Goal: Information Seeking & Learning: Compare options

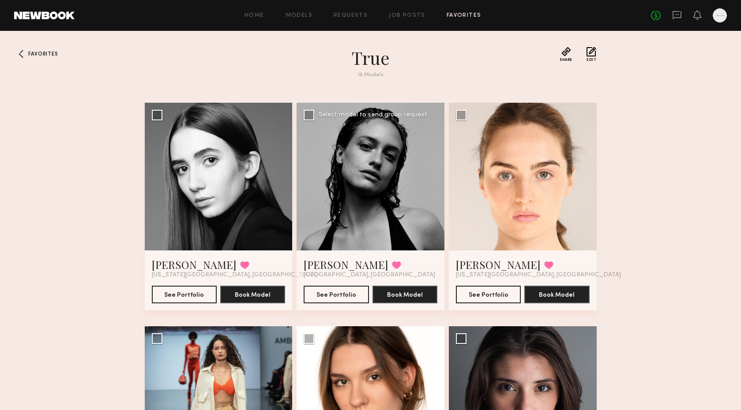
click at [368, 201] on div at bounding box center [371, 177] width 148 height 148
click at [349, 294] on button "See Portfolio" at bounding box center [336, 294] width 65 height 18
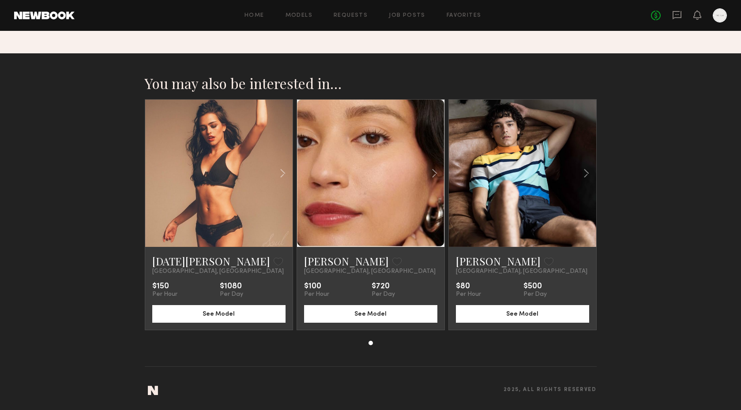
scroll to position [804, 0]
click at [433, 174] on common-icon at bounding box center [434, 173] width 13 height 17
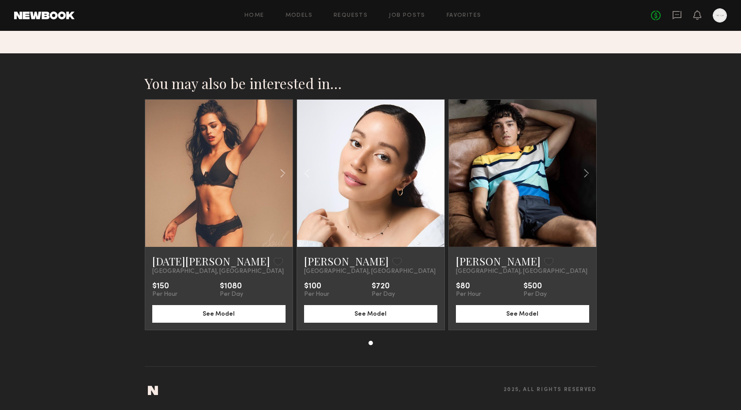
click at [433, 174] on common-icon at bounding box center [434, 173] width 13 height 17
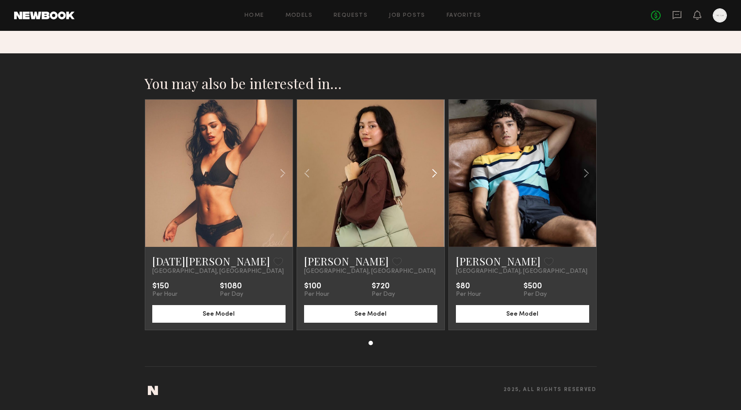
click at [433, 174] on common-icon at bounding box center [434, 173] width 13 height 17
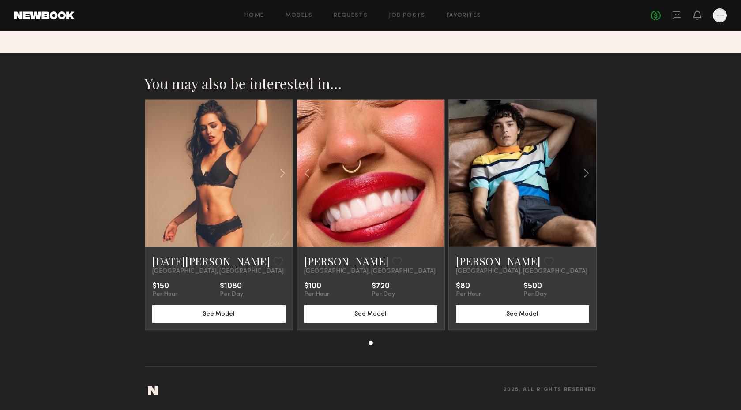
click at [433, 174] on div at bounding box center [370, 173] width 147 height 147
click at [392, 262] on button at bounding box center [396, 262] width 9 height 8
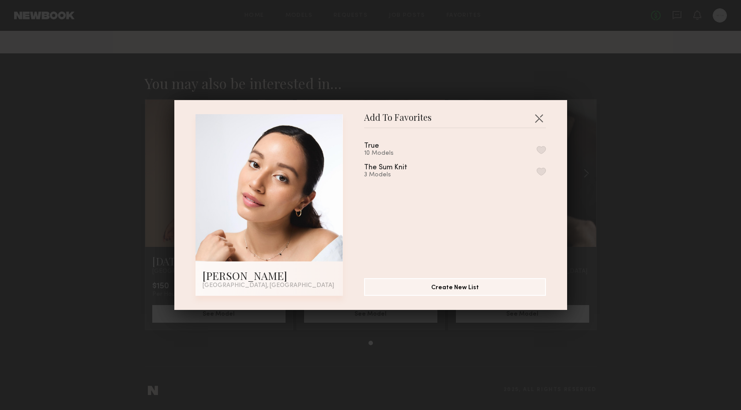
click at [540, 150] on button "button" at bounding box center [541, 150] width 9 height 8
click at [538, 115] on button "button" at bounding box center [539, 118] width 14 height 14
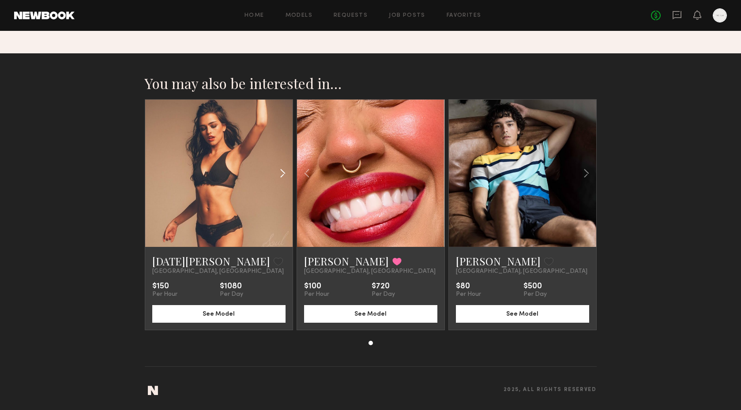
click at [283, 174] on common-icon at bounding box center [282, 173] width 13 height 17
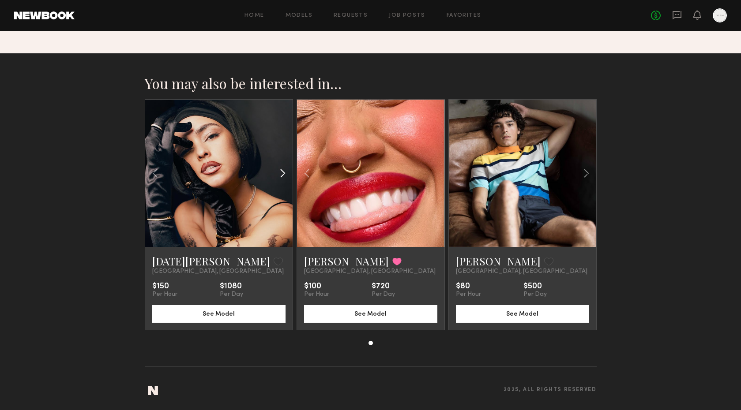
click at [283, 174] on common-icon at bounding box center [282, 173] width 13 height 17
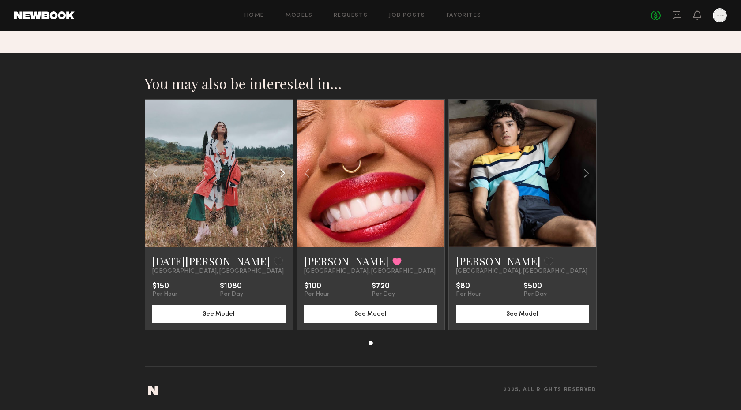
click at [283, 174] on common-icon at bounding box center [282, 173] width 13 height 17
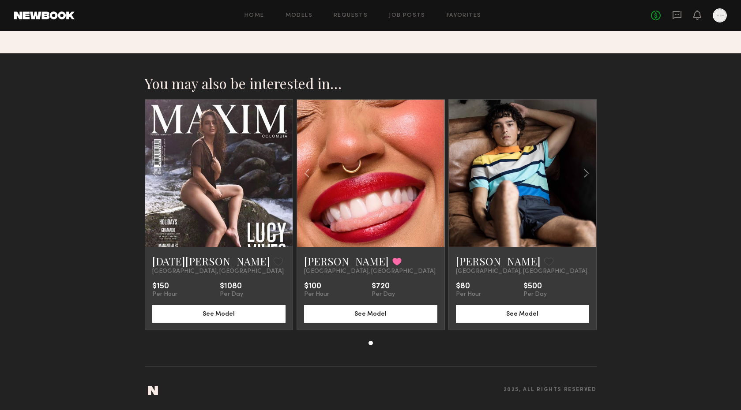
click at [283, 174] on div at bounding box center [218, 173] width 147 height 147
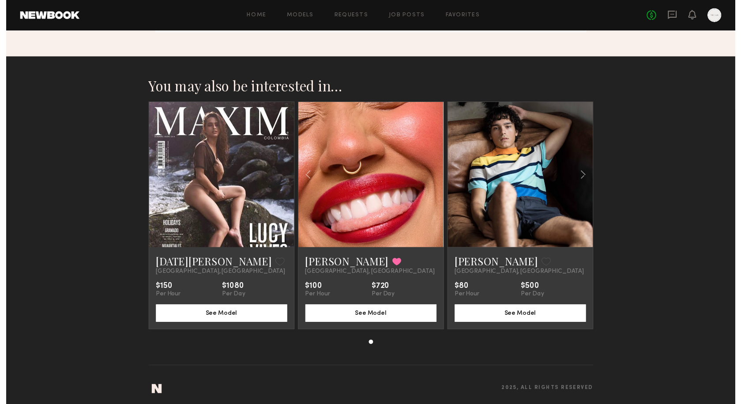
scroll to position [800, 0]
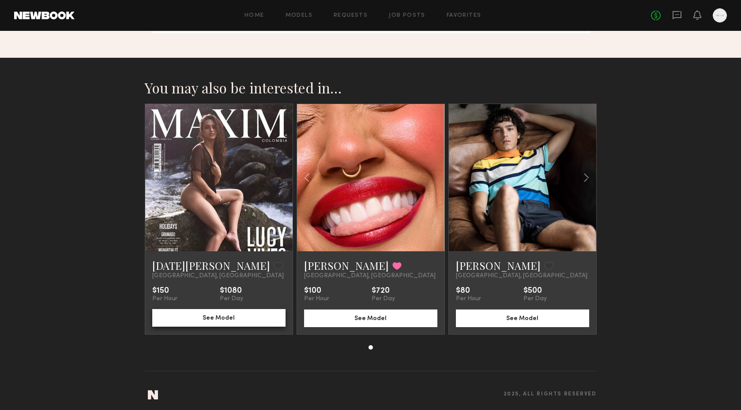
click at [224, 319] on button "See Model" at bounding box center [218, 318] width 133 height 18
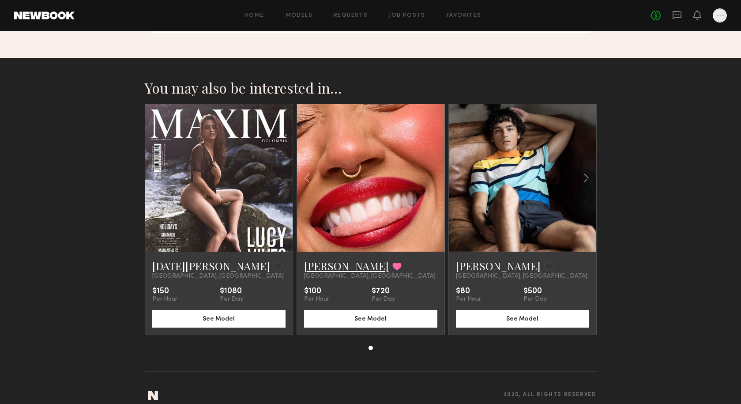
click at [339, 267] on link "[PERSON_NAME]" at bounding box center [346, 266] width 85 height 14
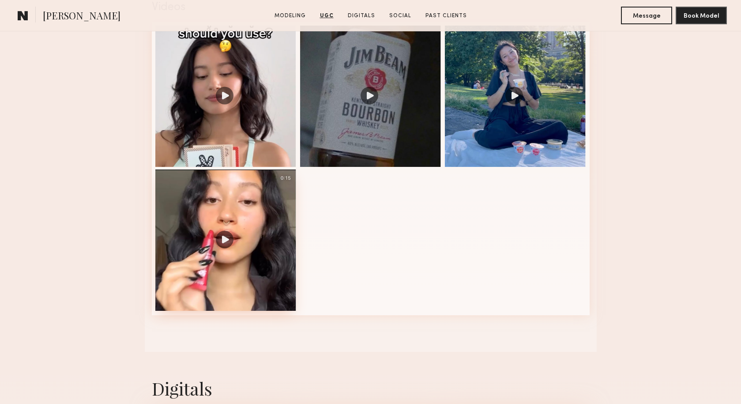
scroll to position [920, 0]
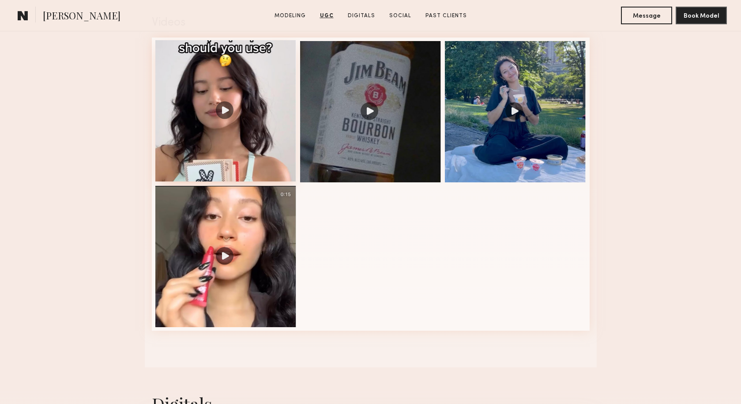
click at [225, 107] on div at bounding box center [225, 110] width 141 height 141
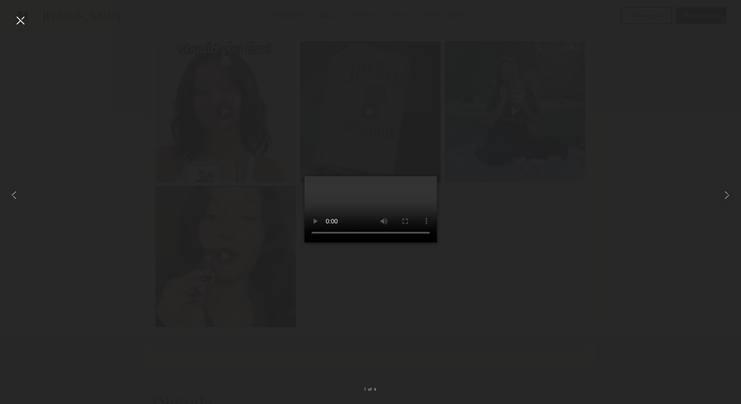
click at [18, 23] on div at bounding box center [20, 20] width 14 height 14
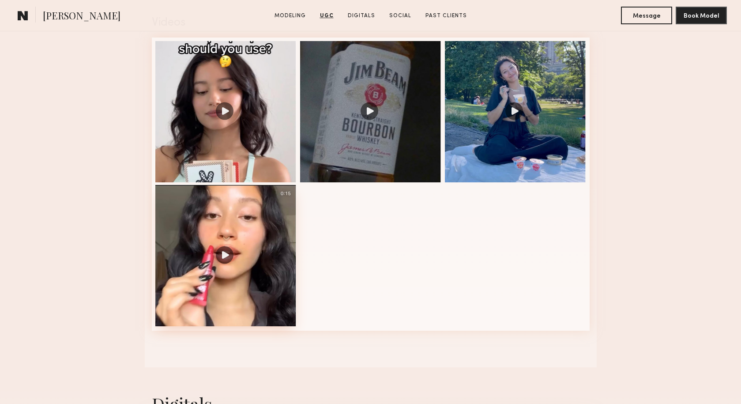
click at [222, 255] on div at bounding box center [225, 255] width 141 height 141
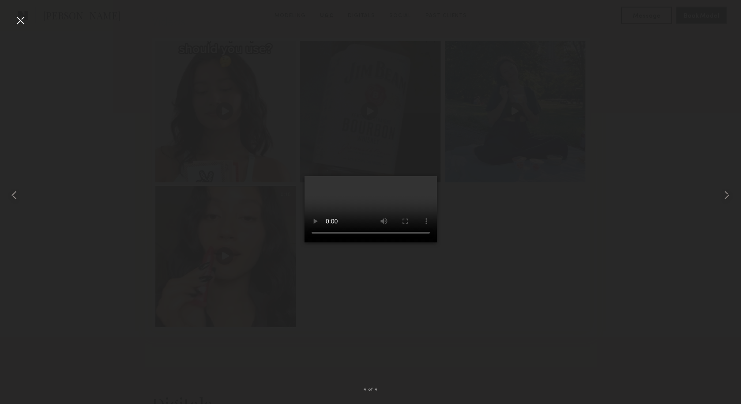
click at [15, 20] on div at bounding box center [20, 20] width 14 height 14
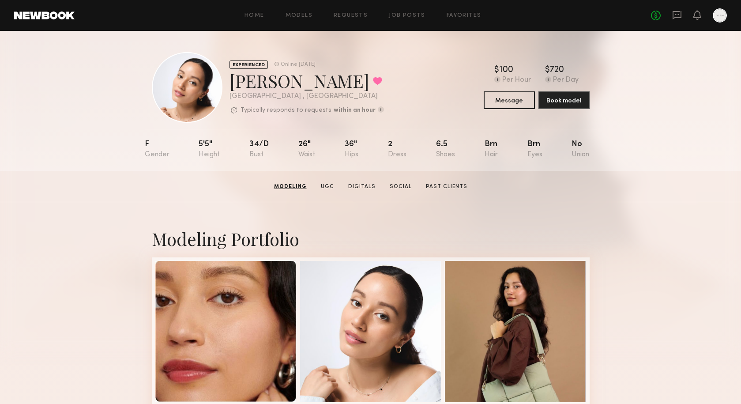
scroll to position [0, 0]
click at [454, 17] on link "Favorites" at bounding box center [464, 16] width 35 height 6
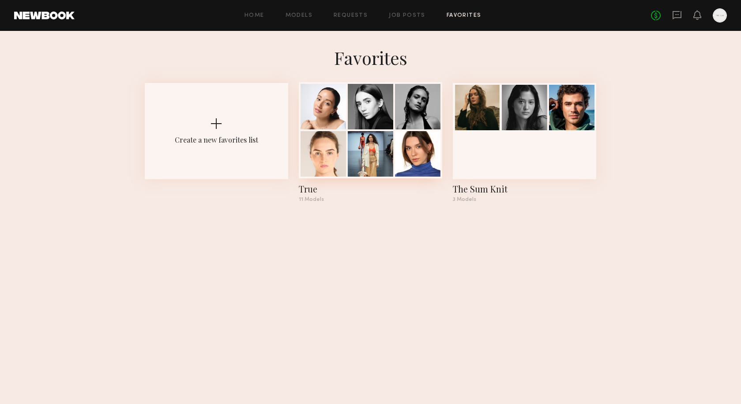
click at [333, 113] on div at bounding box center [322, 106] width 45 height 45
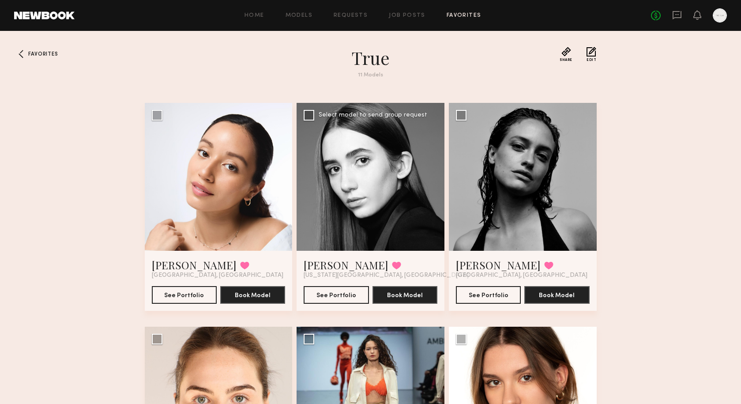
click at [372, 194] on div at bounding box center [371, 177] width 148 height 148
click at [340, 291] on button "See Portfolio" at bounding box center [336, 294] width 65 height 18
click at [514, 211] on div at bounding box center [523, 177] width 148 height 148
click at [486, 293] on button "See Portfolio" at bounding box center [488, 294] width 65 height 18
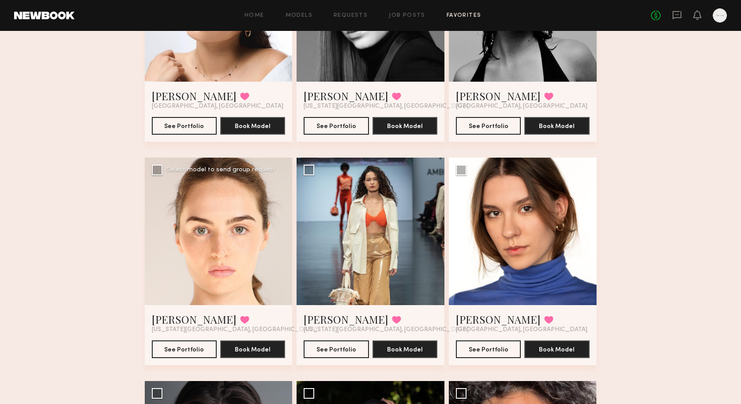
click at [215, 222] on div at bounding box center [219, 232] width 148 height 148
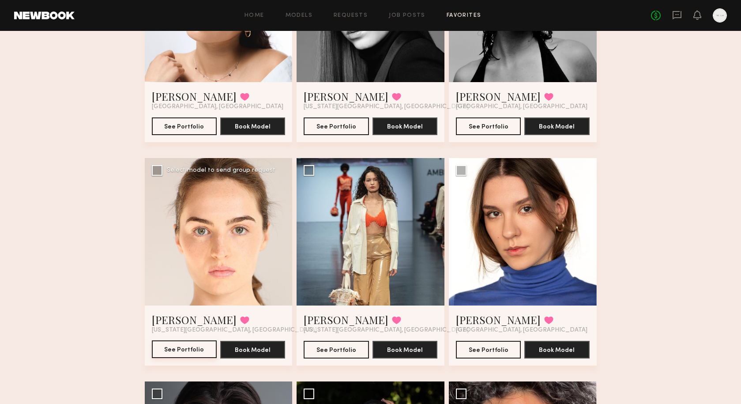
click at [193, 352] on button "See Portfolio" at bounding box center [184, 349] width 65 height 18
click at [372, 266] on div at bounding box center [371, 232] width 148 height 148
click at [334, 351] on button "See Portfolio" at bounding box center [336, 349] width 65 height 18
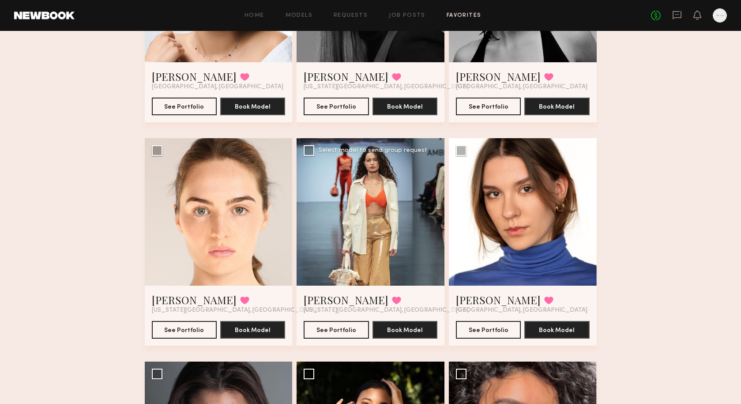
scroll to position [188, 0]
click at [392, 300] on button at bounding box center [396, 300] width 9 height 8
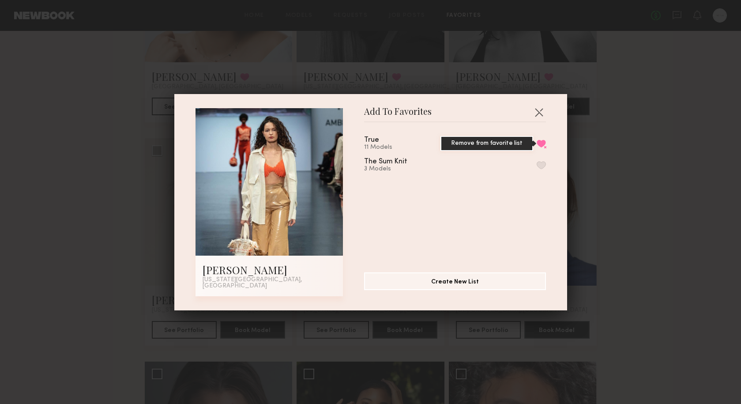
click at [537, 147] on button "Remove from favorite list" at bounding box center [541, 143] width 9 height 8
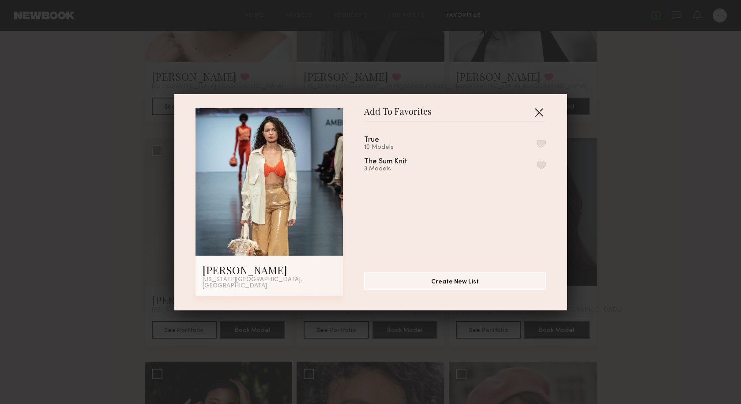
click at [540, 116] on button "button" at bounding box center [539, 112] width 14 height 14
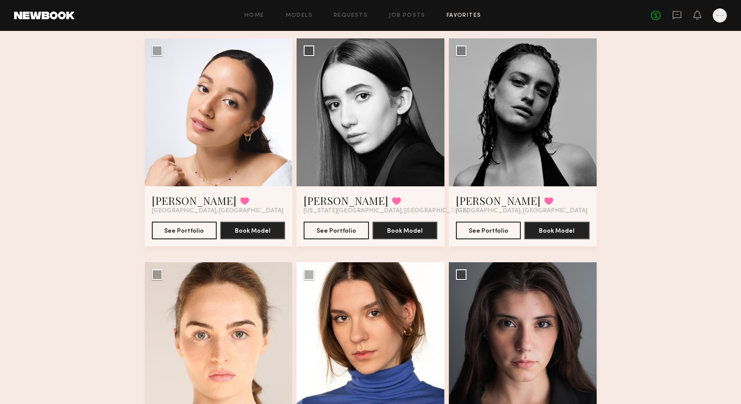
scroll to position [59, 0]
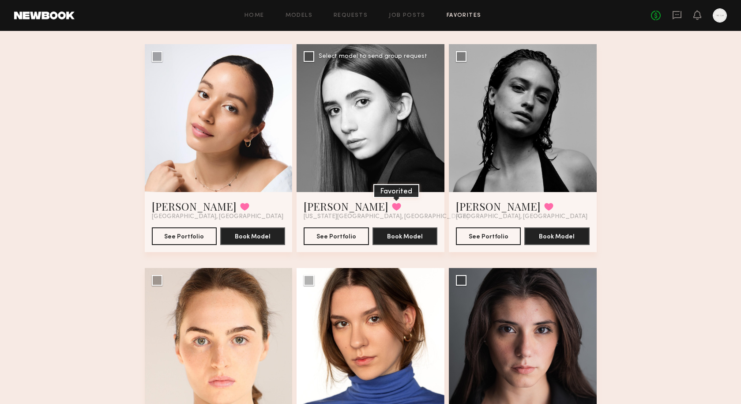
click at [392, 208] on button at bounding box center [396, 207] width 9 height 8
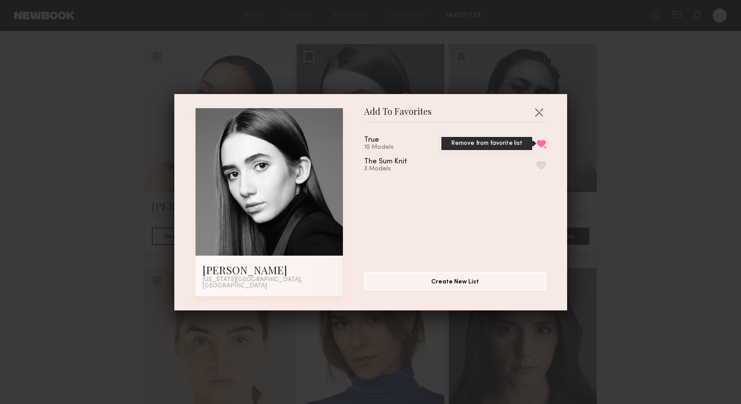
click at [544, 146] on button "Remove from favorite list" at bounding box center [541, 143] width 9 height 8
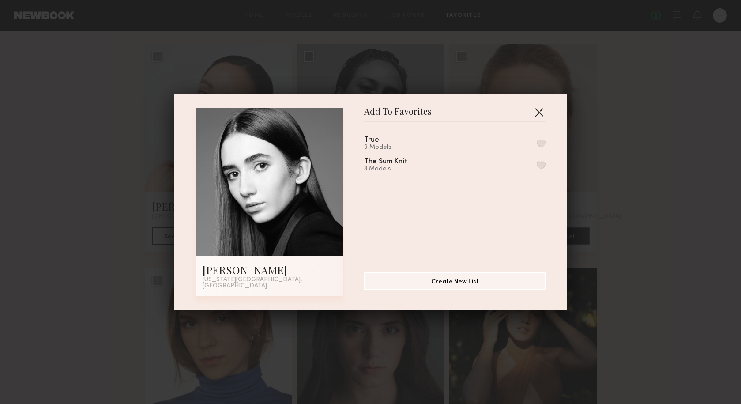
click at [540, 114] on button "button" at bounding box center [539, 112] width 14 height 14
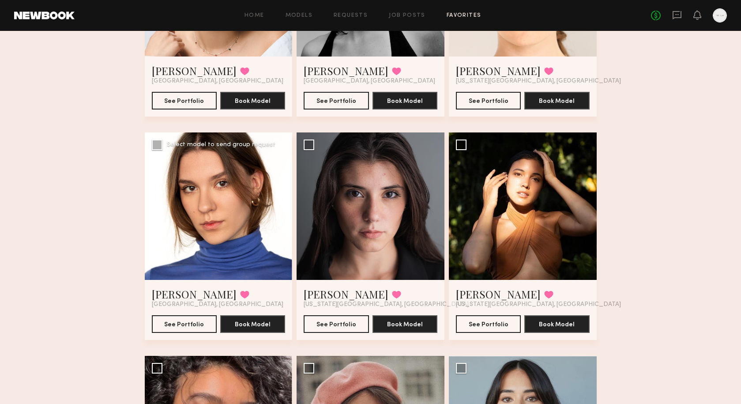
scroll to position [195, 0]
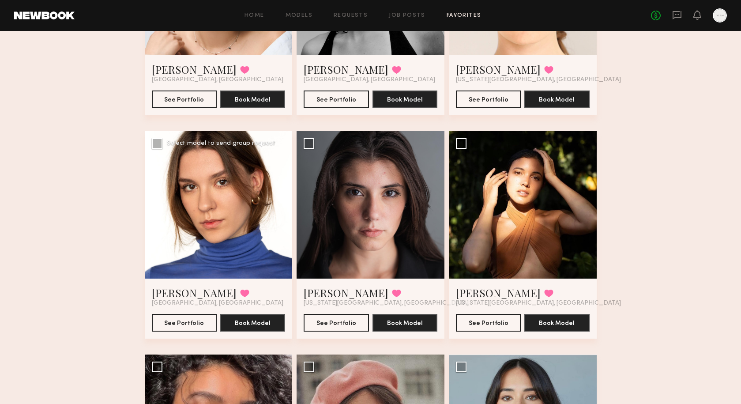
click at [254, 225] on div at bounding box center [219, 205] width 148 height 148
click at [186, 323] on button "See Portfolio" at bounding box center [184, 322] width 65 height 18
click at [377, 231] on div at bounding box center [371, 205] width 148 height 148
click at [331, 324] on button "See Portfolio" at bounding box center [336, 322] width 65 height 18
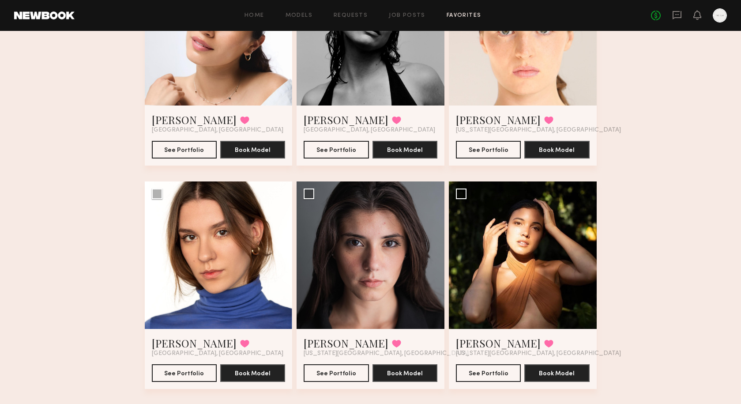
scroll to position [145, 0]
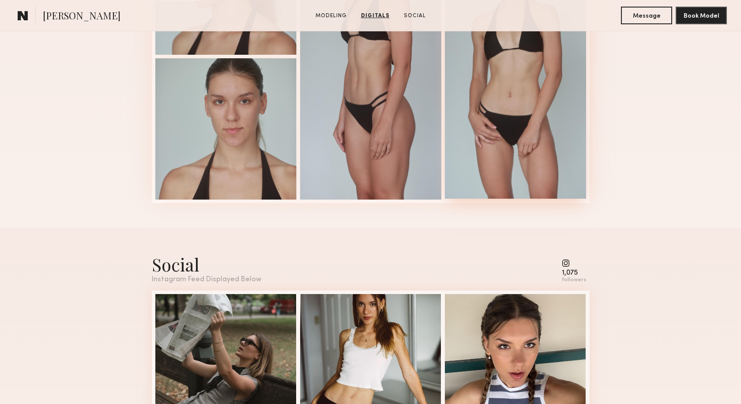
scroll to position [1235, 0]
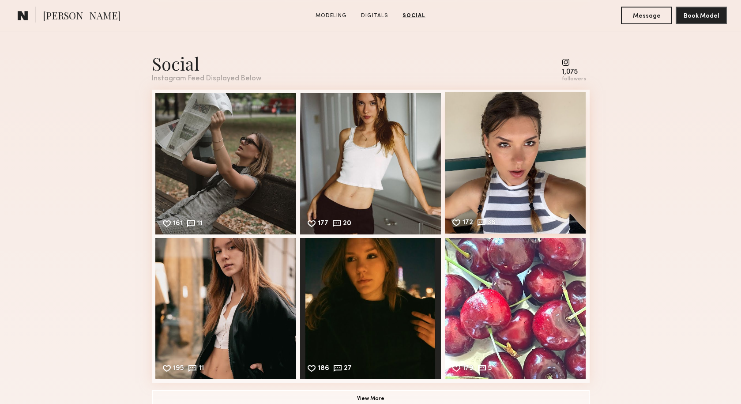
click at [523, 172] on div "172 38 Likes & comments displayed to show model’s engagement" at bounding box center [515, 162] width 141 height 141
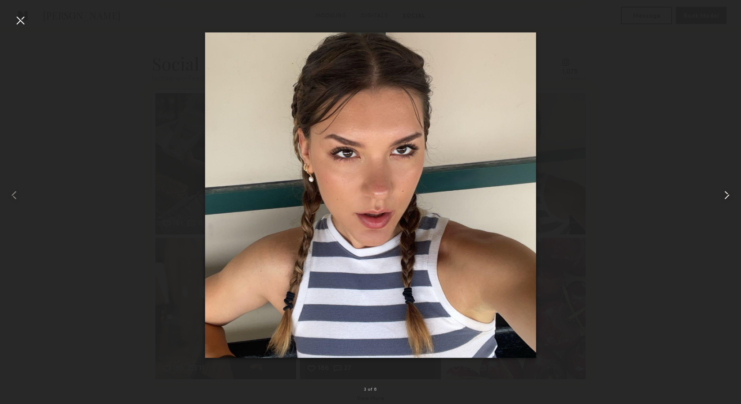
click at [723, 197] on common-icon at bounding box center [727, 195] width 14 height 14
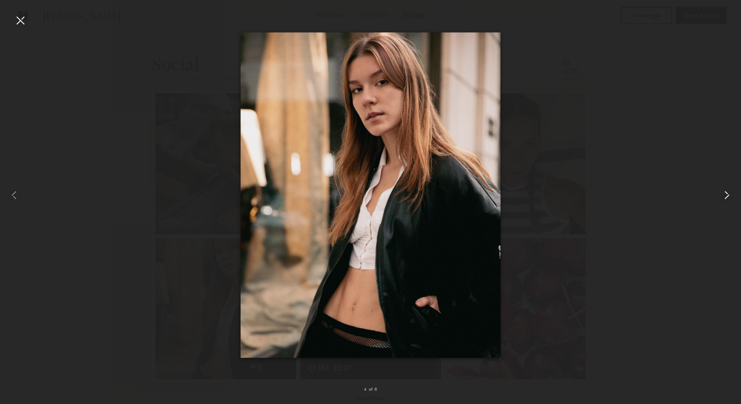
click at [723, 196] on common-icon at bounding box center [727, 195] width 14 height 14
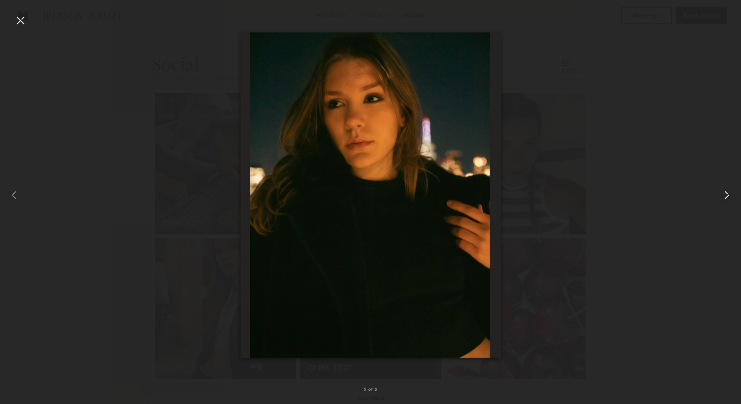
click at [723, 196] on common-icon at bounding box center [727, 195] width 14 height 14
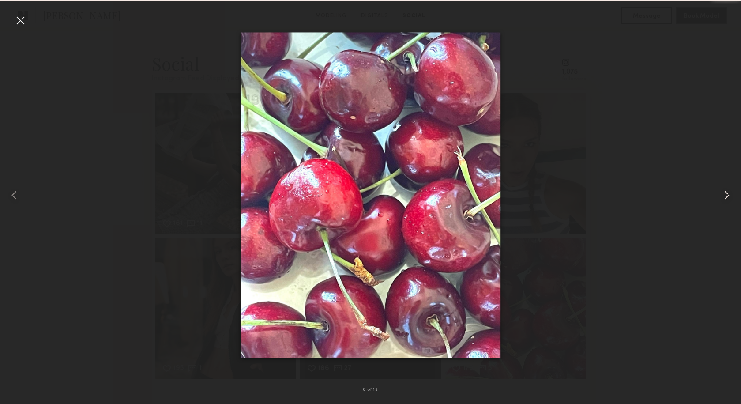
click at [723, 196] on common-icon at bounding box center [727, 195] width 14 height 14
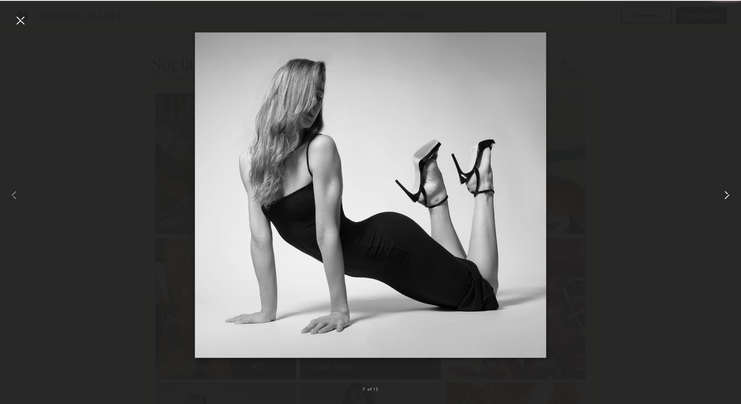
click at [723, 196] on common-icon at bounding box center [727, 195] width 14 height 14
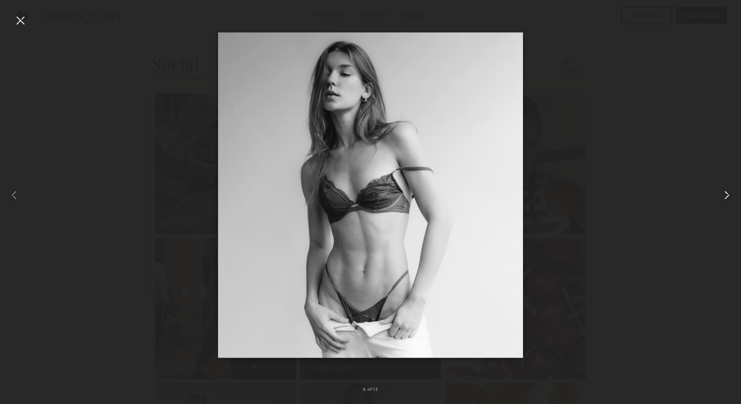
click at [723, 196] on common-icon at bounding box center [727, 195] width 14 height 14
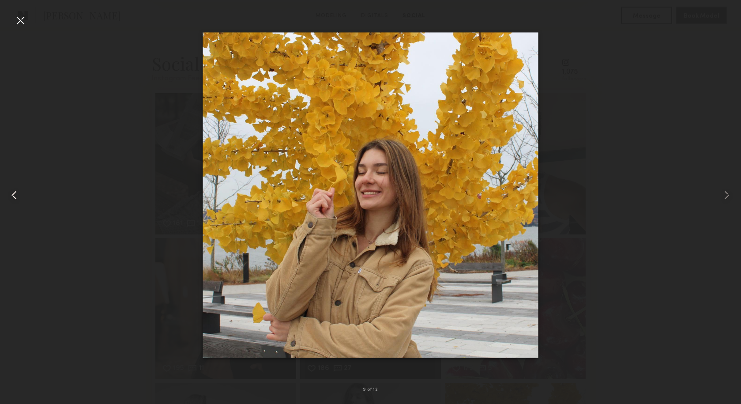
click at [16, 195] on common-icon at bounding box center [14, 195] width 14 height 14
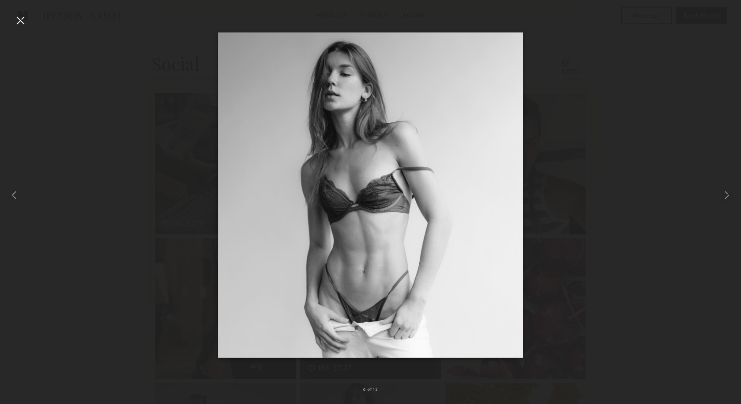
click at [21, 22] on div at bounding box center [20, 20] width 14 height 14
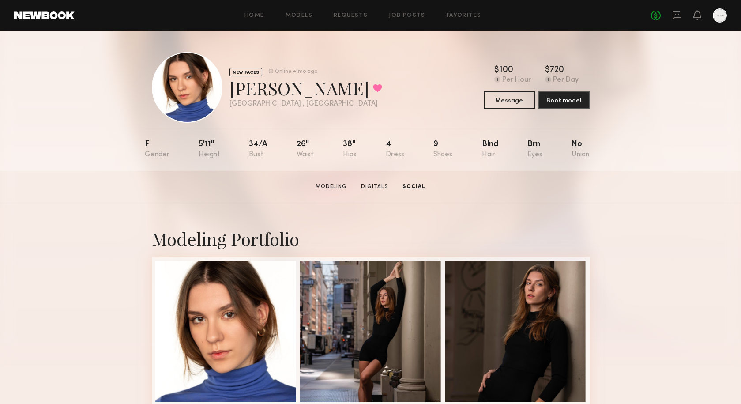
scroll to position [0, 0]
click at [373, 89] on button at bounding box center [377, 88] width 9 height 8
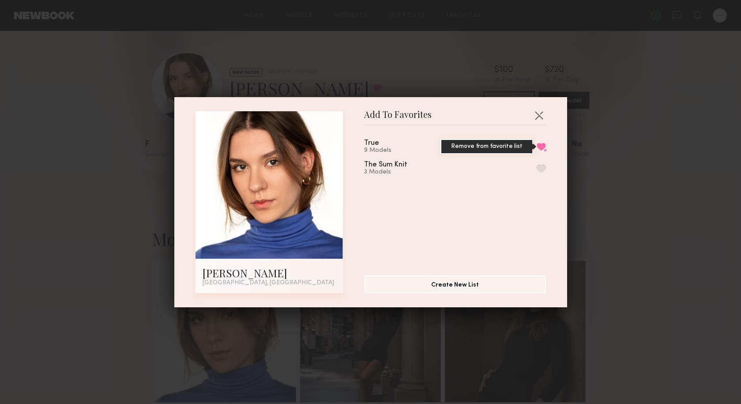
click at [540, 147] on button "Remove from favorite list" at bounding box center [541, 147] width 9 height 8
click at [539, 111] on button "button" at bounding box center [539, 115] width 14 height 14
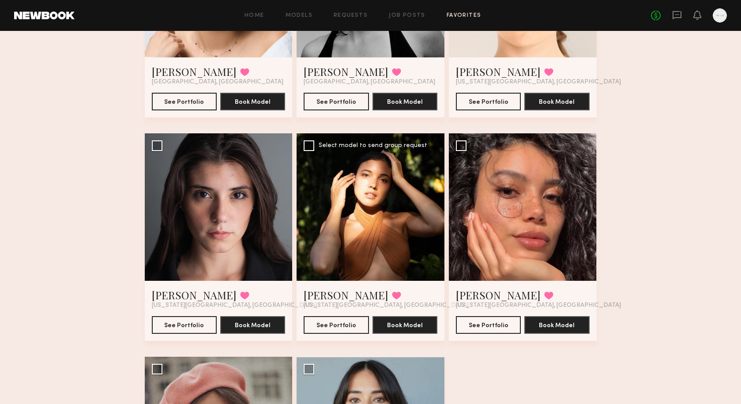
scroll to position [193, 0]
click at [401, 218] on div at bounding box center [371, 207] width 148 height 148
click at [334, 329] on button "See Portfolio" at bounding box center [336, 324] width 65 height 18
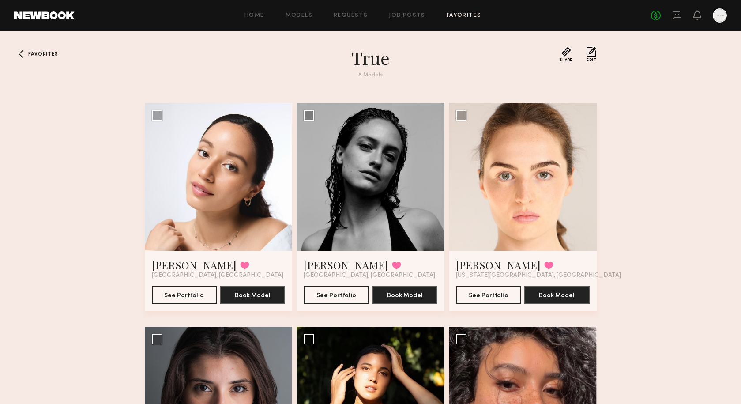
scroll to position [0, 0]
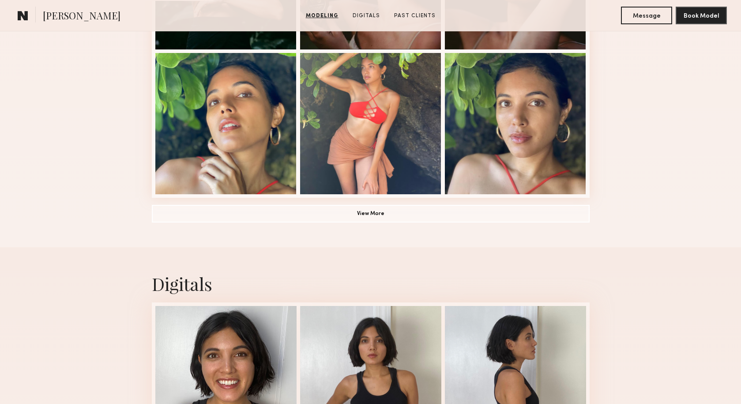
scroll to position [642, 0]
click at [416, 213] on button "View More" at bounding box center [371, 213] width 438 height 18
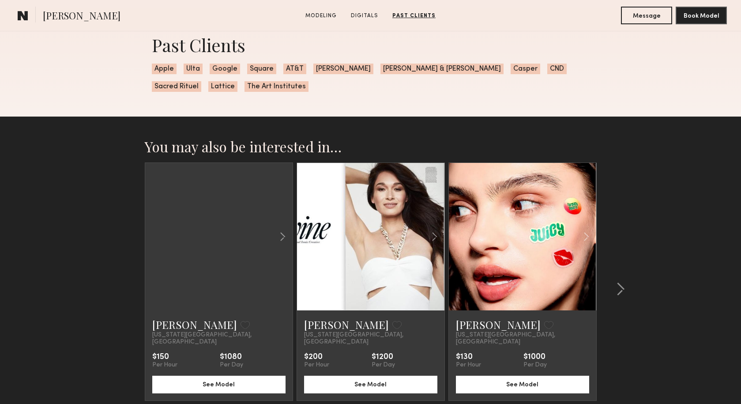
scroll to position [1808, 0]
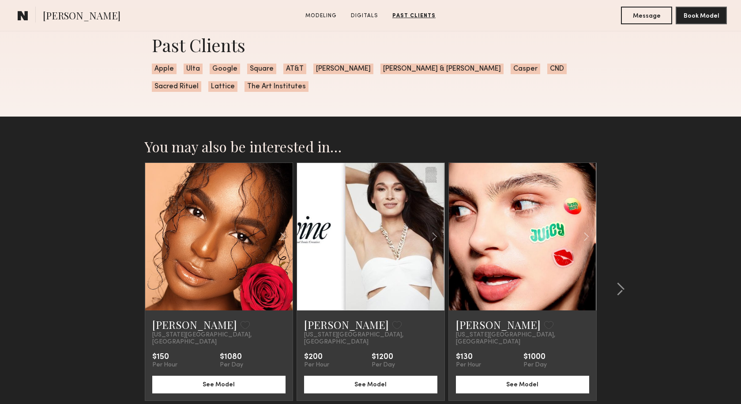
click at [499, 255] on link at bounding box center [522, 236] width 50 height 147
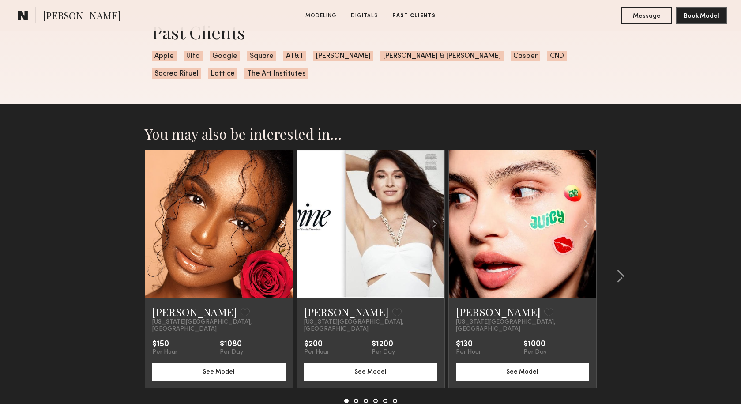
click at [248, 253] on div at bounding box center [268, 223] width 49 height 147
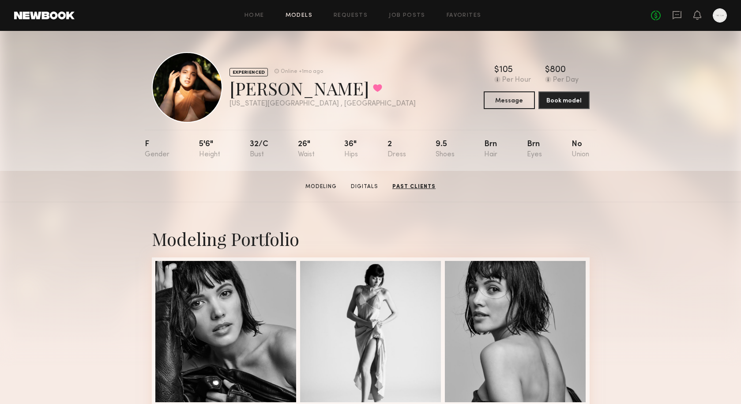
scroll to position [0, 0]
click at [462, 12] on div "Home Models Requests Job Posts Favorites Sign Out No fees up to $5,000" at bounding box center [401, 15] width 652 height 14
click at [462, 17] on link "Favorites" at bounding box center [464, 16] width 35 height 6
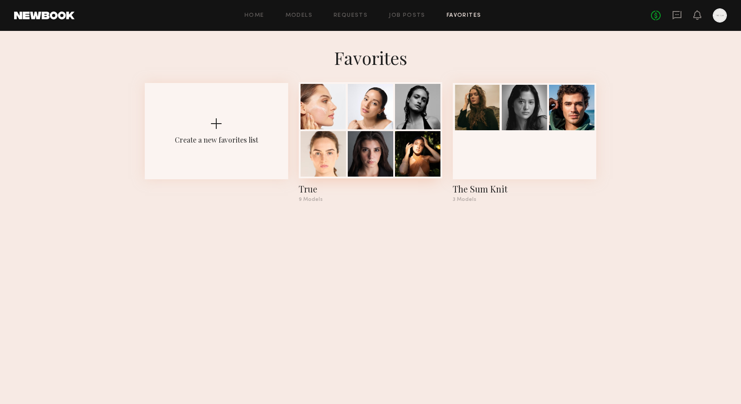
click at [375, 132] on div at bounding box center [370, 153] width 45 height 45
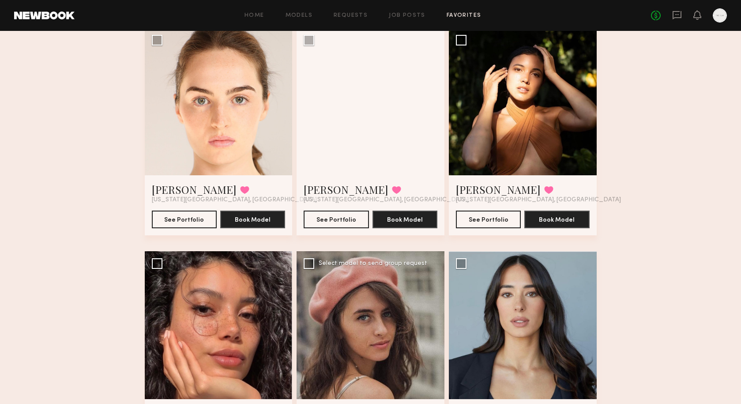
scroll to position [299, 0]
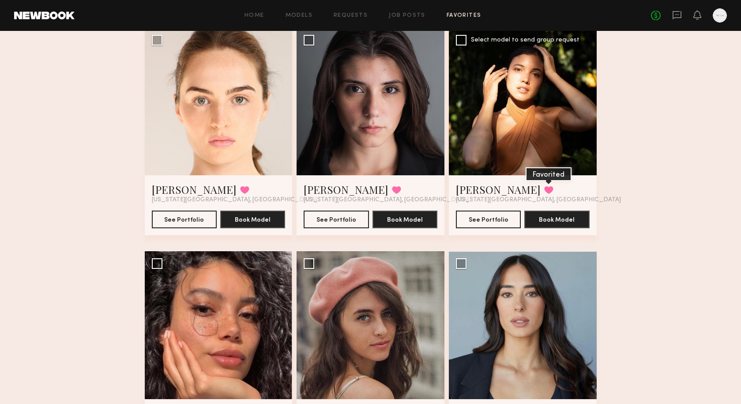
click at [544, 186] on button at bounding box center [548, 190] width 9 height 8
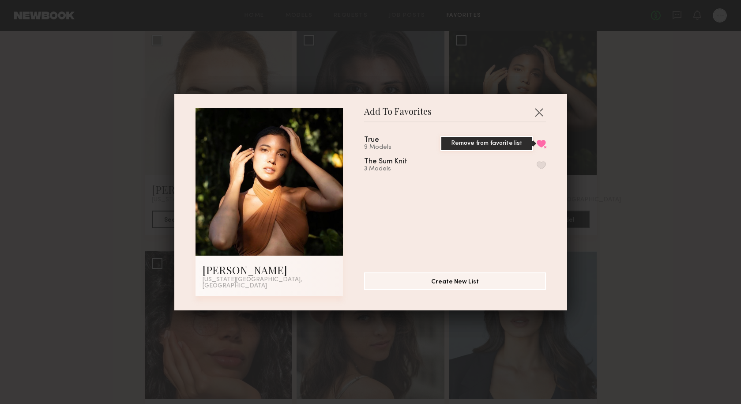
click at [542, 147] on button "Remove from favorite list" at bounding box center [541, 143] width 9 height 8
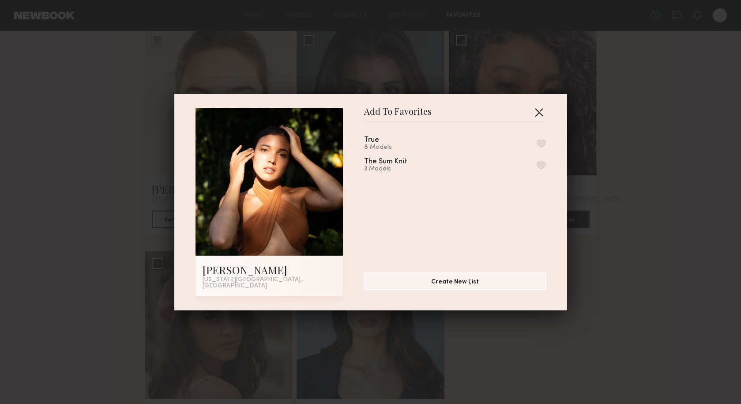
click at [540, 116] on button "button" at bounding box center [539, 112] width 14 height 14
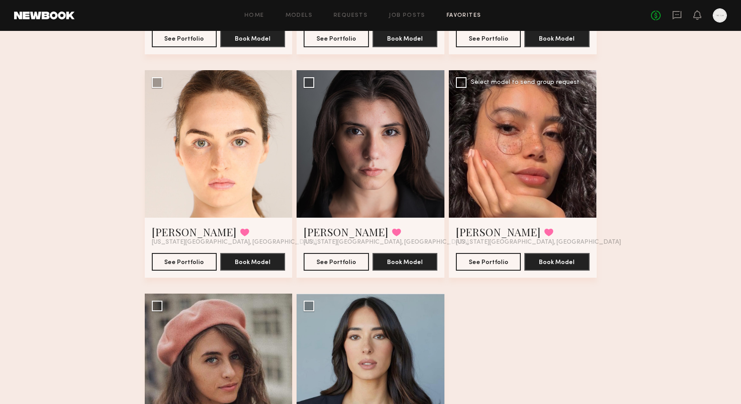
scroll to position [233, 0]
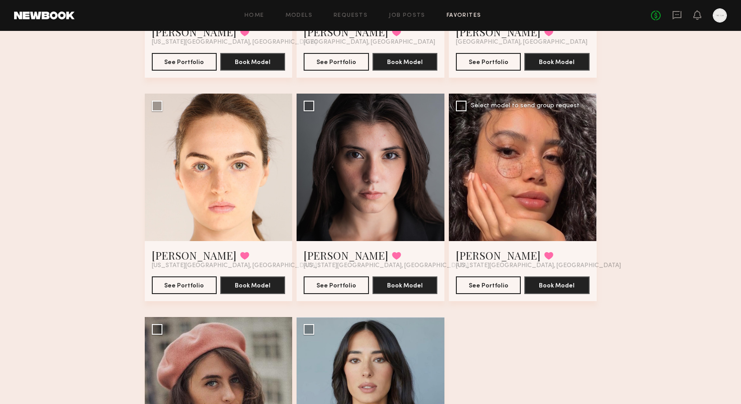
click at [535, 146] on div at bounding box center [523, 168] width 148 height 148
click at [508, 177] on div at bounding box center [523, 168] width 148 height 148
click at [484, 286] on button "See Portfolio" at bounding box center [488, 285] width 65 height 18
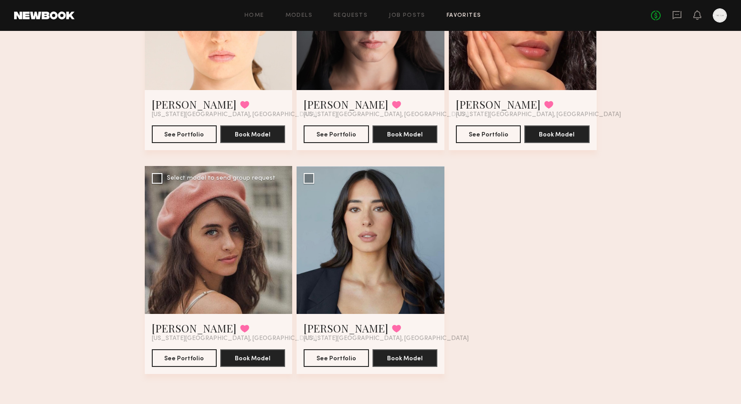
scroll to position [384, 0]
click at [217, 242] on div at bounding box center [219, 240] width 148 height 148
click at [175, 362] on button "See Portfolio" at bounding box center [184, 358] width 65 height 18
click at [381, 305] on div at bounding box center [371, 240] width 148 height 148
click at [335, 362] on button "See Portfolio" at bounding box center [336, 358] width 65 height 18
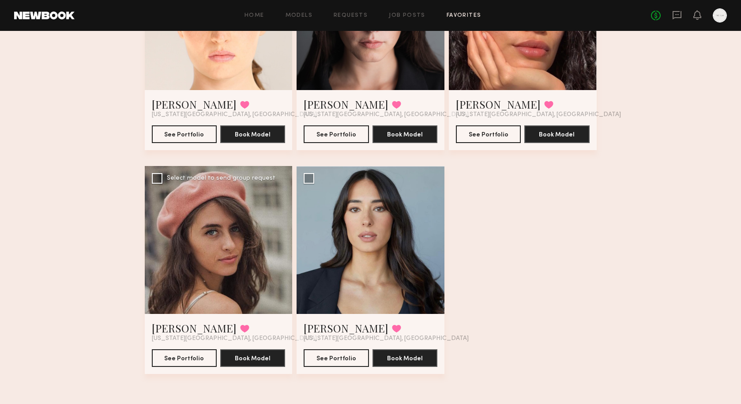
click at [246, 282] on div at bounding box center [219, 240] width 148 height 148
click at [187, 359] on button "See Portfolio" at bounding box center [184, 358] width 65 height 18
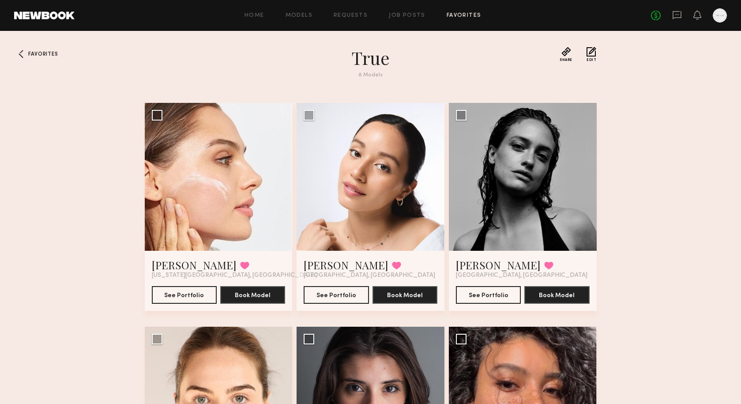
scroll to position [0, 0]
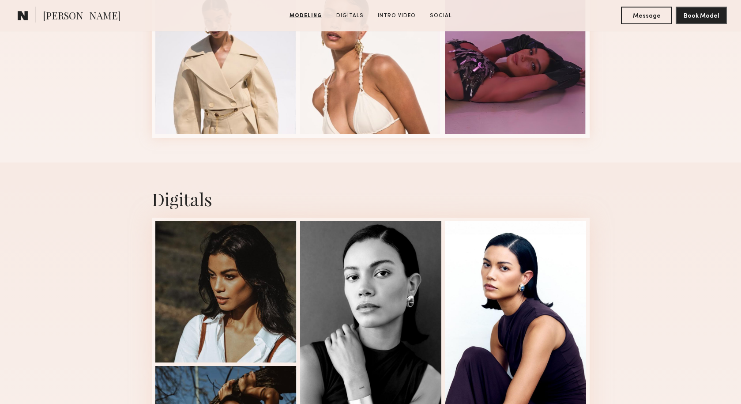
scroll to position [918, 0]
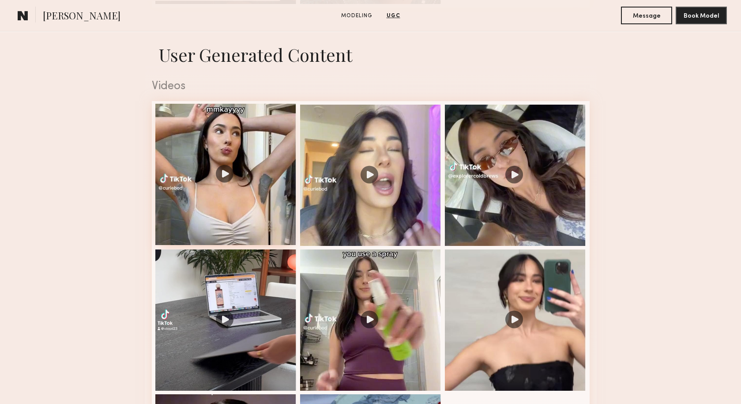
scroll to position [885, 0]
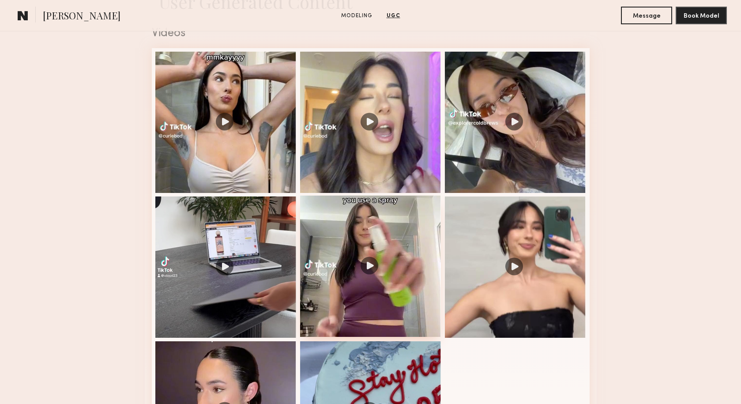
click at [371, 267] on div at bounding box center [370, 265] width 141 height 141
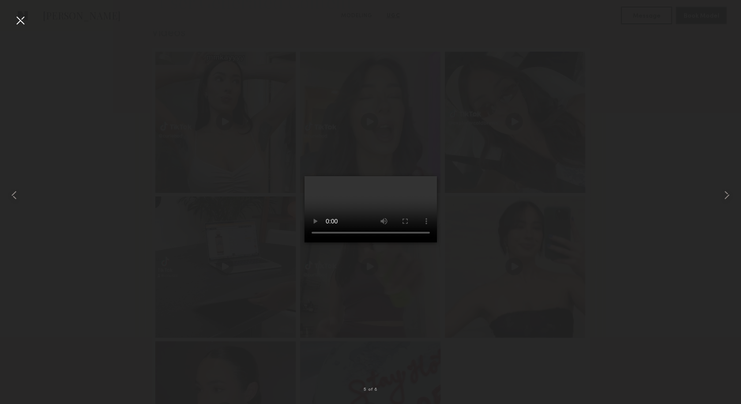
click at [20, 22] on div at bounding box center [20, 20] width 14 height 14
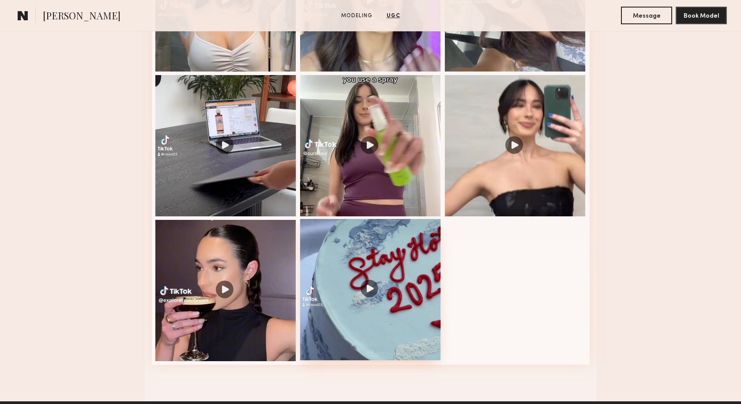
scroll to position [1006, 0]
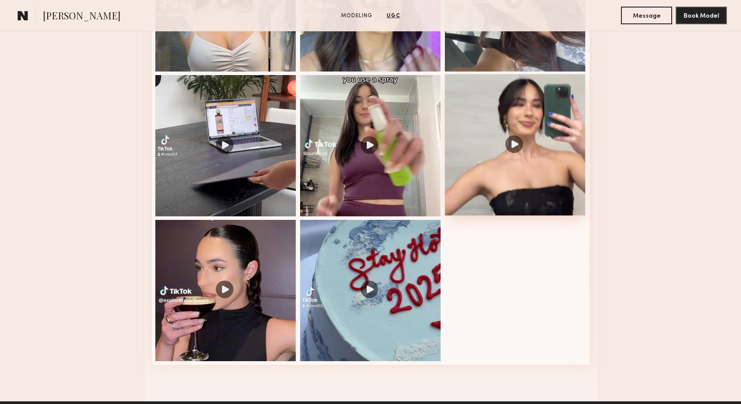
click at [522, 148] on div at bounding box center [515, 144] width 141 height 141
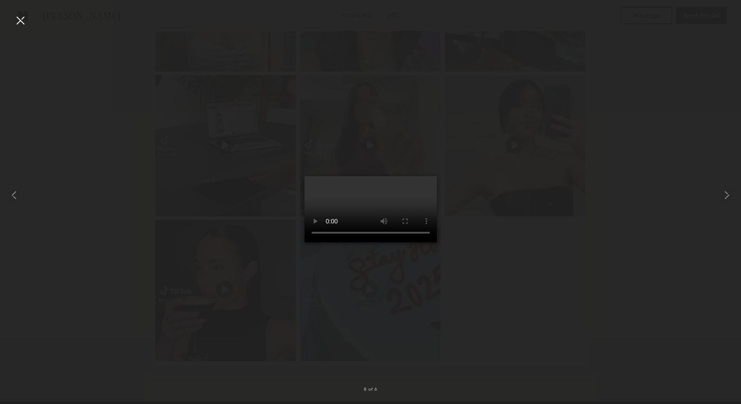
click at [19, 20] on div at bounding box center [20, 20] width 14 height 14
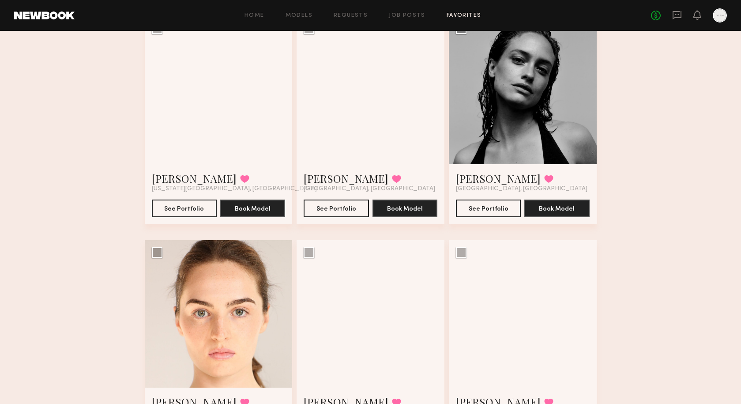
scroll to position [45, 0]
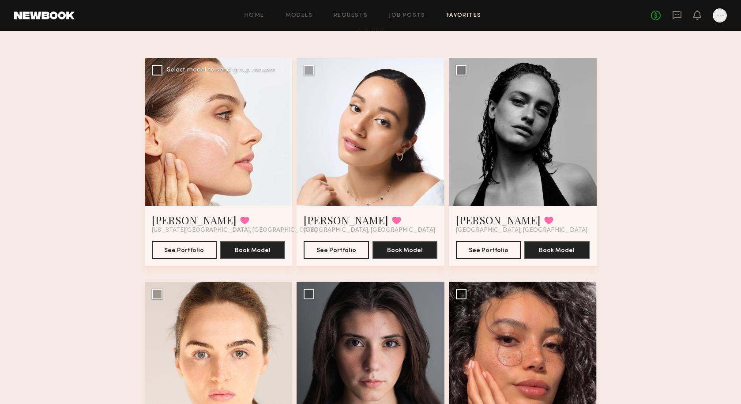
click at [233, 172] on div at bounding box center [219, 132] width 148 height 148
click at [190, 247] on button "See Portfolio" at bounding box center [184, 249] width 65 height 18
click at [509, 173] on div at bounding box center [523, 132] width 148 height 148
click at [482, 252] on button "See Portfolio" at bounding box center [488, 249] width 65 height 18
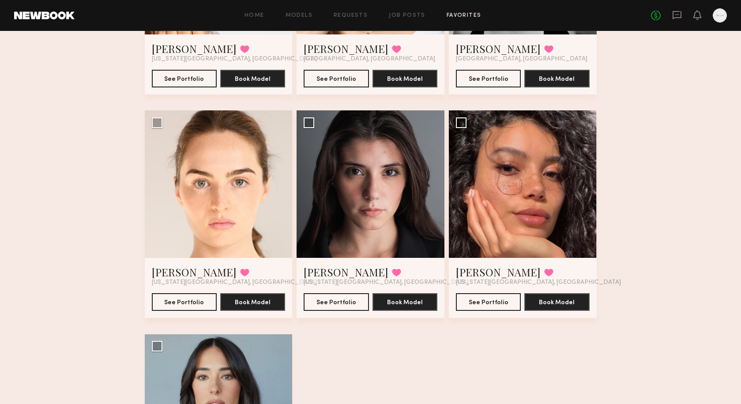
scroll to position [218, 0]
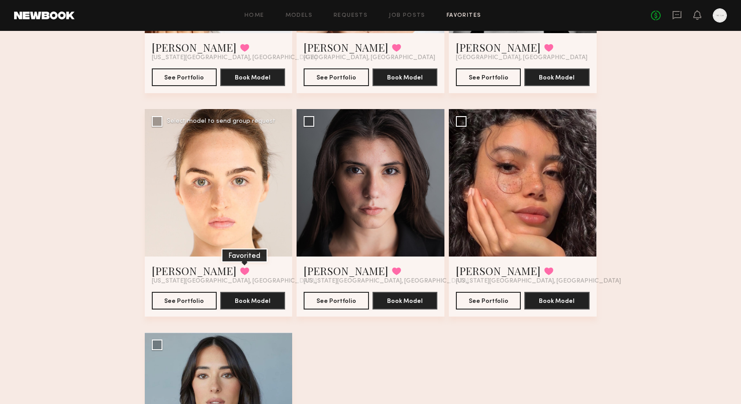
click at [240, 270] on button at bounding box center [244, 271] width 9 height 8
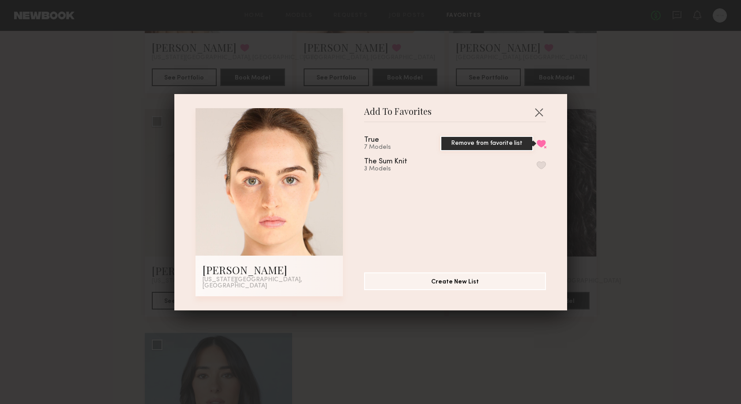
click at [541, 146] on button "Remove from favorite list" at bounding box center [541, 143] width 9 height 8
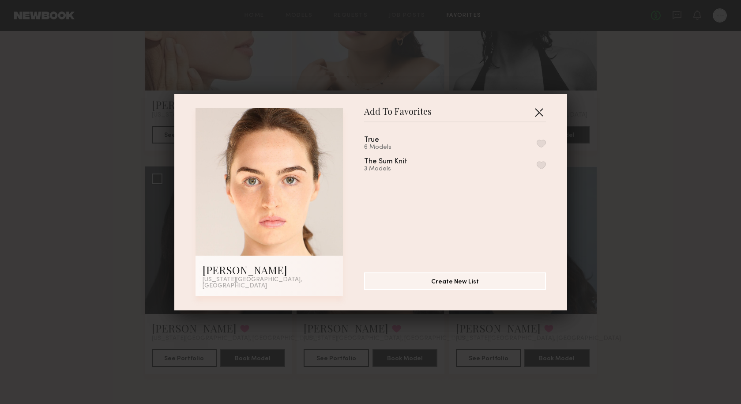
click at [540, 117] on button "button" at bounding box center [539, 112] width 14 height 14
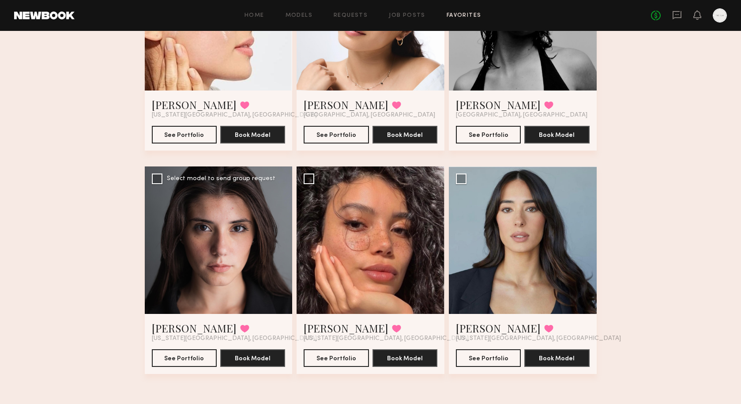
click at [223, 298] on div at bounding box center [219, 240] width 148 height 148
click at [196, 268] on div at bounding box center [219, 240] width 148 height 148
click at [193, 361] on button "See Portfolio" at bounding box center [184, 358] width 65 height 18
click at [257, 17] on link "Home" at bounding box center [254, 16] width 20 height 6
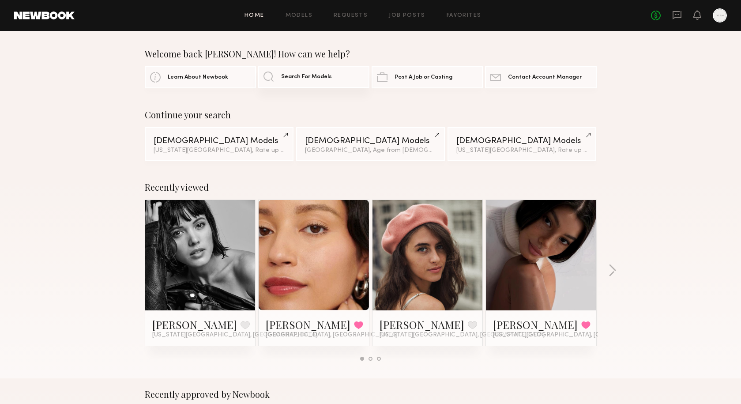
click at [271, 75] on link "Search For Models" at bounding box center [313, 77] width 111 height 22
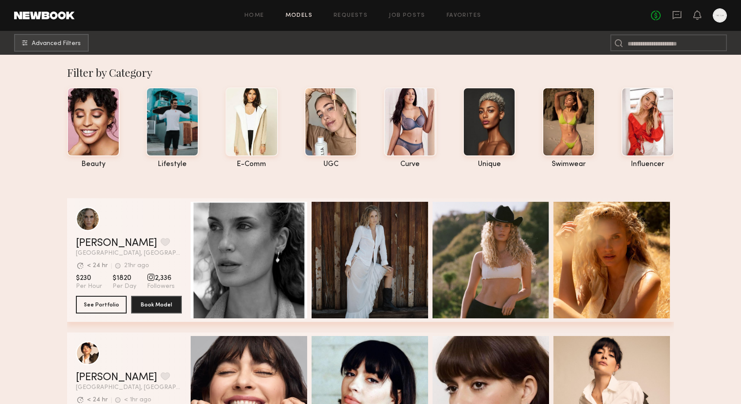
click at [68, 38] on button "Advanced Filters" at bounding box center [51, 43] width 75 height 18
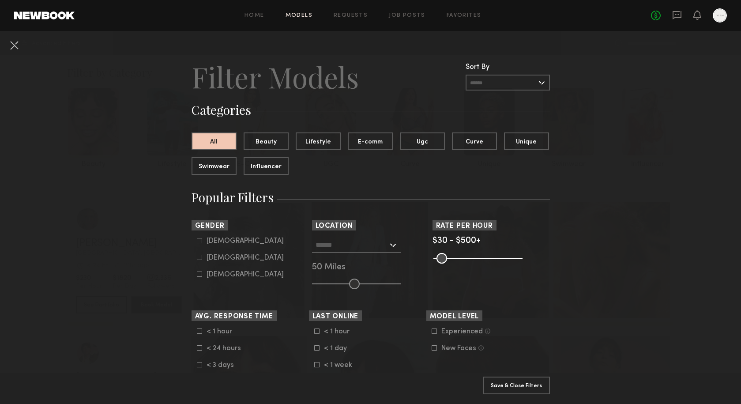
click at [357, 245] on input "text" at bounding box center [351, 244] width 72 height 15
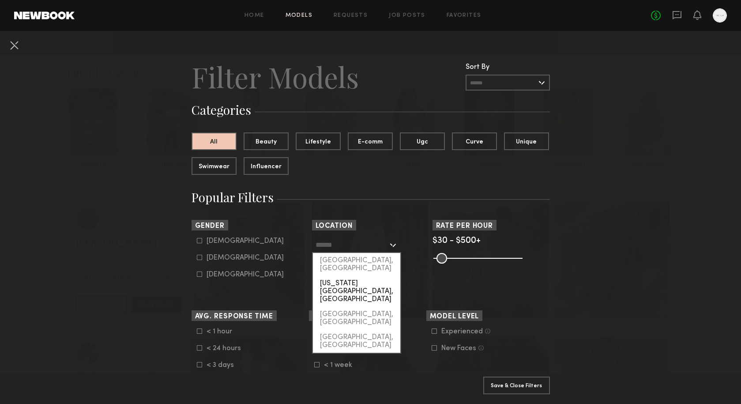
click at [352, 280] on div "[US_STATE][GEOGRAPHIC_DATA], [GEOGRAPHIC_DATA]" at bounding box center [356, 291] width 87 height 31
type input "**********"
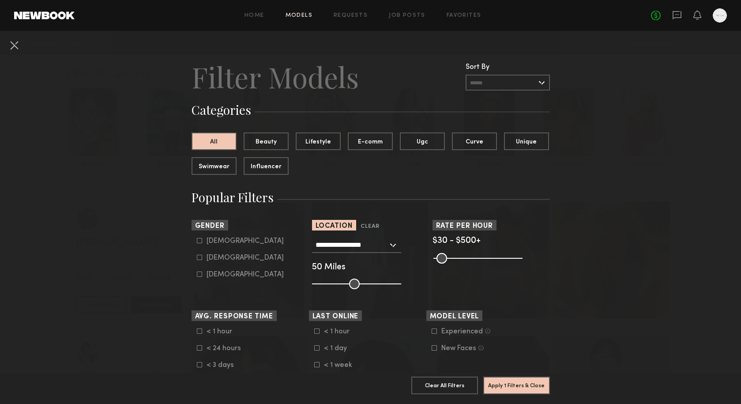
click at [201, 256] on icon at bounding box center [199, 257] width 5 height 5
type input "**"
click at [424, 143] on button "Ugc" at bounding box center [422, 141] width 45 height 18
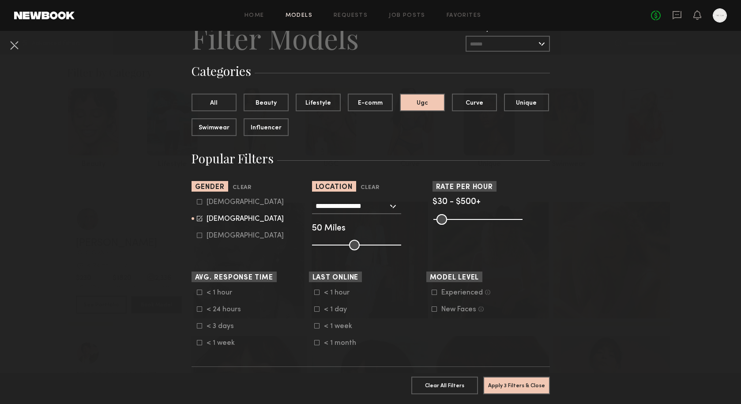
scroll to position [56, 0]
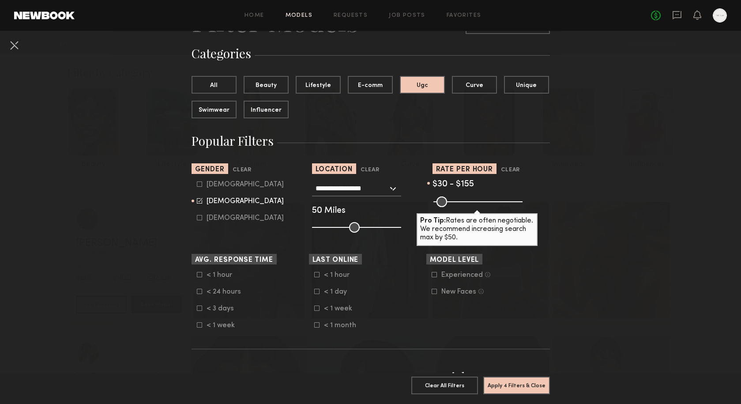
drag, startPoint x: 517, startPoint y: 198, endPoint x: 459, endPoint y: 205, distance: 58.2
type input "***"
click at [459, 205] on input "range" at bounding box center [477, 201] width 89 height 11
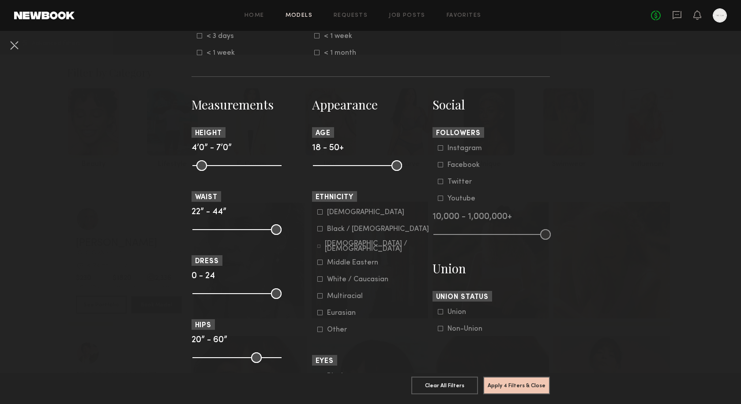
scroll to position [331, 0]
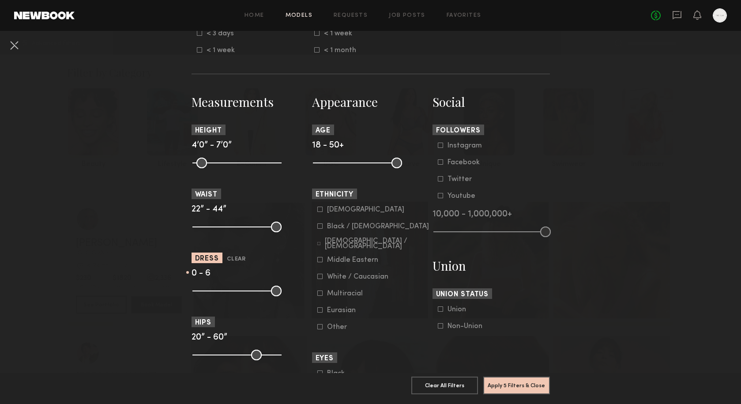
drag, startPoint x: 277, startPoint y: 289, endPoint x: 216, endPoint y: 296, distance: 60.8
type input "*"
click at [216, 296] on input "range" at bounding box center [236, 290] width 89 height 11
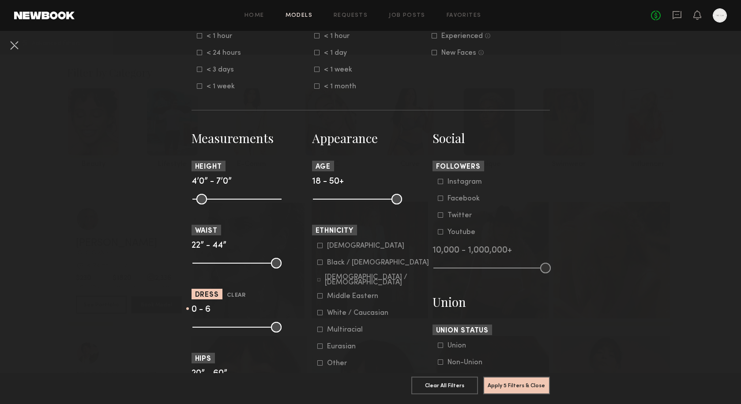
scroll to position [292, 0]
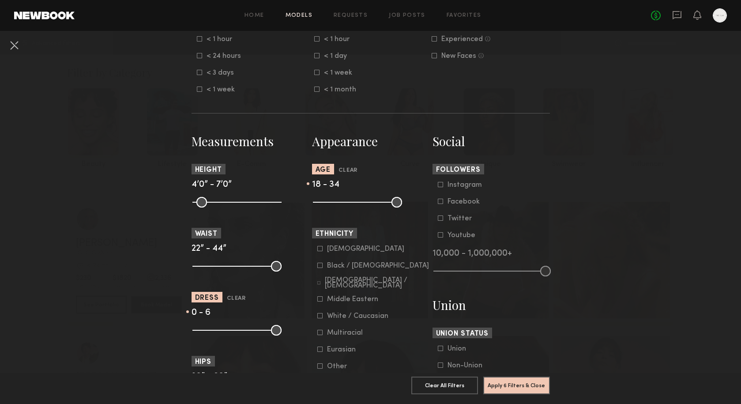
drag, startPoint x: 398, startPoint y: 203, endPoint x: 357, endPoint y: 204, distance: 41.5
type input "**"
click at [357, 204] on input "range" at bounding box center [357, 202] width 89 height 11
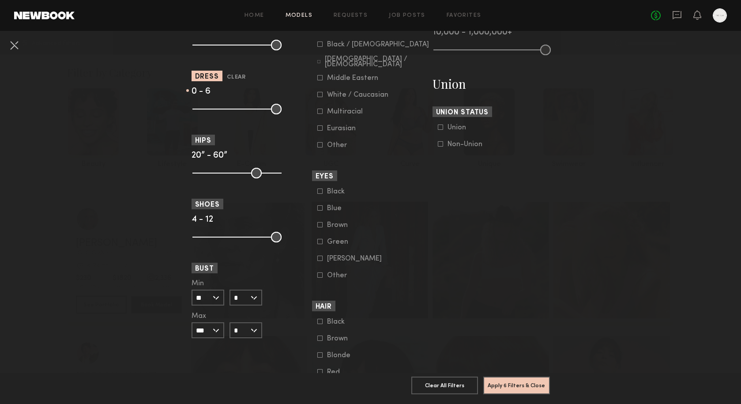
scroll to position [528, 0]
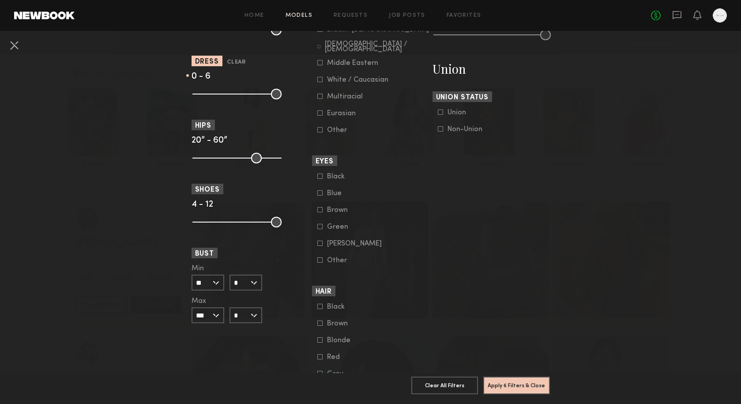
click at [199, 291] on form "Min ** 24 25 26 27 28 29 30 31 32 33 34 35 36 37 38 39 40 41 42 43 44+ Max *** …" at bounding box center [207, 294] width 33 height 58
click at [200, 284] on input "**" at bounding box center [207, 282] width 33 height 16
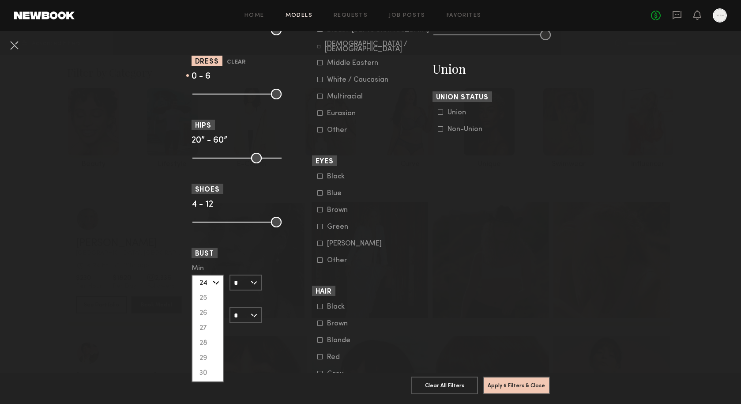
click at [277, 260] on nb-browse-filter "Bust Min ** 24 25 26 27 28 29 30 31 32 33 34 35 36 37 38 39 40 41 42 43 44+ Max…" at bounding box center [249, 285] width 117 height 75
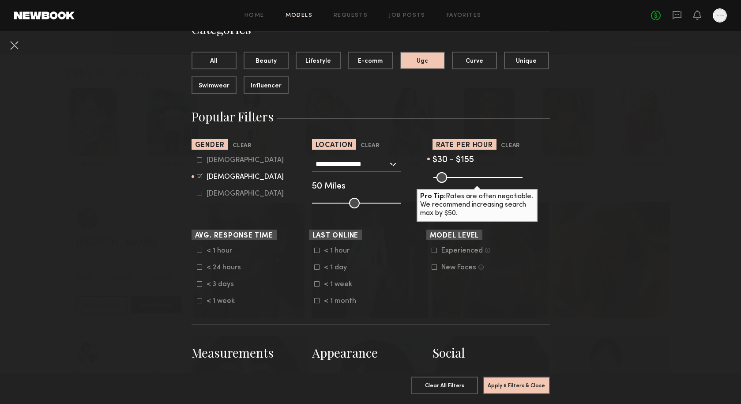
scroll to position [69, 0]
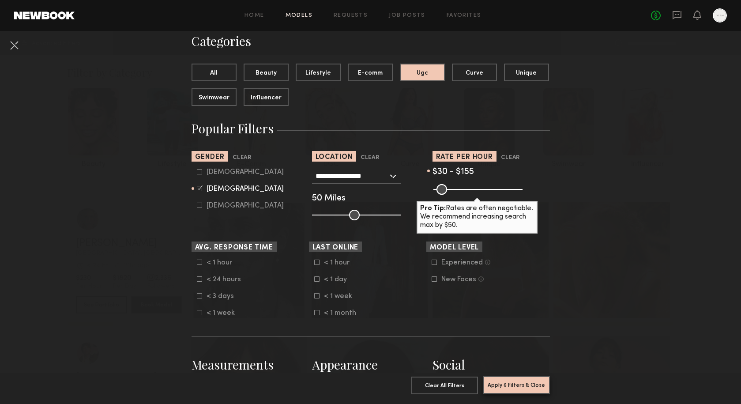
click at [501, 384] on button "Apply 6 Filters & Close" at bounding box center [516, 385] width 67 height 18
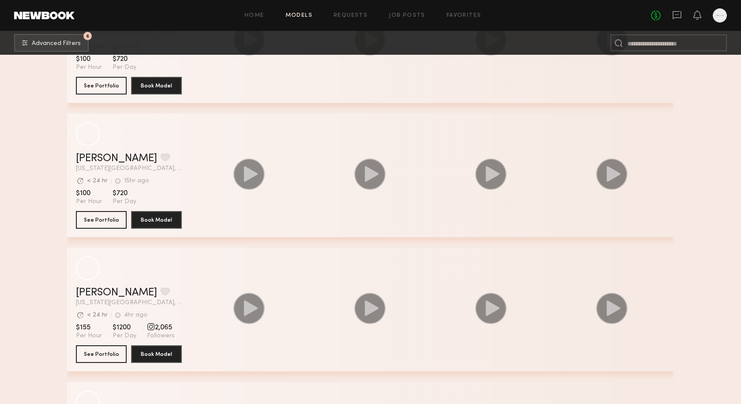
scroll to position [361, 0]
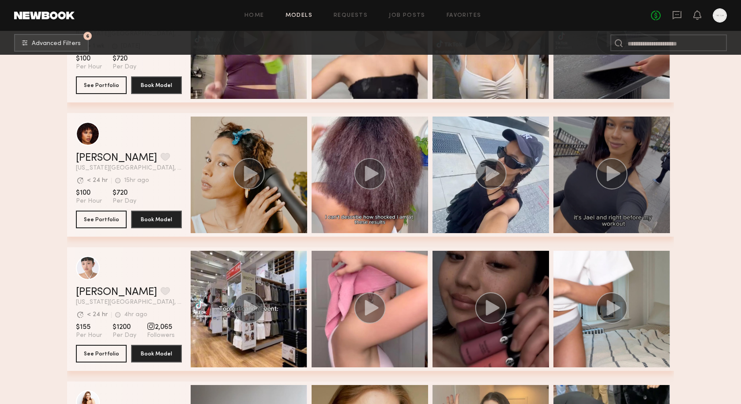
click at [605, 187] on circle "grid" at bounding box center [612, 173] width 30 height 30
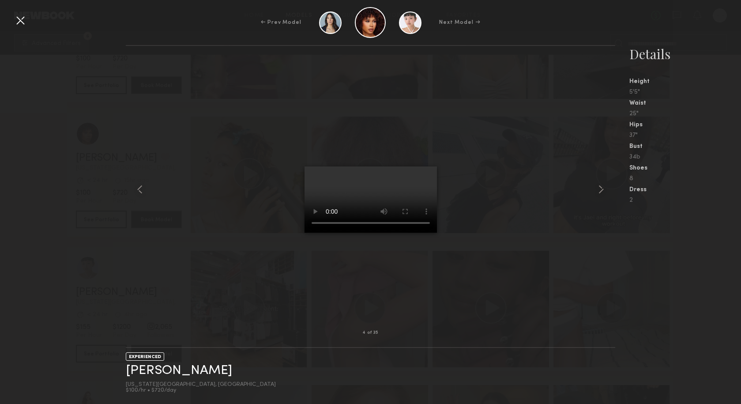
click at [23, 24] on div at bounding box center [20, 20] width 14 height 14
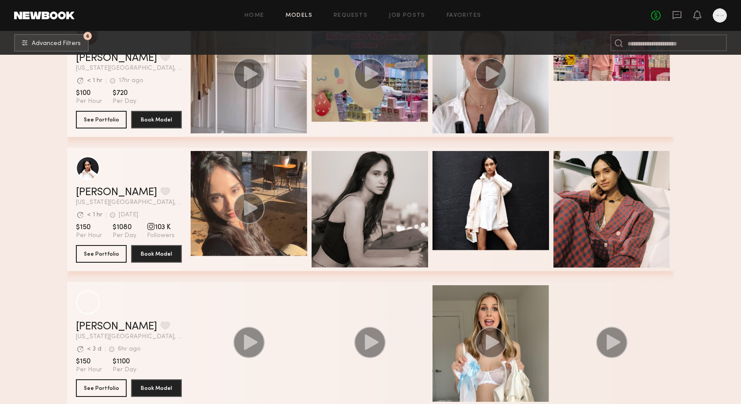
scroll to position [2339, 0]
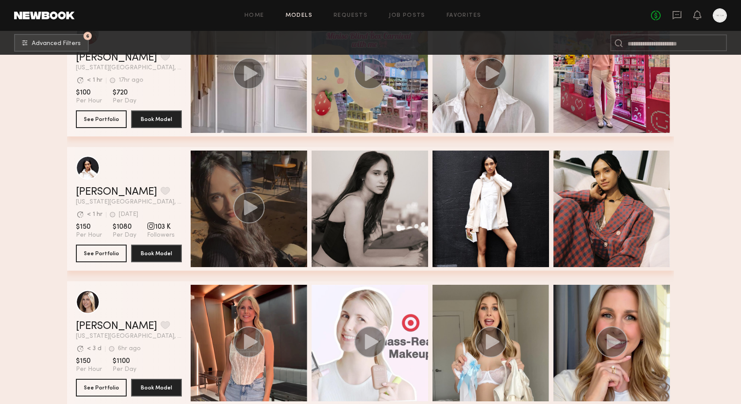
click at [253, 212] on circle "grid" at bounding box center [248, 207] width 31 height 31
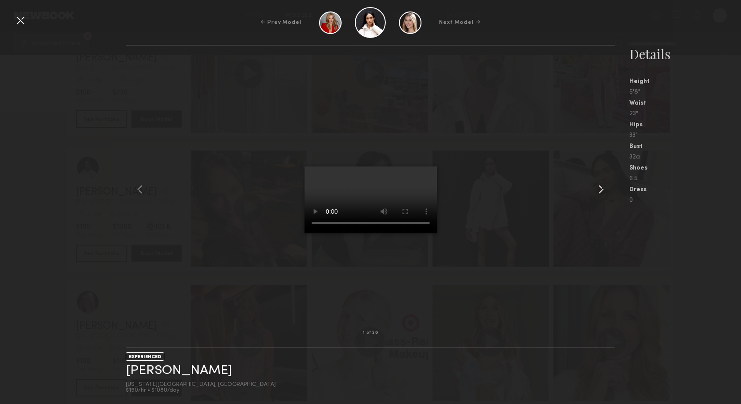
click at [599, 194] on common-icon at bounding box center [601, 189] width 14 height 14
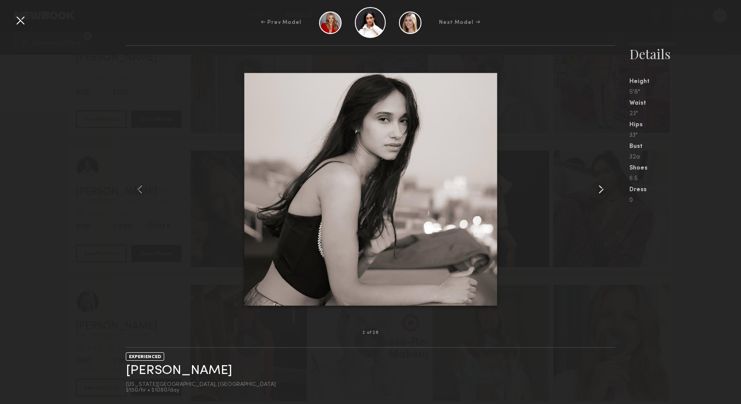
click at [601, 193] on common-icon at bounding box center [601, 189] width 14 height 14
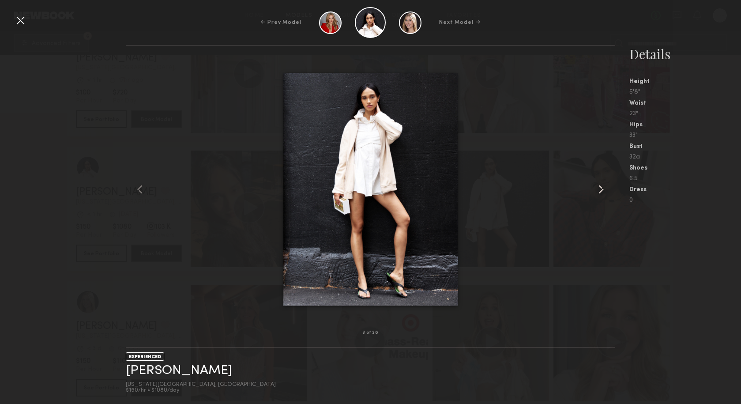
click at [601, 193] on common-icon at bounding box center [601, 189] width 14 height 14
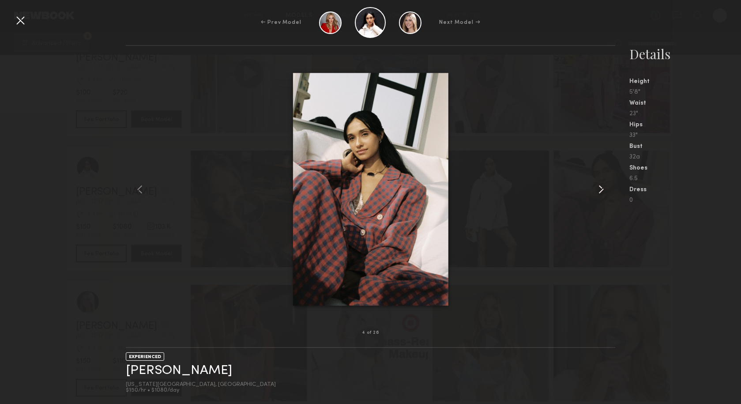
click at [601, 193] on common-icon at bounding box center [601, 189] width 14 height 14
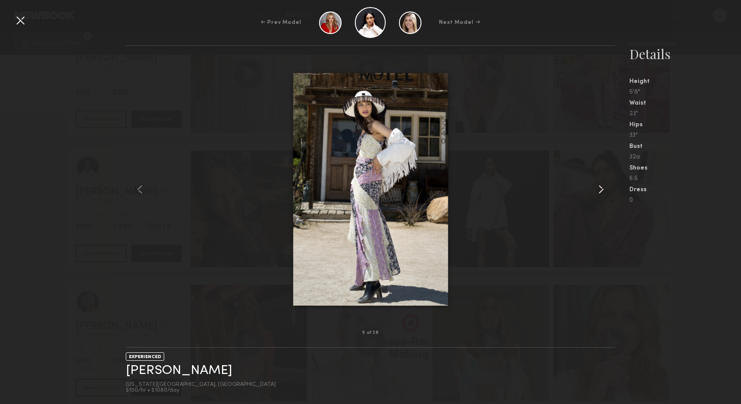
click at [601, 193] on common-icon at bounding box center [601, 189] width 14 height 14
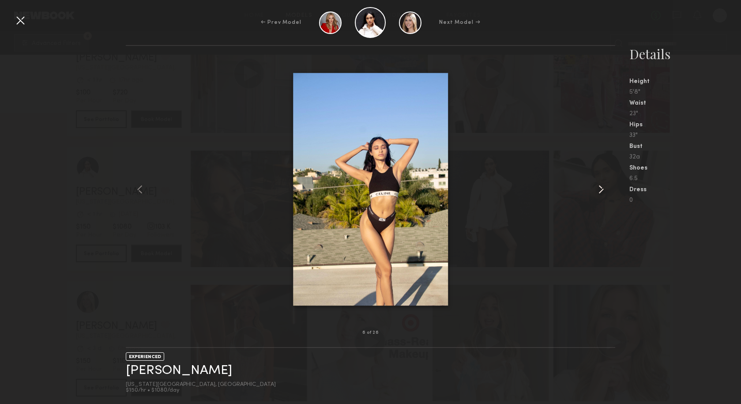
click at [601, 193] on common-icon at bounding box center [601, 189] width 14 height 14
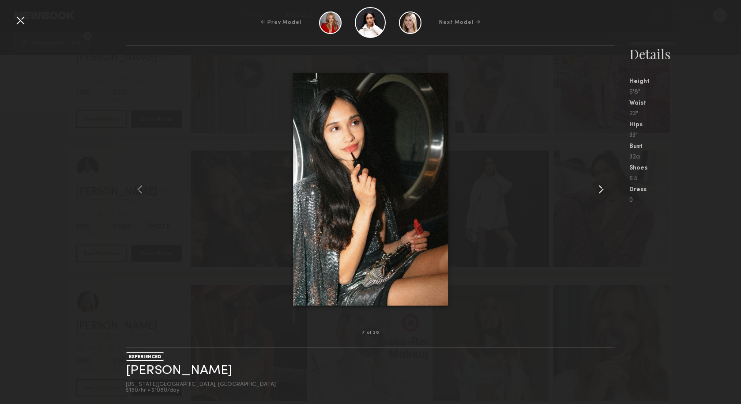
click at [601, 193] on common-icon at bounding box center [601, 189] width 14 height 14
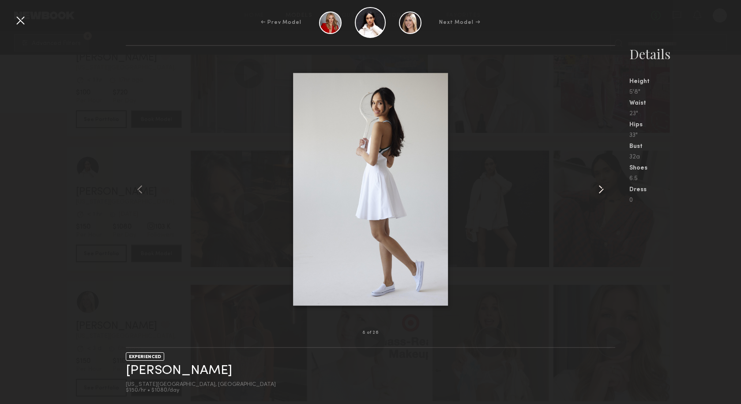
click at [601, 193] on common-icon at bounding box center [601, 189] width 14 height 14
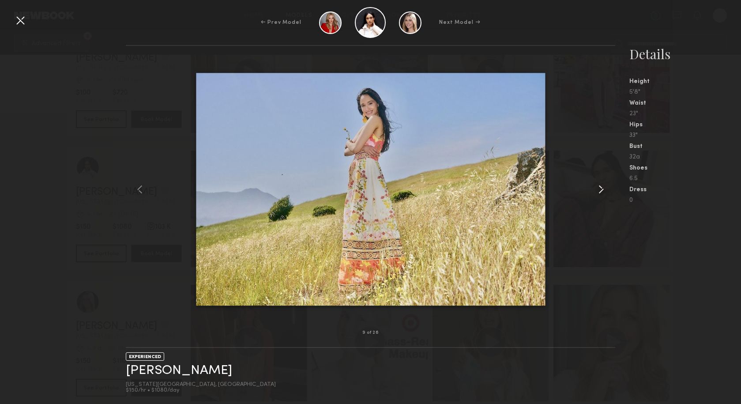
click at [601, 193] on common-icon at bounding box center [601, 189] width 14 height 14
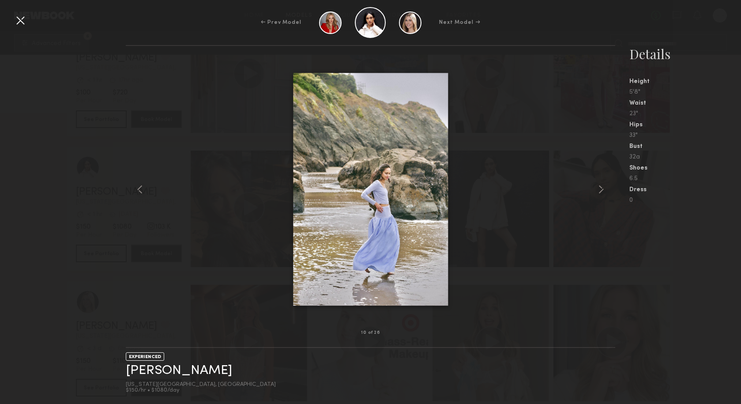
click at [23, 20] on div at bounding box center [20, 20] width 14 height 14
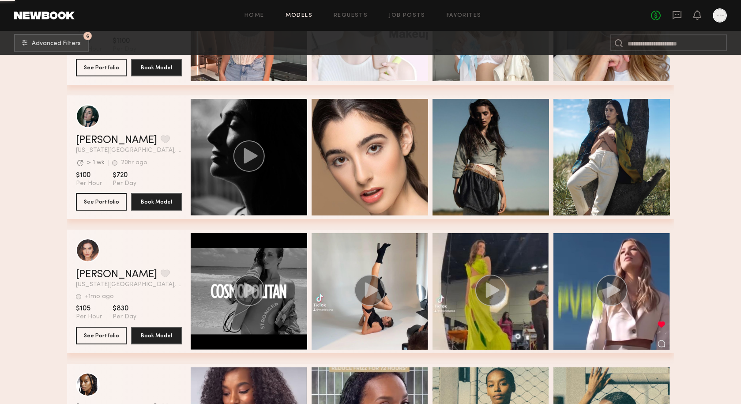
scroll to position [2675, 0]
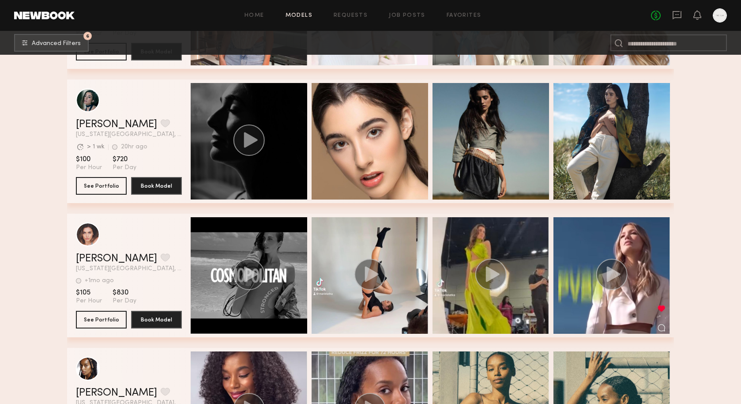
click at [254, 146] on circle "grid" at bounding box center [248, 139] width 31 height 31
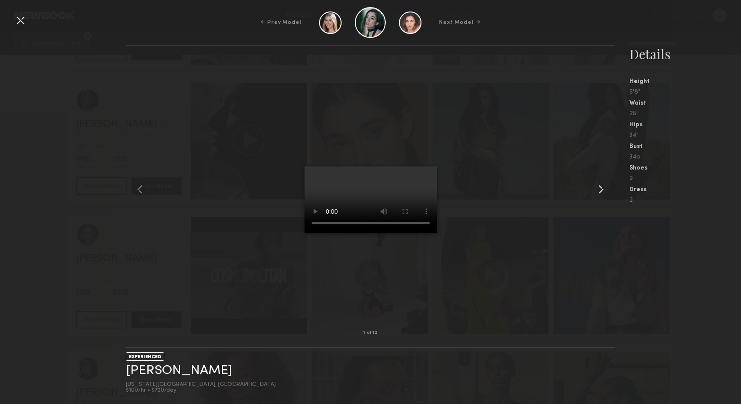
click at [604, 190] on common-icon at bounding box center [601, 189] width 14 height 14
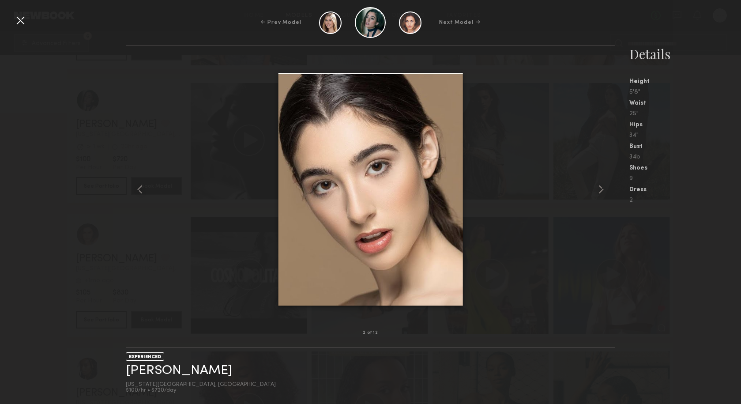
click at [604, 190] on common-icon at bounding box center [601, 189] width 14 height 14
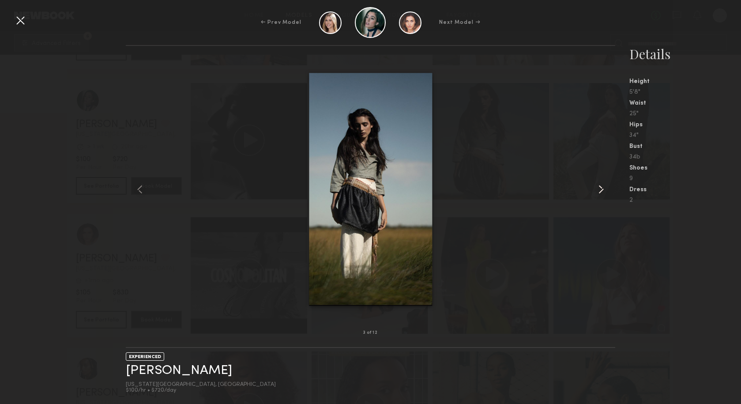
click at [603, 190] on common-icon at bounding box center [601, 189] width 14 height 14
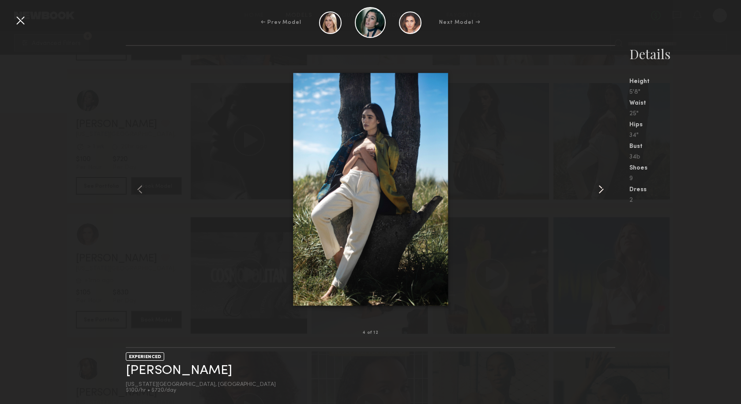
click at [603, 190] on common-icon at bounding box center [601, 189] width 14 height 14
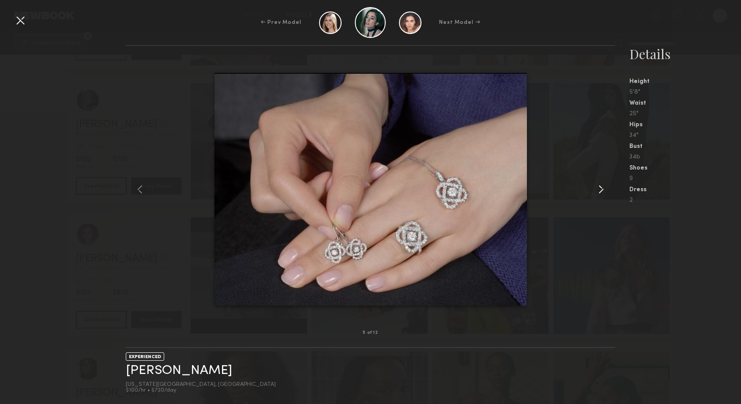
click at [603, 190] on common-icon at bounding box center [601, 189] width 14 height 14
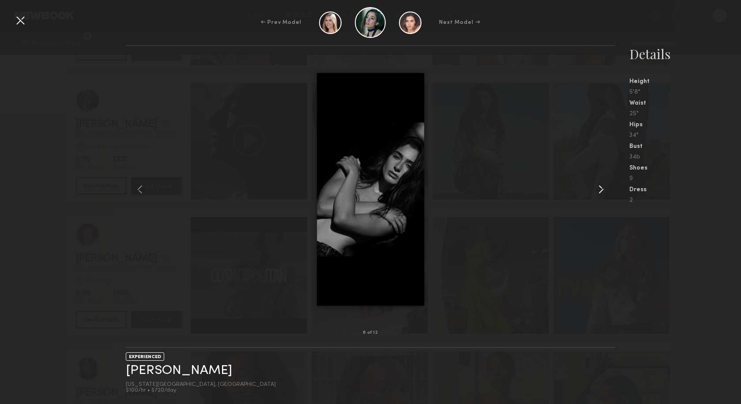
click at [603, 190] on common-icon at bounding box center [601, 189] width 14 height 14
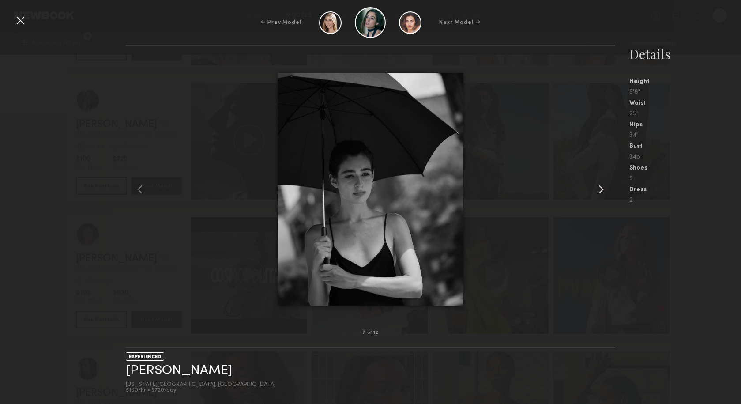
click at [603, 190] on common-icon at bounding box center [601, 189] width 14 height 14
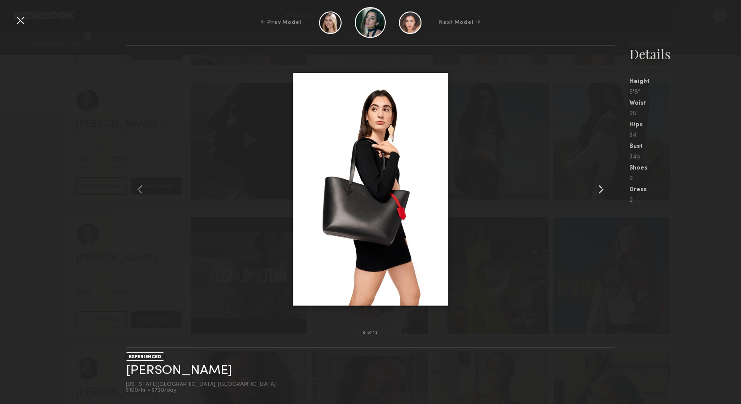
click at [603, 190] on common-icon at bounding box center [601, 189] width 14 height 14
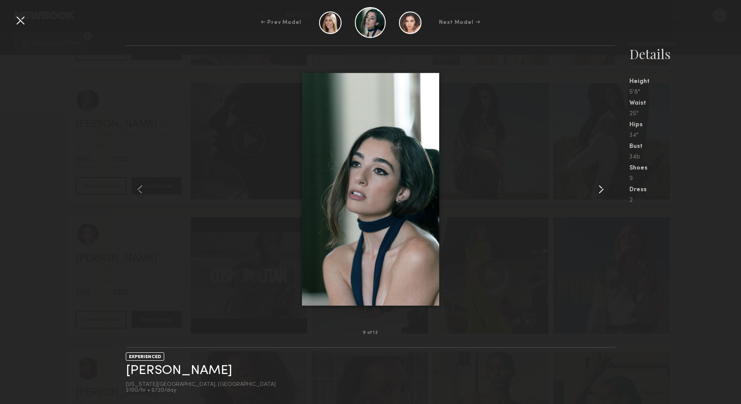
click at [603, 190] on common-icon at bounding box center [601, 189] width 14 height 14
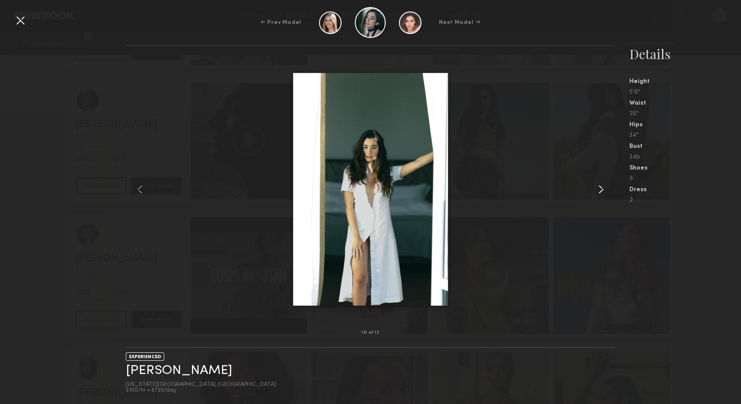
click at [603, 190] on common-icon at bounding box center [601, 189] width 14 height 14
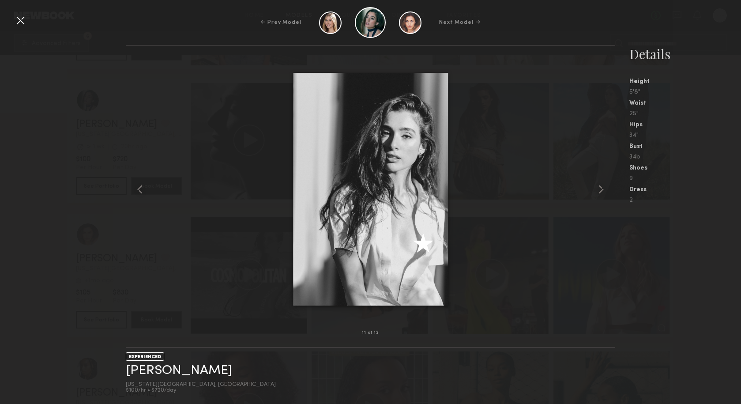
click at [20, 22] on div at bounding box center [20, 20] width 14 height 14
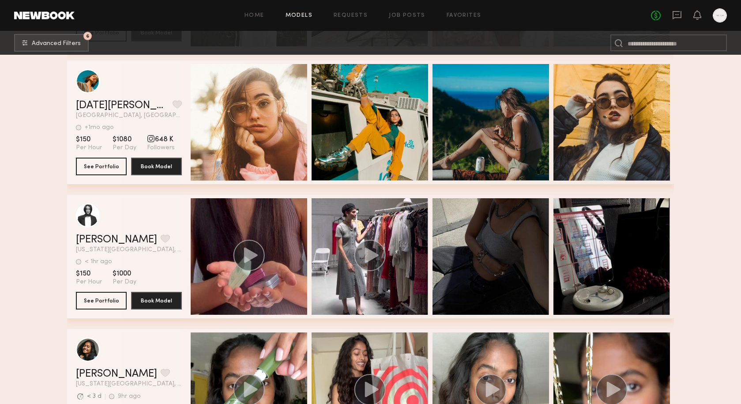
scroll to position [3767, 0]
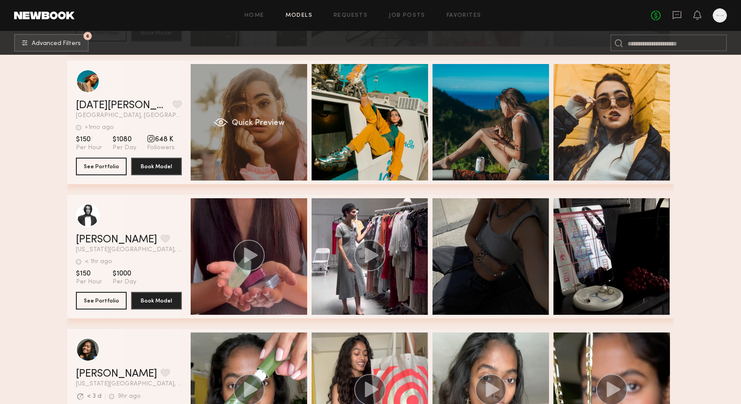
click at [258, 128] on div "Quick Preview" at bounding box center [249, 122] width 116 height 116
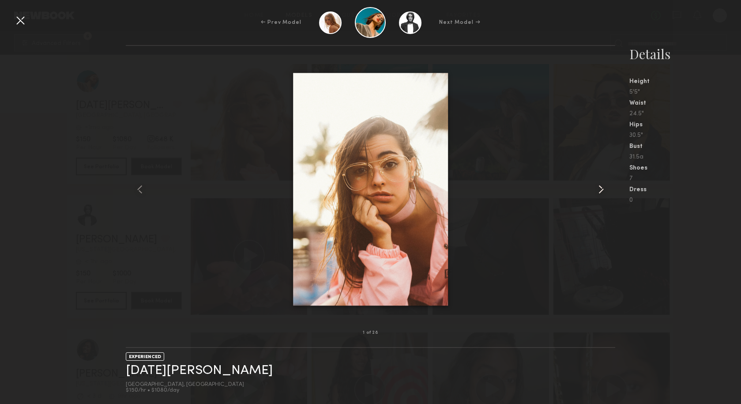
click at [601, 188] on common-icon at bounding box center [601, 189] width 14 height 14
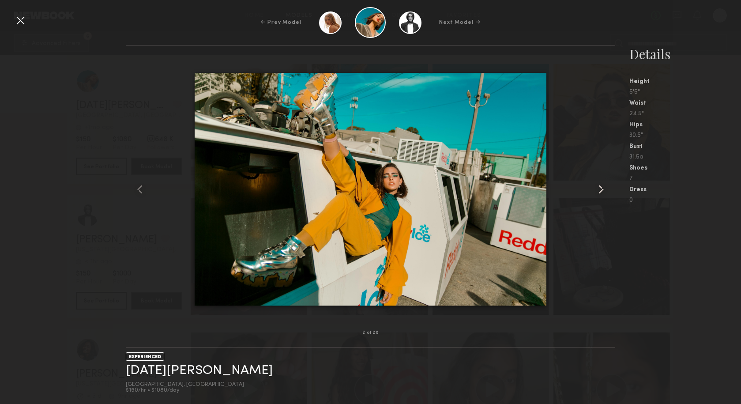
click at [601, 188] on common-icon at bounding box center [601, 189] width 14 height 14
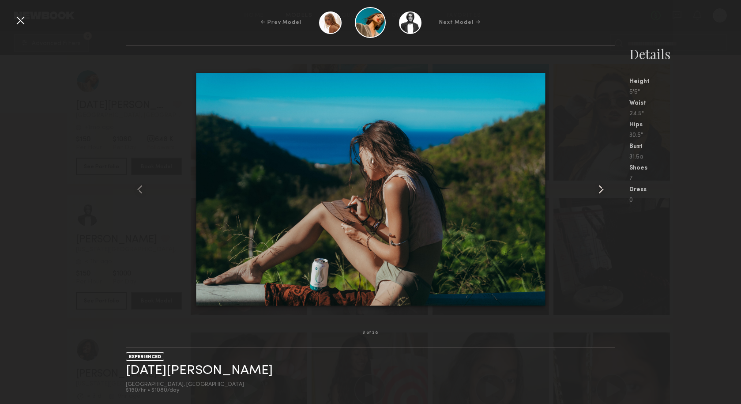
click at [601, 188] on common-icon at bounding box center [601, 189] width 14 height 14
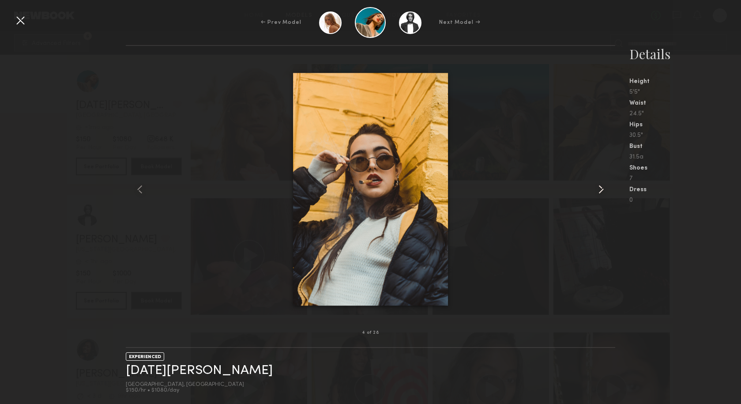
click at [601, 188] on common-icon at bounding box center [601, 189] width 14 height 14
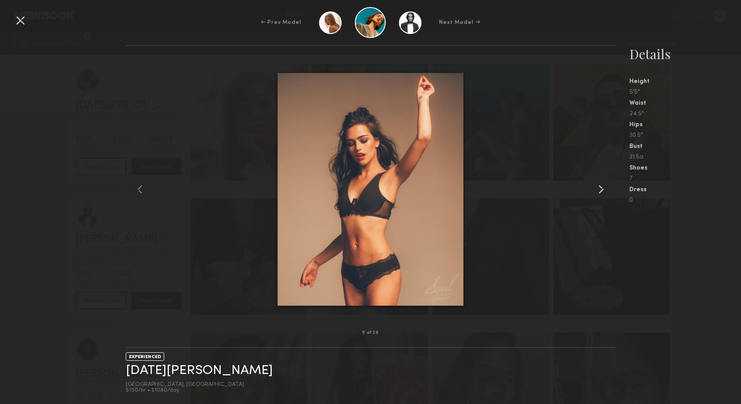
click at [601, 188] on common-icon at bounding box center [601, 189] width 14 height 14
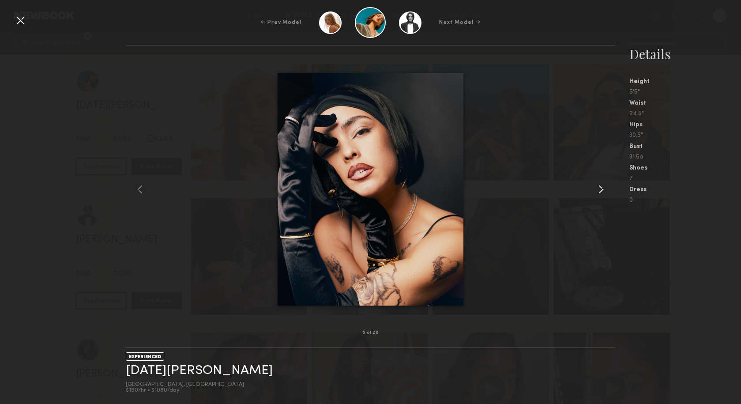
click at [601, 188] on common-icon at bounding box center [601, 189] width 14 height 14
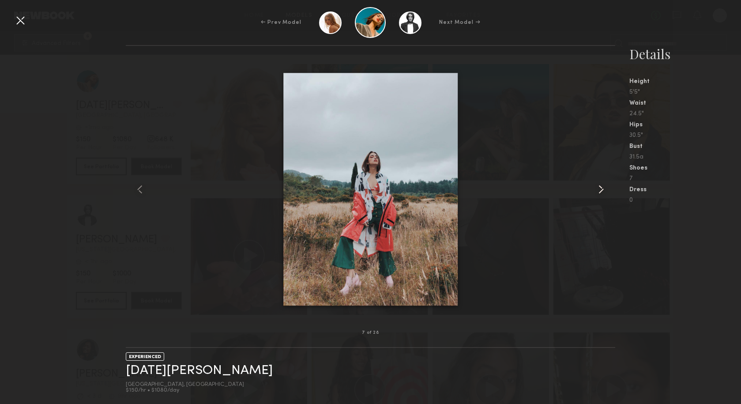
click at [601, 188] on common-icon at bounding box center [601, 189] width 14 height 14
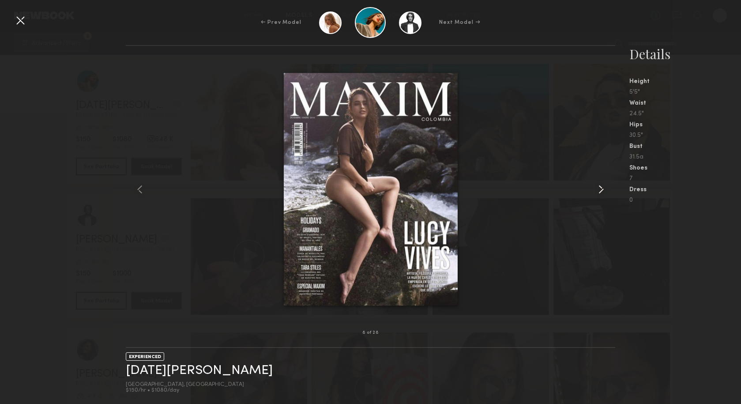
click at [601, 188] on common-icon at bounding box center [601, 189] width 14 height 14
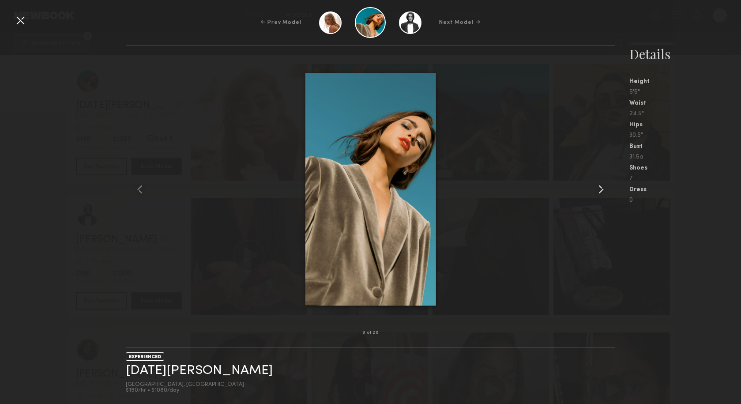
click at [601, 188] on common-icon at bounding box center [601, 189] width 14 height 14
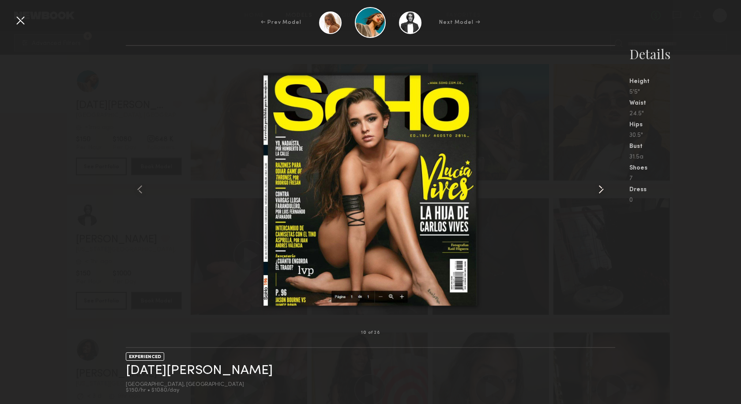
click at [601, 188] on common-icon at bounding box center [601, 189] width 14 height 14
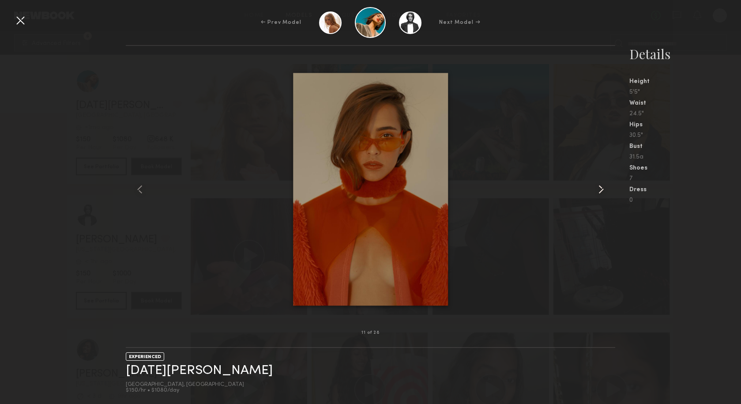
click at [601, 188] on common-icon at bounding box center [601, 189] width 14 height 14
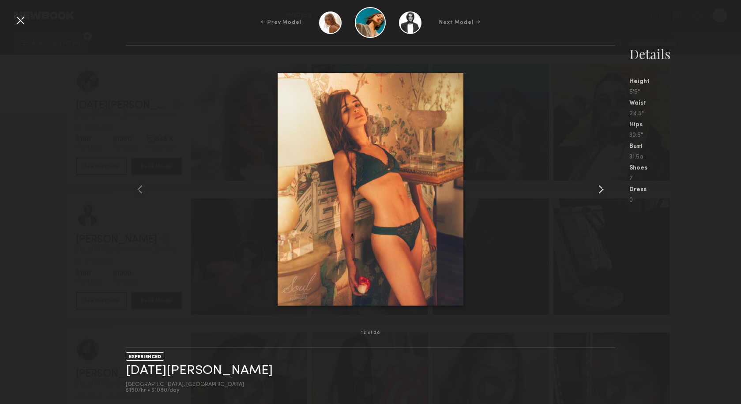
click at [601, 188] on common-icon at bounding box center [601, 189] width 14 height 14
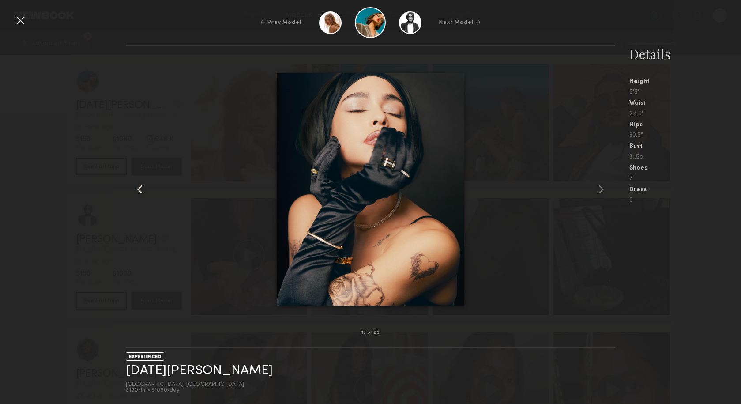
click at [138, 190] on common-icon at bounding box center [140, 189] width 14 height 14
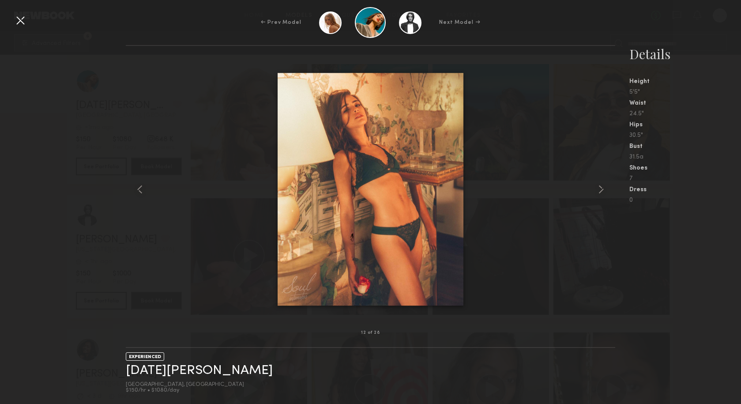
click at [27, 22] on div at bounding box center [20, 20] width 14 height 14
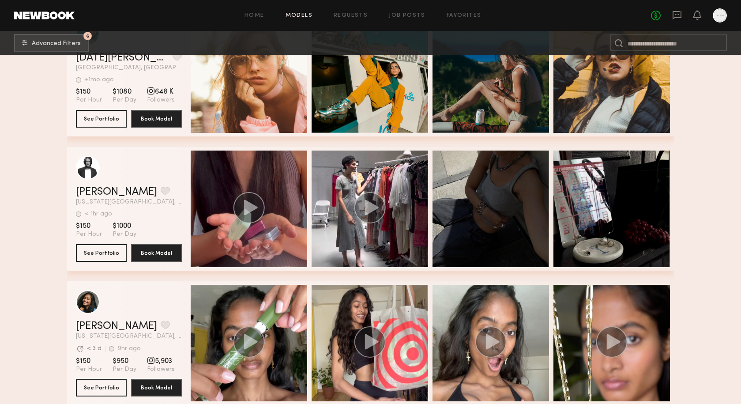
scroll to position [3823, 0]
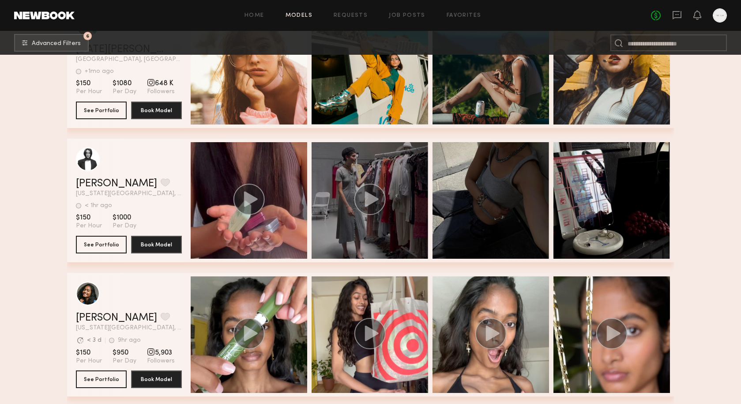
click at [368, 200] on icon "grid" at bounding box center [372, 198] width 14 height 15
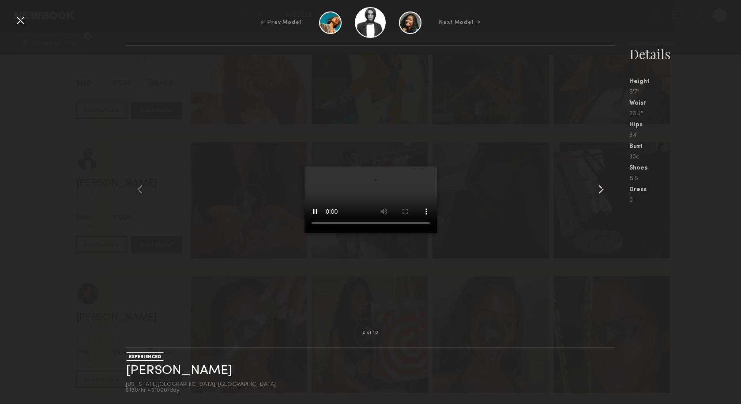
click at [602, 191] on common-icon at bounding box center [601, 189] width 14 height 14
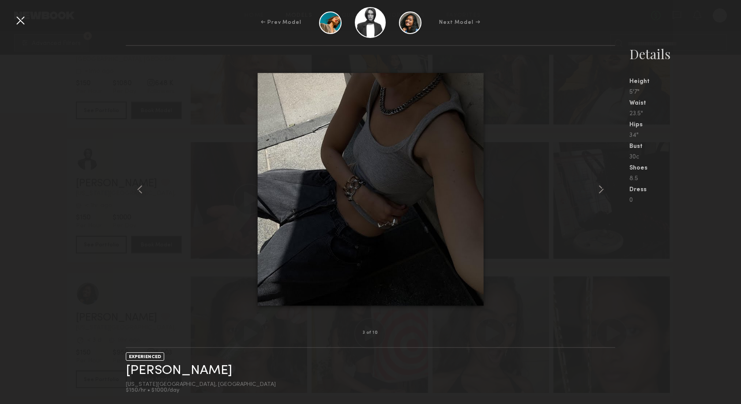
click at [602, 191] on common-icon at bounding box center [601, 189] width 14 height 14
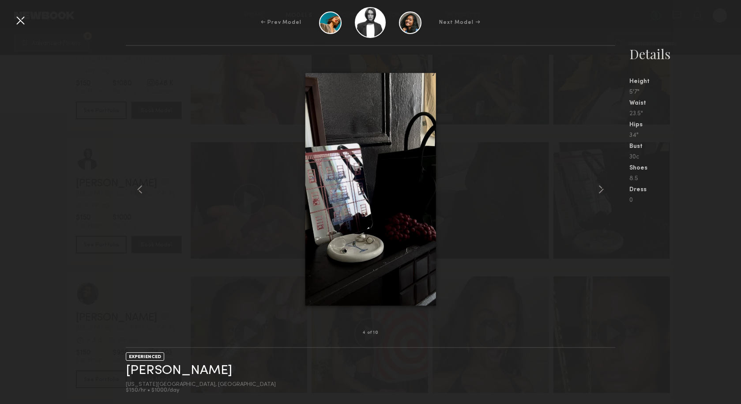
click at [602, 191] on common-icon at bounding box center [601, 189] width 14 height 14
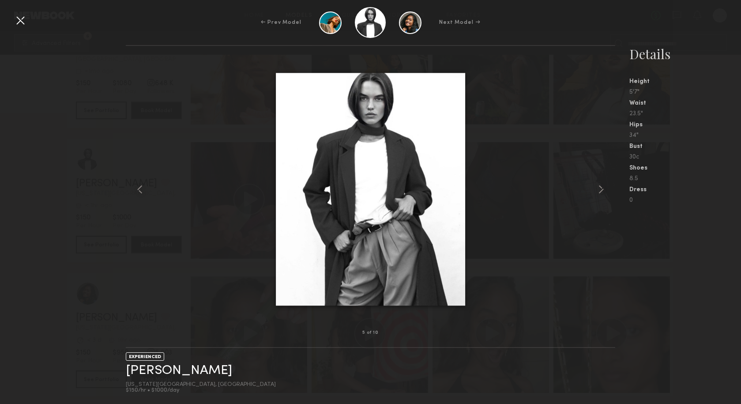
click at [602, 191] on common-icon at bounding box center [601, 189] width 14 height 14
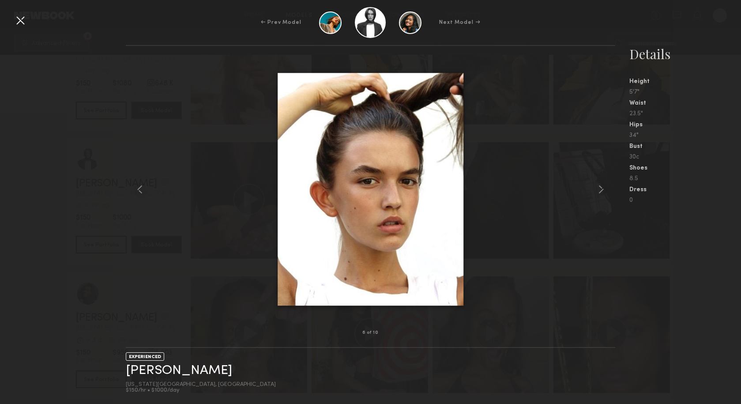
click at [602, 191] on common-icon at bounding box center [601, 189] width 14 height 14
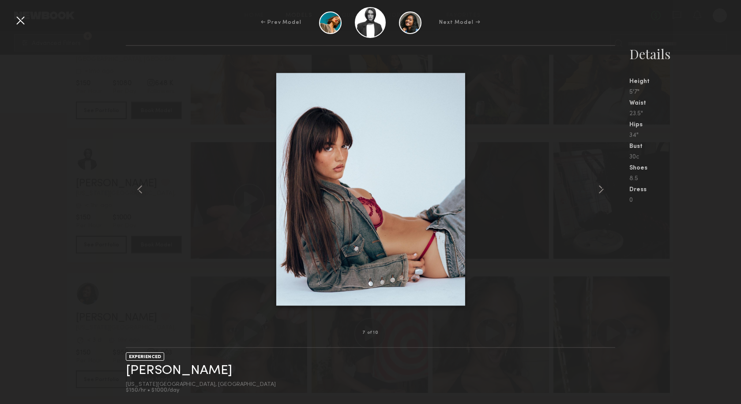
click at [602, 191] on common-icon at bounding box center [601, 189] width 14 height 14
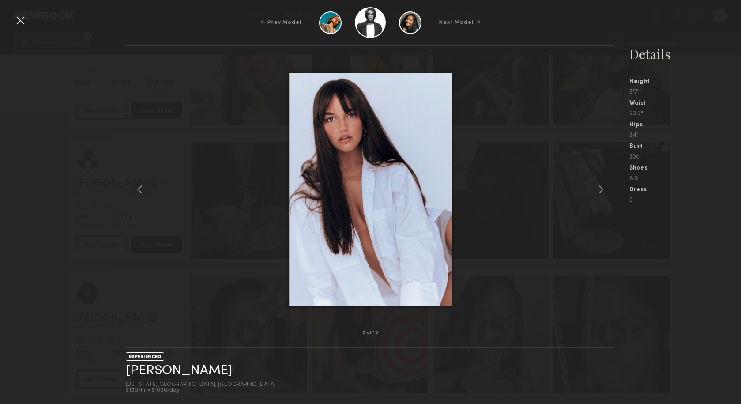
click at [602, 191] on common-icon at bounding box center [601, 189] width 14 height 14
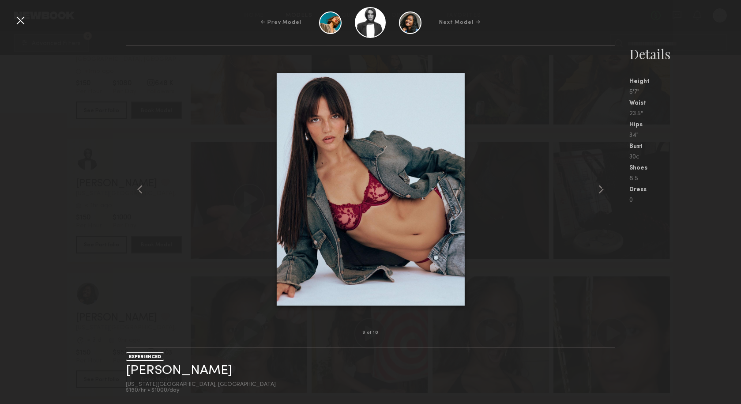
click at [602, 191] on common-icon at bounding box center [601, 189] width 14 height 14
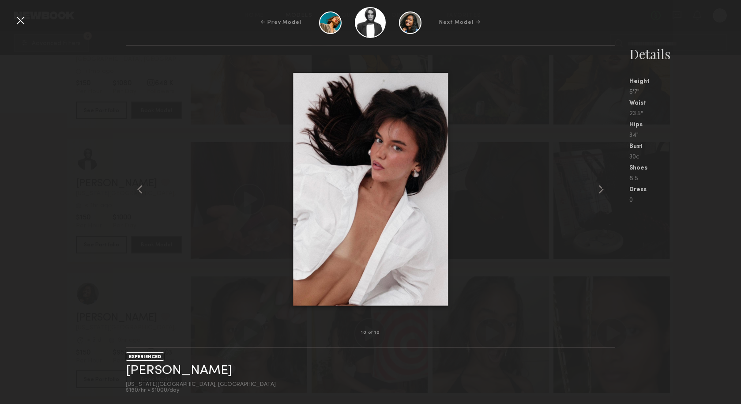
click at [602, 191] on common-icon at bounding box center [601, 189] width 14 height 14
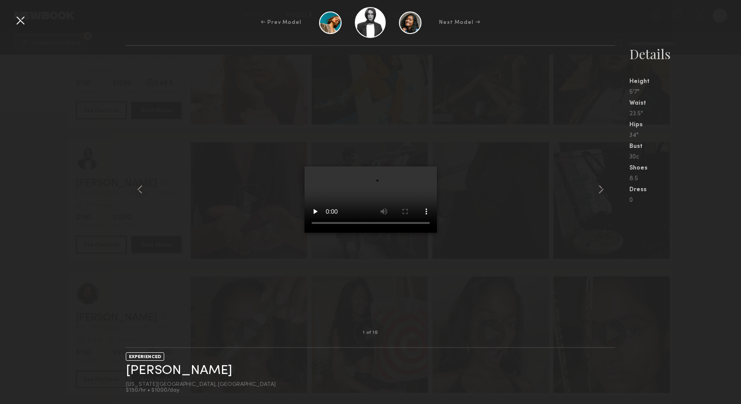
click at [602, 191] on common-icon at bounding box center [601, 189] width 14 height 14
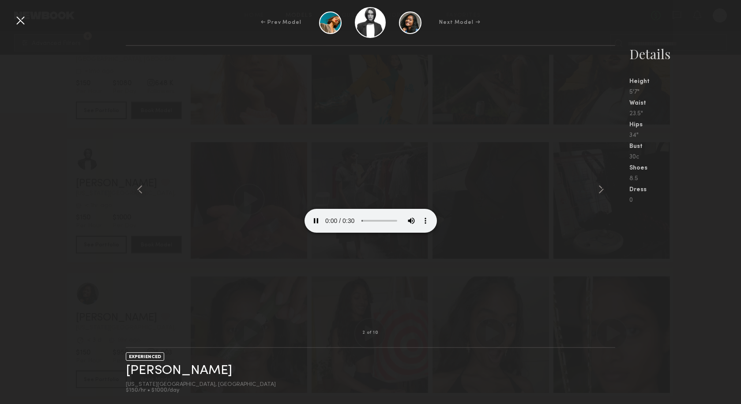
click at [148, 188] on div at bounding box center [370, 189] width 489 height 259
click at [137, 191] on common-icon at bounding box center [140, 189] width 14 height 14
click at [599, 190] on common-icon at bounding box center [601, 189] width 14 height 14
click at [16, 19] on div at bounding box center [20, 20] width 14 height 14
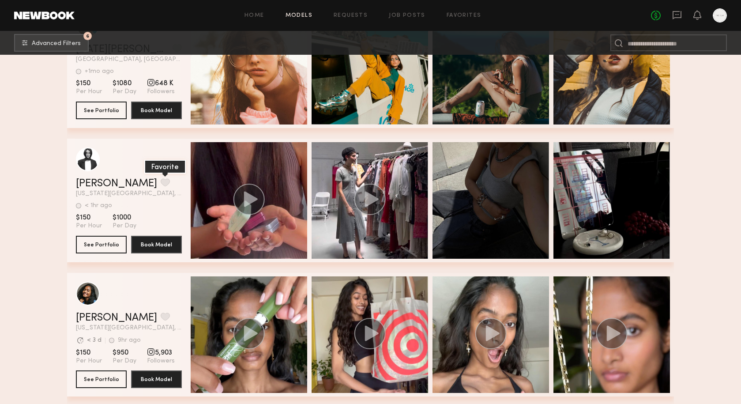
click at [161, 178] on button "grid" at bounding box center [165, 182] width 9 height 8
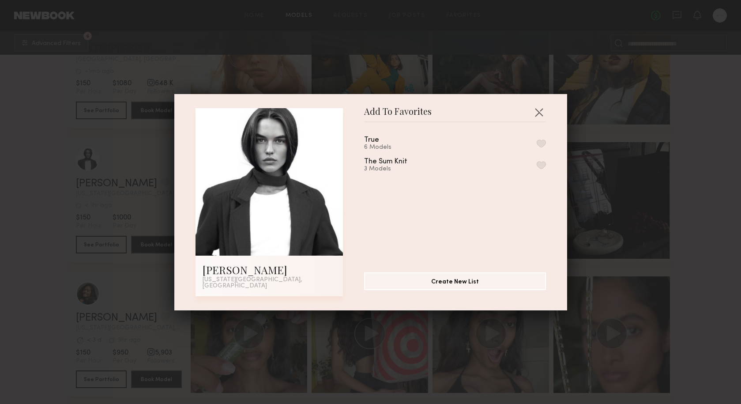
click at [544, 144] on button "button" at bounding box center [541, 143] width 9 height 8
click at [540, 119] on button "button" at bounding box center [539, 112] width 14 height 14
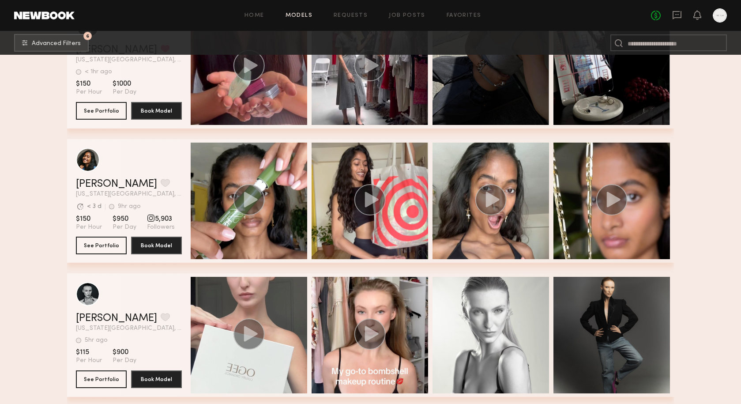
scroll to position [3988, 0]
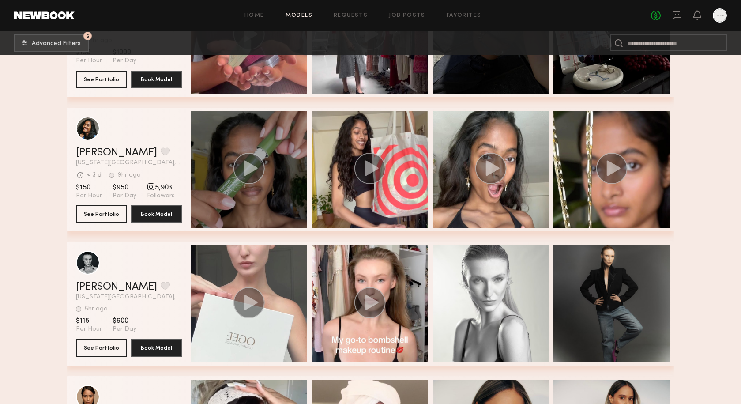
click at [255, 166] on icon "grid" at bounding box center [251, 167] width 14 height 15
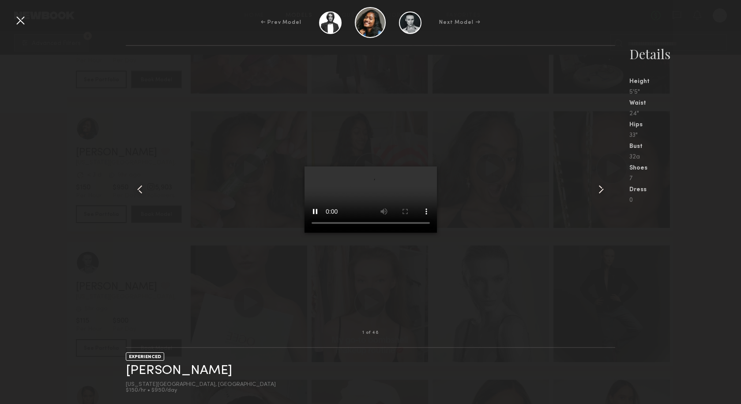
click at [601, 191] on common-icon at bounding box center [601, 189] width 14 height 14
click at [20, 26] on div at bounding box center [20, 20] width 14 height 14
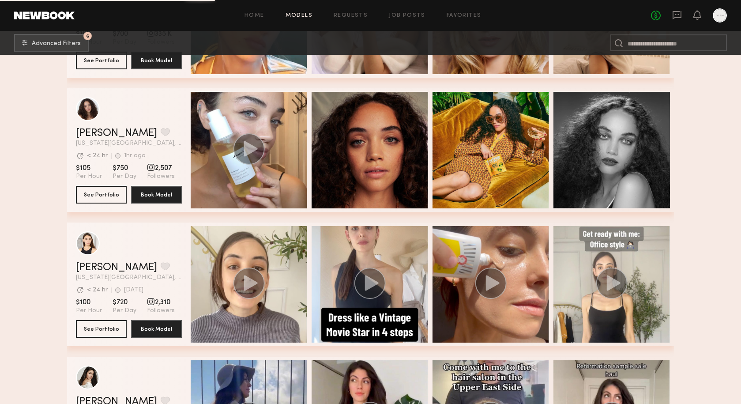
scroll to position [4545, 0]
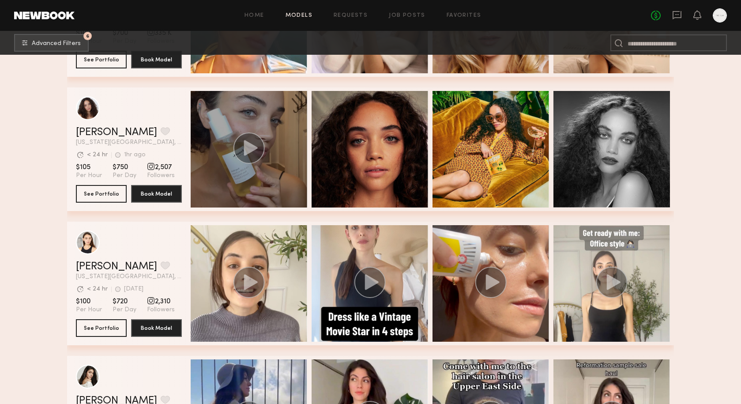
click at [277, 140] on div "grid" at bounding box center [249, 149] width 116 height 116
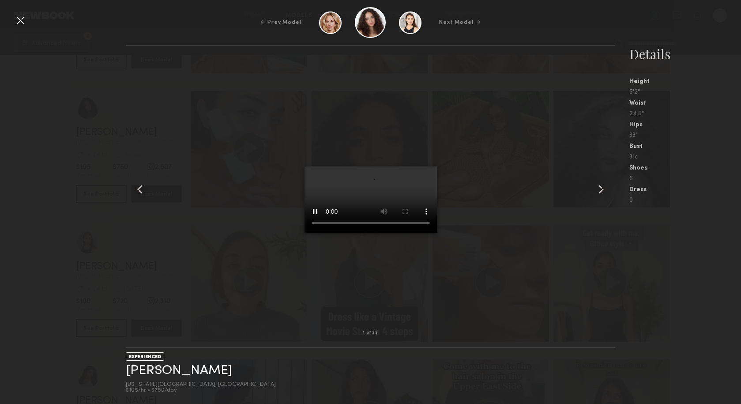
click at [599, 189] on common-icon at bounding box center [601, 189] width 14 height 14
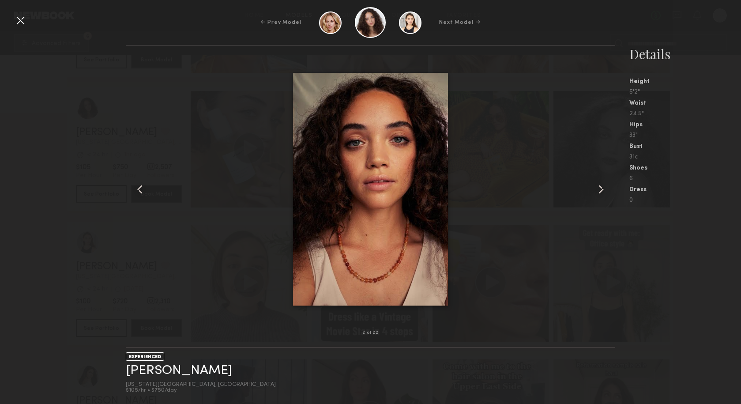
click at [599, 189] on common-icon at bounding box center [601, 189] width 14 height 14
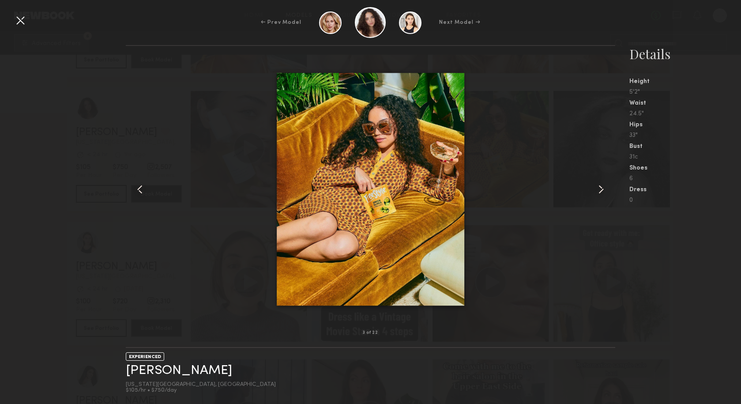
click at [599, 190] on common-icon at bounding box center [601, 189] width 14 height 14
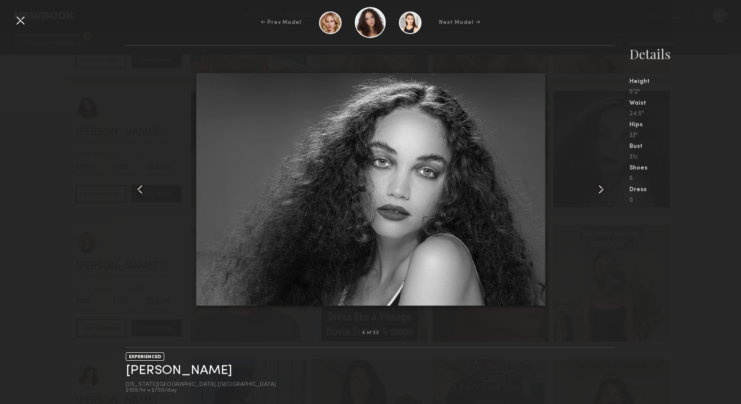
click at [599, 190] on common-icon at bounding box center [601, 189] width 14 height 14
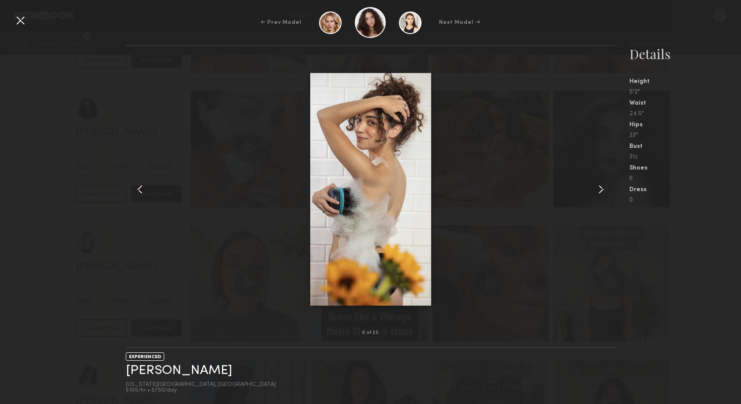
click at [599, 190] on common-icon at bounding box center [601, 189] width 14 height 14
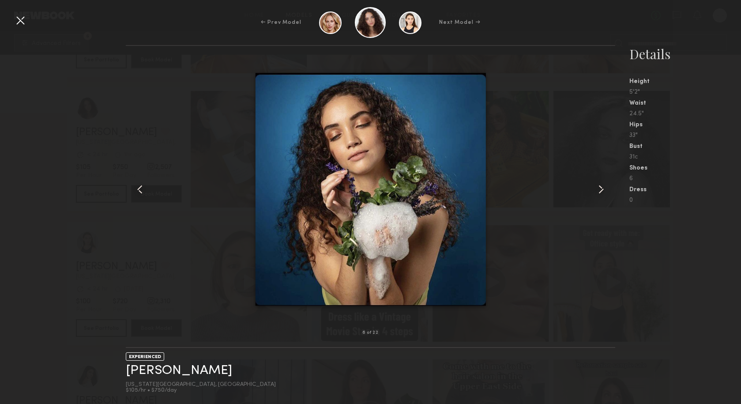
click at [599, 190] on common-icon at bounding box center [601, 189] width 14 height 14
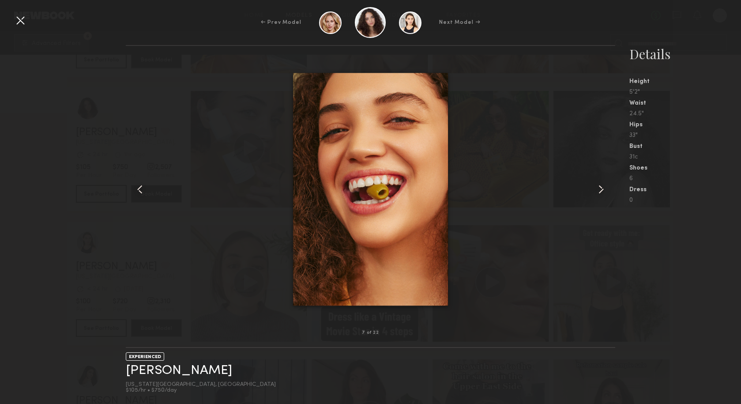
click at [23, 15] on div at bounding box center [20, 20] width 14 height 14
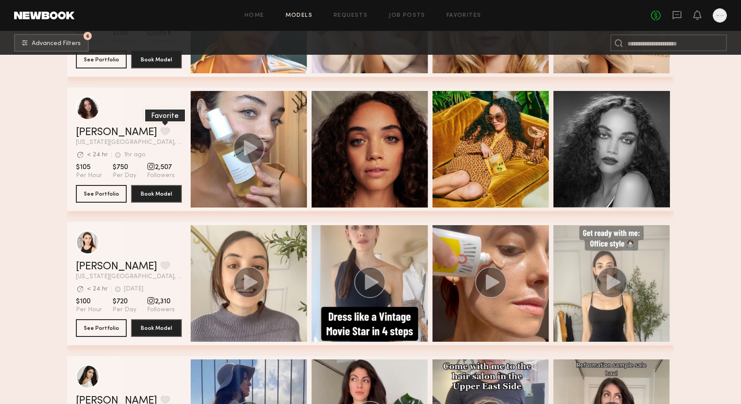
click at [161, 129] on button "grid" at bounding box center [165, 131] width 9 height 8
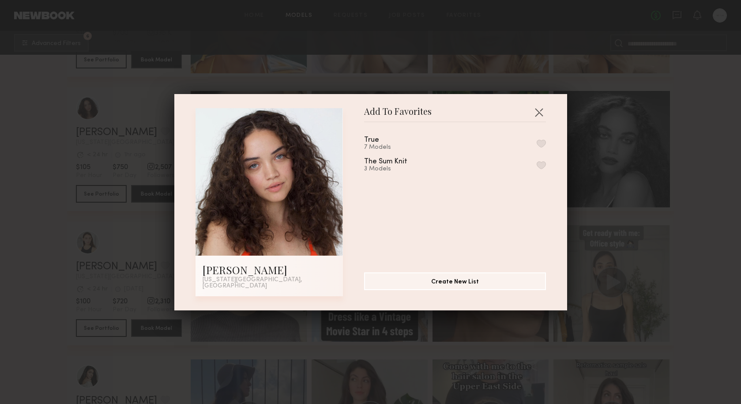
click at [542, 147] on button "button" at bounding box center [541, 143] width 9 height 8
click at [540, 115] on button "button" at bounding box center [539, 112] width 14 height 14
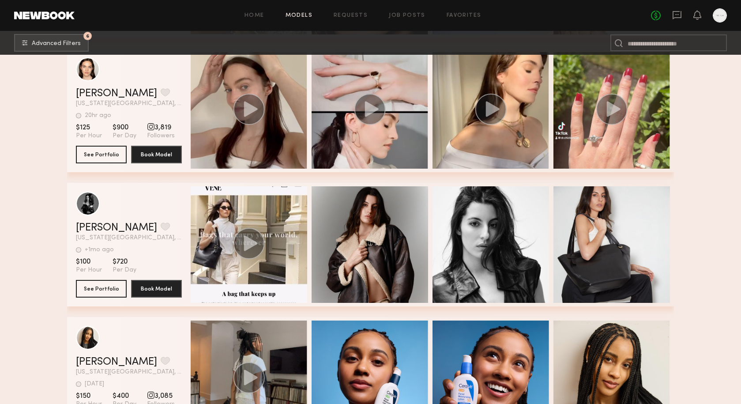
scroll to position [0, 0]
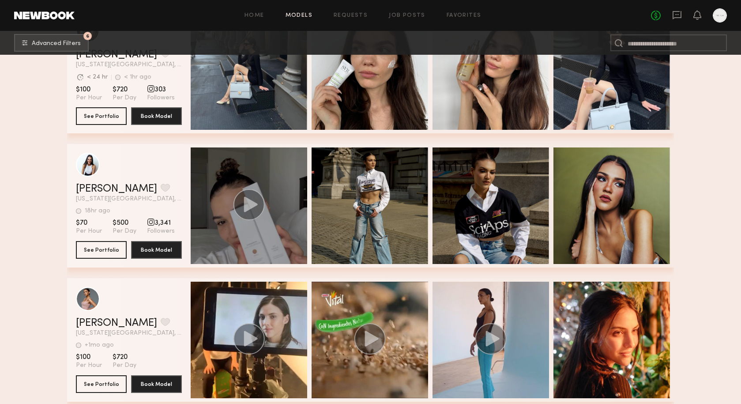
click at [255, 199] on circle "grid" at bounding box center [248, 204] width 31 height 31
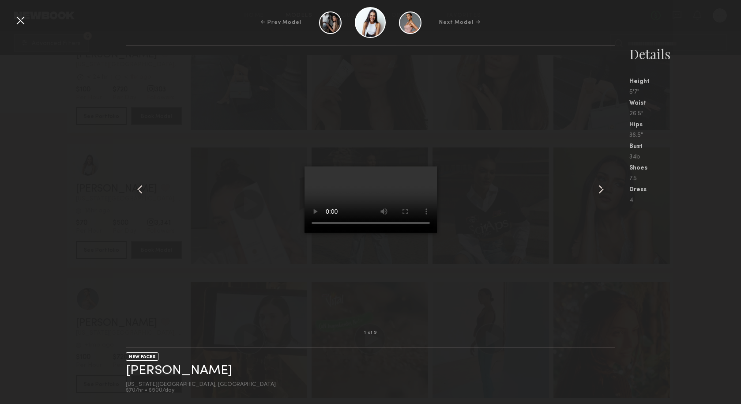
click at [604, 190] on common-icon at bounding box center [601, 189] width 14 height 14
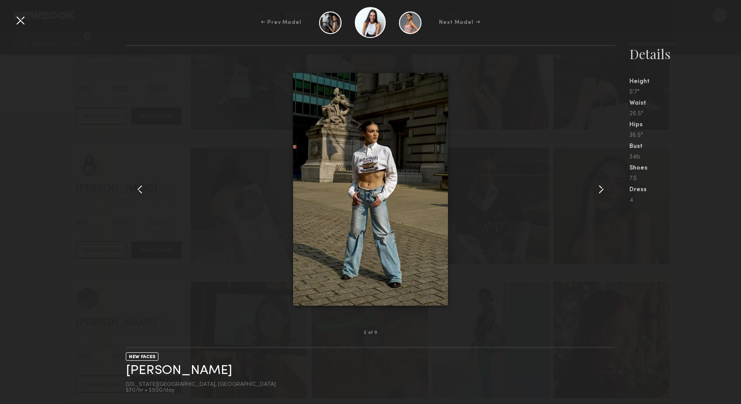
click at [604, 190] on common-icon at bounding box center [601, 189] width 14 height 14
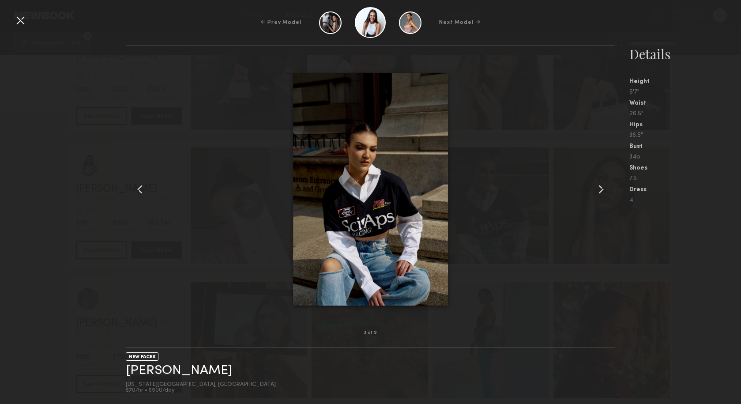
click at [603, 190] on common-icon at bounding box center [601, 189] width 14 height 14
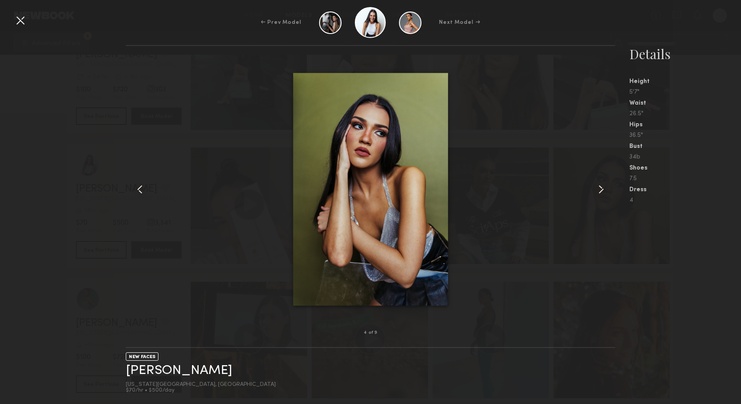
click at [603, 190] on common-icon at bounding box center [601, 189] width 14 height 14
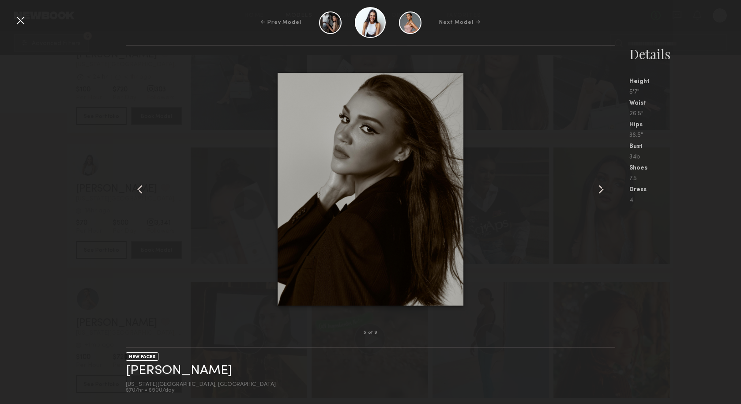
click at [603, 190] on common-icon at bounding box center [601, 189] width 14 height 14
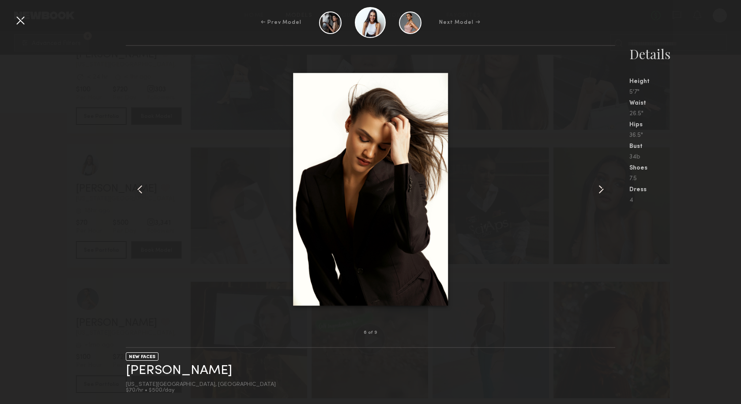
click at [603, 190] on common-icon at bounding box center [601, 189] width 14 height 14
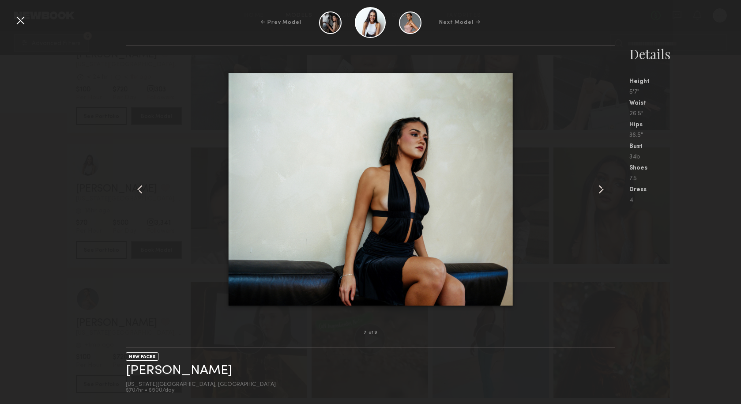
click at [603, 190] on common-icon at bounding box center [601, 189] width 14 height 14
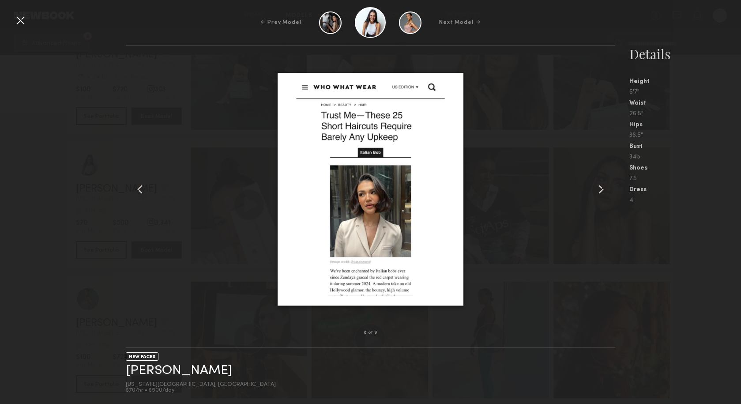
click at [603, 190] on common-icon at bounding box center [601, 189] width 14 height 14
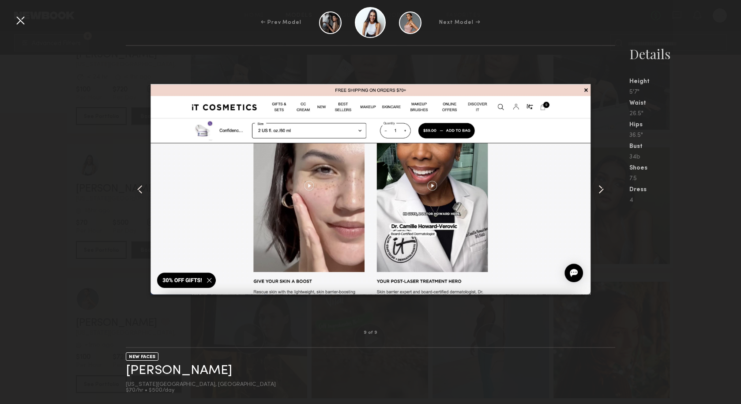
click at [603, 190] on common-icon at bounding box center [601, 189] width 14 height 14
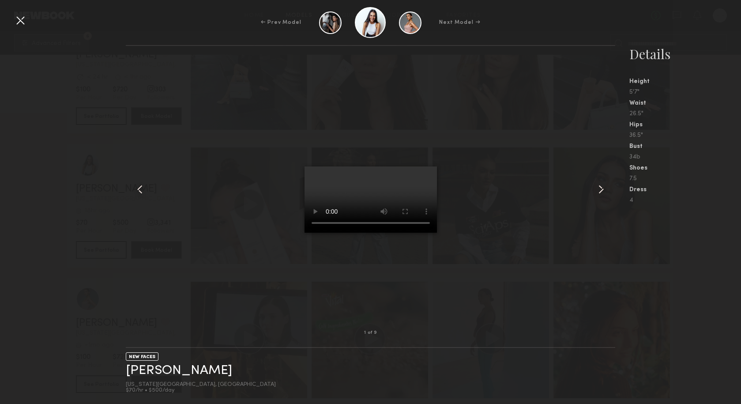
click at [24, 19] on div at bounding box center [20, 20] width 14 height 14
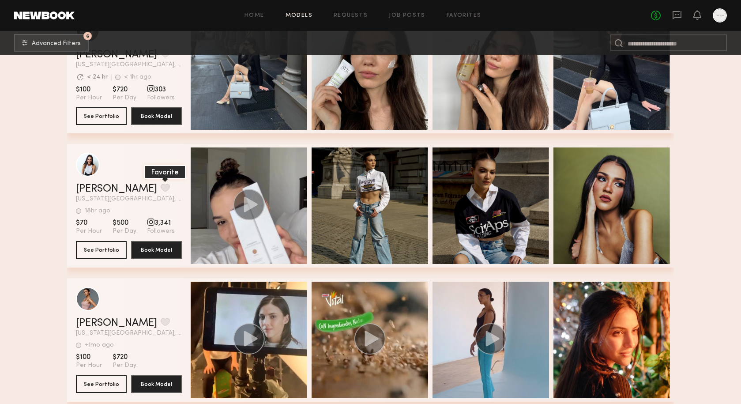
click at [161, 184] on button "grid" at bounding box center [165, 188] width 9 height 8
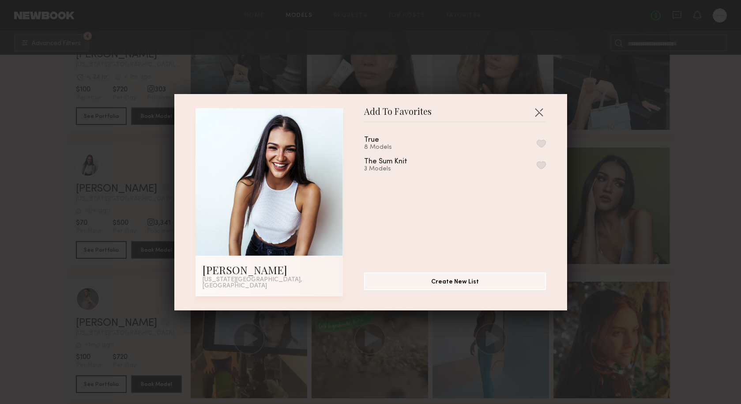
click at [544, 144] on button "button" at bounding box center [541, 143] width 9 height 8
click at [542, 112] on button "button" at bounding box center [539, 112] width 14 height 14
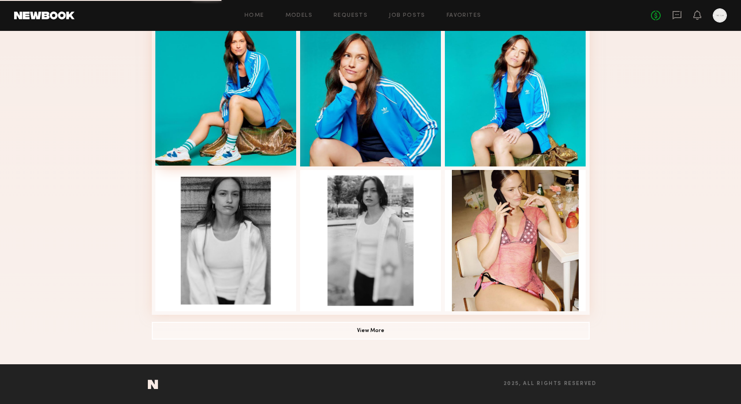
scroll to position [494, 0]
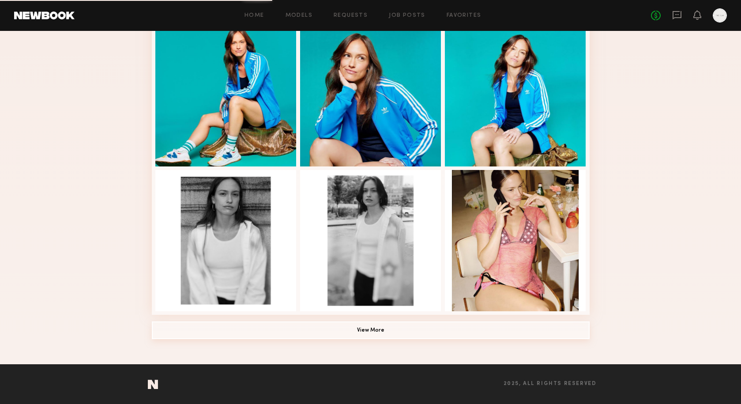
click at [346, 327] on button "View More" at bounding box center [371, 330] width 438 height 18
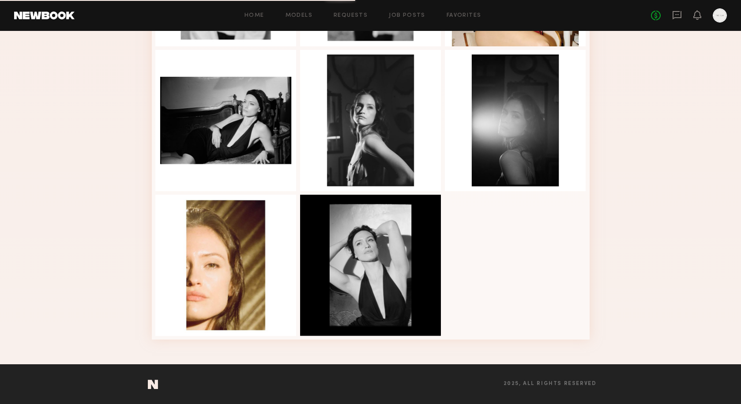
scroll to position [758, 0]
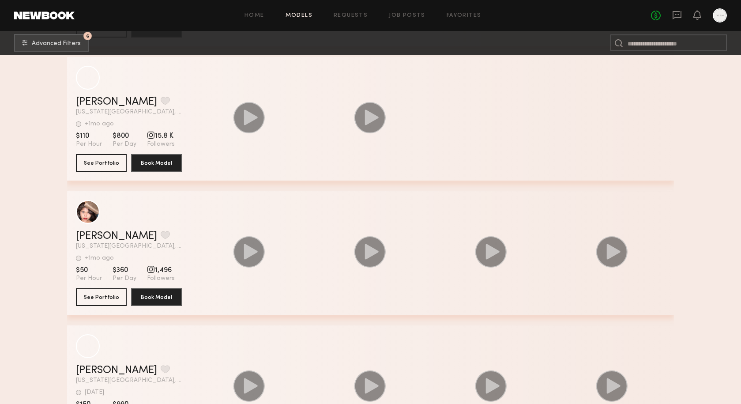
scroll to position [28855, 0]
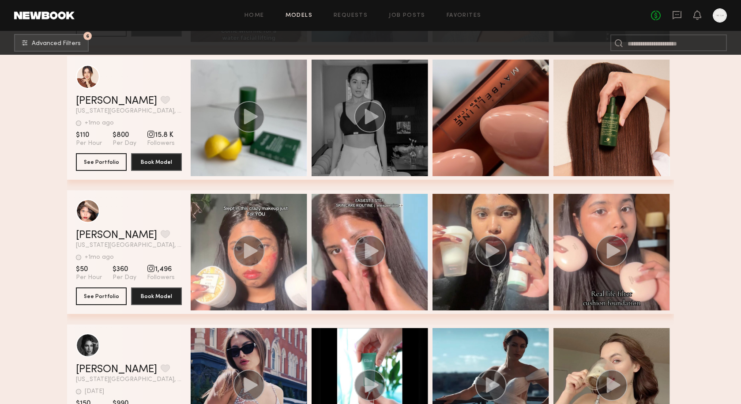
click at [373, 125] on circle "grid" at bounding box center [369, 116] width 31 height 31
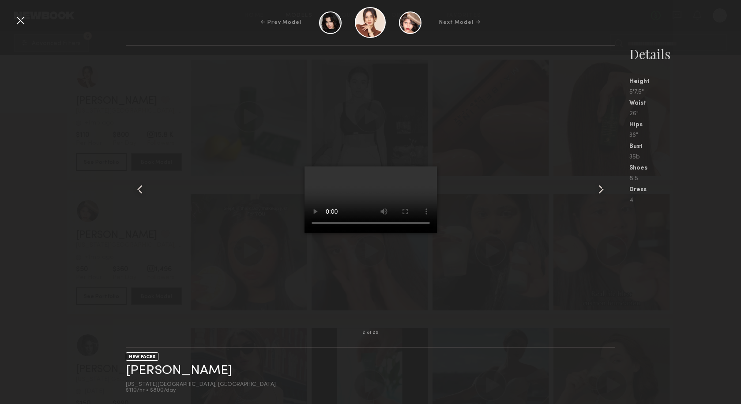
click at [22, 20] on div at bounding box center [20, 20] width 14 height 14
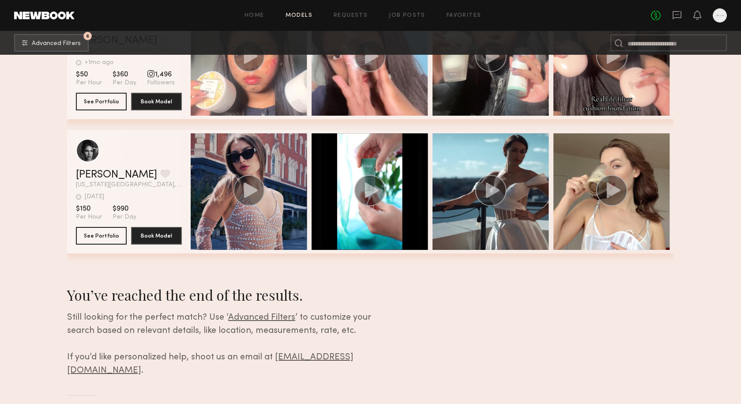
scroll to position [29050, 0]
click at [472, 11] on div "Home Models Requests Job Posts Favorites Sign Out No fees up to $5,000" at bounding box center [401, 15] width 652 height 14
click at [461, 18] on link "Favorites" at bounding box center [464, 16] width 35 height 6
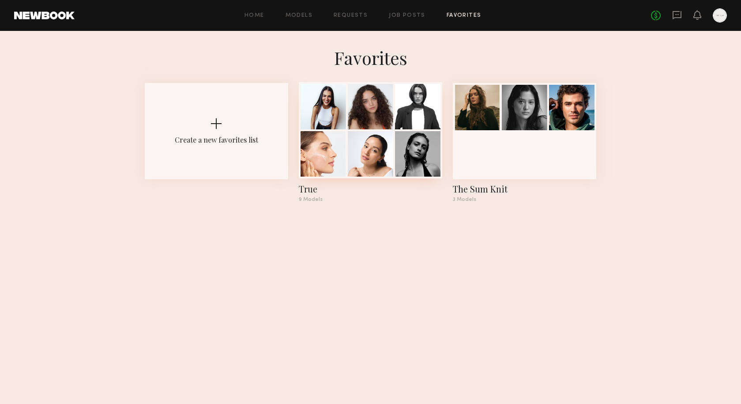
click at [387, 119] on div at bounding box center [370, 106] width 45 height 45
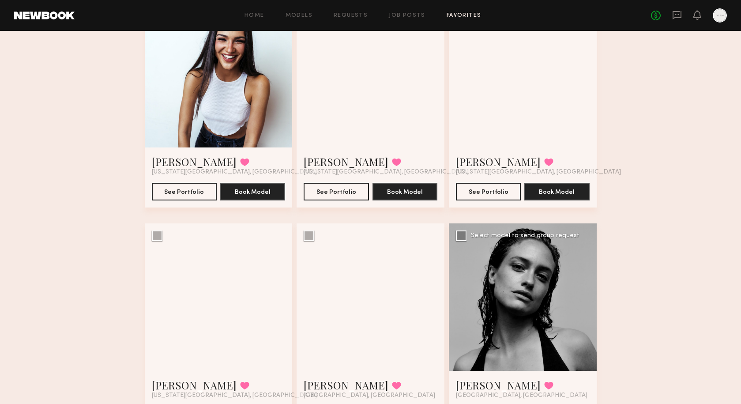
scroll to position [99, 0]
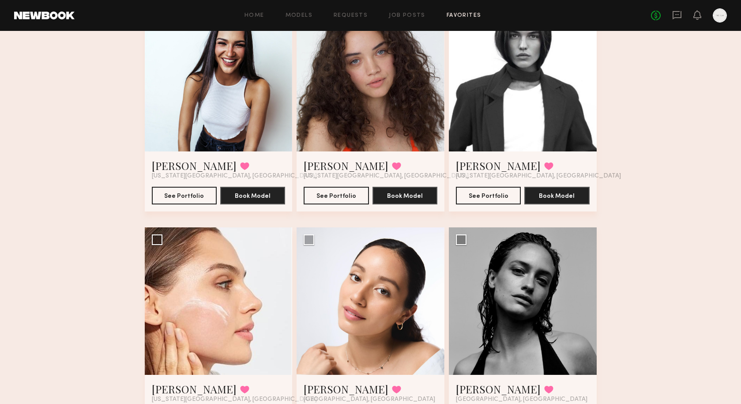
click at [363, 113] on div at bounding box center [371, 78] width 148 height 148
click at [330, 195] on button "See Portfolio" at bounding box center [336, 195] width 65 height 18
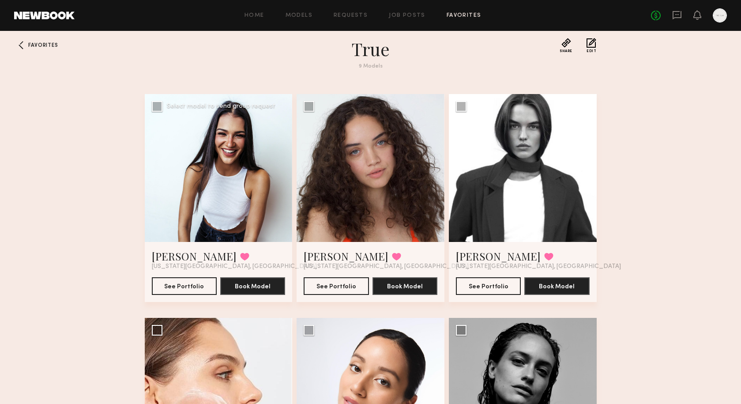
scroll to position [11, 0]
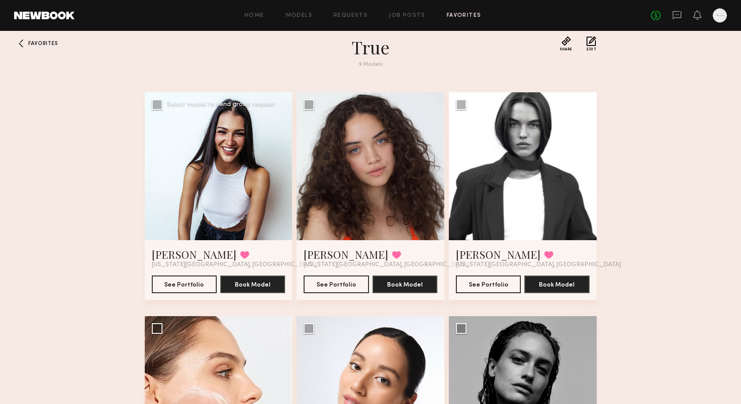
click at [221, 232] on div at bounding box center [219, 166] width 148 height 148
click at [195, 288] on button "See Portfolio" at bounding box center [184, 284] width 65 height 18
click at [503, 150] on div at bounding box center [523, 166] width 148 height 148
click at [496, 284] on button "See Portfolio" at bounding box center [488, 284] width 65 height 18
click at [544, 254] on button at bounding box center [548, 255] width 9 height 8
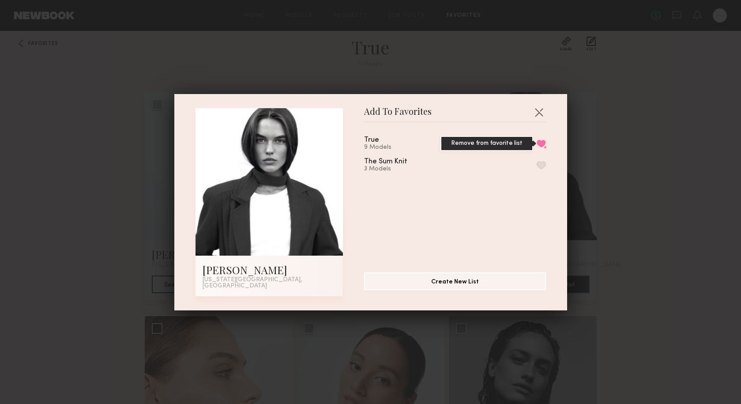
click at [541, 145] on button "Remove from favorite list" at bounding box center [541, 143] width 9 height 8
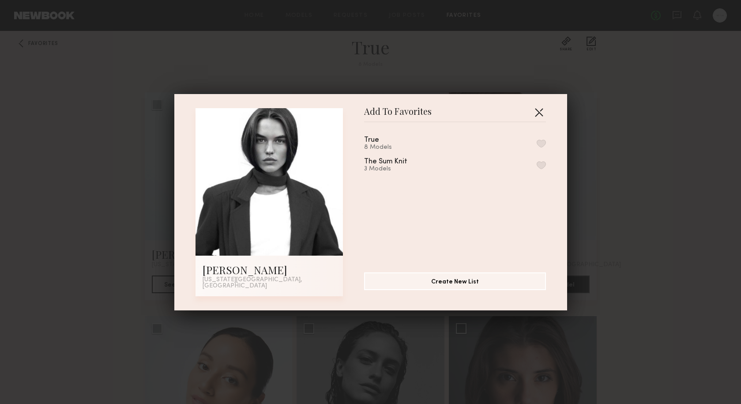
click at [541, 114] on button "button" at bounding box center [539, 112] width 14 height 14
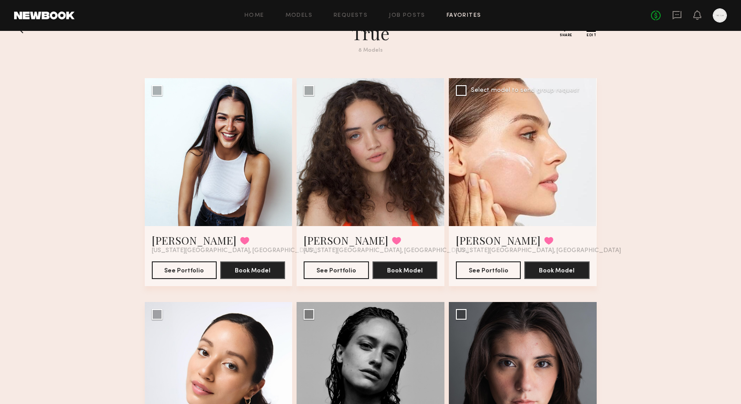
scroll to position [29, 0]
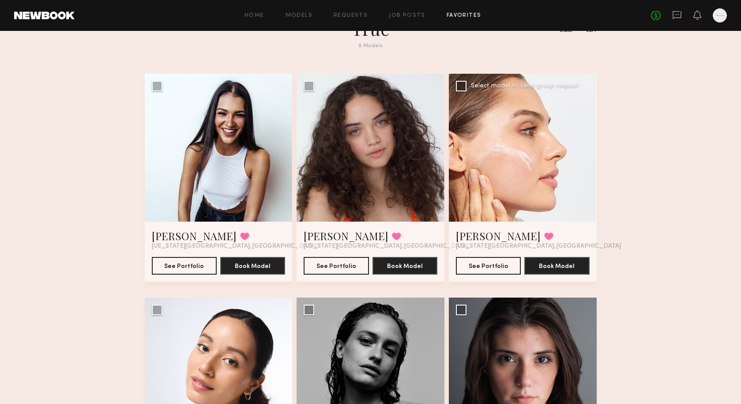
click at [500, 161] on div at bounding box center [523, 148] width 148 height 148
click at [487, 261] on button "See Portfolio" at bounding box center [488, 265] width 65 height 18
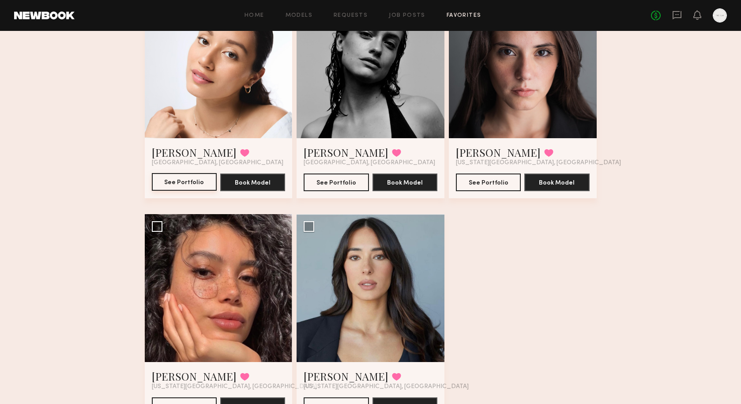
scroll to position [328, 0]
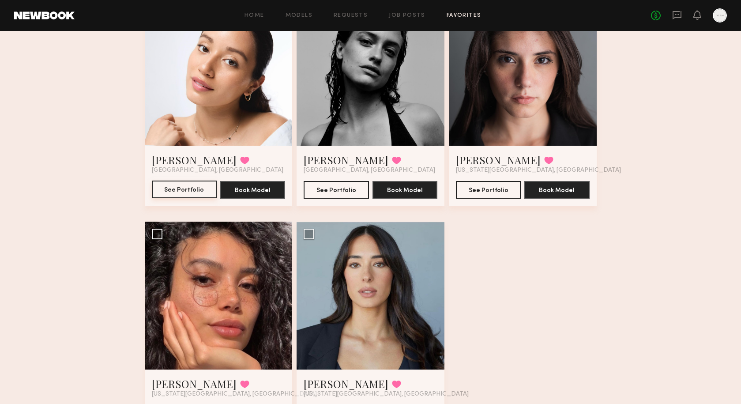
click at [195, 188] on button "See Portfolio" at bounding box center [184, 189] width 65 height 18
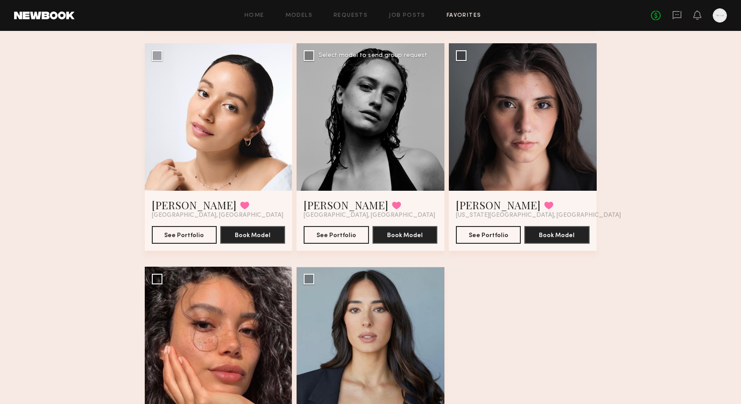
scroll to position [287, 0]
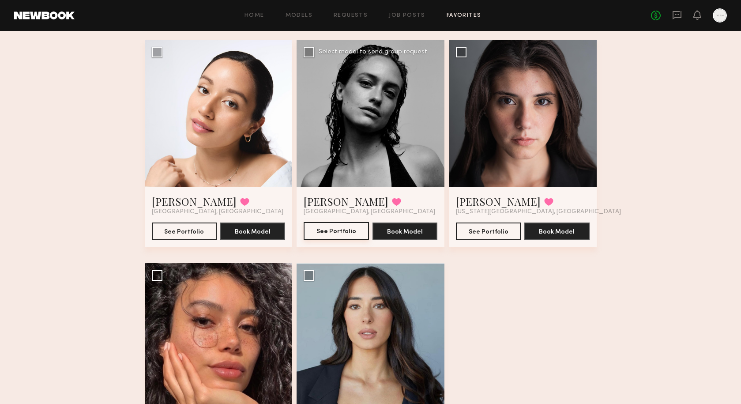
click at [338, 234] on button "See Portfolio" at bounding box center [336, 231] width 65 height 18
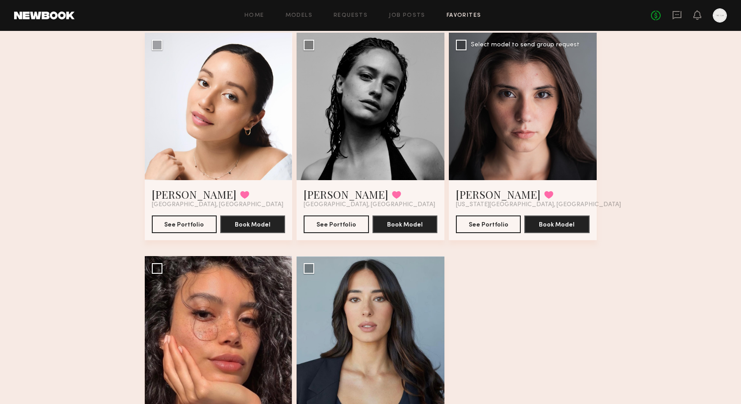
click at [518, 152] on div at bounding box center [523, 107] width 148 height 148
click at [482, 225] on button "See Portfolio" at bounding box center [488, 224] width 65 height 18
click at [544, 193] on button at bounding box center [548, 195] width 9 height 8
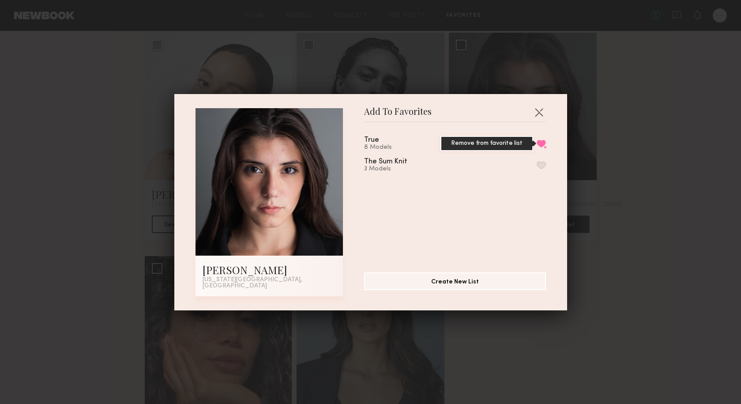
click at [543, 147] on button "Remove from favorite list" at bounding box center [541, 143] width 9 height 8
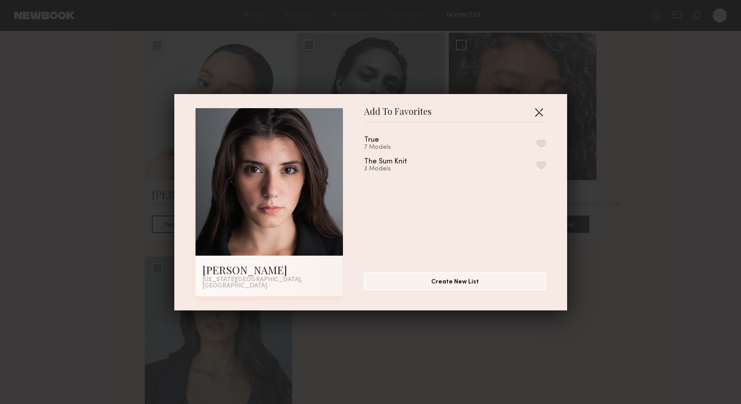
click at [540, 112] on button "button" at bounding box center [539, 112] width 14 height 14
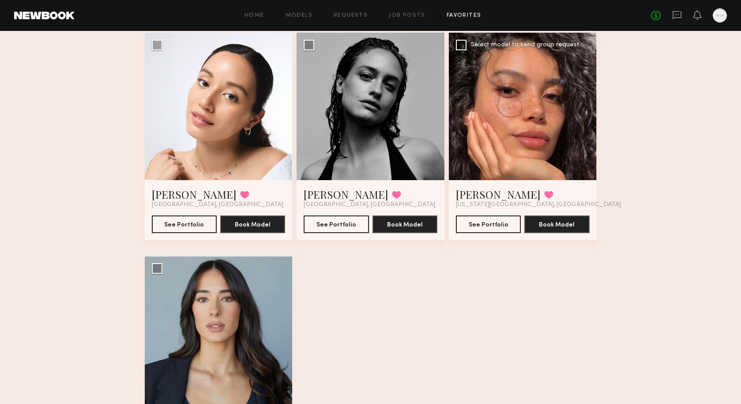
click at [550, 145] on div at bounding box center [523, 107] width 148 height 148
click at [493, 228] on button "See Portfolio" at bounding box center [488, 224] width 65 height 18
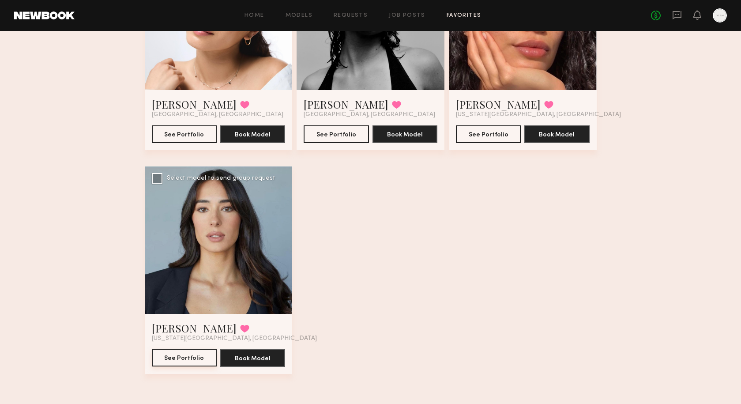
scroll to position [384, 0]
click at [195, 358] on button "See Portfolio" at bounding box center [184, 358] width 65 height 18
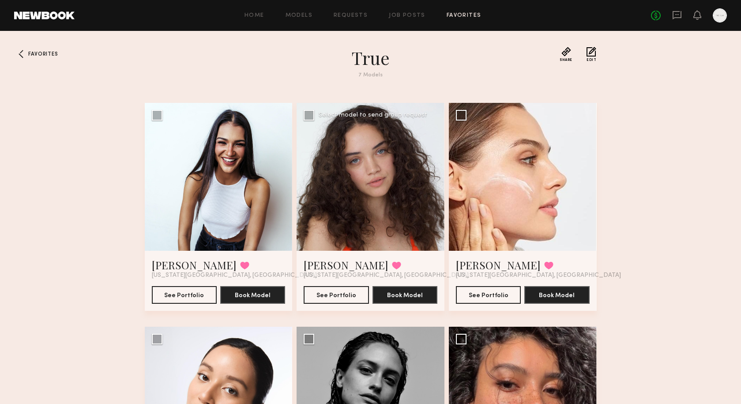
scroll to position [0, 0]
click at [368, 152] on div at bounding box center [371, 177] width 148 height 148
click at [344, 294] on button "See Portfolio" at bounding box center [336, 294] width 65 height 18
click at [263, 18] on link "Home" at bounding box center [254, 16] width 20 height 6
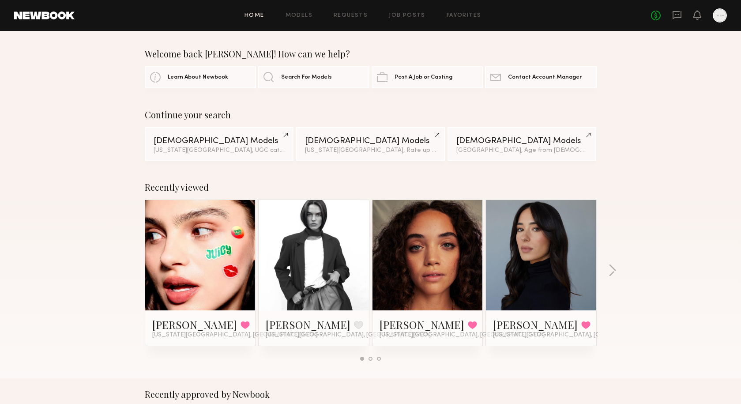
click at [299, 22] on div "Home Models Requests Job Posts Favorites Sign Out No fees up to $5,000" at bounding box center [401, 15] width 652 height 14
click at [300, 15] on link "Models" at bounding box center [298, 16] width 27 height 6
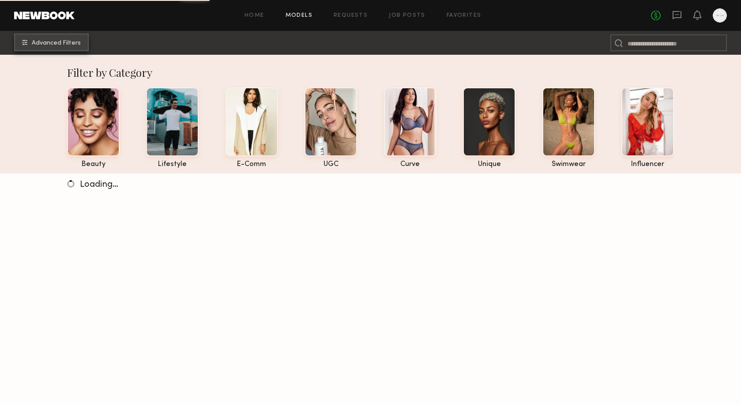
click at [50, 41] on span "Advanced Filters" at bounding box center [56, 43] width 49 height 6
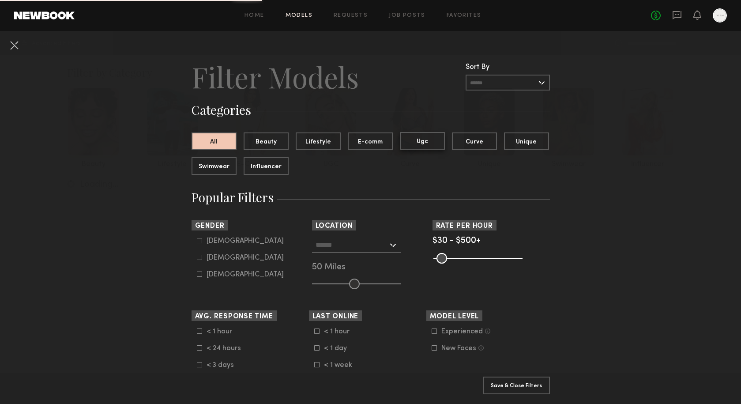
click at [419, 145] on button "Ugc" at bounding box center [422, 141] width 45 height 18
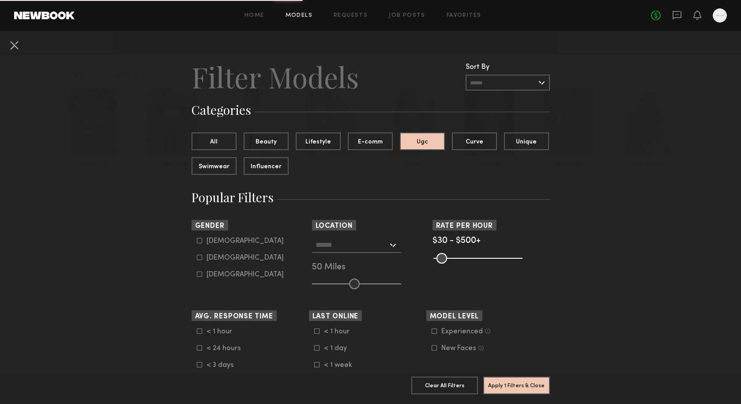
click at [376, 248] on input "text" at bounding box center [351, 244] width 72 height 15
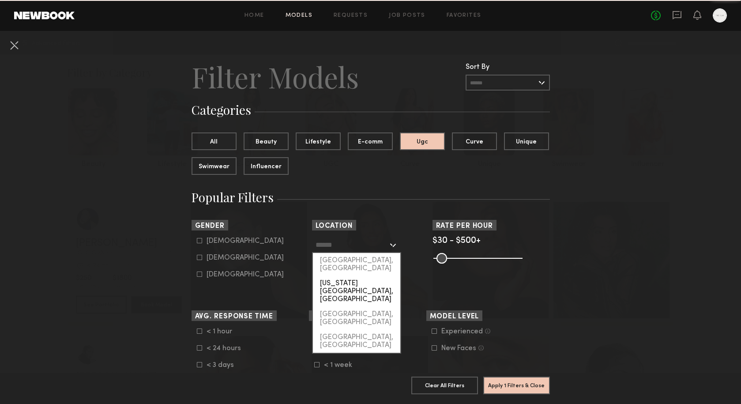
click at [348, 276] on div "[US_STATE][GEOGRAPHIC_DATA], [GEOGRAPHIC_DATA]" at bounding box center [356, 291] width 87 height 31
type input "**********"
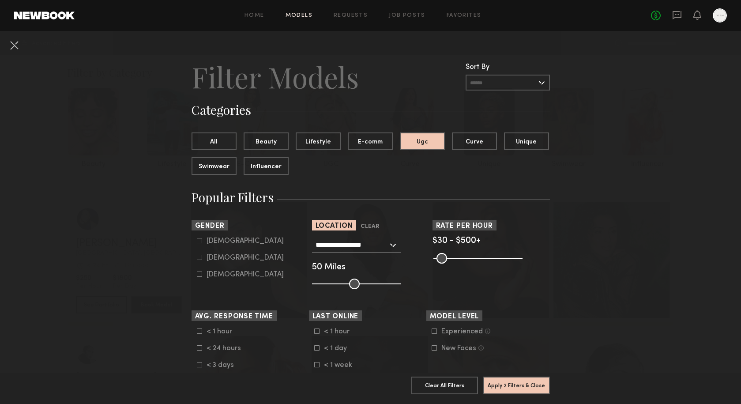
click at [201, 256] on icon at bounding box center [199, 257] width 5 height 5
type input "**"
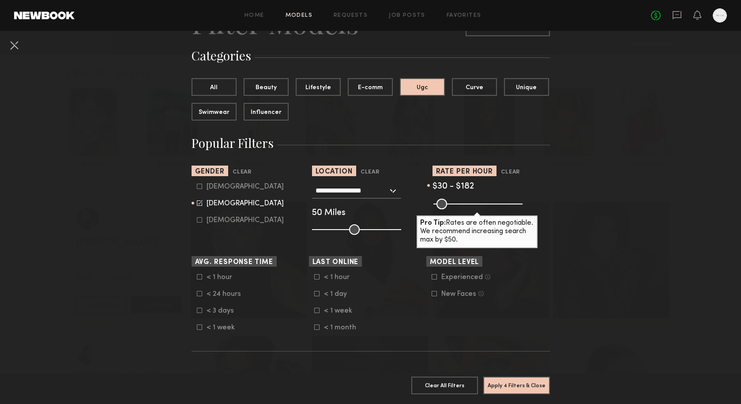
drag, startPoint x: 516, startPoint y: 203, endPoint x: 464, endPoint y: 204, distance: 52.1
type input "***"
click at [464, 204] on input "range" at bounding box center [477, 204] width 89 height 11
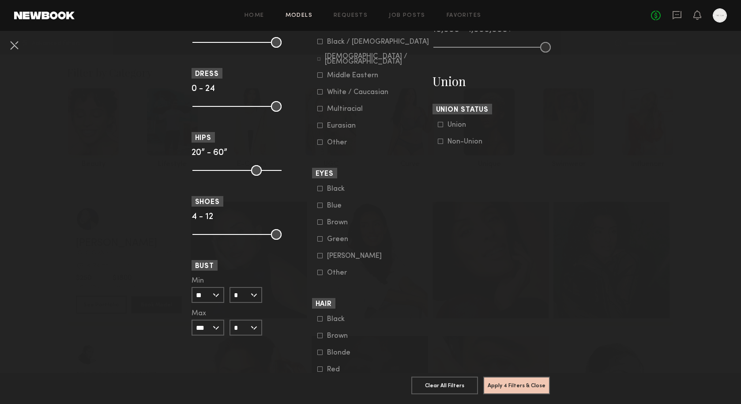
scroll to position [520, 0]
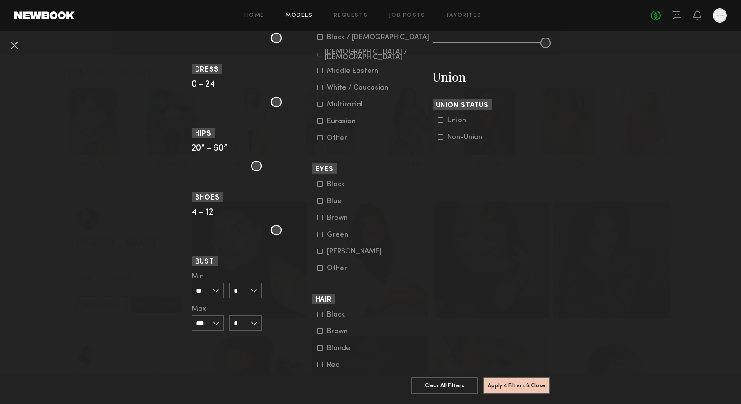
click at [206, 295] on input "**" at bounding box center [207, 290] width 33 height 16
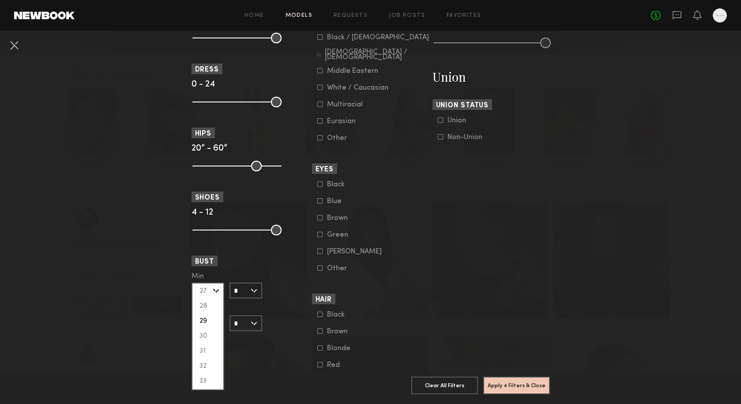
scroll to position [53, 0]
click at [204, 359] on div "32" at bounding box center [207, 358] width 31 height 15
type input "**"
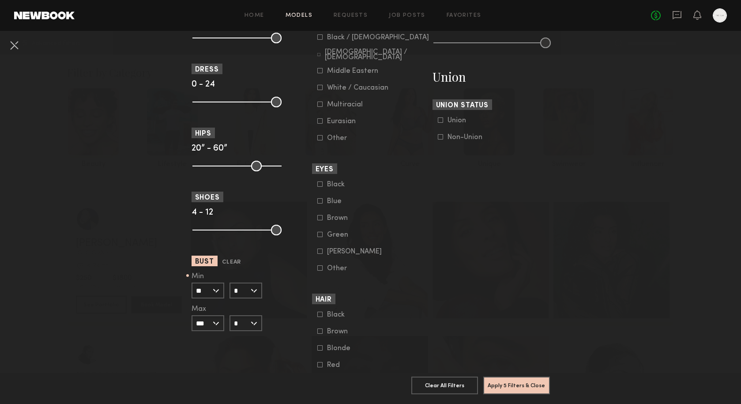
click at [244, 290] on input "*" at bounding box center [245, 290] width 33 height 16
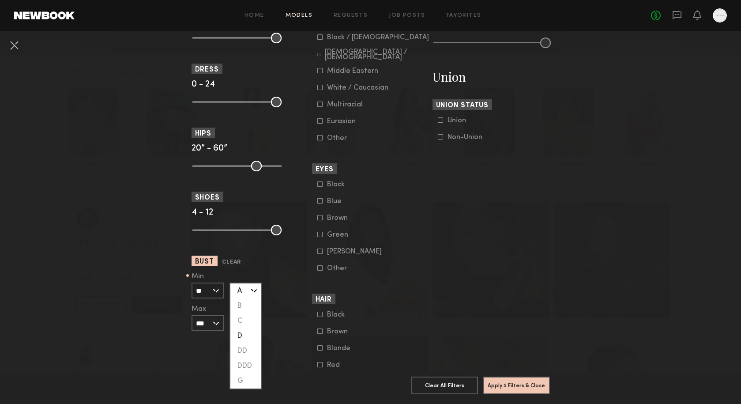
click at [239, 329] on div "D" at bounding box center [245, 335] width 31 height 15
type input "*"
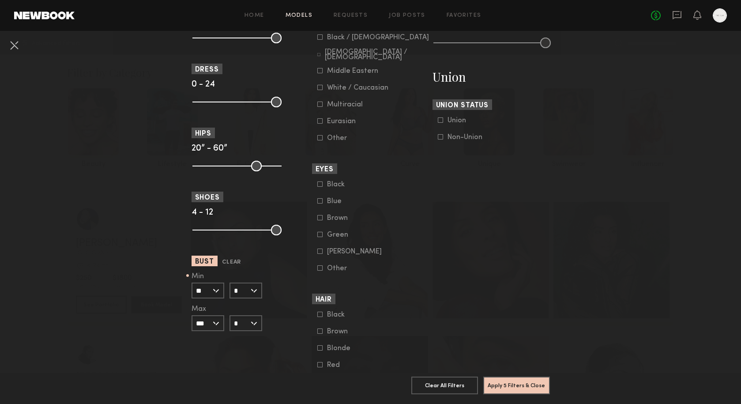
click at [239, 287] on input "*" at bounding box center [245, 290] width 33 height 16
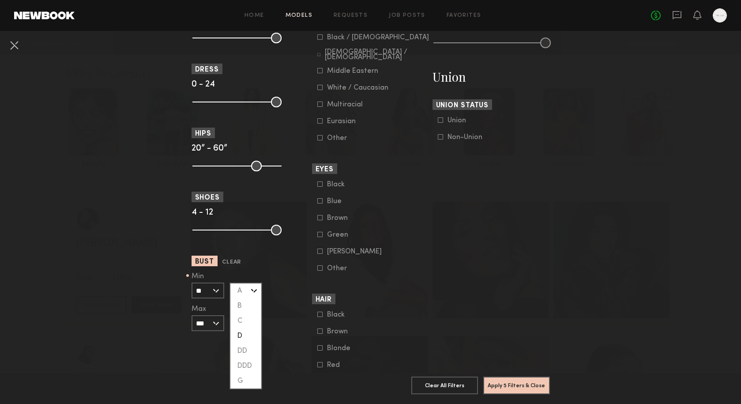
click at [242, 333] on div "D" at bounding box center [245, 335] width 31 height 15
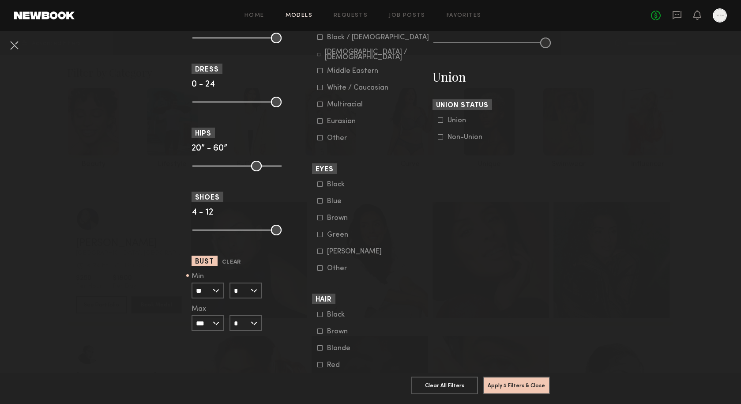
click at [206, 326] on input "***" at bounding box center [207, 323] width 33 height 16
click at [206, 346] on div "34" at bounding box center [207, 344] width 31 height 15
type input "**"
click at [246, 328] on input "*" at bounding box center [245, 323] width 33 height 16
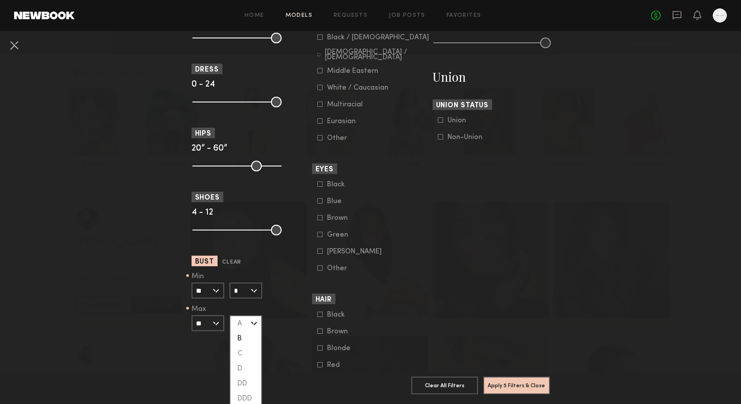
click at [244, 339] on div "B" at bounding box center [245, 338] width 31 height 15
type input "*"
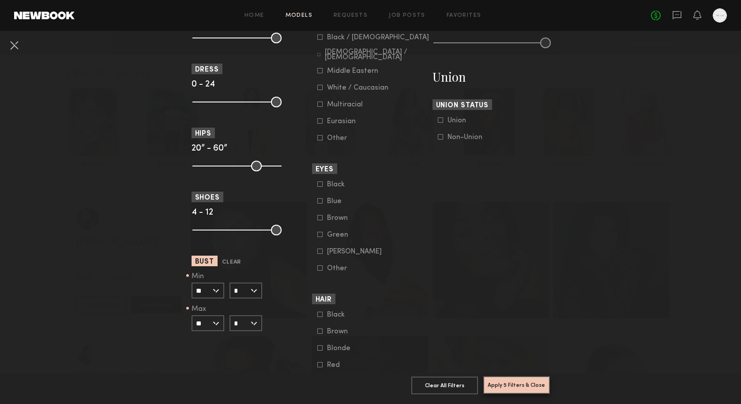
click at [503, 383] on button "Apply 5 Filters & Close" at bounding box center [516, 385] width 67 height 18
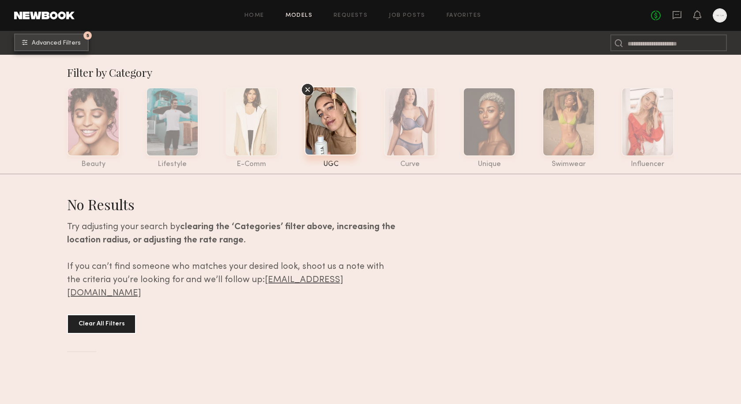
click at [68, 44] on span "Advanced Filters" at bounding box center [56, 43] width 49 height 6
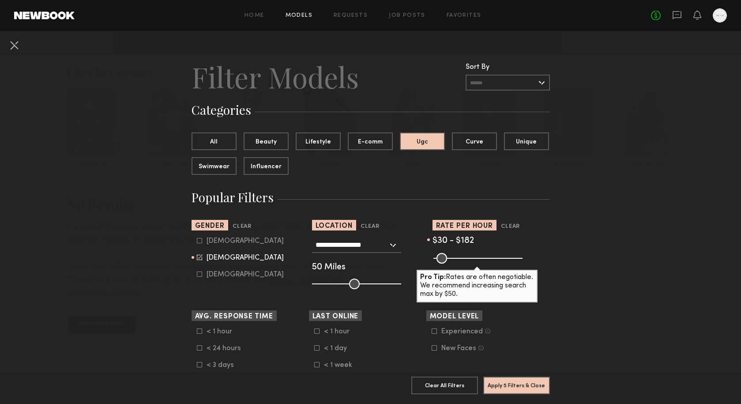
drag, startPoint x: 467, startPoint y: 253, endPoint x: 552, endPoint y: 261, distance: 85.9
drag, startPoint x: 463, startPoint y: 257, endPoint x: 554, endPoint y: 272, distance: 92.2
type input "***"
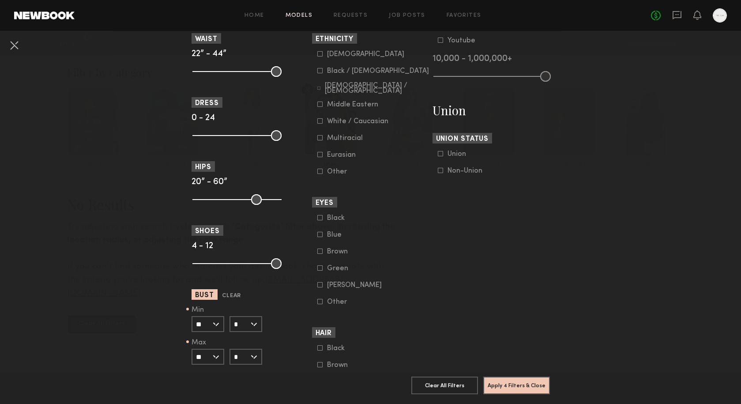
scroll to position [595, 0]
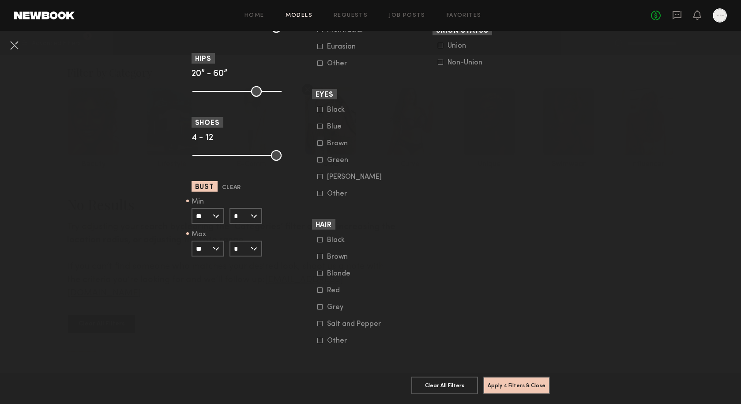
click at [247, 248] on input "*" at bounding box center [245, 248] width 33 height 16
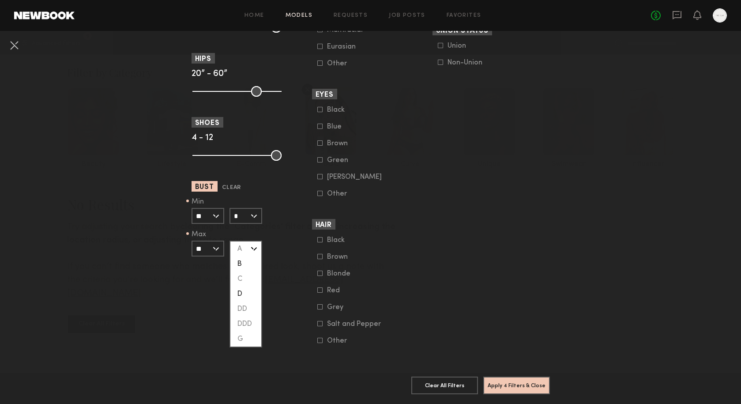
click at [244, 290] on div "D" at bounding box center [245, 293] width 31 height 15
type input "*"
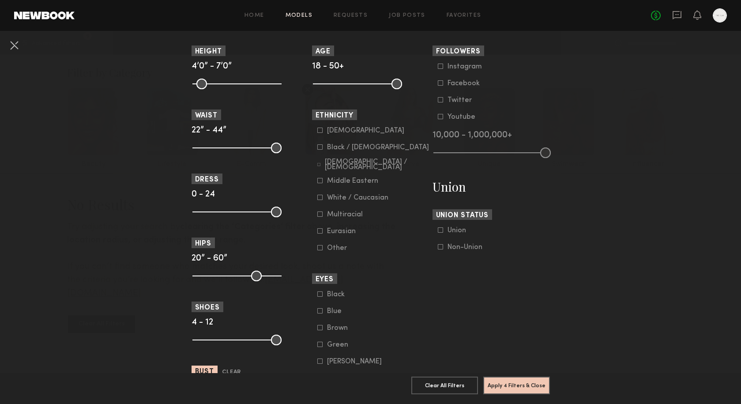
scroll to position [364, 0]
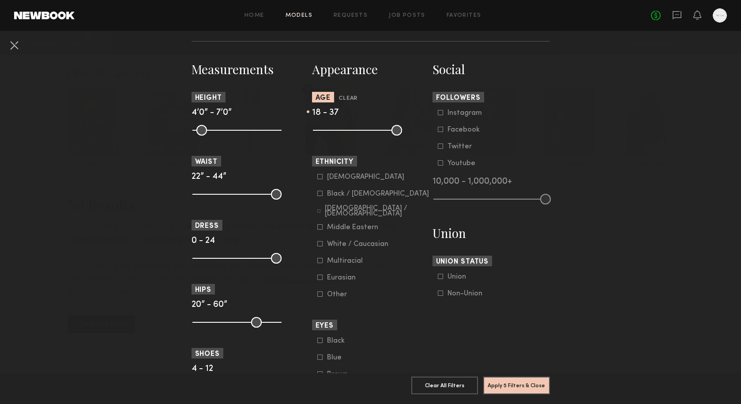
drag, startPoint x: 398, startPoint y: 128, endPoint x: 364, endPoint y: 129, distance: 33.5
type input "**"
click at [364, 129] on input "range" at bounding box center [357, 130] width 89 height 11
click at [505, 384] on button "Apply 5 Filters & Close" at bounding box center [516, 385] width 67 height 18
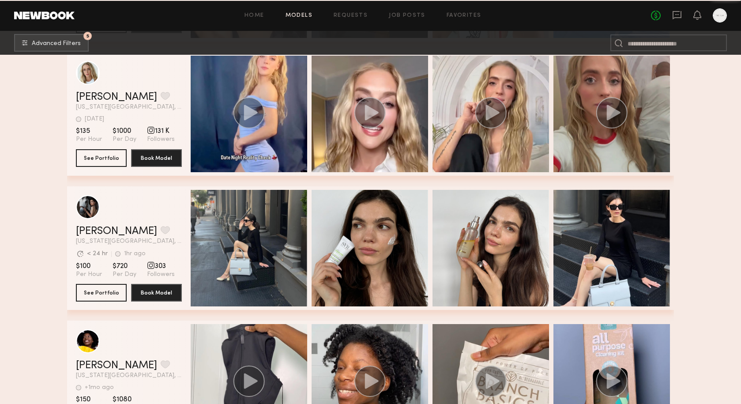
scroll to position [1265, 0]
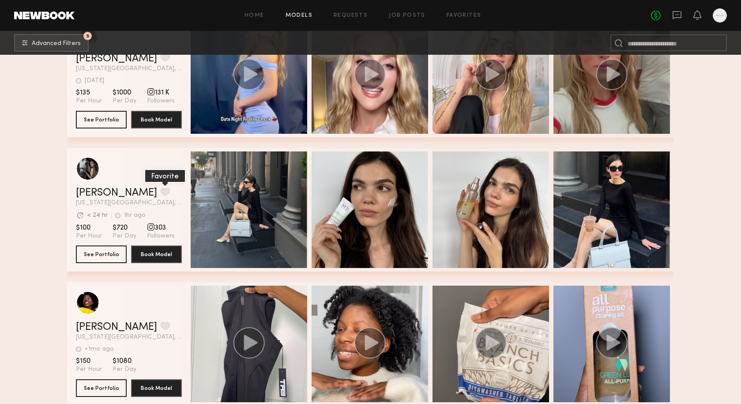
click at [161, 191] on button "grid" at bounding box center [165, 192] width 9 height 8
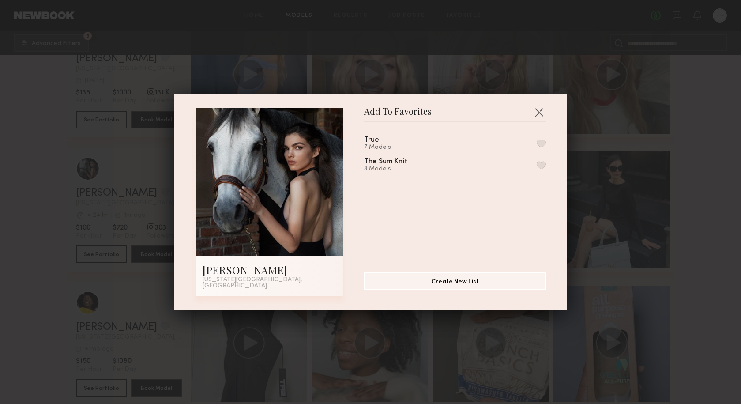
click at [536, 145] on div "True 7 Models" at bounding box center [455, 143] width 182 height 15
click at [542, 146] on button "button" at bounding box center [541, 143] width 9 height 8
click at [538, 112] on button "button" at bounding box center [539, 112] width 14 height 14
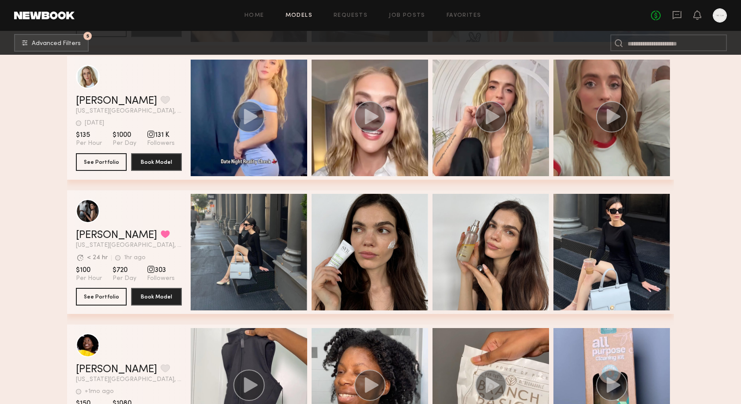
scroll to position [1216, 0]
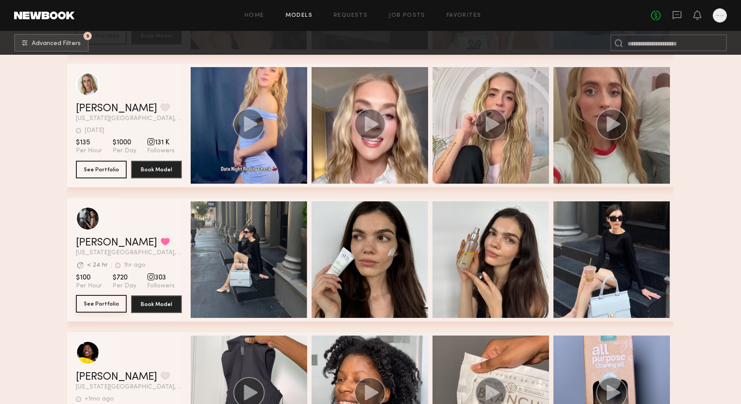
click at [105, 303] on button "See Portfolio" at bounding box center [101, 304] width 51 height 18
click at [36, 39] on button "5 Advanced Filters" at bounding box center [51, 43] width 75 height 18
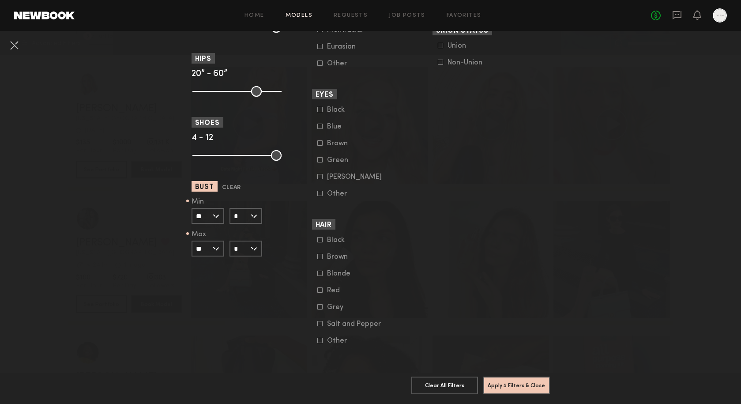
click at [207, 216] on input "**" at bounding box center [207, 216] width 33 height 16
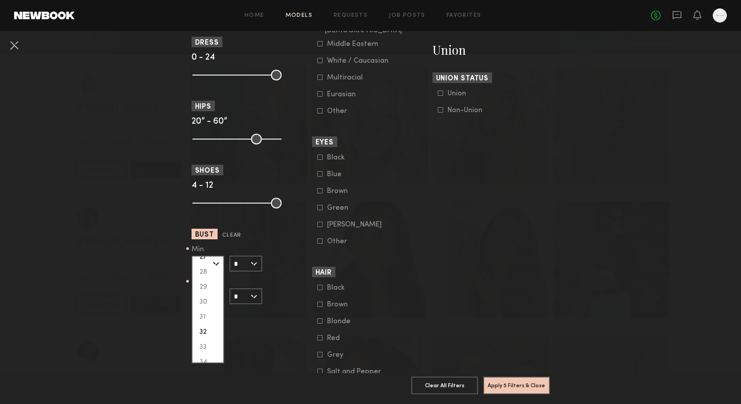
scroll to position [57, 0]
click at [203, 311] on div "31" at bounding box center [207, 311] width 31 height 15
type input "**"
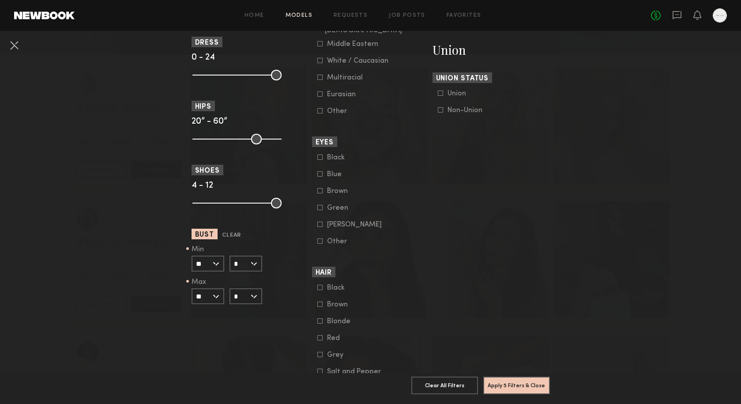
click at [233, 266] on input "*" at bounding box center [245, 263] width 33 height 16
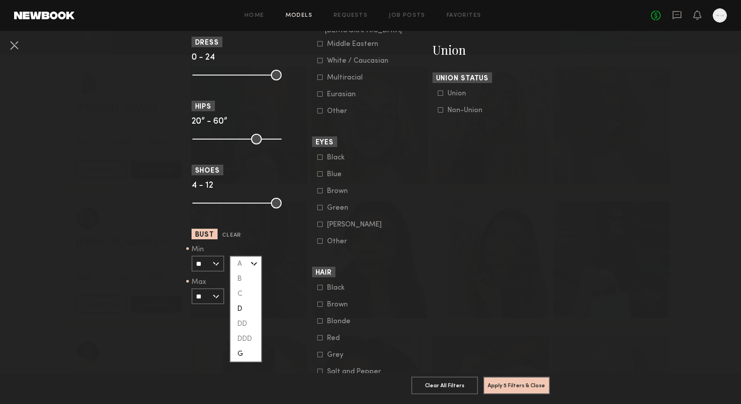
click at [237, 352] on div "G" at bounding box center [245, 353] width 31 height 15
type input "*"
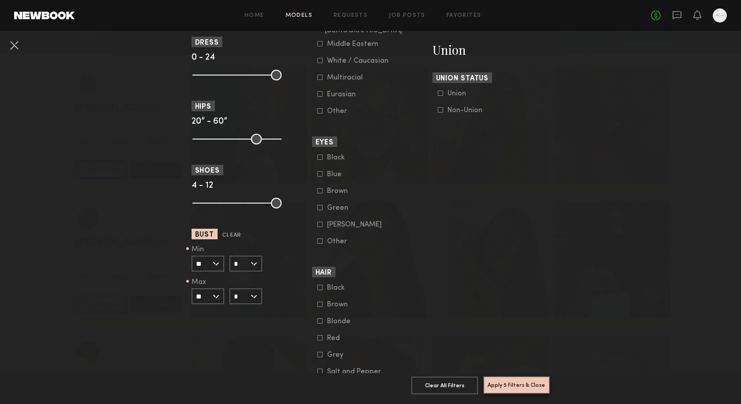
click at [501, 383] on button "Apply 5 Filters & Close" at bounding box center [516, 385] width 67 height 18
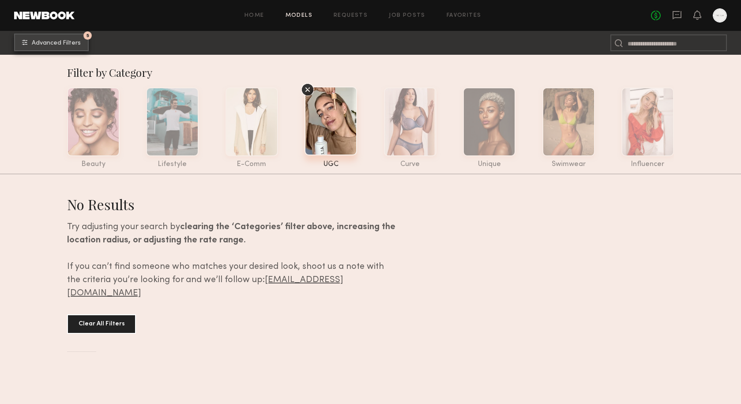
click at [68, 39] on button "5 Advanced Filters" at bounding box center [51, 43] width 75 height 18
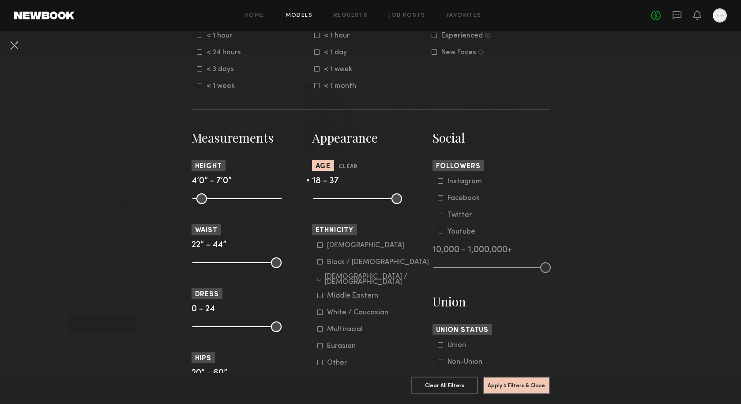
scroll to position [568, 0]
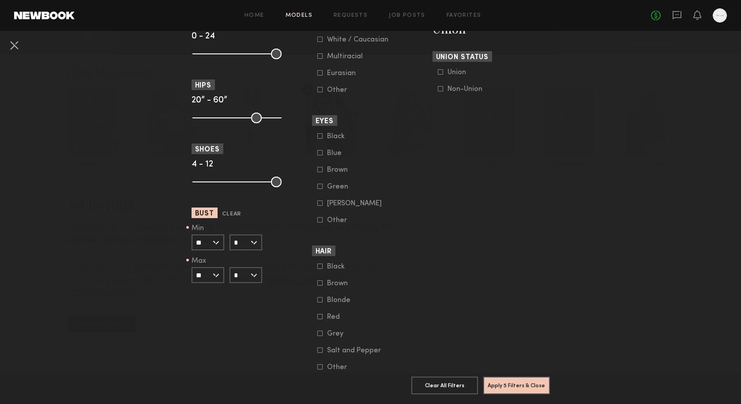
click at [204, 242] on input "**" at bounding box center [207, 242] width 33 height 16
click at [225, 215] on button "Clear" at bounding box center [231, 214] width 19 height 10
type input "**"
type input "***"
type input "*"
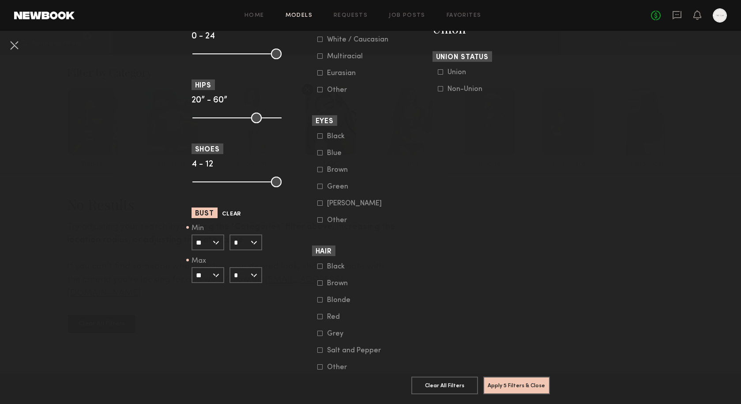
type input "*"
click at [502, 387] on button "Apply 4 Filters & Close" at bounding box center [516, 385] width 67 height 18
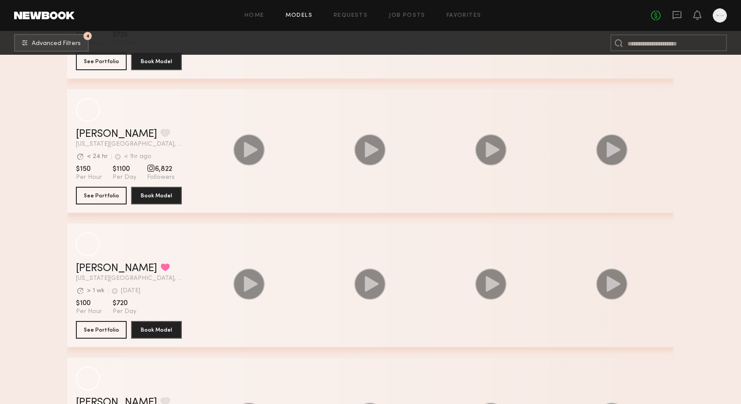
scroll to position [526, 0]
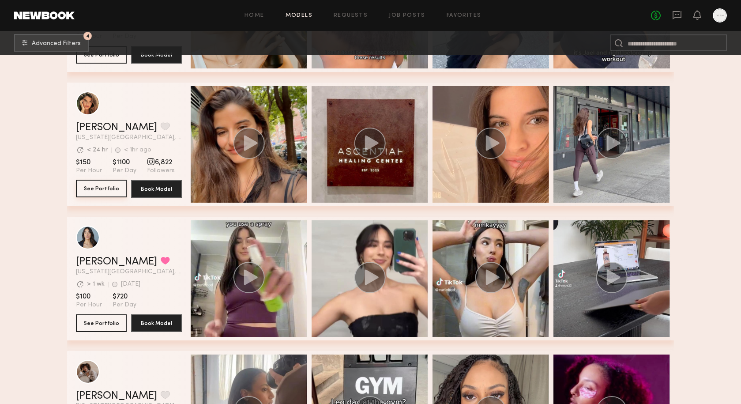
click at [91, 188] on button "See Portfolio" at bounding box center [101, 189] width 51 height 18
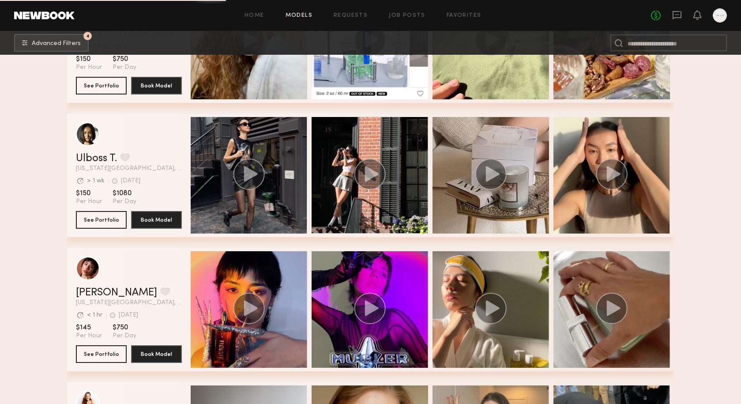
scroll to position [1325, 0]
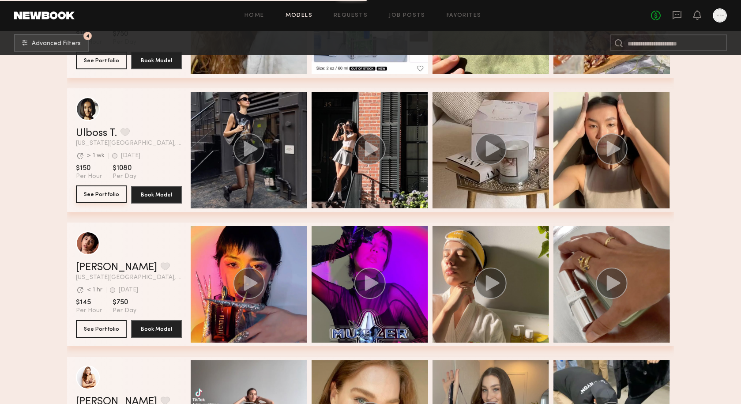
click at [108, 192] on button "See Portfolio" at bounding box center [101, 194] width 51 height 18
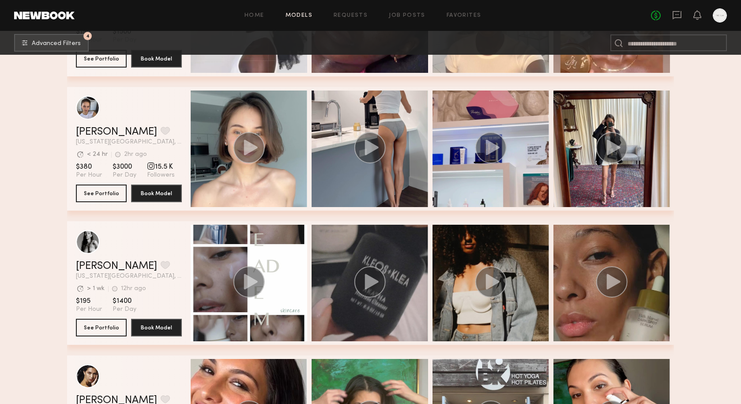
scroll to position [2534, 0]
click at [103, 193] on button "See Portfolio" at bounding box center [101, 193] width 51 height 18
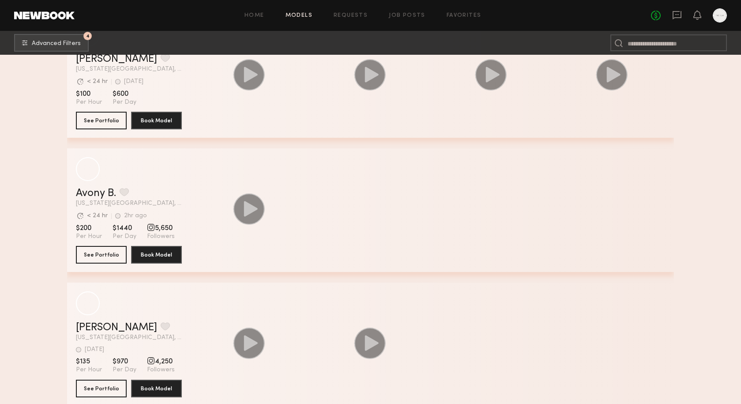
scroll to position [3411, 0]
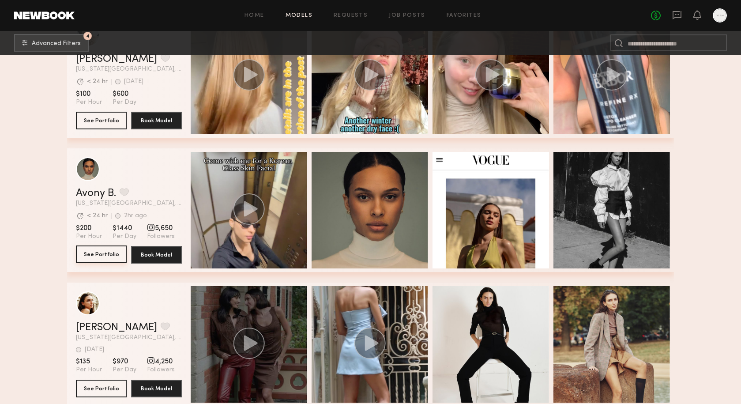
click at [105, 254] on button "See Portfolio" at bounding box center [101, 254] width 51 height 18
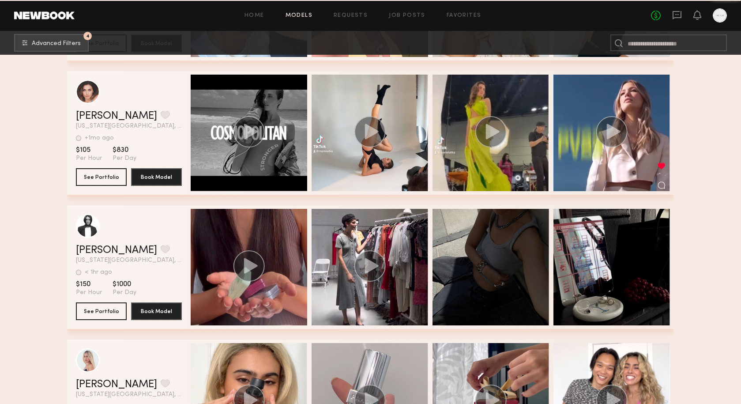
scroll to position [4377, 0]
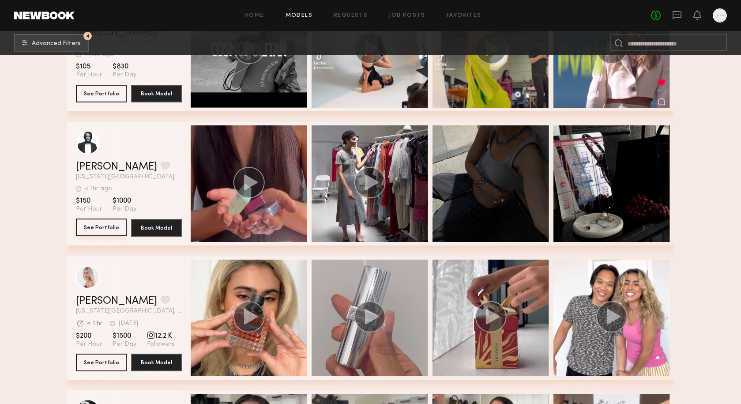
click at [115, 225] on button "See Portfolio" at bounding box center [101, 227] width 51 height 18
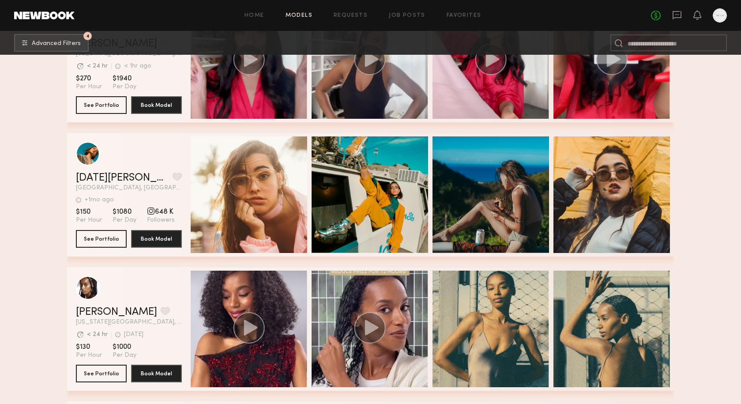
scroll to position [4793, 0]
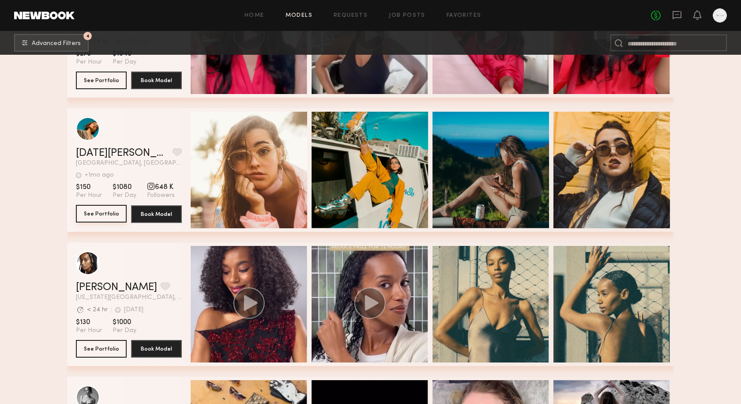
click at [105, 214] on button "See Portfolio" at bounding box center [101, 214] width 51 height 18
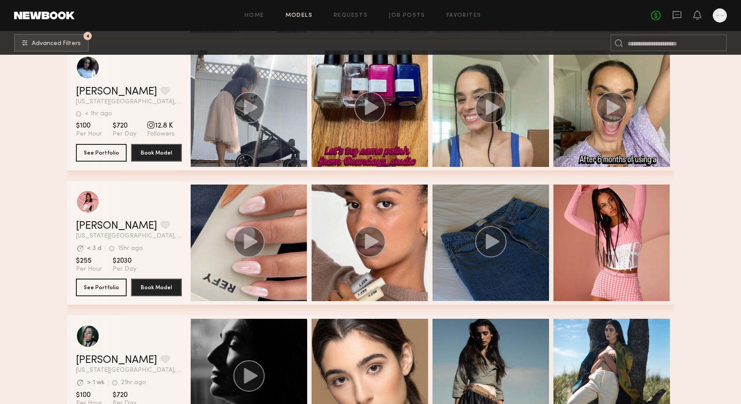
scroll to position [5812, 0]
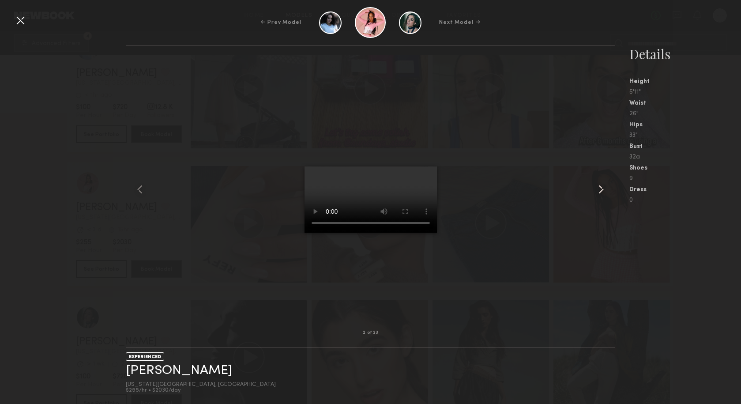
click at [601, 188] on common-icon at bounding box center [601, 189] width 14 height 14
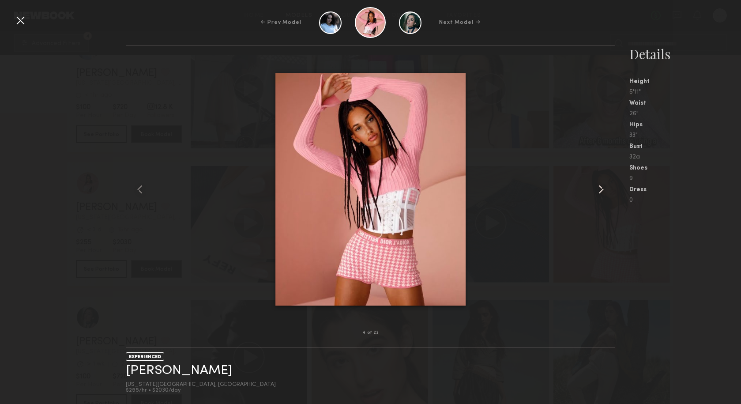
click at [605, 187] on common-icon at bounding box center [601, 189] width 14 height 14
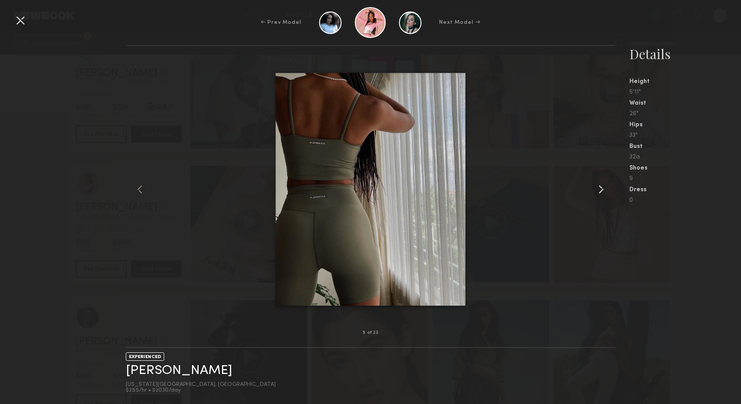
click at [605, 187] on common-icon at bounding box center [601, 189] width 14 height 14
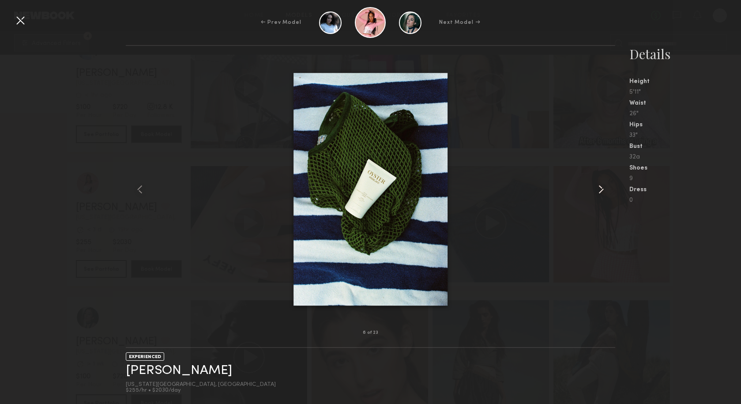
click at [605, 187] on common-icon at bounding box center [601, 189] width 14 height 14
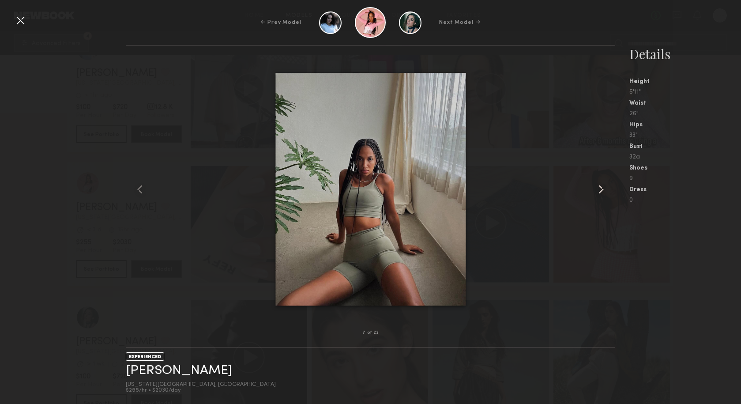
click at [605, 187] on common-icon at bounding box center [601, 189] width 14 height 14
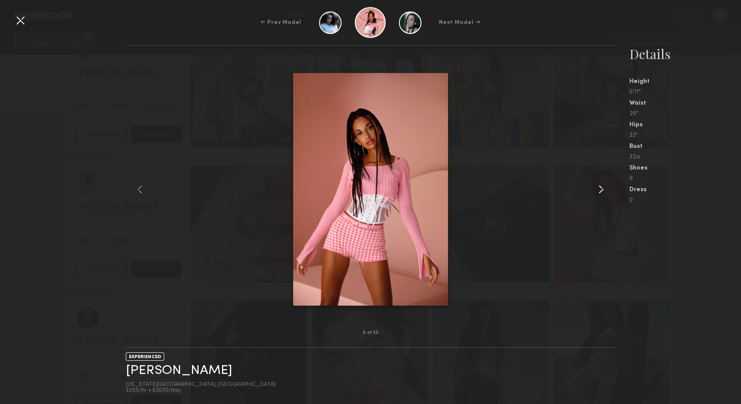
click at [605, 187] on common-icon at bounding box center [601, 189] width 14 height 14
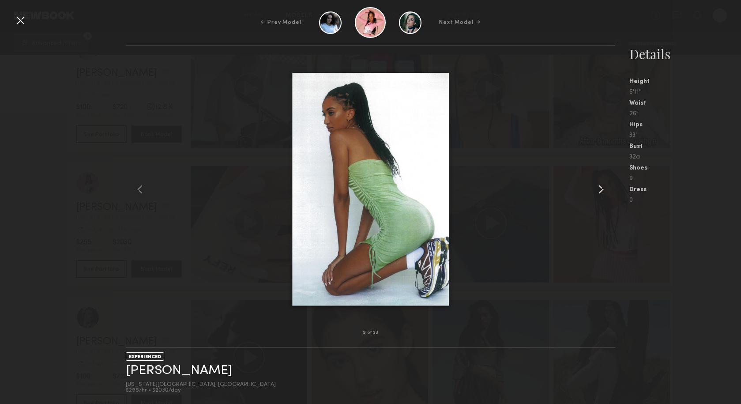
click at [605, 187] on common-icon at bounding box center [601, 189] width 14 height 14
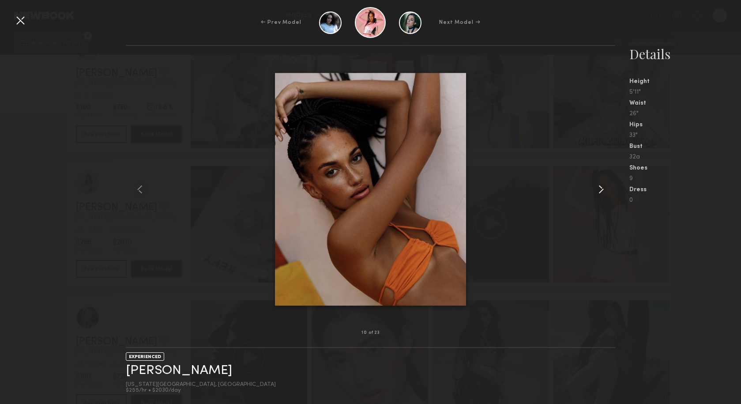
click at [605, 187] on common-icon at bounding box center [601, 189] width 14 height 14
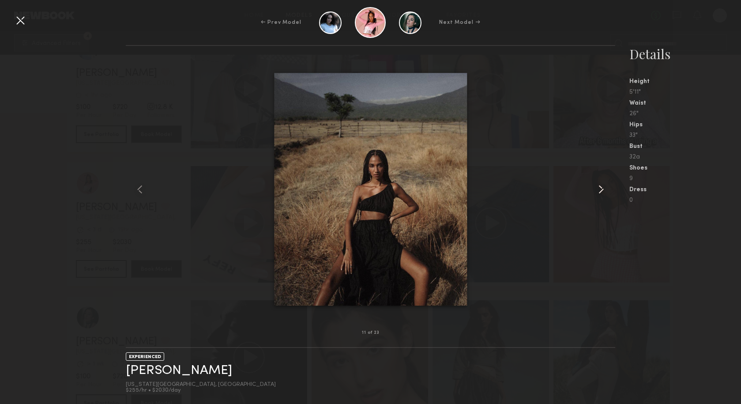
click at [605, 187] on common-icon at bounding box center [601, 189] width 14 height 14
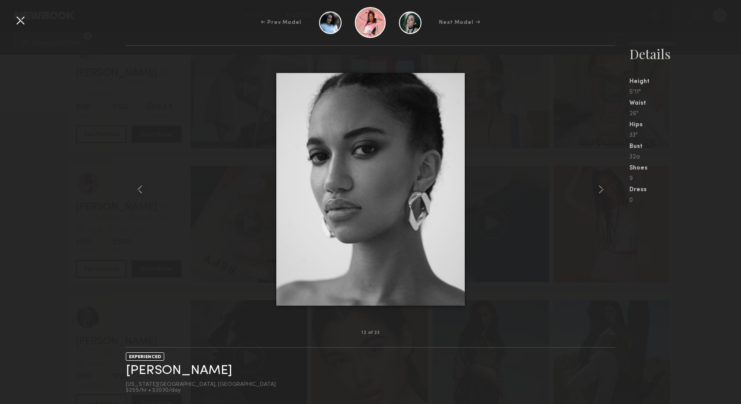
click at [18, 21] on div at bounding box center [20, 20] width 14 height 14
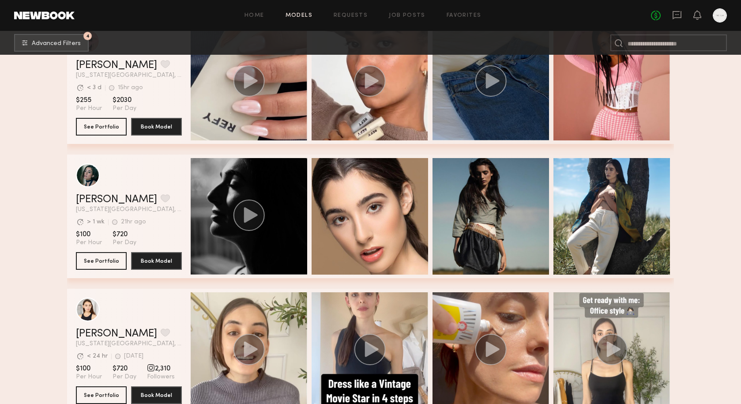
scroll to position [5959, 0]
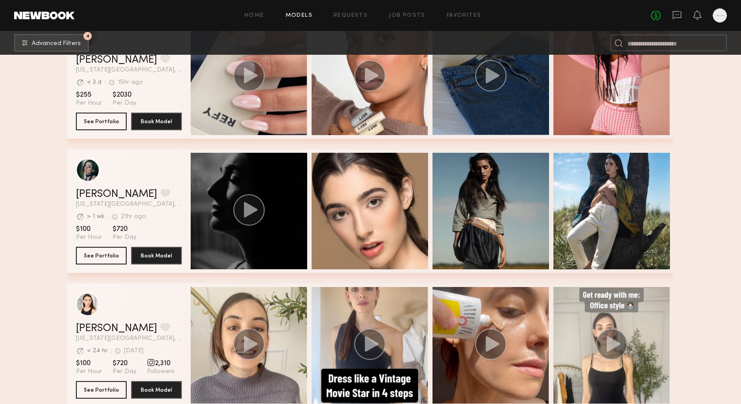
click at [277, 228] on div "grid" at bounding box center [249, 211] width 116 height 116
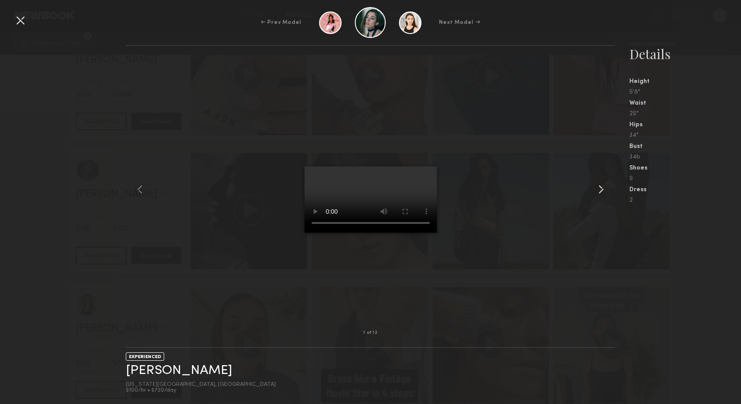
click at [608, 187] on div at bounding box center [604, 189] width 19 height 259
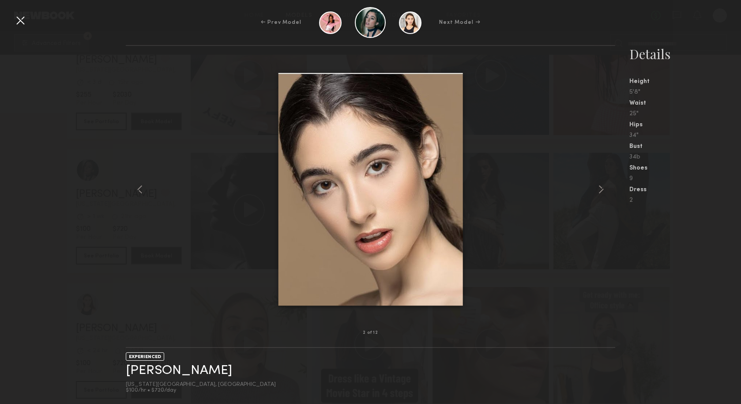
click at [608, 187] on div at bounding box center [604, 189] width 19 height 259
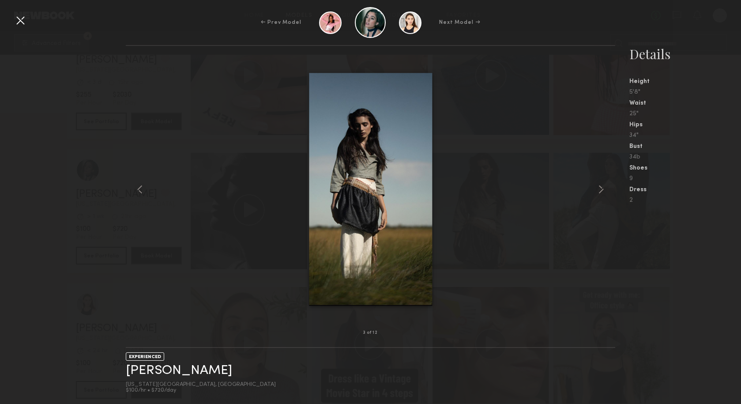
click at [608, 187] on div at bounding box center [604, 189] width 19 height 259
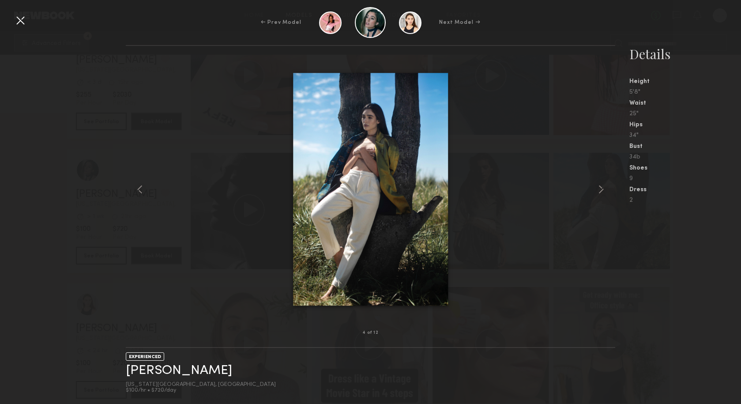
click at [608, 187] on div at bounding box center [604, 189] width 19 height 259
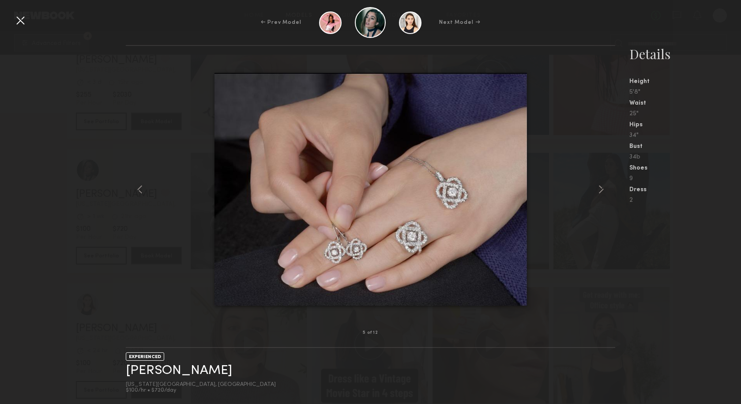
click at [608, 187] on div at bounding box center [604, 189] width 19 height 259
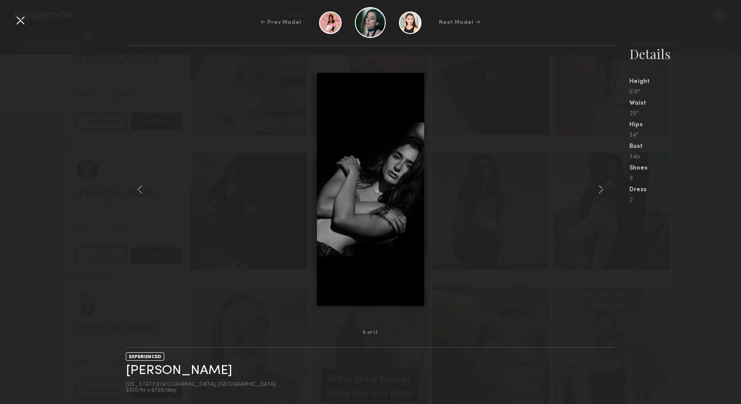
click at [608, 187] on div at bounding box center [604, 189] width 19 height 259
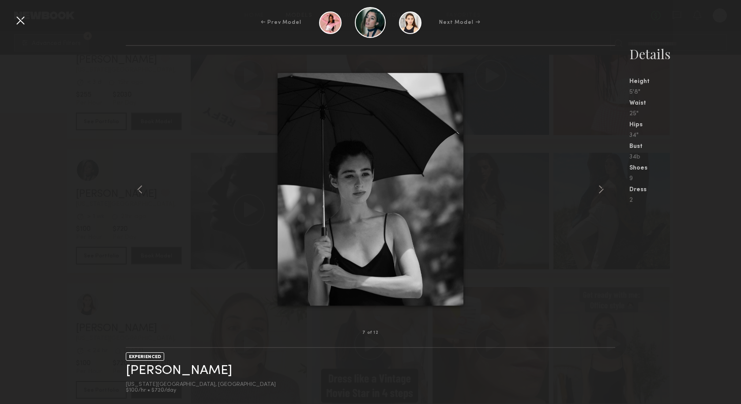
click at [608, 187] on div at bounding box center [604, 189] width 19 height 259
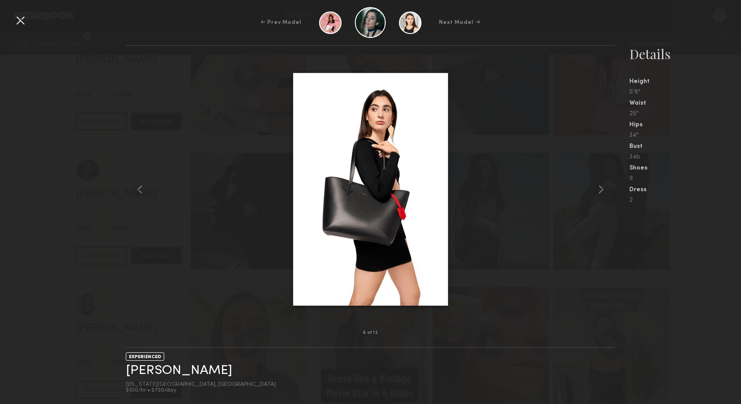
click at [608, 187] on div at bounding box center [604, 189] width 19 height 259
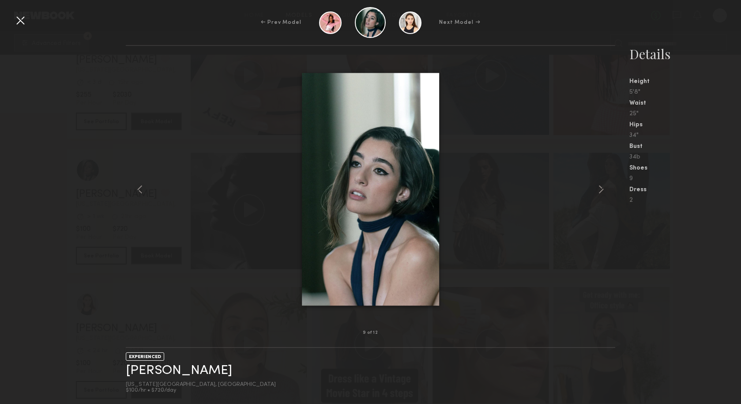
click at [608, 187] on div at bounding box center [604, 189] width 19 height 259
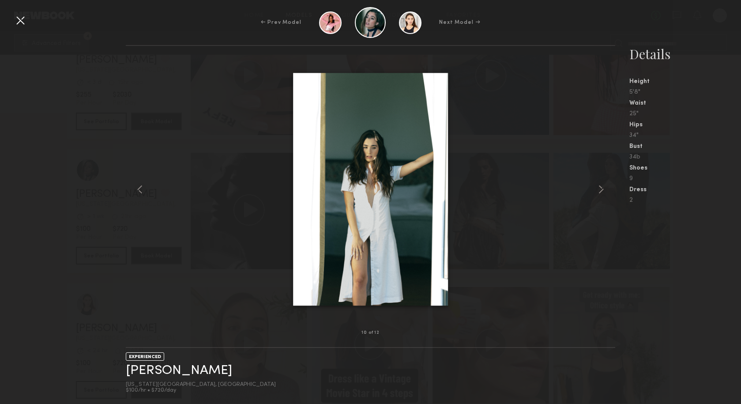
click at [608, 187] on div at bounding box center [604, 189] width 19 height 259
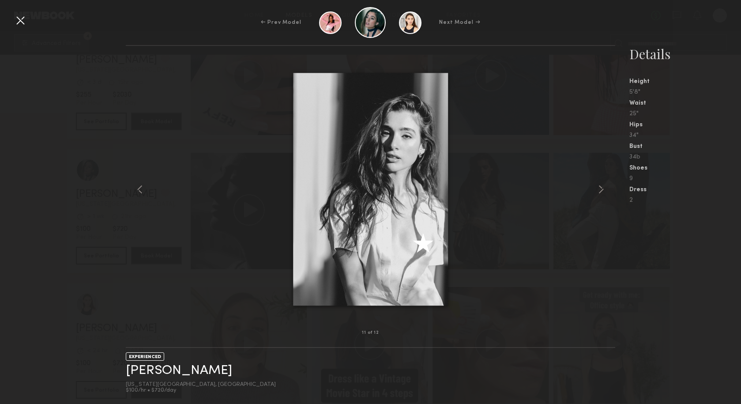
click at [608, 187] on div at bounding box center [604, 189] width 19 height 259
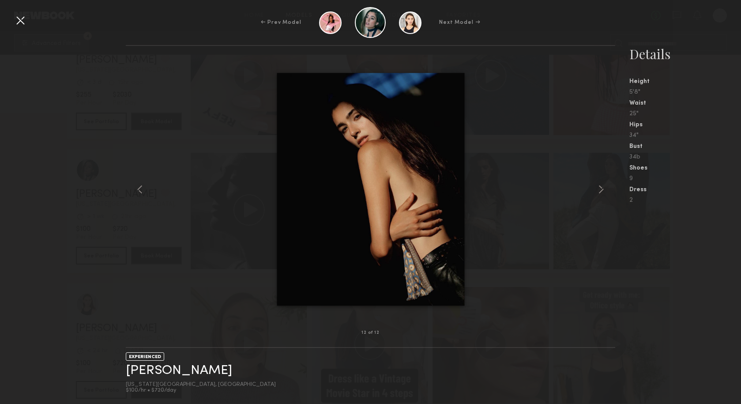
click at [19, 18] on div at bounding box center [20, 20] width 14 height 14
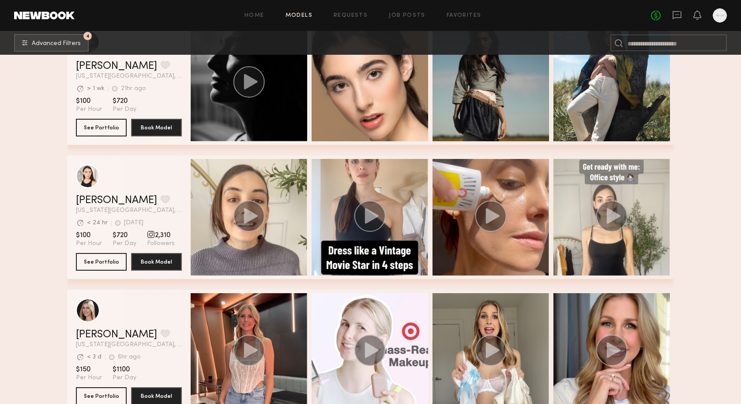
scroll to position [6088, 0]
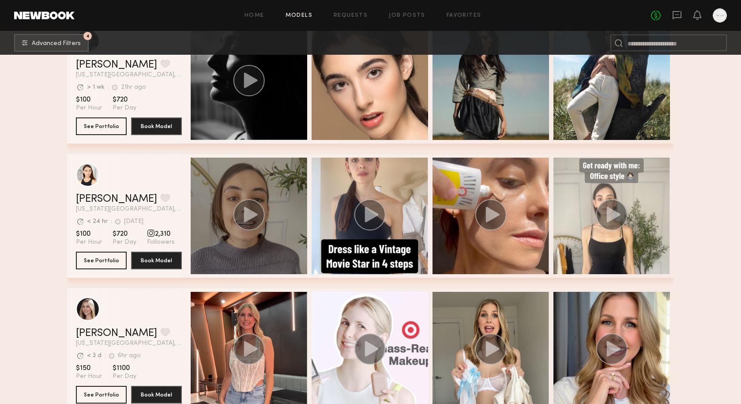
click at [255, 215] on icon "grid" at bounding box center [251, 214] width 14 height 15
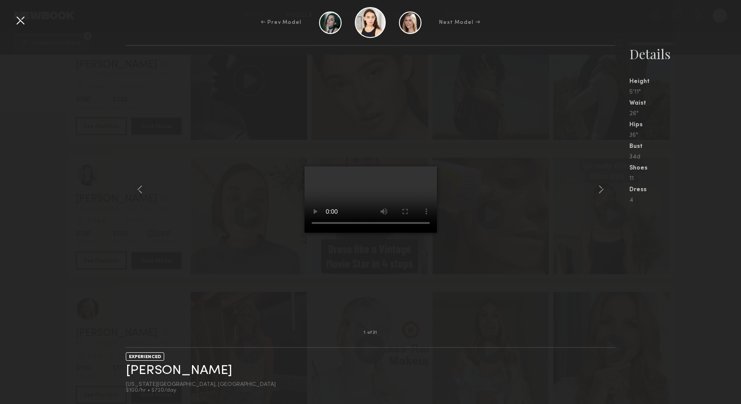
click at [423, 166] on video at bounding box center [370, 199] width 132 height 66
click at [22, 21] on div at bounding box center [20, 20] width 14 height 14
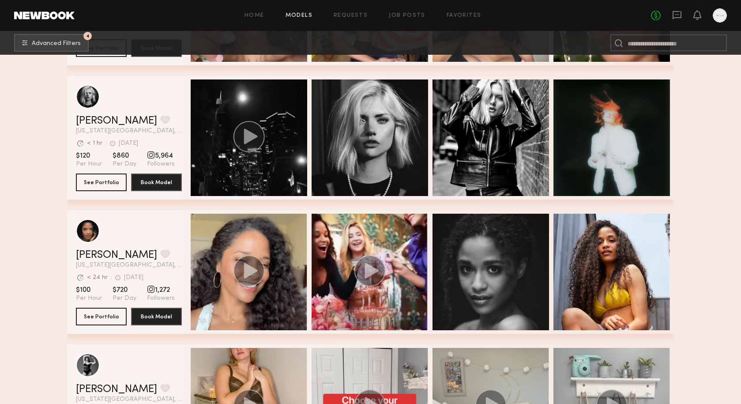
scroll to position [7333, 0]
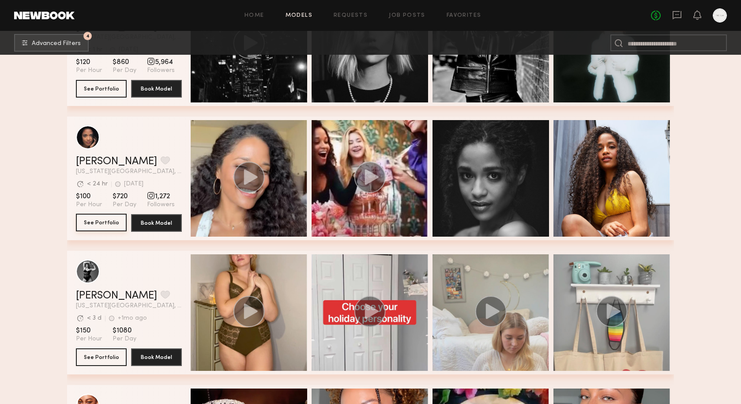
click at [98, 221] on button "See Portfolio" at bounding box center [101, 223] width 51 height 18
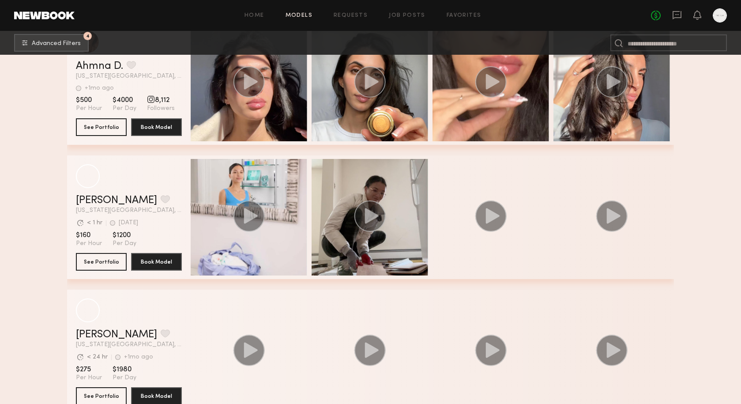
scroll to position [8106, 0]
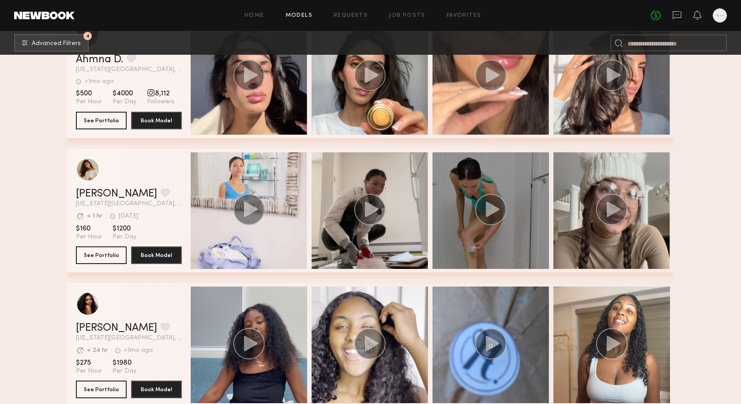
click at [499, 212] on circle "grid" at bounding box center [490, 209] width 31 height 31
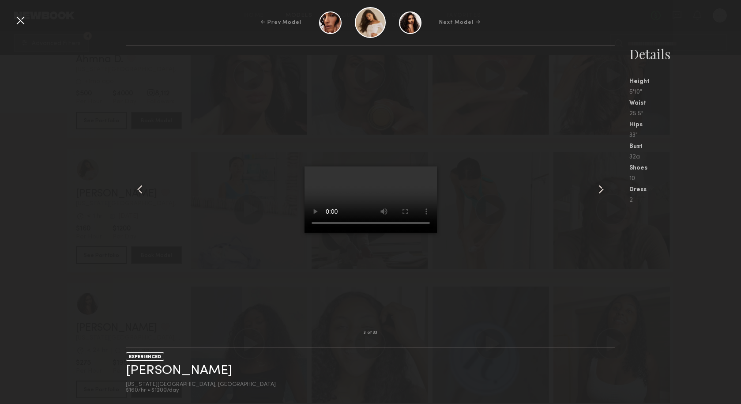
click at [413, 166] on video at bounding box center [370, 199] width 132 height 66
click at [424, 166] on video at bounding box center [370, 199] width 132 height 66
click at [23, 19] on div at bounding box center [20, 20] width 14 height 14
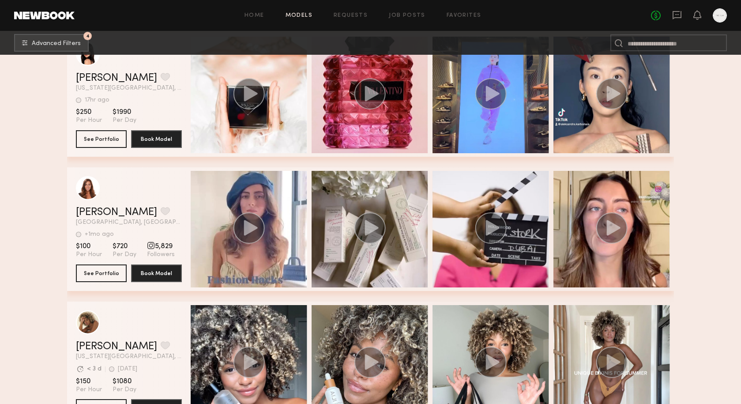
scroll to position [8958, 0]
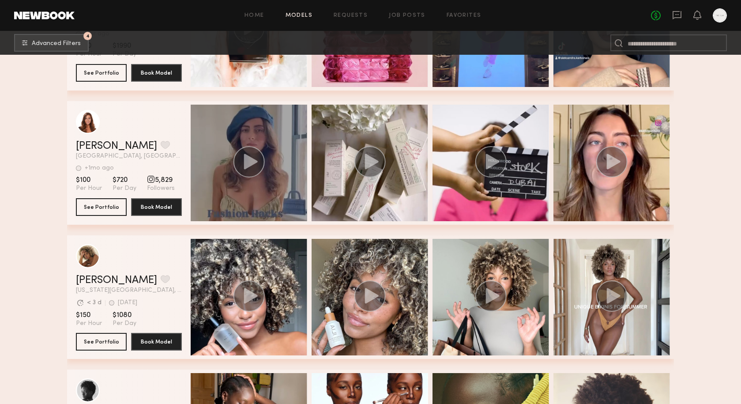
click at [255, 159] on icon "grid" at bounding box center [251, 161] width 14 height 15
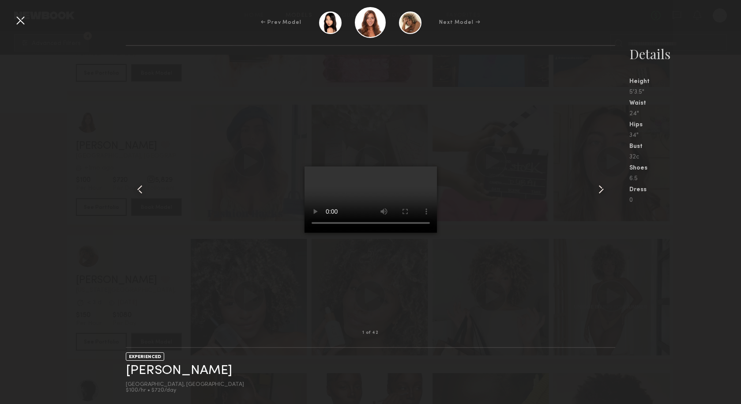
click at [422, 166] on video at bounding box center [370, 199] width 132 height 66
click at [598, 188] on common-icon at bounding box center [601, 189] width 14 height 14
click at [19, 20] on div at bounding box center [20, 20] width 14 height 14
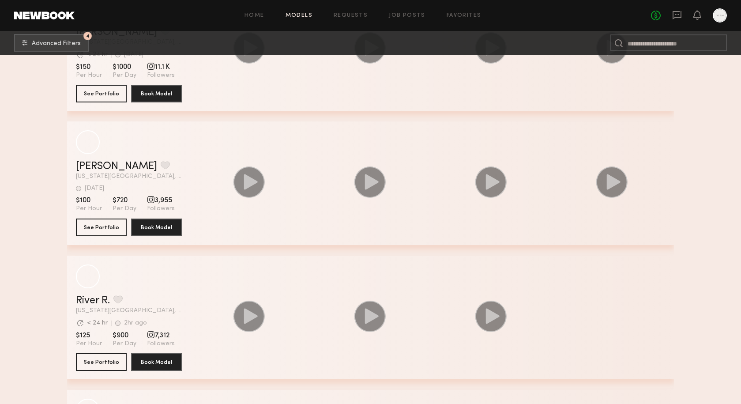
scroll to position [10444, 0]
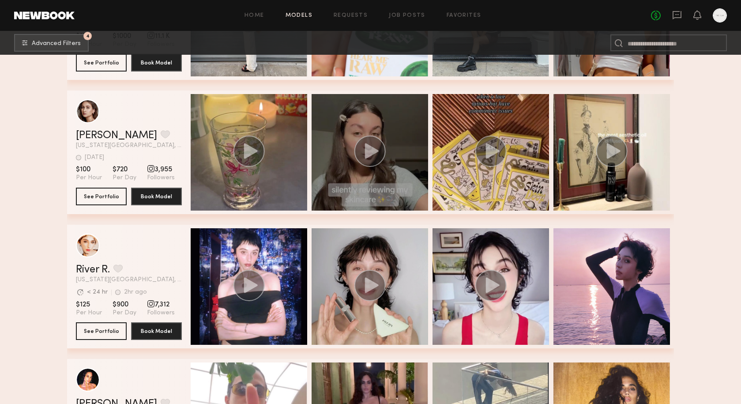
click at [370, 151] on icon "grid" at bounding box center [372, 150] width 14 height 15
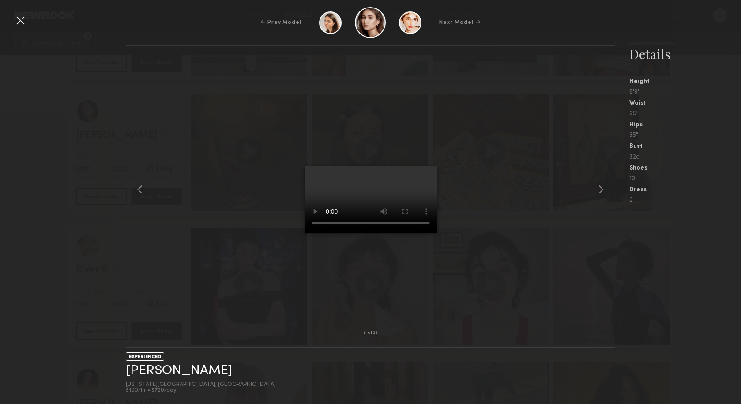
click at [422, 166] on video at bounding box center [370, 199] width 132 height 66
click at [599, 191] on common-icon at bounding box center [601, 189] width 14 height 14
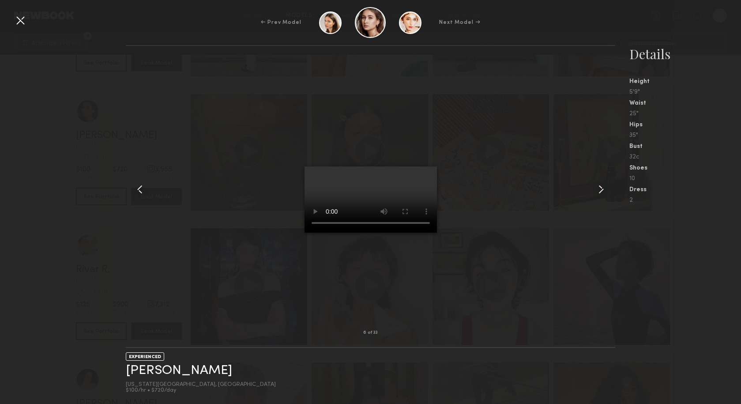
click at [599, 191] on common-icon at bounding box center [601, 189] width 14 height 14
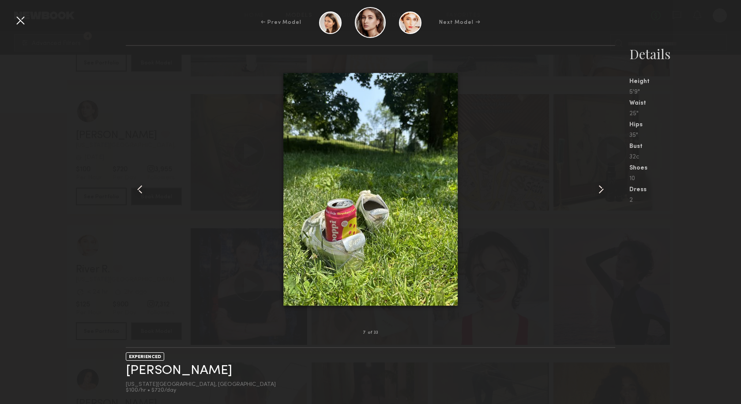
click at [599, 191] on common-icon at bounding box center [601, 189] width 14 height 14
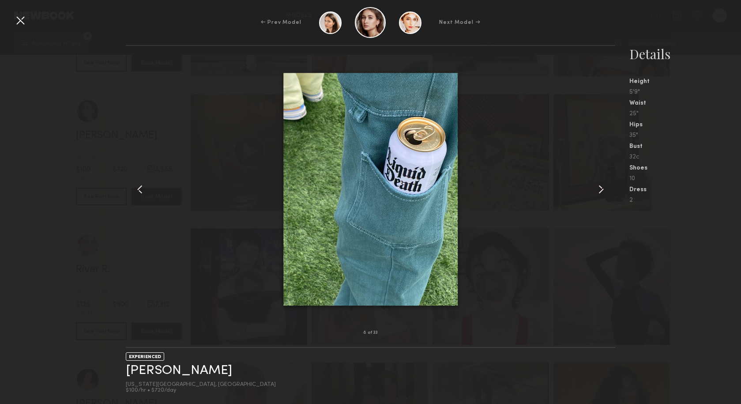
click at [599, 191] on common-icon at bounding box center [601, 189] width 14 height 14
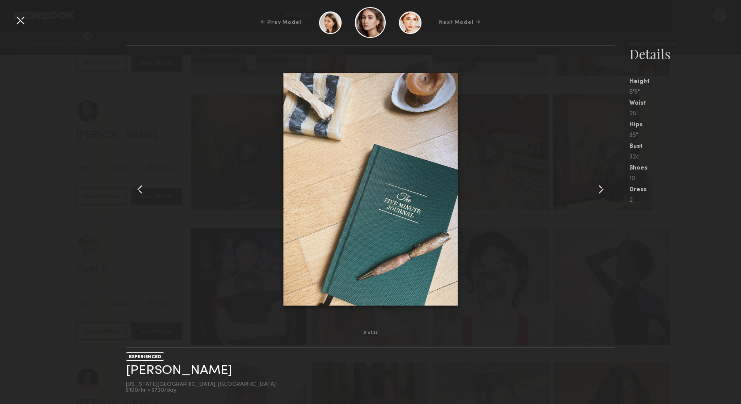
click at [599, 191] on common-icon at bounding box center [601, 189] width 14 height 14
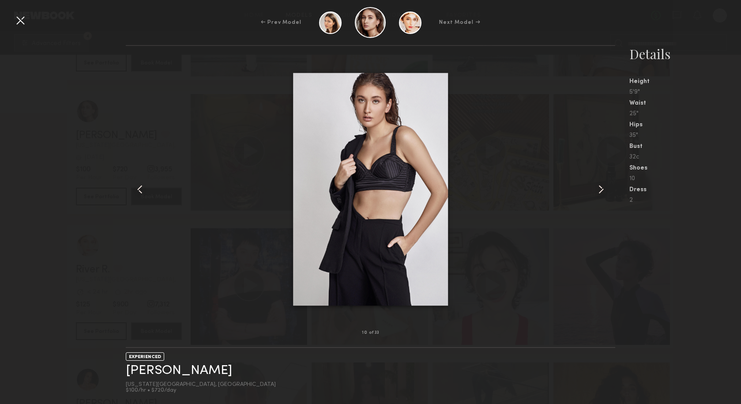
click at [599, 191] on common-icon at bounding box center [601, 189] width 14 height 14
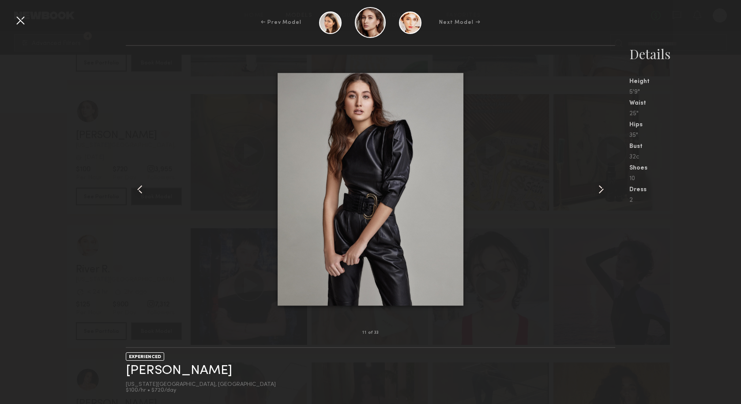
click at [599, 191] on common-icon at bounding box center [601, 189] width 14 height 14
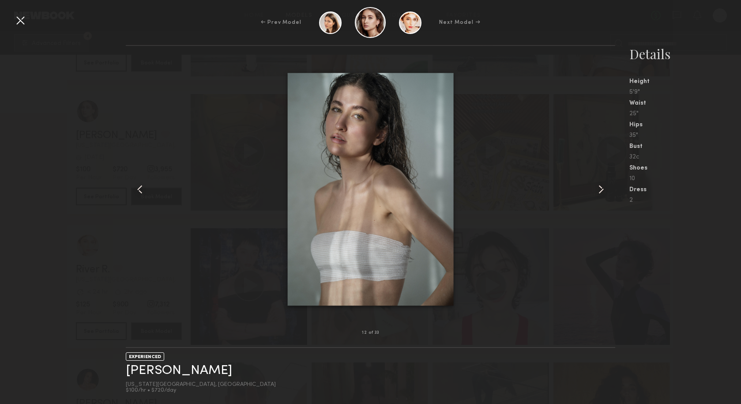
click at [599, 191] on common-icon at bounding box center [601, 189] width 14 height 14
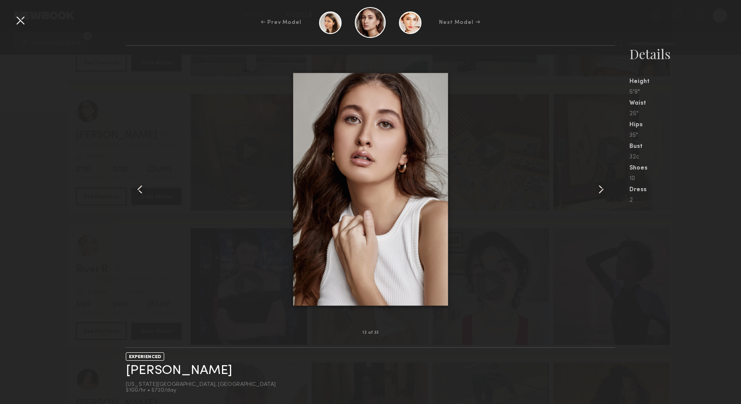
click at [599, 191] on common-icon at bounding box center [601, 189] width 14 height 14
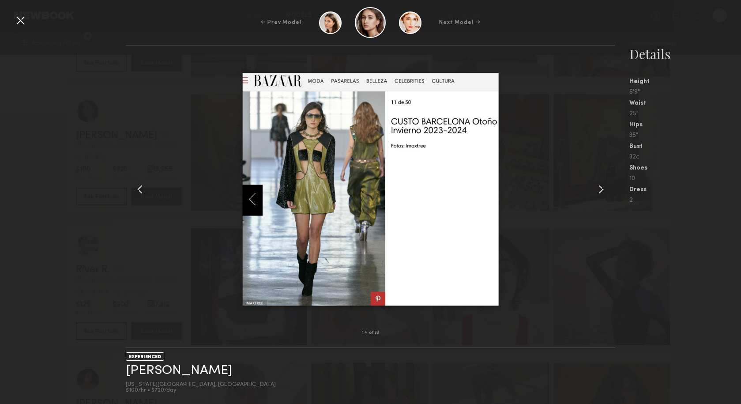
click at [599, 191] on common-icon at bounding box center [601, 189] width 14 height 14
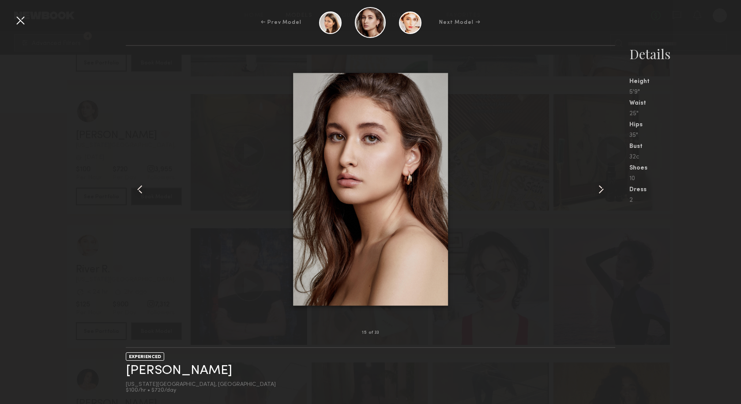
click at [599, 191] on common-icon at bounding box center [601, 189] width 14 height 14
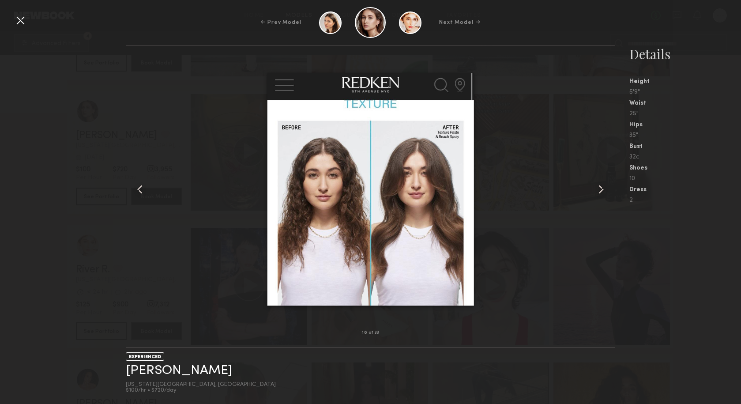
click at [599, 191] on common-icon at bounding box center [601, 189] width 14 height 14
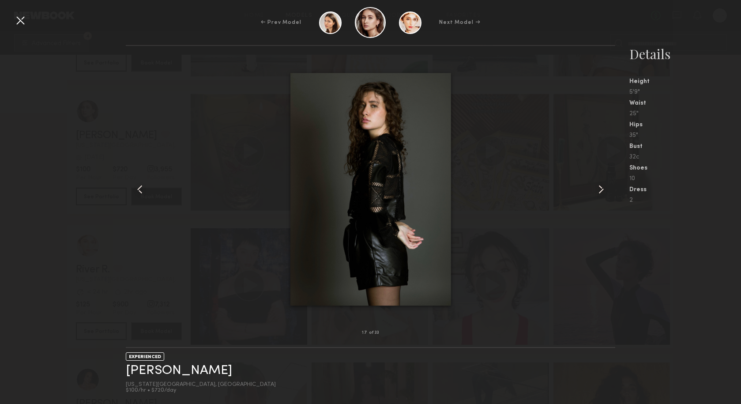
click at [599, 191] on common-icon at bounding box center [601, 189] width 14 height 14
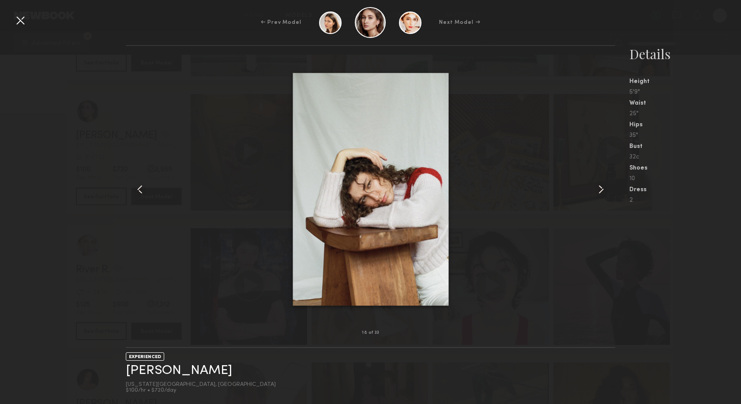
click at [19, 19] on div at bounding box center [20, 20] width 14 height 14
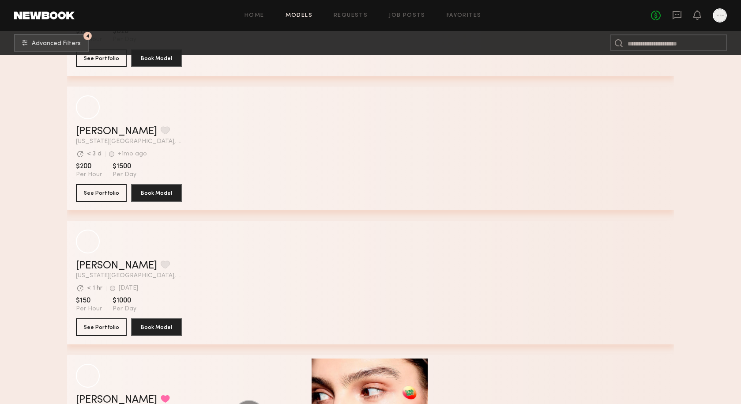
scroll to position [12594, 0]
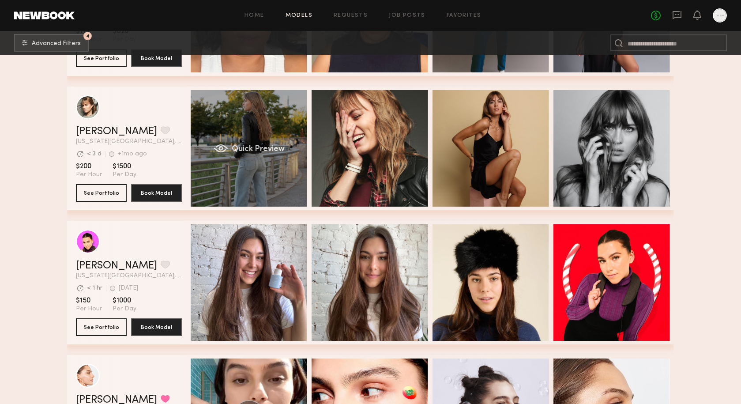
click at [259, 147] on span "Quick Preview" at bounding box center [258, 149] width 53 height 8
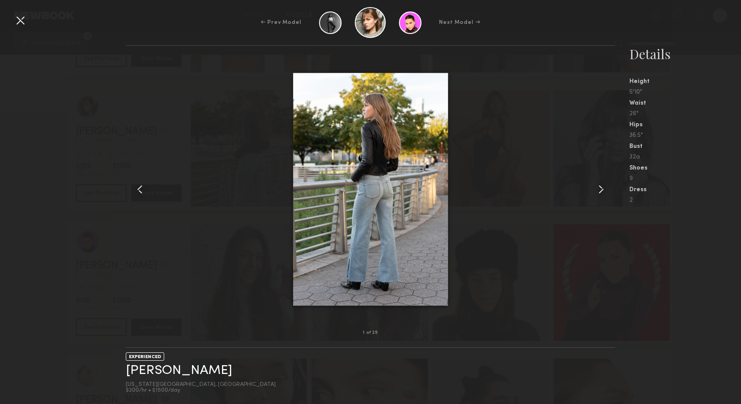
click at [598, 186] on common-icon at bounding box center [601, 189] width 14 height 14
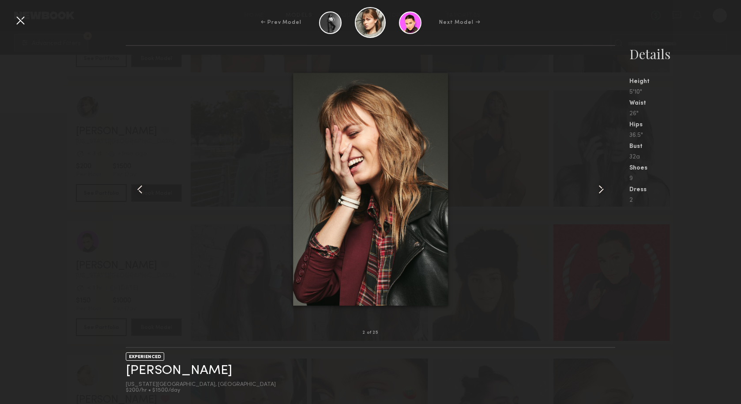
click at [598, 186] on common-icon at bounding box center [601, 189] width 14 height 14
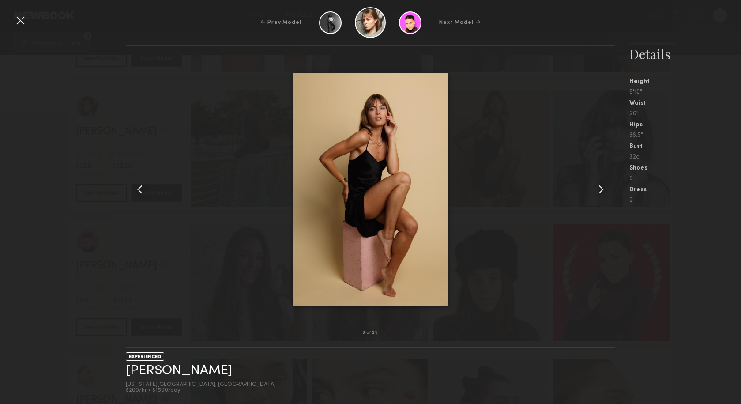
click at [598, 186] on common-icon at bounding box center [601, 189] width 14 height 14
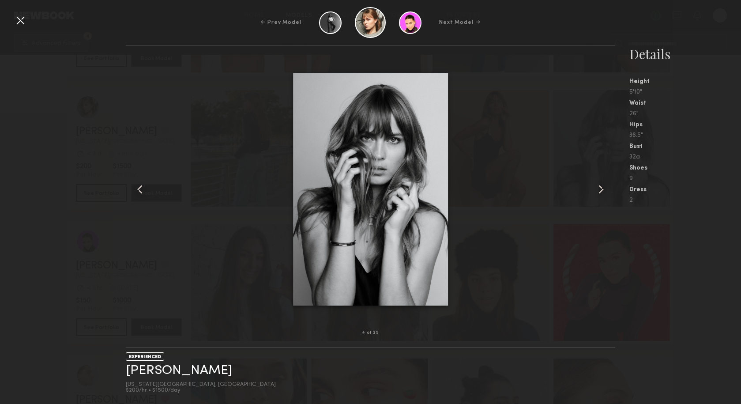
click at [598, 186] on common-icon at bounding box center [601, 189] width 14 height 14
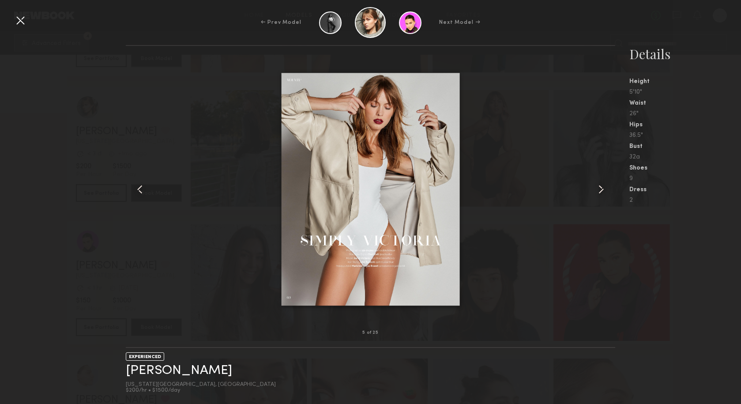
click at [598, 186] on common-icon at bounding box center [601, 189] width 14 height 14
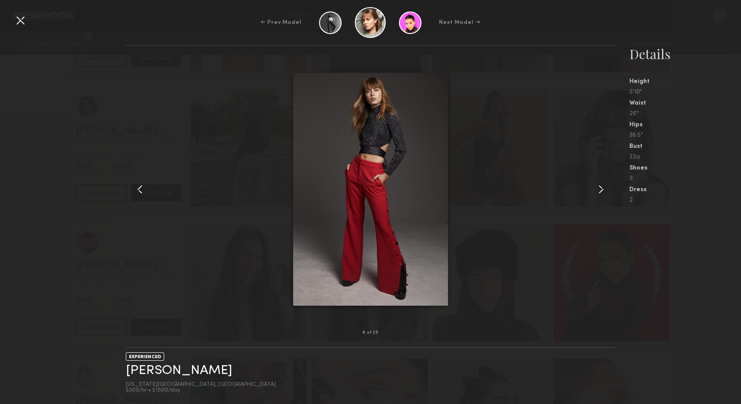
click at [598, 186] on common-icon at bounding box center [601, 189] width 14 height 14
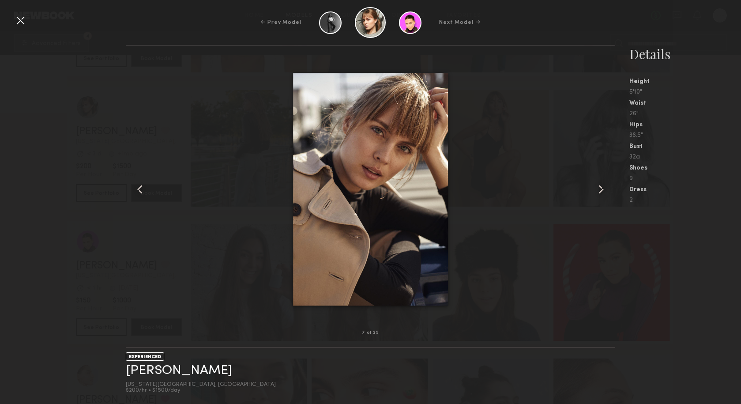
click at [19, 20] on div at bounding box center [20, 20] width 14 height 14
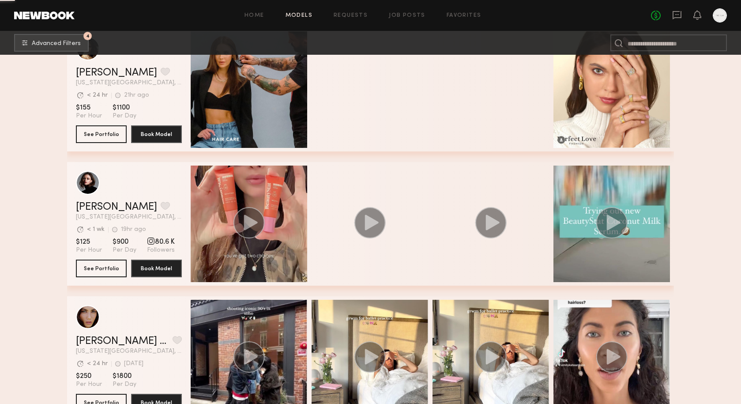
scroll to position [17083, 0]
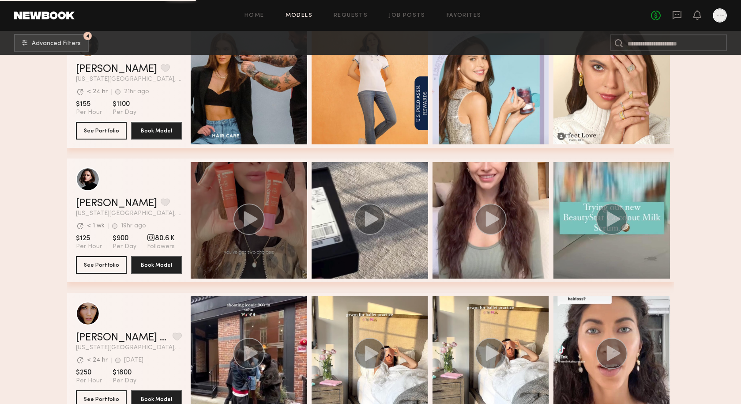
click at [245, 224] on icon "grid" at bounding box center [251, 218] width 14 height 15
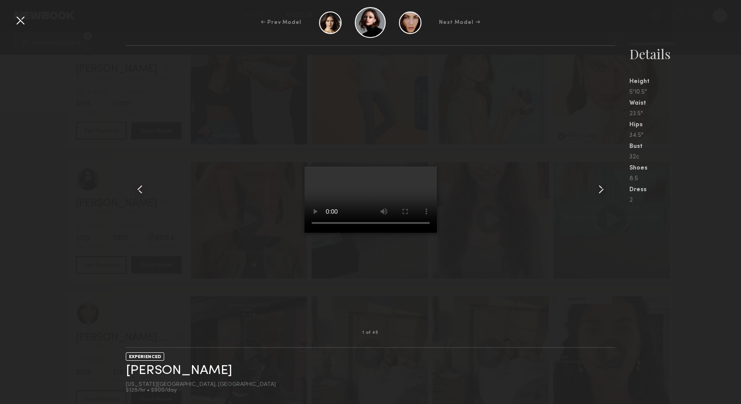
click at [417, 166] on video at bounding box center [370, 199] width 132 height 66
click at [603, 191] on common-icon at bounding box center [601, 189] width 14 height 14
click at [599, 187] on common-icon at bounding box center [601, 189] width 14 height 14
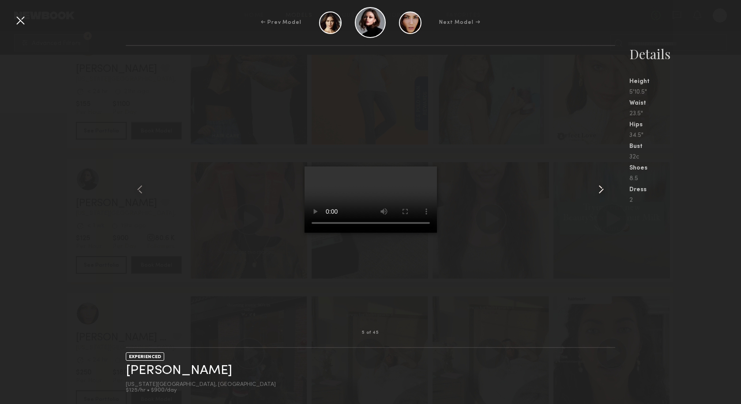
click at [599, 187] on common-icon at bounding box center [601, 189] width 14 height 14
click at [26, 23] on div at bounding box center [20, 20] width 14 height 14
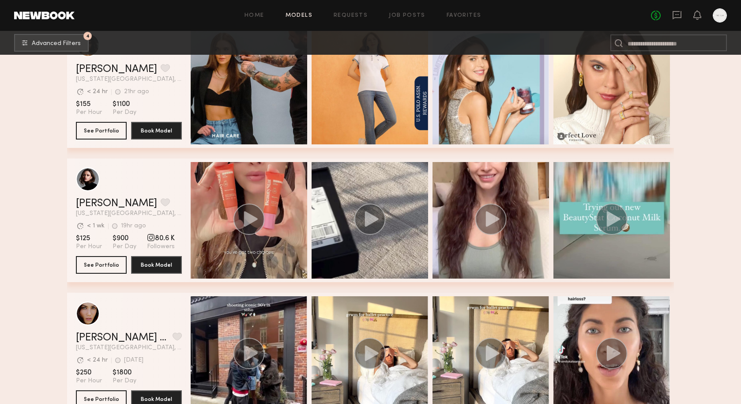
scroll to position [17275, 0]
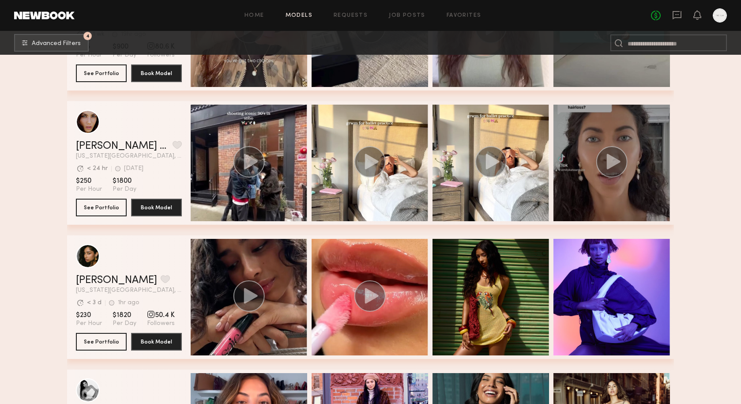
click at [615, 170] on circle "grid" at bounding box center [611, 161] width 31 height 31
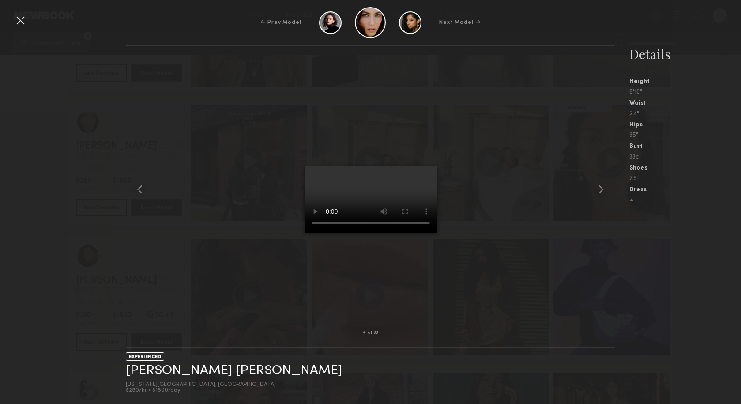
click at [419, 166] on video at bounding box center [370, 199] width 132 height 66
click at [603, 188] on common-icon at bounding box center [601, 189] width 14 height 14
click at [26, 15] on div at bounding box center [20, 20] width 14 height 14
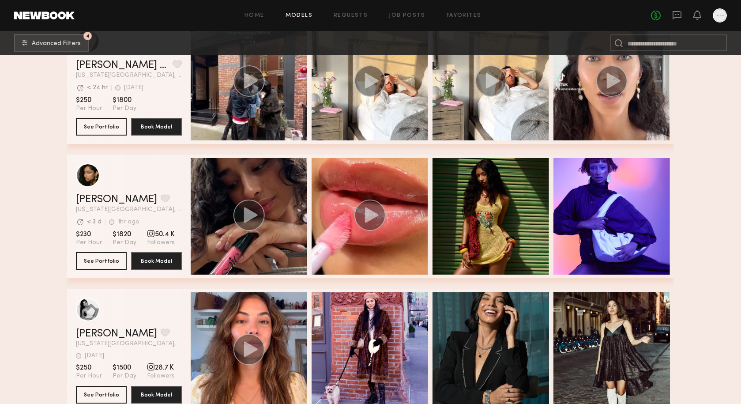
scroll to position [17359, 0]
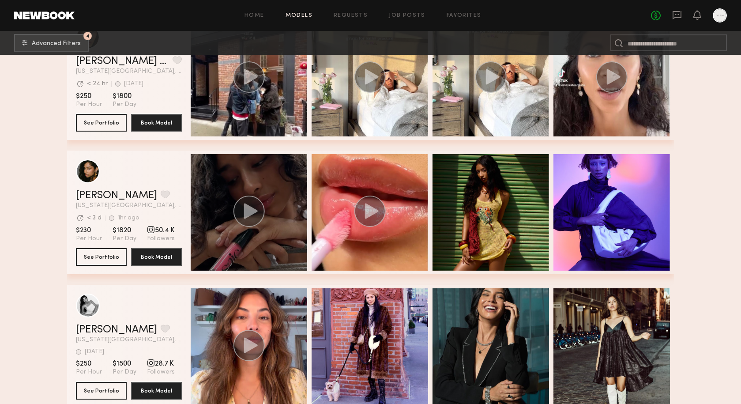
click at [248, 217] on circle "grid" at bounding box center [248, 210] width 31 height 31
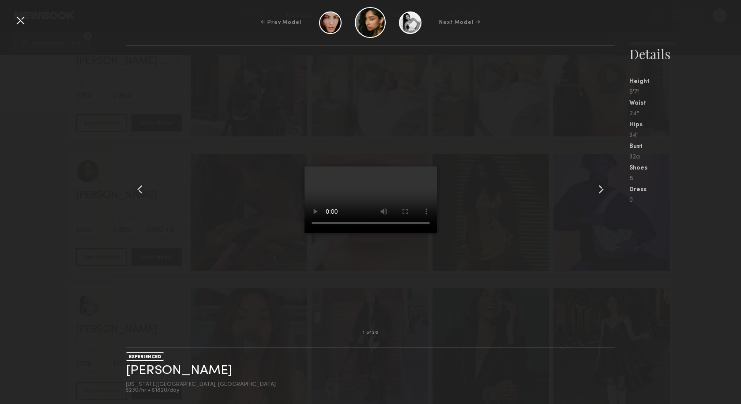
click at [599, 189] on common-icon at bounding box center [601, 189] width 14 height 14
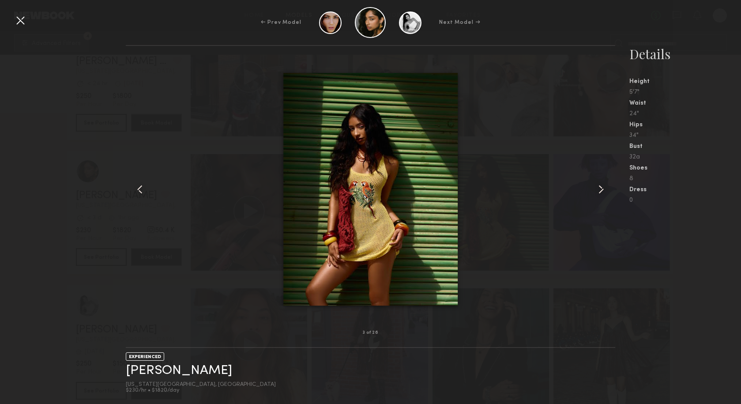
click at [599, 189] on common-icon at bounding box center [601, 189] width 14 height 14
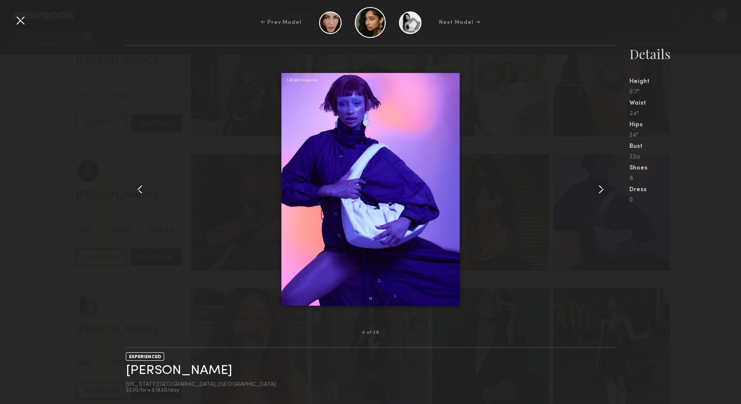
click at [600, 189] on common-icon at bounding box center [601, 189] width 14 height 14
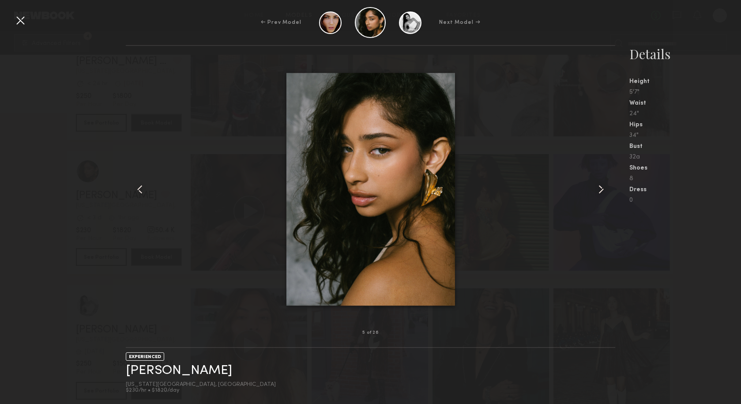
click at [600, 189] on common-icon at bounding box center [601, 189] width 14 height 14
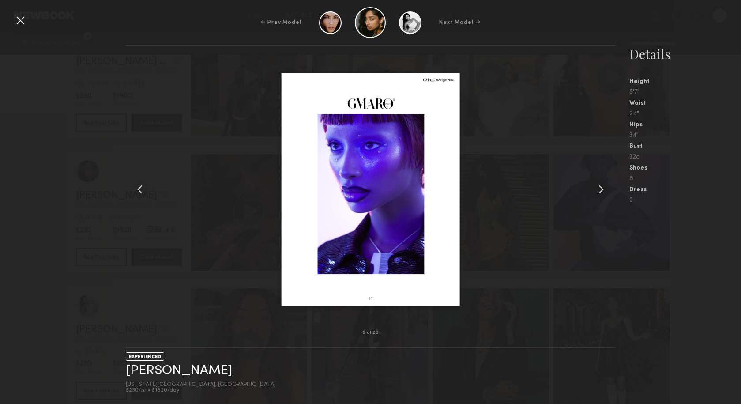
click at [600, 189] on common-icon at bounding box center [601, 189] width 14 height 14
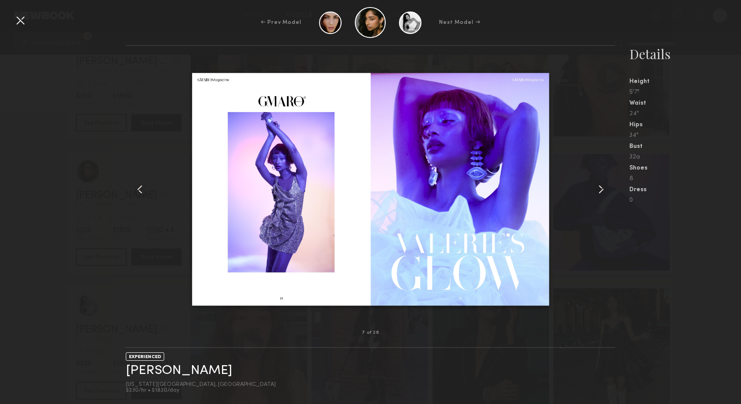
click at [600, 189] on common-icon at bounding box center [601, 189] width 14 height 14
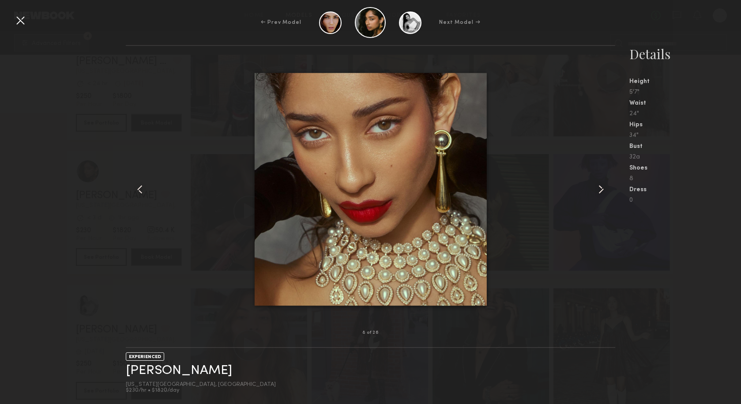
click at [600, 189] on common-icon at bounding box center [601, 189] width 14 height 14
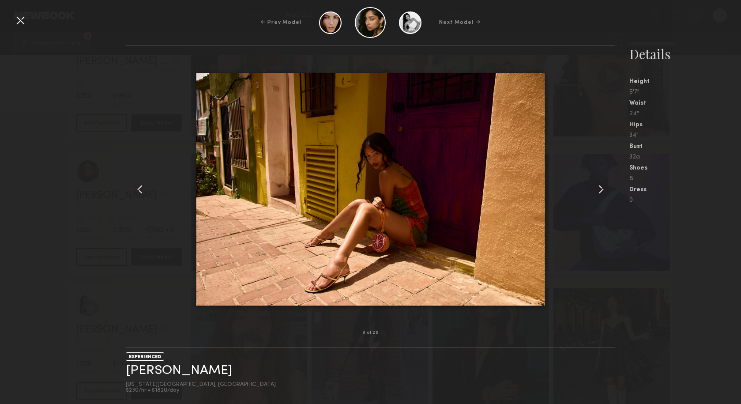
click at [600, 189] on common-icon at bounding box center [601, 189] width 14 height 14
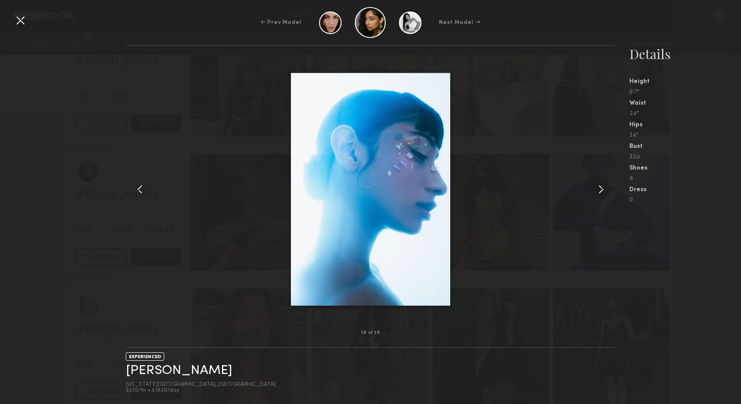
click at [600, 189] on common-icon at bounding box center [601, 189] width 14 height 14
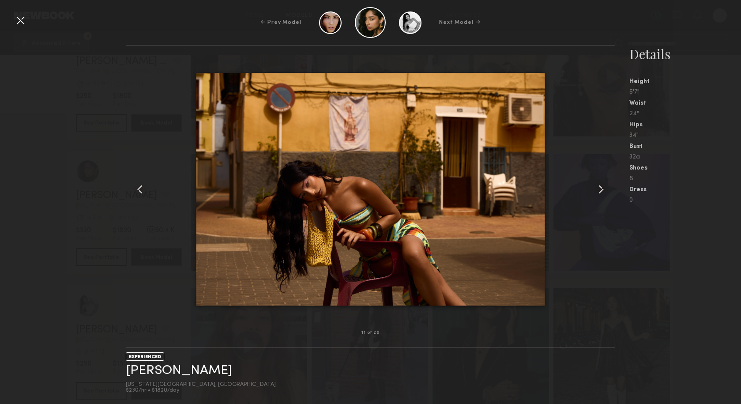
click at [23, 23] on div at bounding box center [20, 20] width 14 height 14
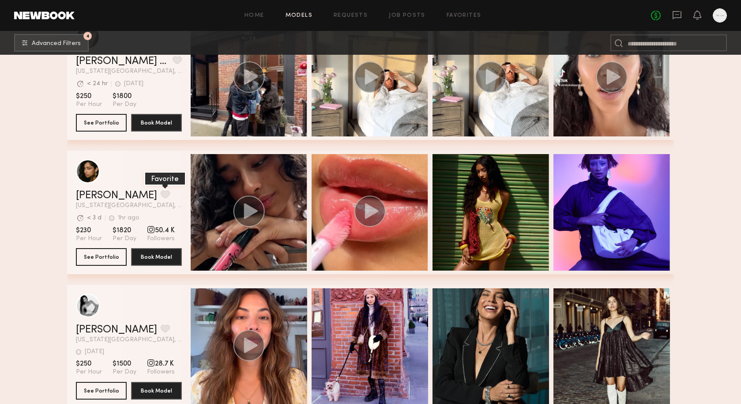
click at [161, 195] on button "grid" at bounding box center [165, 194] width 9 height 8
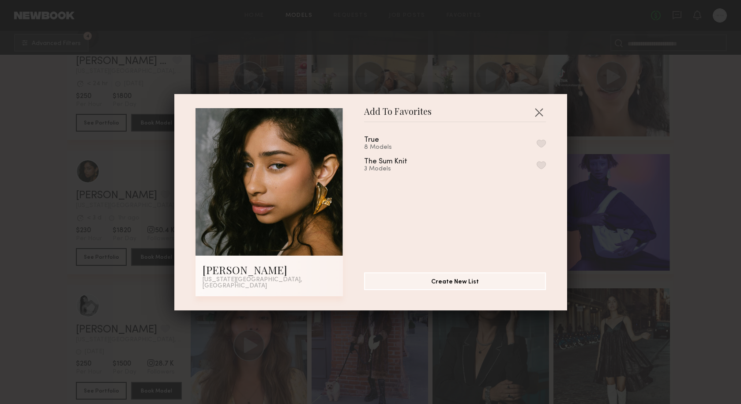
click at [546, 145] on div "True 8 Models The Sum Knit 3 Models" at bounding box center [459, 193] width 191 height 129
click at [544, 147] on button "button" at bounding box center [541, 143] width 9 height 8
click at [539, 117] on button "button" at bounding box center [539, 112] width 14 height 14
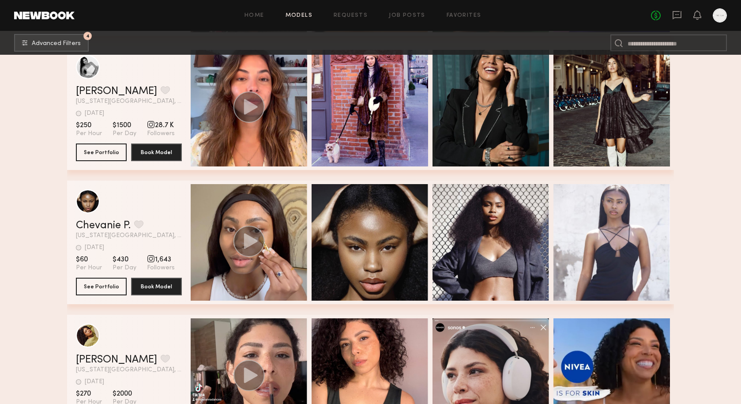
scroll to position [17536, 0]
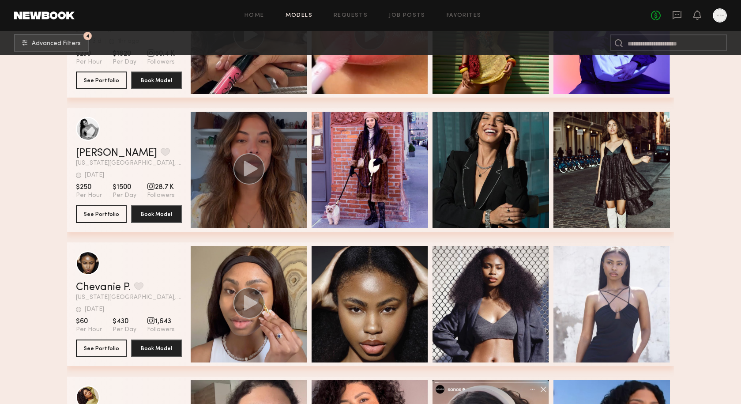
click at [250, 168] on icon "grid" at bounding box center [251, 168] width 14 height 15
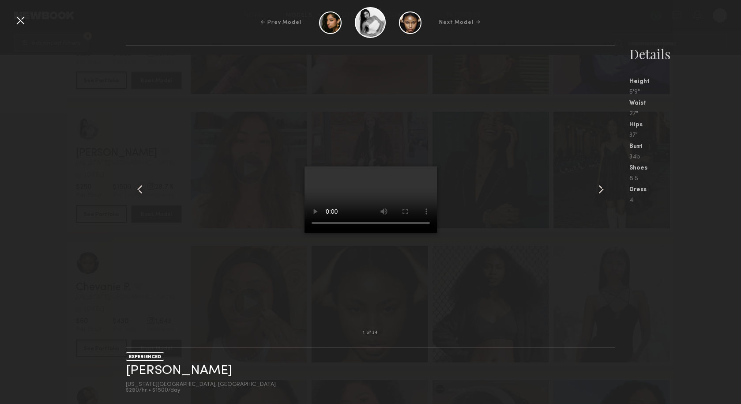
click at [423, 166] on video at bounding box center [370, 199] width 132 height 66
click at [601, 188] on common-icon at bounding box center [601, 189] width 14 height 14
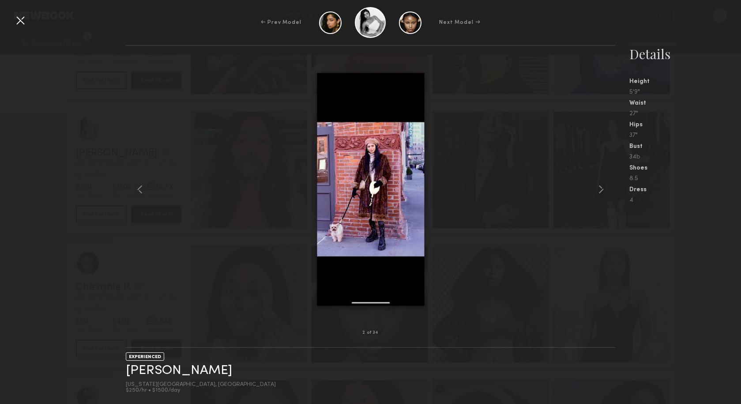
click at [601, 188] on common-icon at bounding box center [601, 189] width 14 height 14
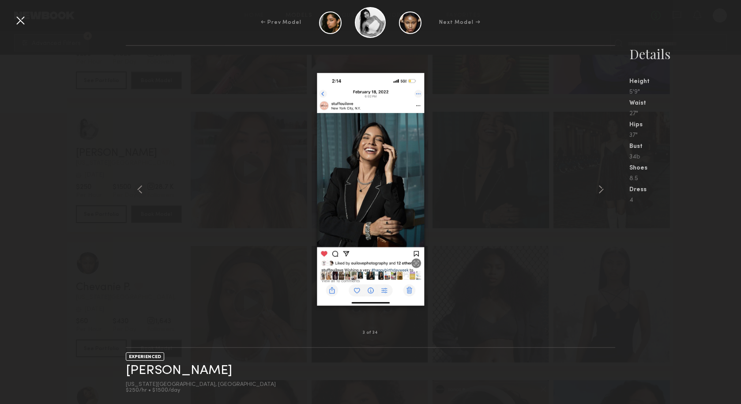
click at [601, 188] on common-icon at bounding box center [601, 189] width 14 height 14
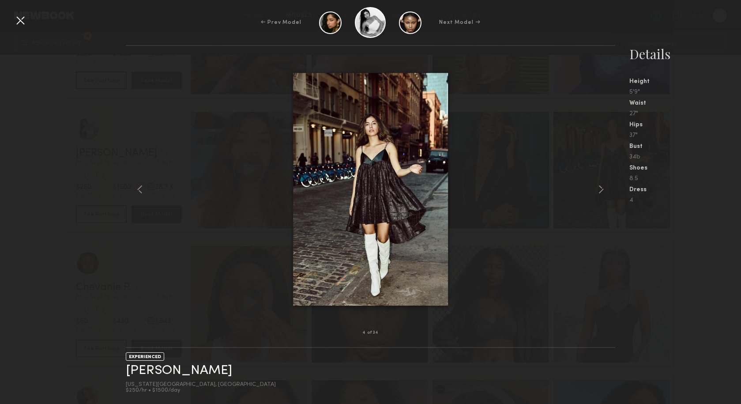
click at [601, 188] on common-icon at bounding box center [601, 189] width 14 height 14
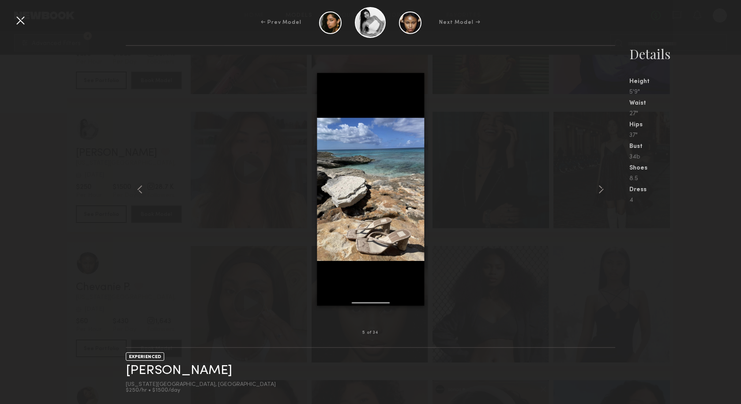
click at [601, 188] on common-icon at bounding box center [601, 189] width 14 height 14
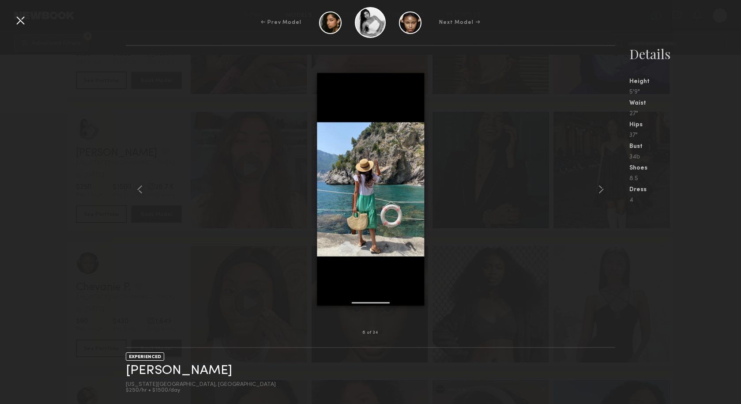
click at [601, 188] on common-icon at bounding box center [601, 189] width 14 height 14
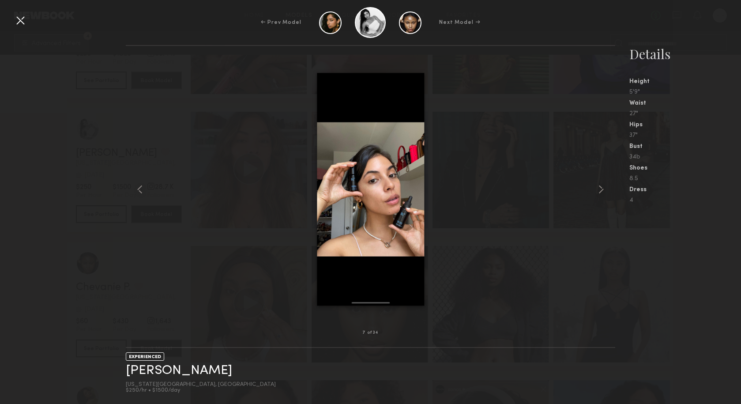
click at [601, 188] on common-icon at bounding box center [601, 189] width 14 height 14
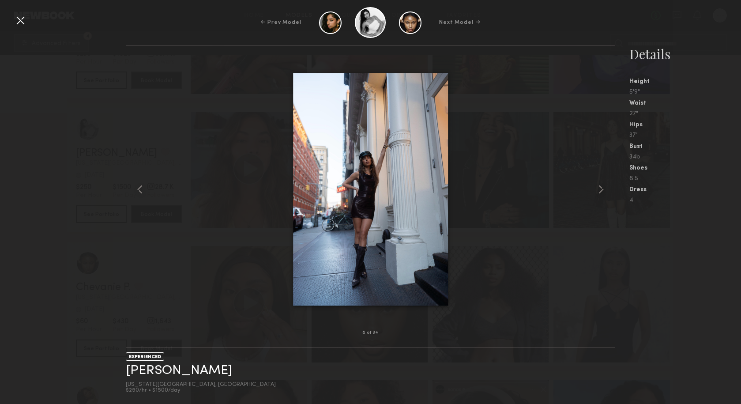
click at [601, 188] on common-icon at bounding box center [601, 189] width 14 height 14
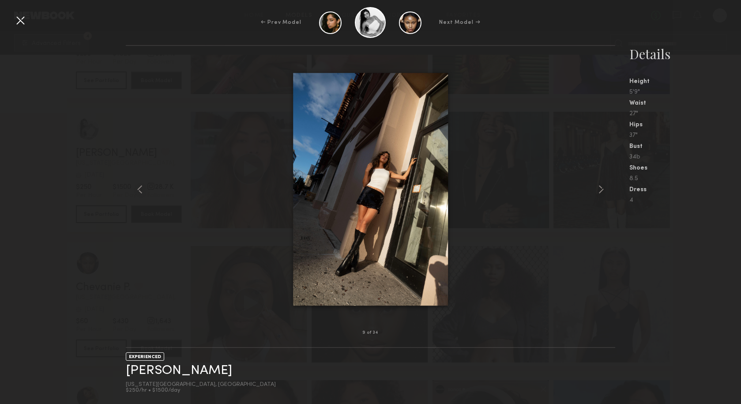
click at [601, 188] on common-icon at bounding box center [601, 189] width 14 height 14
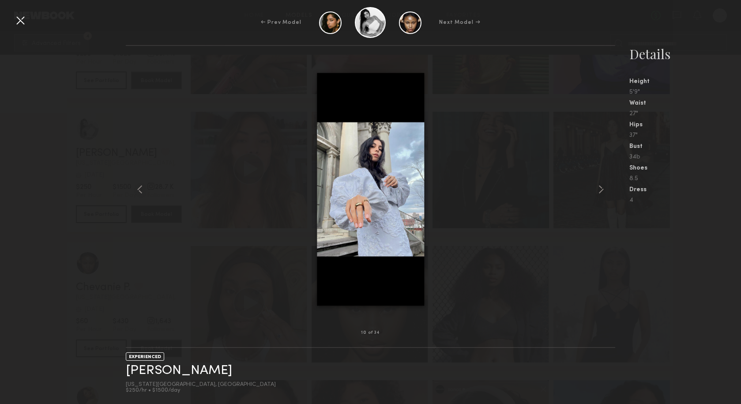
click at [20, 25] on div at bounding box center [20, 20] width 14 height 14
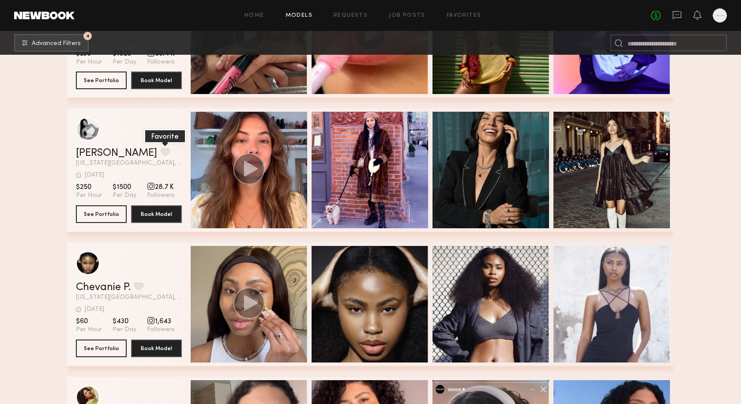
click at [161, 152] on button "grid" at bounding box center [165, 152] width 9 height 8
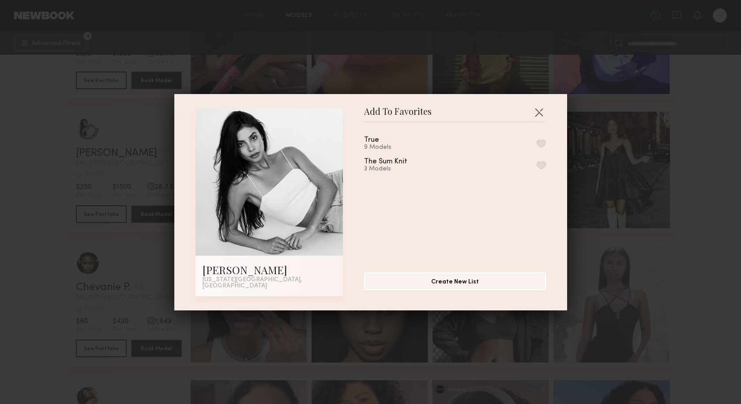
click at [543, 147] on button "button" at bounding box center [541, 143] width 9 height 8
click at [539, 114] on button "button" at bounding box center [539, 112] width 14 height 14
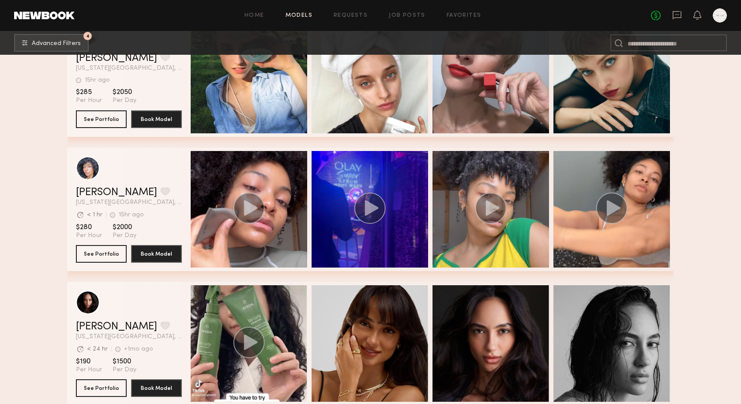
scroll to position [0, 0]
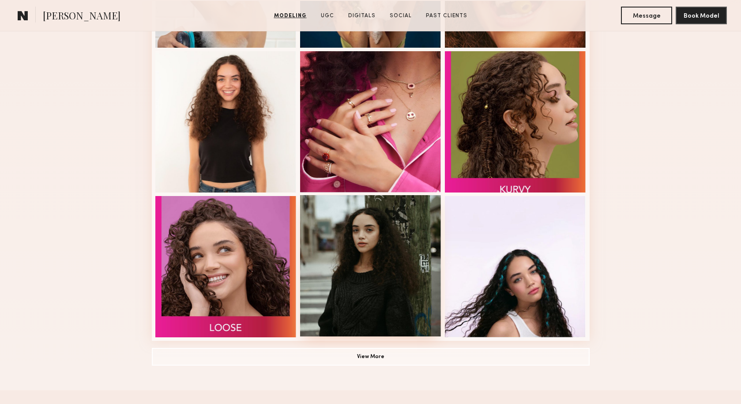
scroll to position [532, 0]
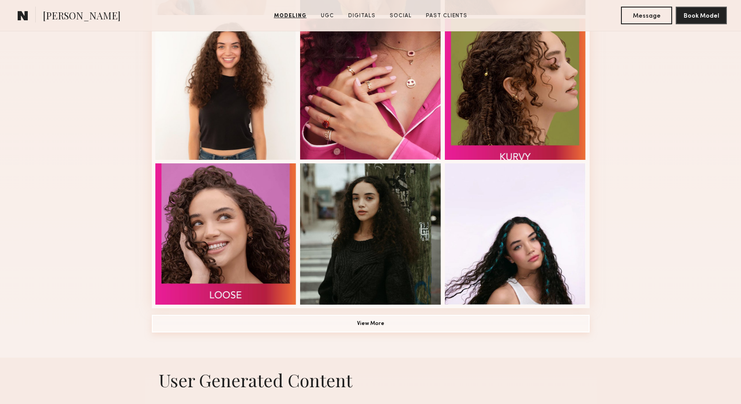
click at [396, 327] on button "View More" at bounding box center [371, 324] width 438 height 18
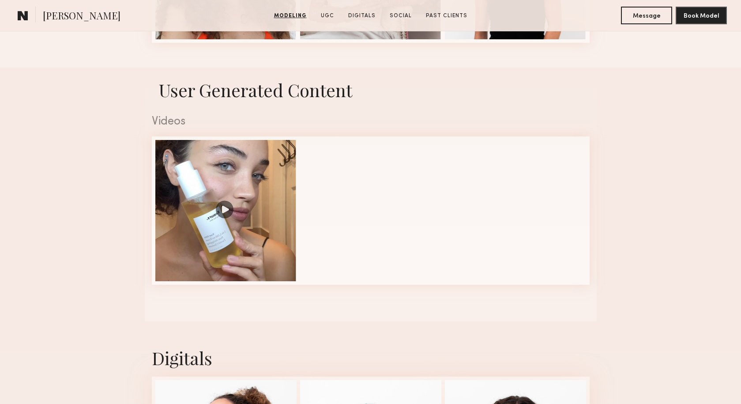
scroll to position [1236, 0]
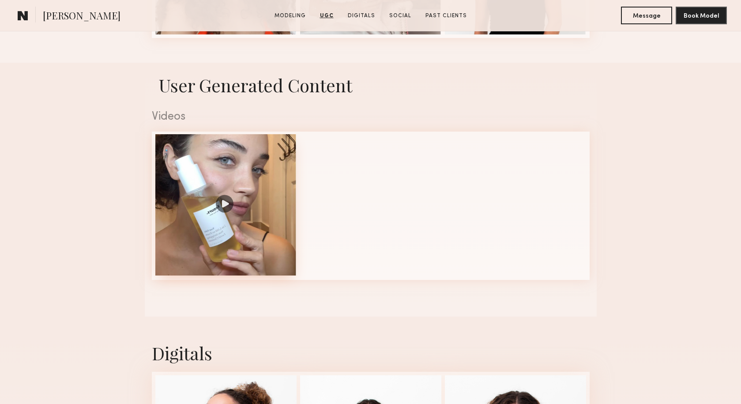
click at [234, 216] on div at bounding box center [225, 204] width 141 height 141
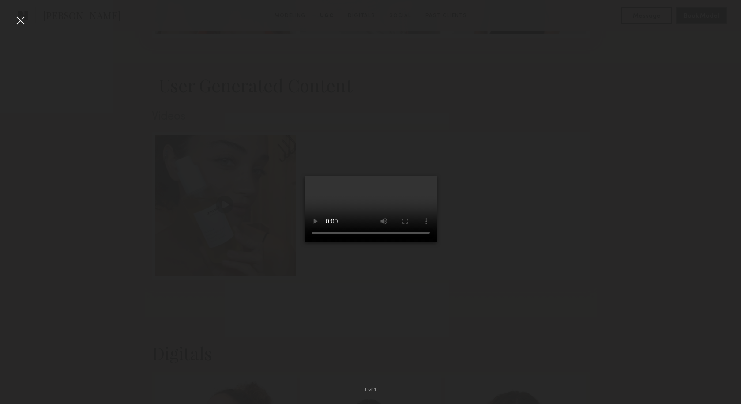
click at [419, 242] on video at bounding box center [370, 209] width 132 height 66
click at [304, 242] on video at bounding box center [370, 209] width 132 height 66
drag, startPoint x: 337, startPoint y: 361, endPoint x: 288, endPoint y: 364, distance: 49.0
click at [304, 242] on video at bounding box center [370, 209] width 132 height 66
click at [552, 64] on div at bounding box center [370, 194] width 741 height 361
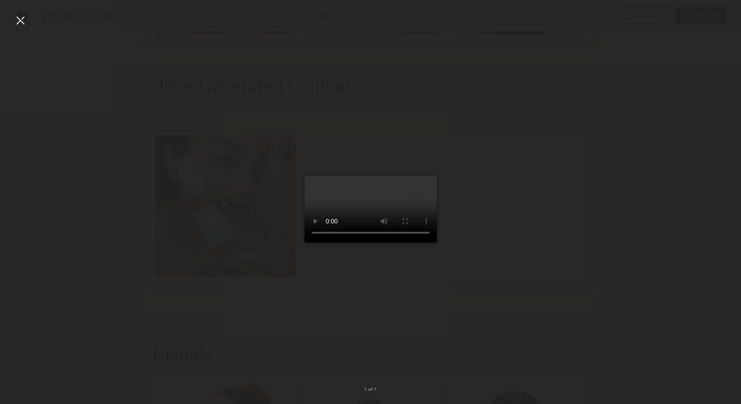
click at [304, 242] on video at bounding box center [370, 209] width 132 height 66
click at [305, 242] on video at bounding box center [370, 209] width 132 height 66
drag, startPoint x: 337, startPoint y: 361, endPoint x: 296, endPoint y: 361, distance: 41.0
click at [304, 242] on video at bounding box center [370, 209] width 132 height 66
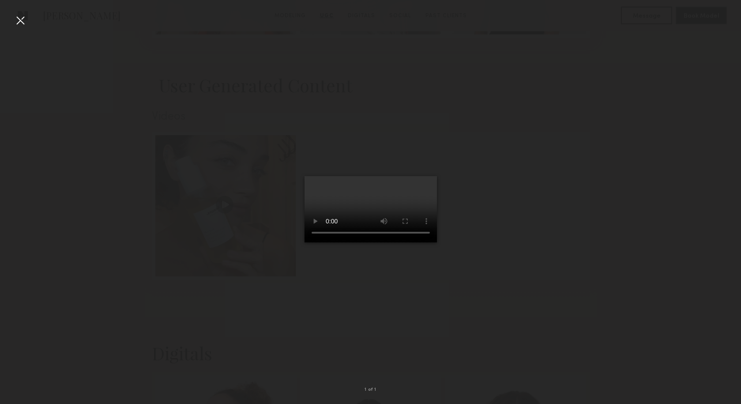
click at [304, 242] on video at bounding box center [370, 209] width 132 height 66
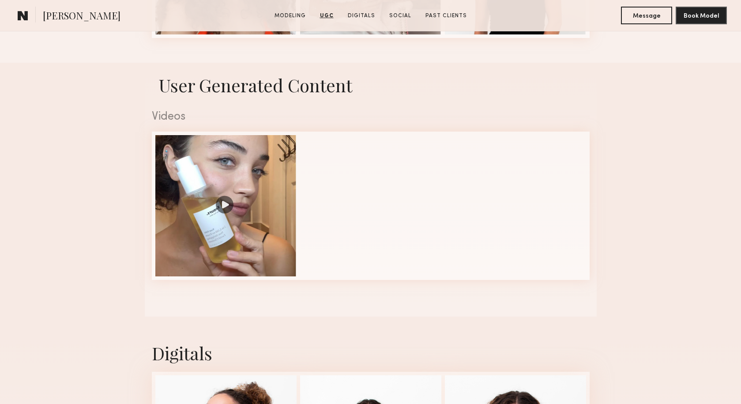
click at [255, 115] on div "Videos" at bounding box center [371, 116] width 438 height 11
click at [36, 31] on section "Kaitlyn J. Modeling UGC Digitals Social Past Clients Message Book Model" at bounding box center [370, 15] width 741 height 31
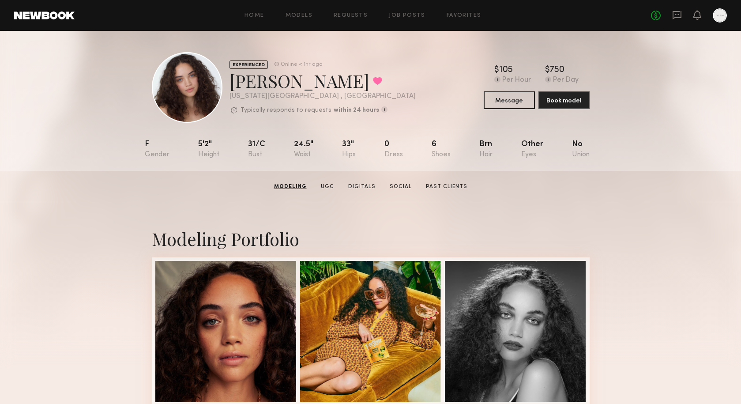
scroll to position [0, 0]
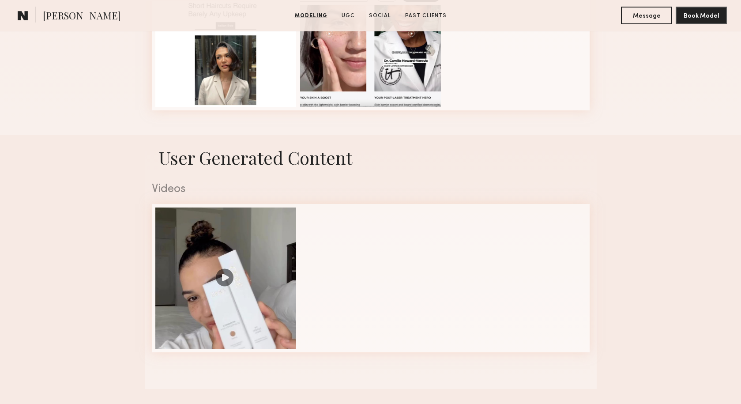
scroll to position [676, 0]
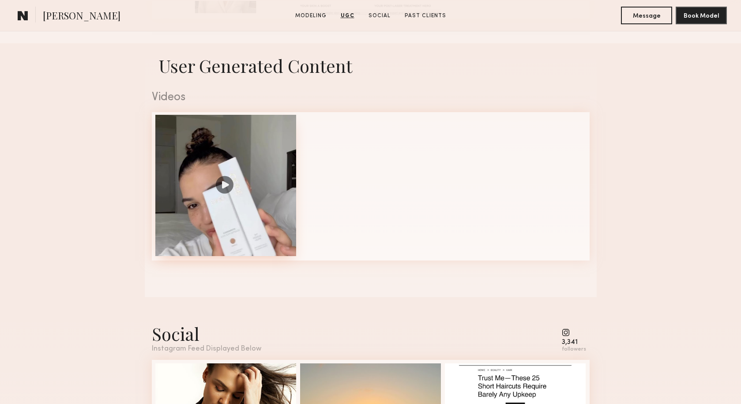
click at [226, 187] on div at bounding box center [225, 185] width 141 height 141
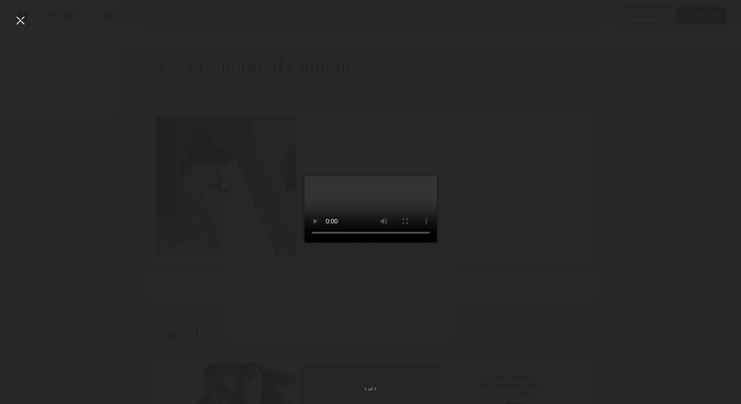
click at [421, 242] on video at bounding box center [370, 209] width 132 height 66
click at [23, 21] on div at bounding box center [20, 20] width 14 height 14
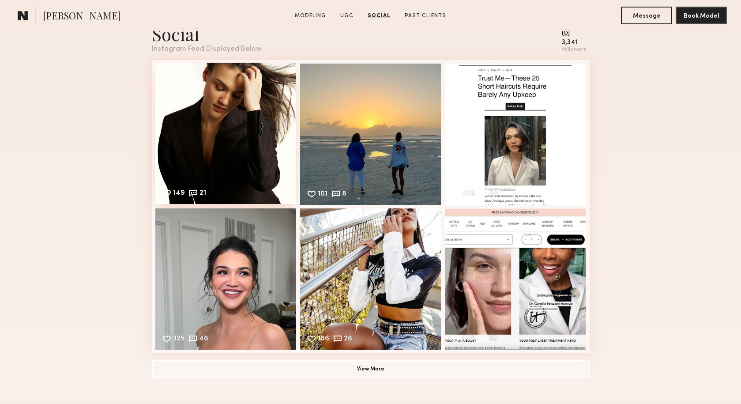
scroll to position [978, 0]
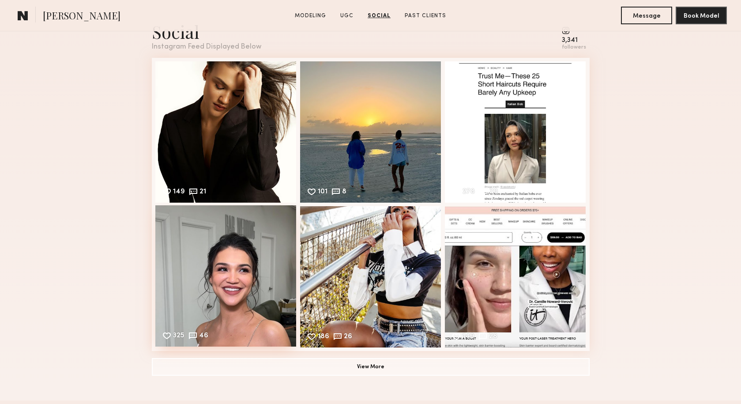
click at [264, 282] on div "325 46 Likes & comments displayed to show model’s engagement" at bounding box center [225, 275] width 141 height 141
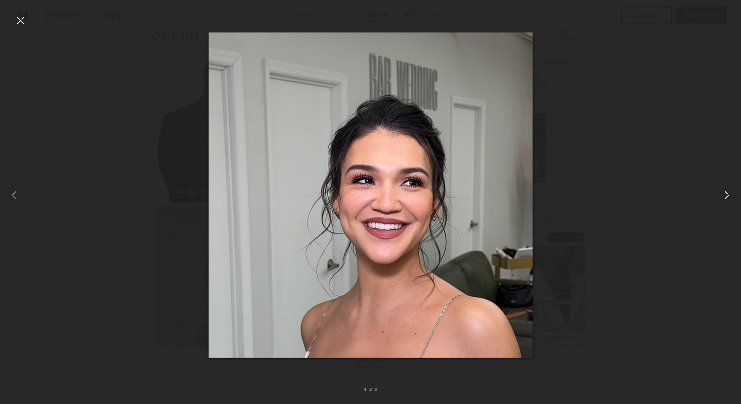
click at [729, 195] on common-icon at bounding box center [727, 195] width 14 height 14
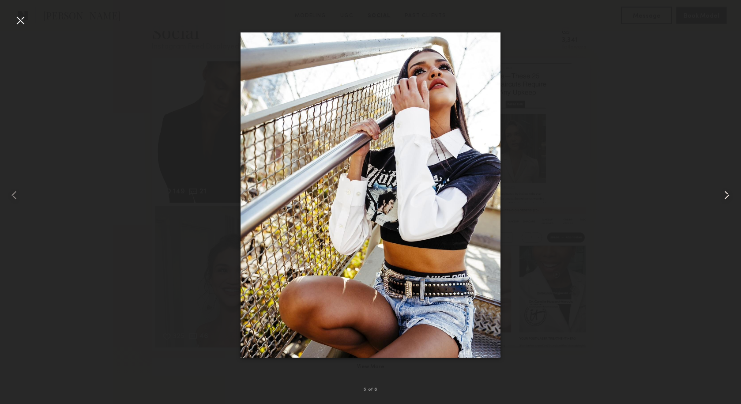
click at [729, 195] on common-icon at bounding box center [727, 195] width 14 height 14
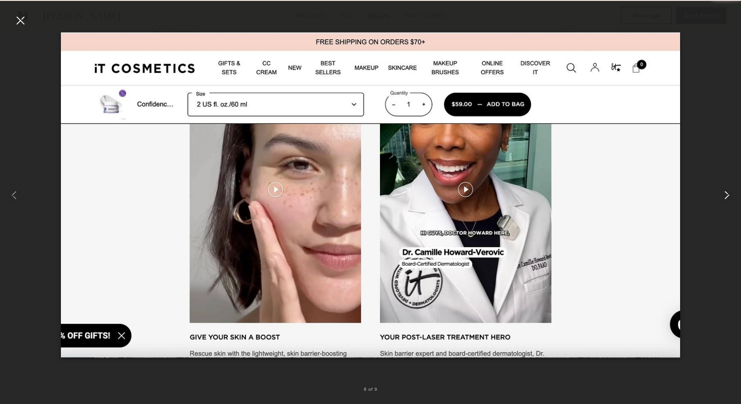
click at [729, 195] on common-icon at bounding box center [727, 195] width 14 height 14
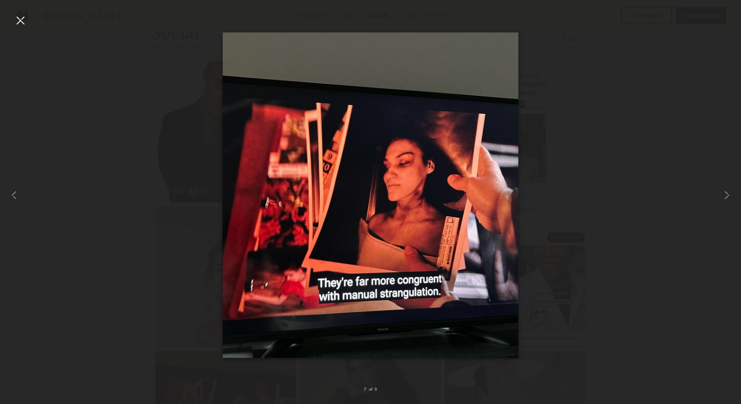
click at [26, 27] on div at bounding box center [20, 20] width 14 height 14
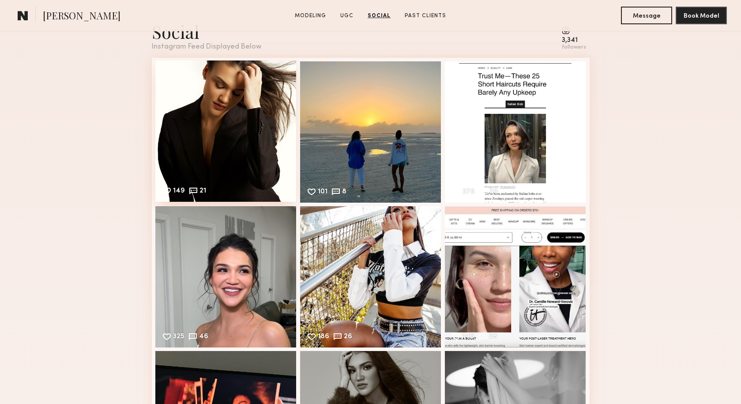
scroll to position [947, 0]
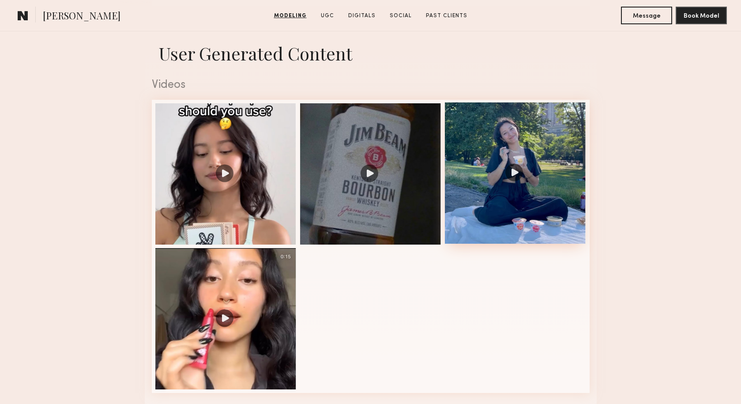
scroll to position [889, 0]
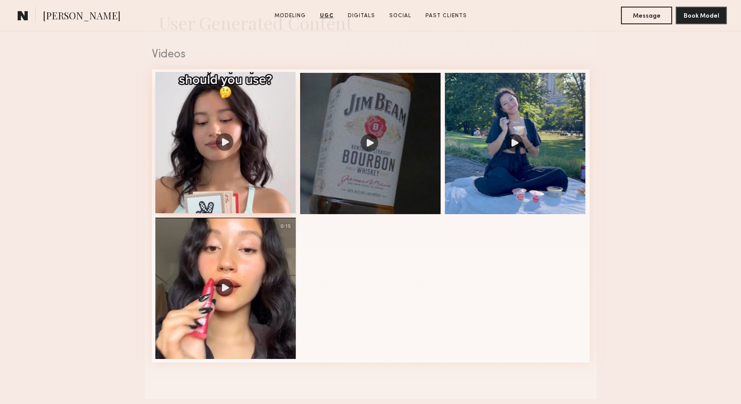
click at [225, 146] on div at bounding box center [225, 142] width 141 height 141
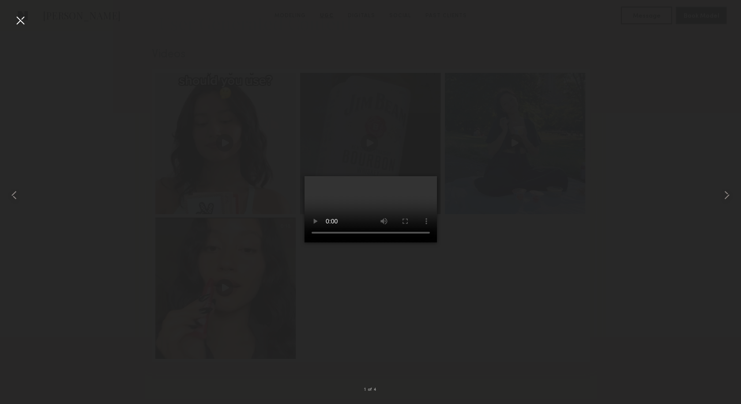
click at [421, 242] on video at bounding box center [370, 209] width 132 height 66
click at [22, 21] on div at bounding box center [20, 20] width 14 height 14
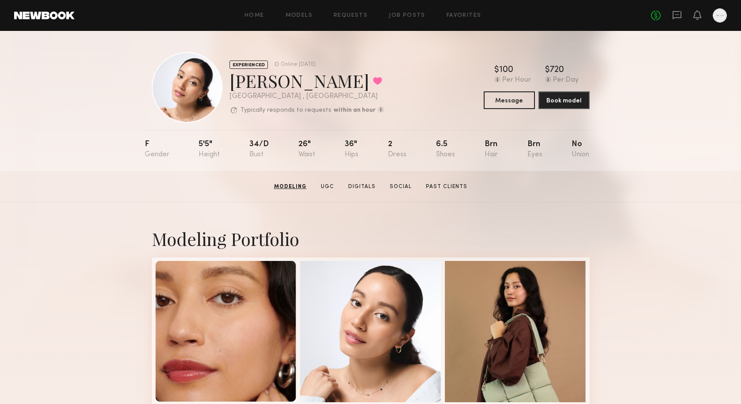
scroll to position [0, 0]
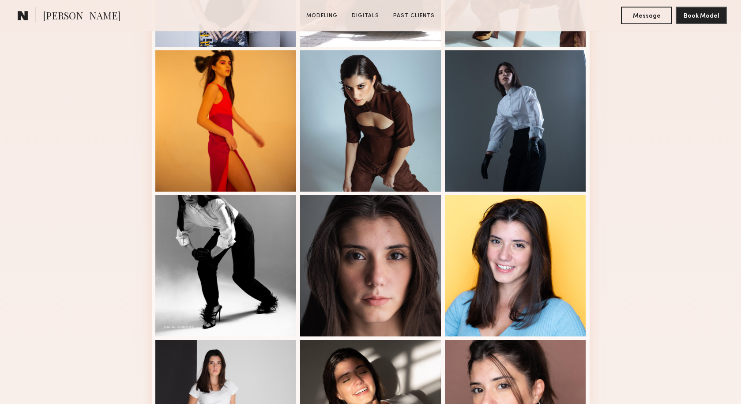
scroll to position [356, 0]
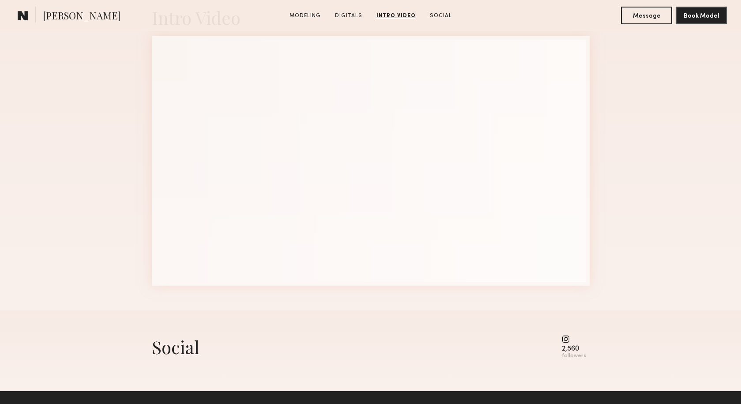
scroll to position [963, 0]
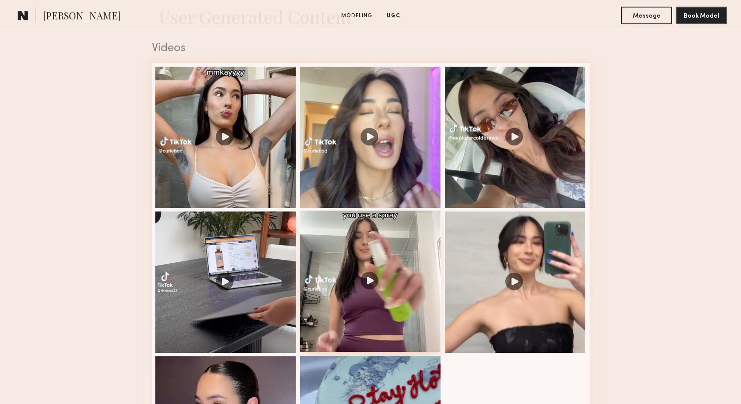
scroll to position [875, 0]
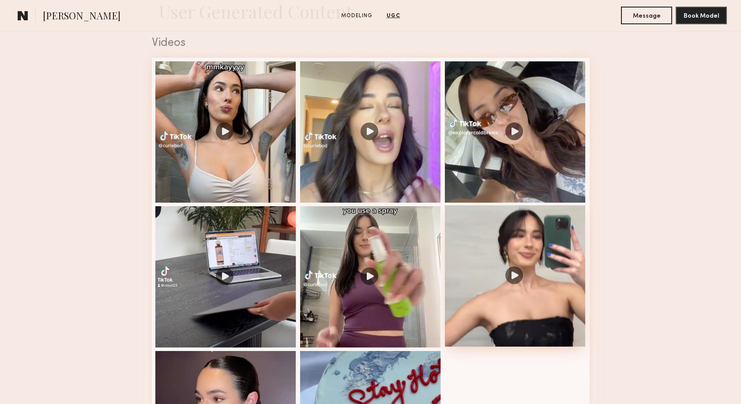
click at [516, 273] on div at bounding box center [515, 275] width 141 height 141
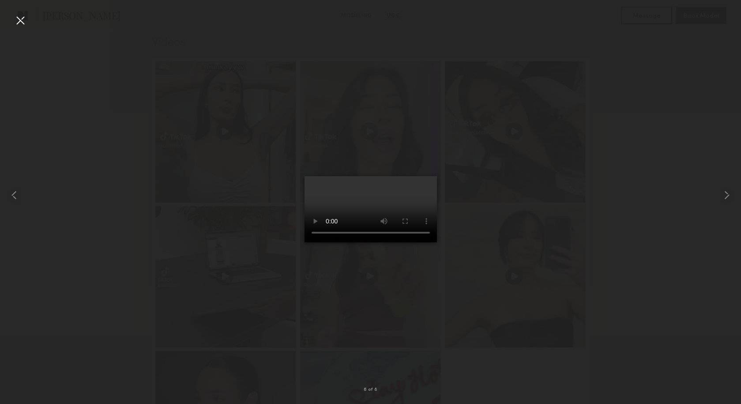
click at [422, 242] on video at bounding box center [370, 209] width 132 height 66
click at [18, 22] on div at bounding box center [20, 20] width 14 height 14
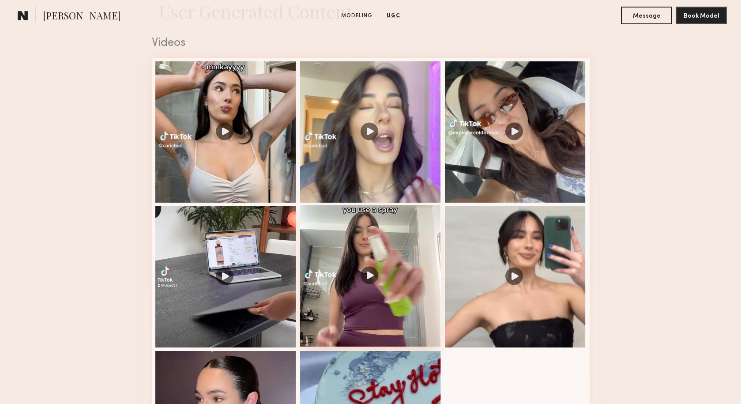
click at [382, 272] on div at bounding box center [370, 275] width 141 height 141
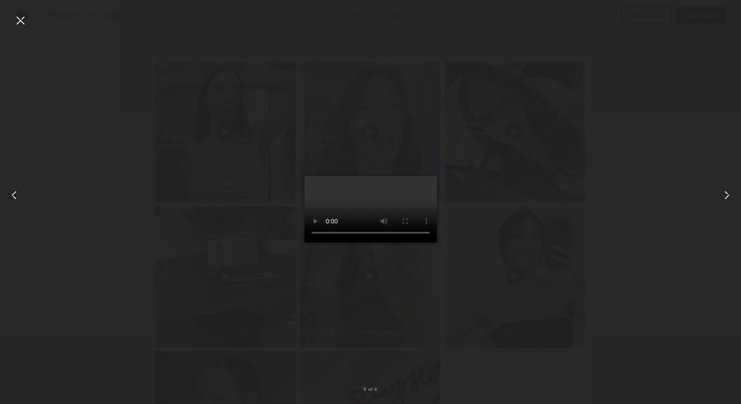
click at [419, 242] on video at bounding box center [370, 209] width 132 height 66
click at [21, 20] on div at bounding box center [20, 20] width 14 height 14
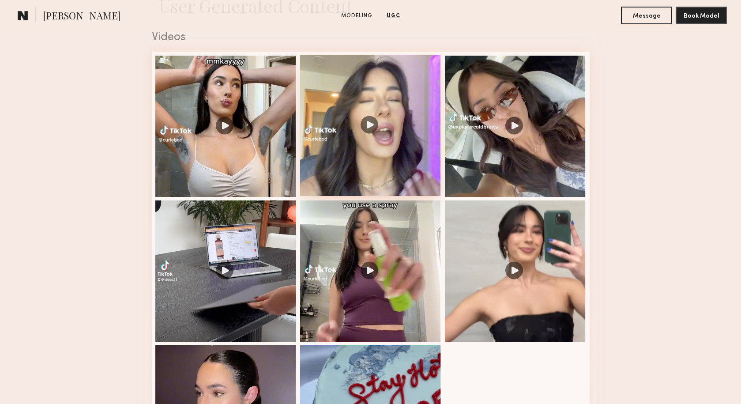
scroll to position [867, 0]
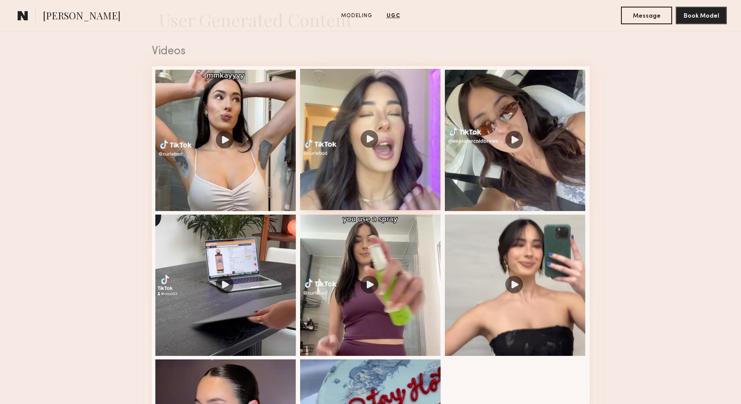
click at [368, 137] on div at bounding box center [370, 139] width 141 height 141
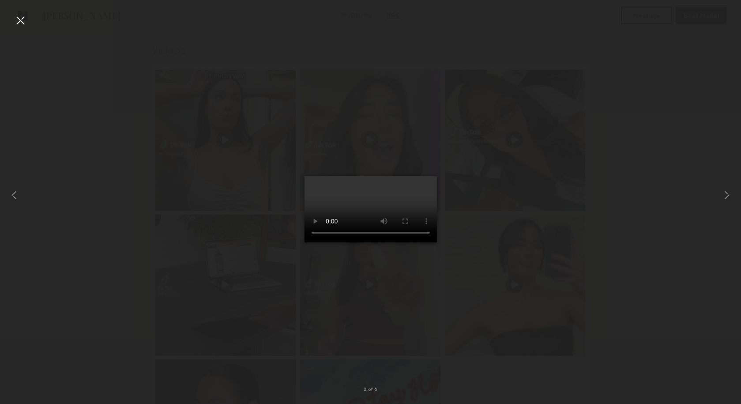
click at [424, 242] on video at bounding box center [370, 209] width 132 height 66
click at [15, 19] on div at bounding box center [20, 20] width 14 height 14
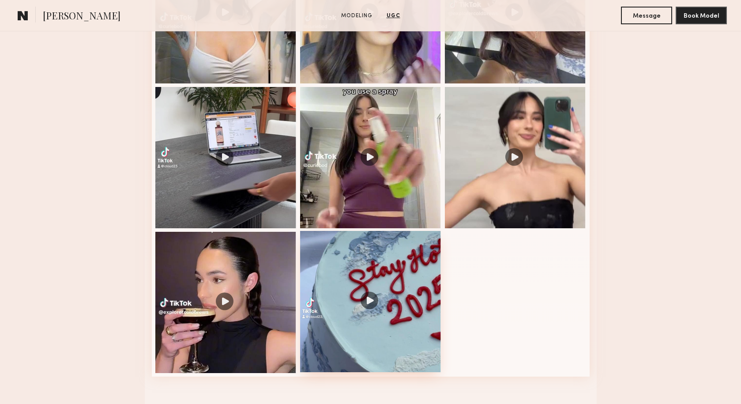
scroll to position [998, 0]
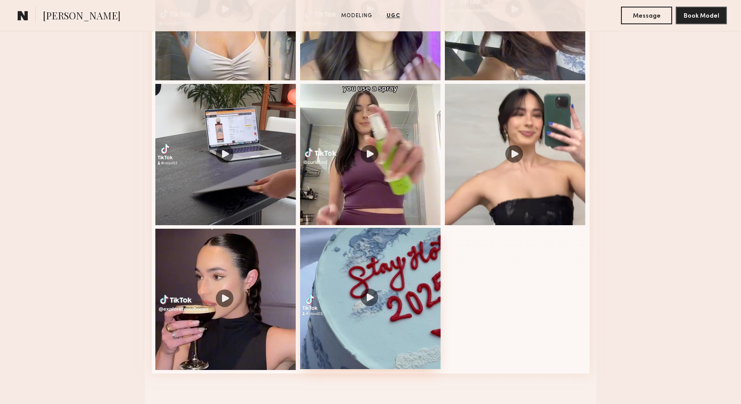
click at [365, 297] on div at bounding box center [370, 298] width 141 height 141
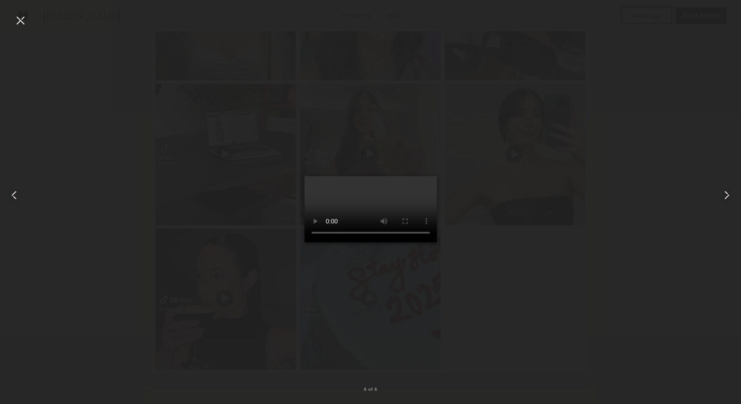
click at [418, 242] on video at bounding box center [370, 209] width 132 height 66
click at [22, 20] on div at bounding box center [20, 20] width 14 height 14
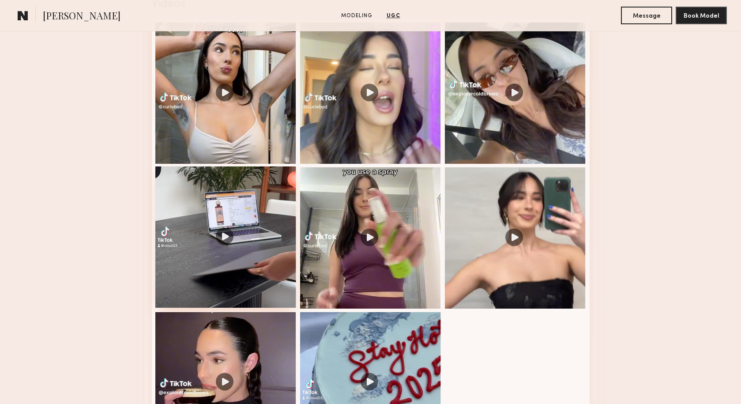
scroll to position [903, 0]
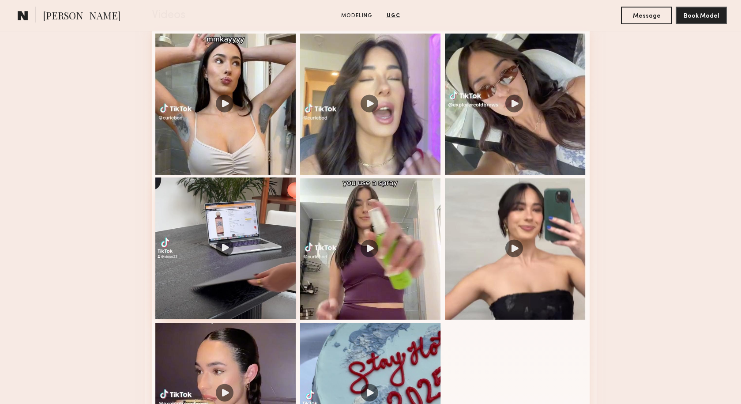
click at [221, 245] on div at bounding box center [225, 247] width 141 height 141
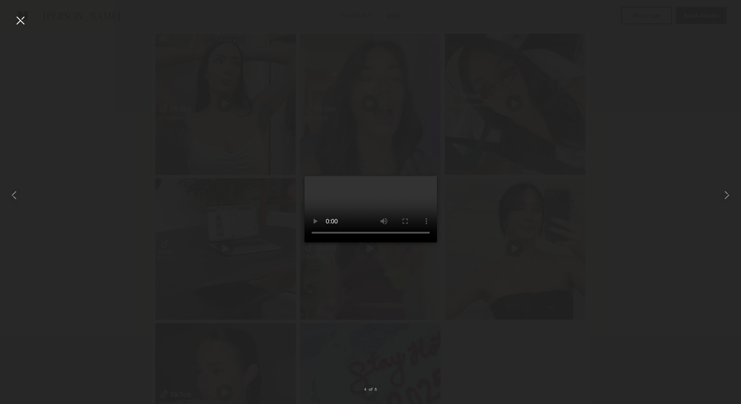
click at [418, 242] on video at bounding box center [370, 209] width 132 height 66
click at [17, 16] on div at bounding box center [20, 20] width 14 height 14
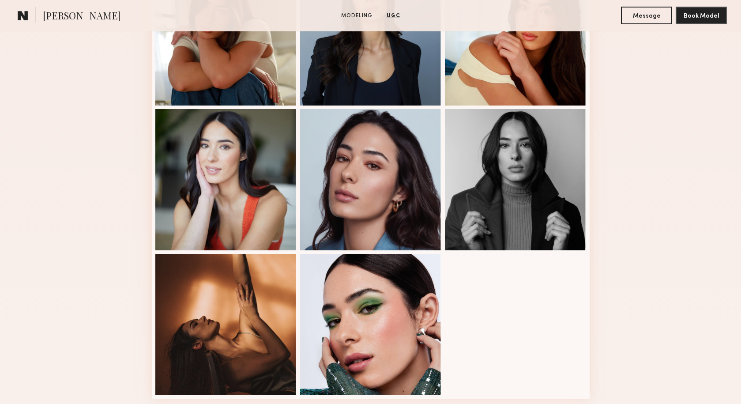
scroll to position [317, 0]
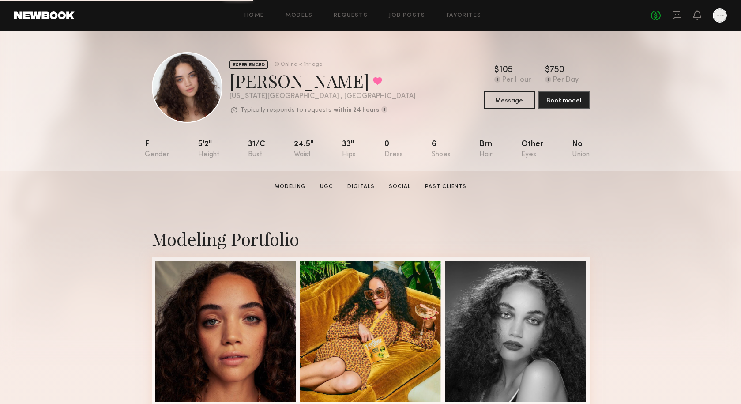
click at [364, 184] on link "Digitals" at bounding box center [361, 187] width 34 height 8
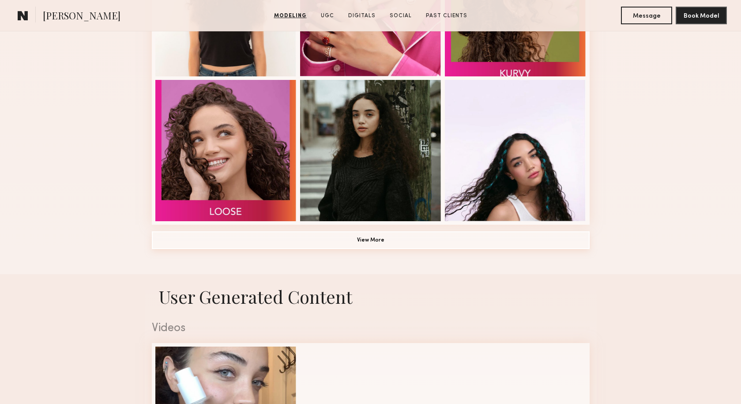
scroll to position [617, 0]
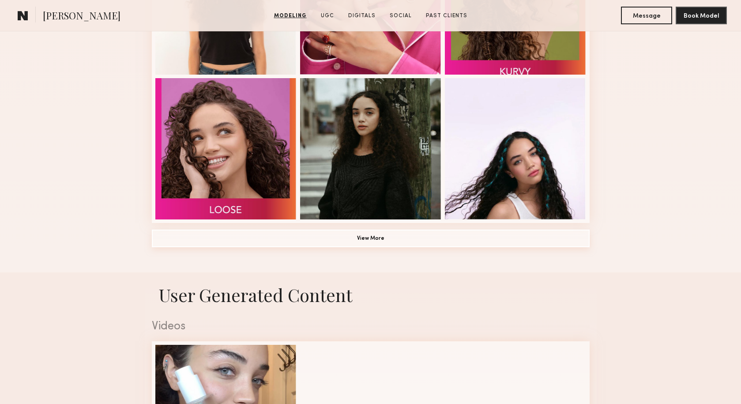
click at [372, 233] on button "View More" at bounding box center [371, 238] width 438 height 18
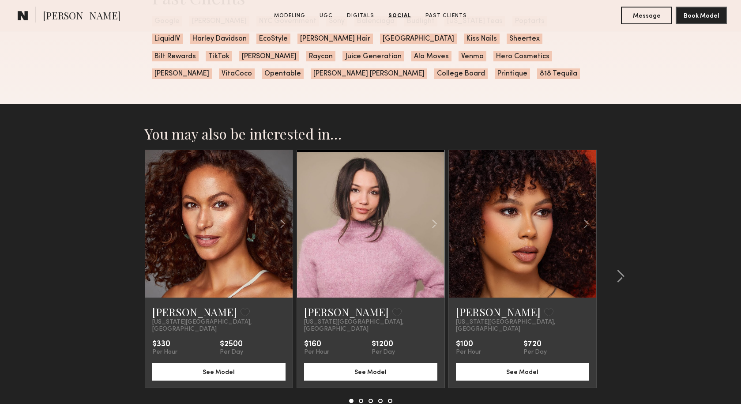
scroll to position [2369, 0]
click at [363, 362] on button "See Model" at bounding box center [370, 371] width 133 height 18
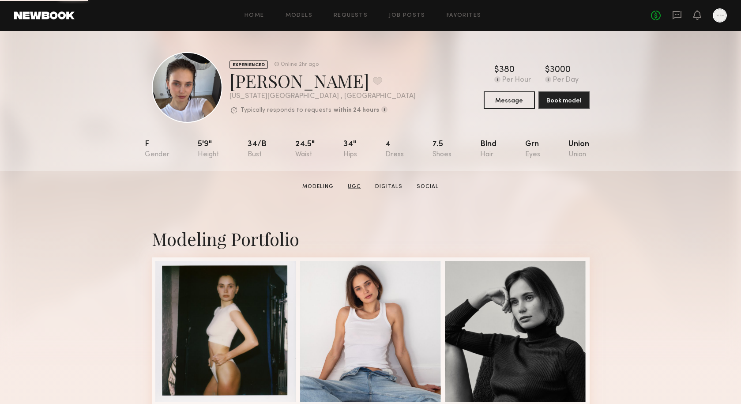
click at [356, 187] on link "UGC" at bounding box center [354, 187] width 20 height 8
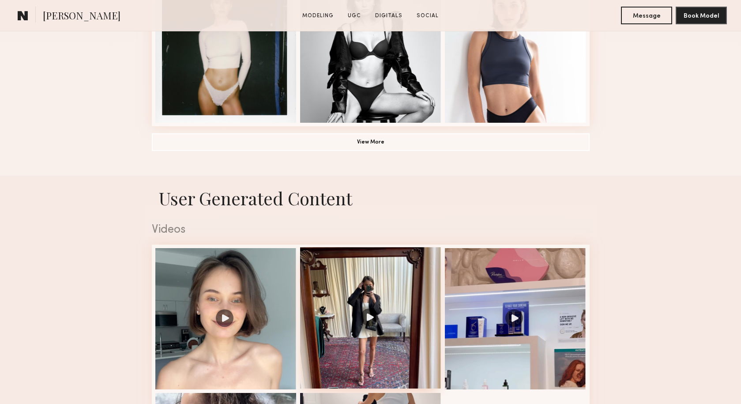
scroll to position [836, 0]
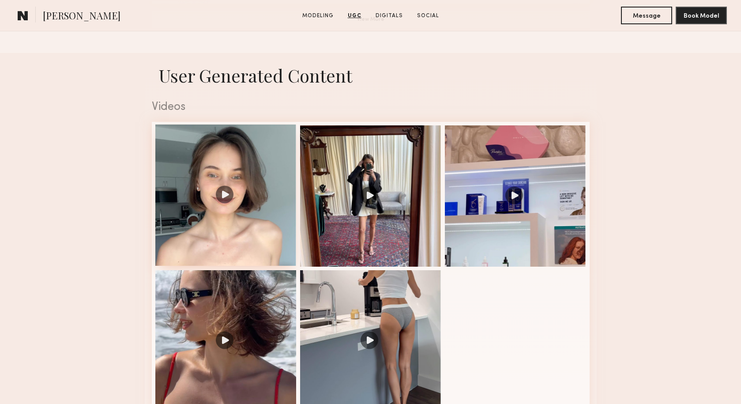
click at [224, 195] on div at bounding box center [225, 194] width 141 height 141
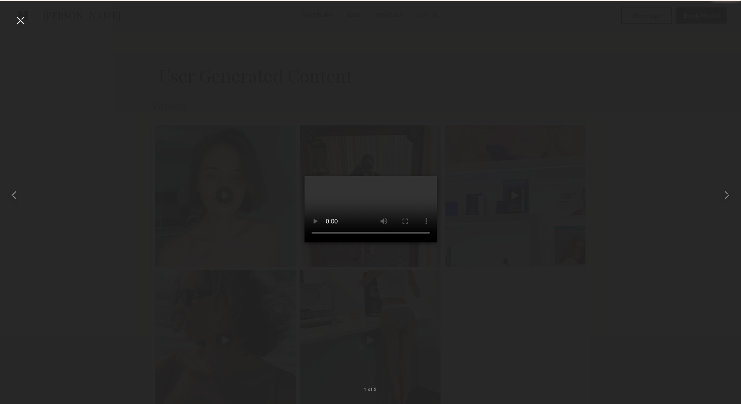
click at [418, 242] on video at bounding box center [370, 209] width 132 height 66
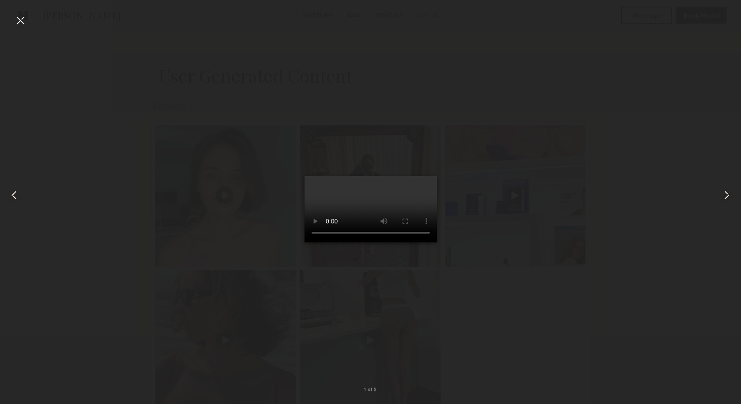
click at [721, 191] on common-icon at bounding box center [727, 195] width 14 height 14
click at [19, 19] on div at bounding box center [20, 20] width 14 height 14
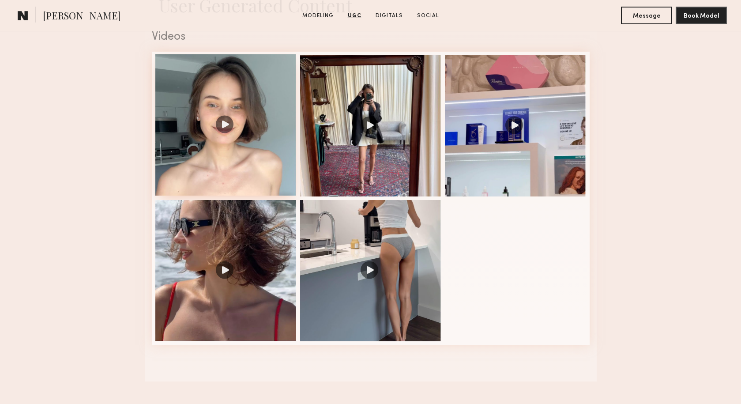
scroll to position [911, 0]
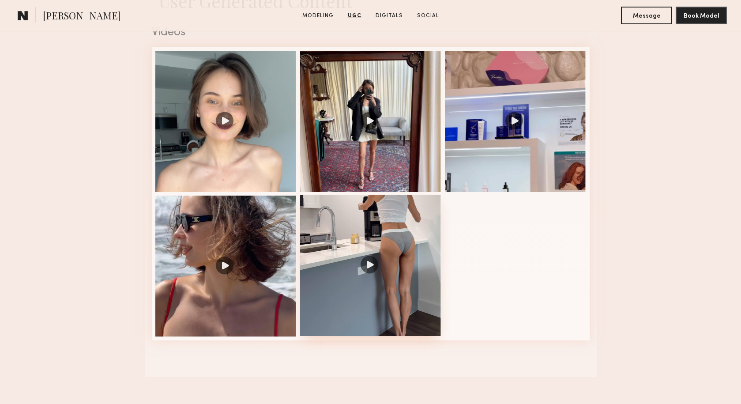
click at [358, 268] on div at bounding box center [370, 265] width 141 height 141
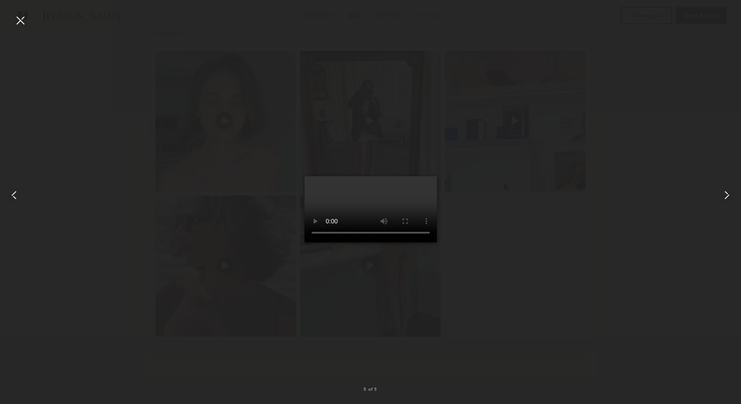
click at [422, 242] on video at bounding box center [370, 209] width 132 height 66
click at [24, 21] on div at bounding box center [20, 20] width 14 height 14
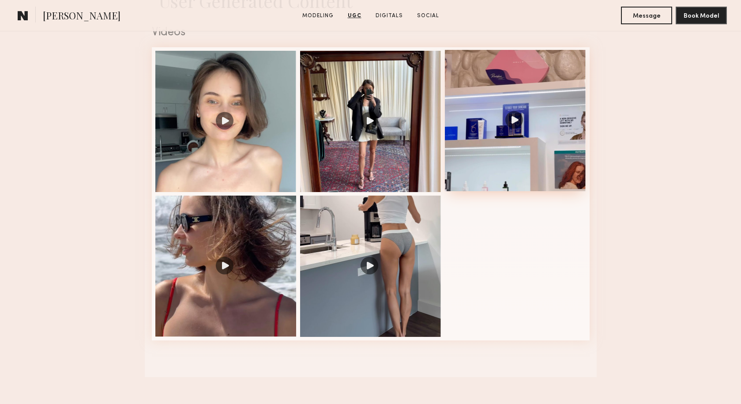
click at [516, 116] on div at bounding box center [515, 120] width 141 height 141
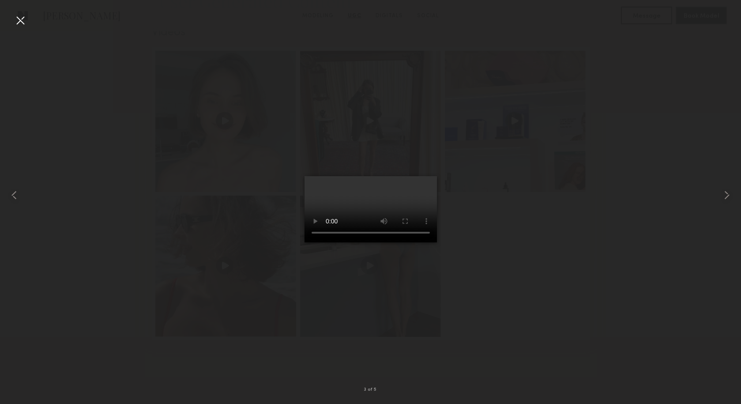
click at [419, 242] on video at bounding box center [370, 209] width 132 height 66
click at [18, 19] on div at bounding box center [20, 20] width 14 height 14
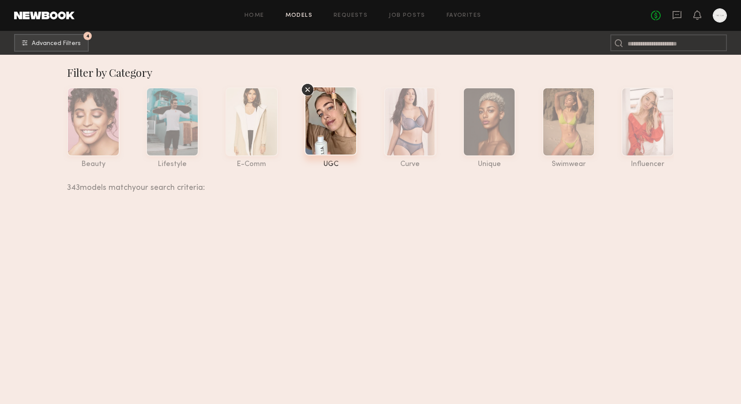
scroll to position [21849, 0]
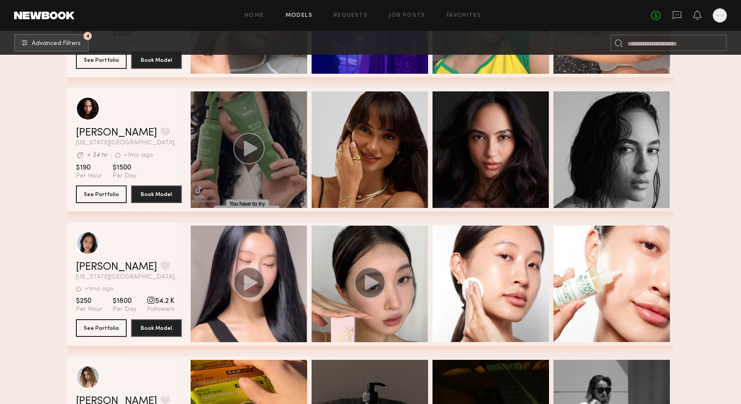
click at [253, 152] on circle "grid" at bounding box center [248, 148] width 31 height 31
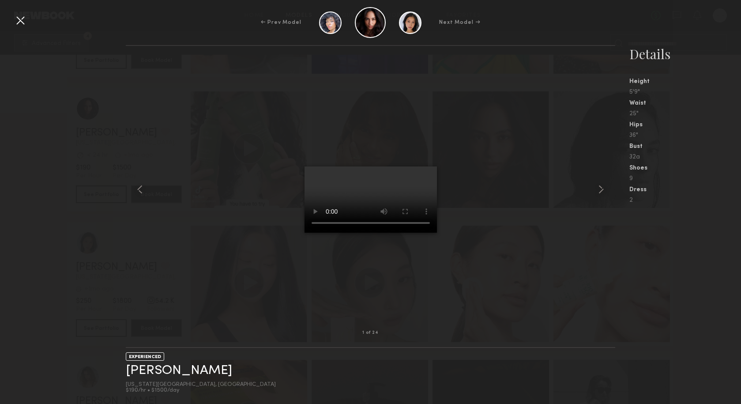
click at [416, 166] on video at bounding box center [370, 199] width 132 height 66
click at [599, 190] on common-icon at bounding box center [601, 189] width 14 height 14
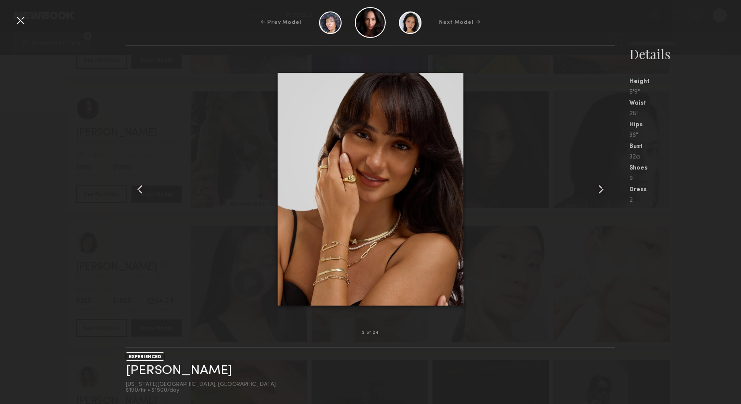
click at [599, 190] on common-icon at bounding box center [601, 189] width 14 height 14
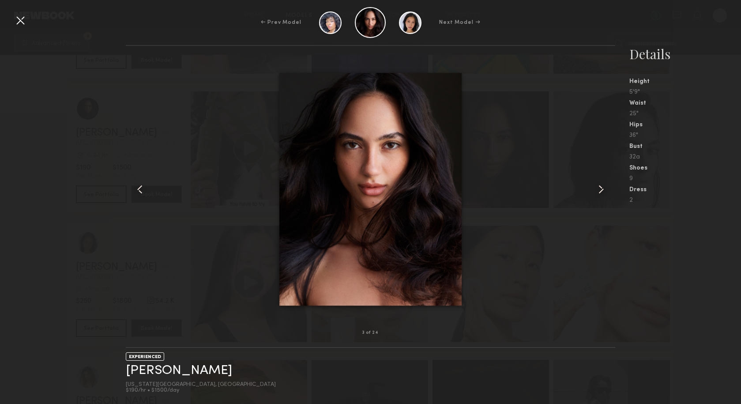
click at [599, 190] on common-icon at bounding box center [601, 189] width 14 height 14
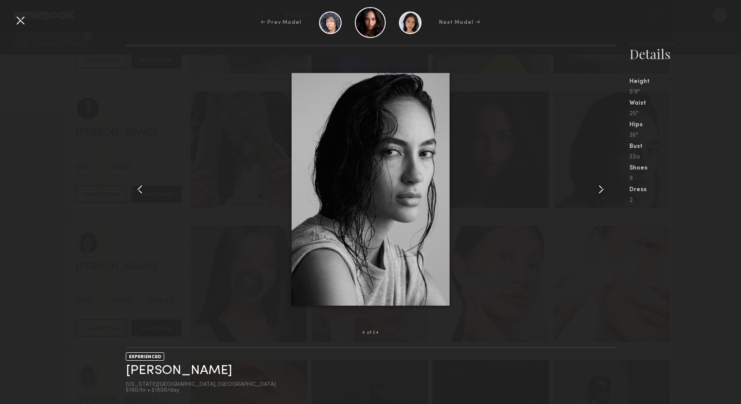
click at [23, 21] on div at bounding box center [20, 20] width 14 height 14
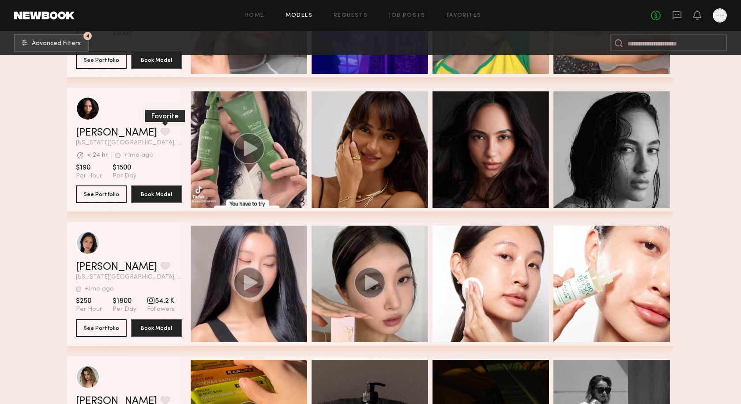
click at [161, 132] on button "grid" at bounding box center [165, 132] width 9 height 8
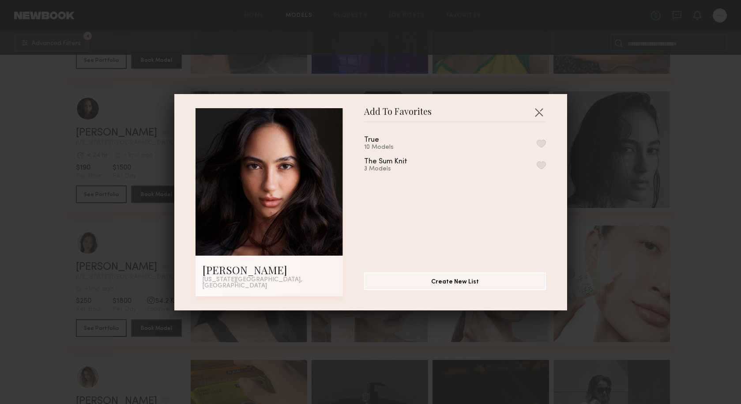
click at [542, 146] on button "button" at bounding box center [541, 143] width 9 height 8
click at [541, 110] on button "button" at bounding box center [539, 112] width 14 height 14
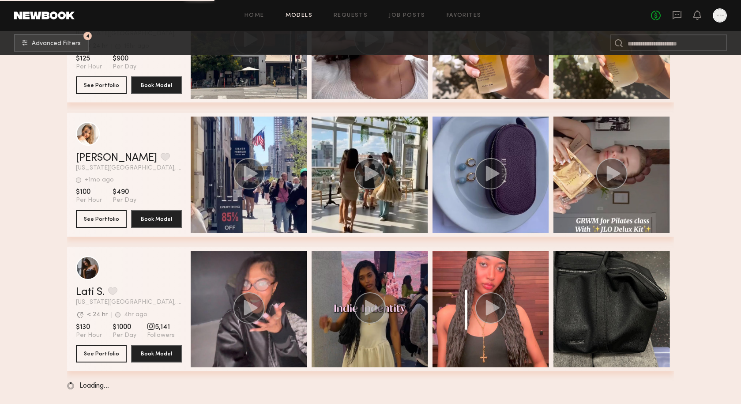
scroll to position [25579, 0]
click at [409, 11] on div "Home Models Requests Job Posts Favorites Sign Out No fees up to $5,000" at bounding box center [401, 15] width 652 height 14
click at [460, 16] on link "Favorites" at bounding box center [464, 16] width 35 height 6
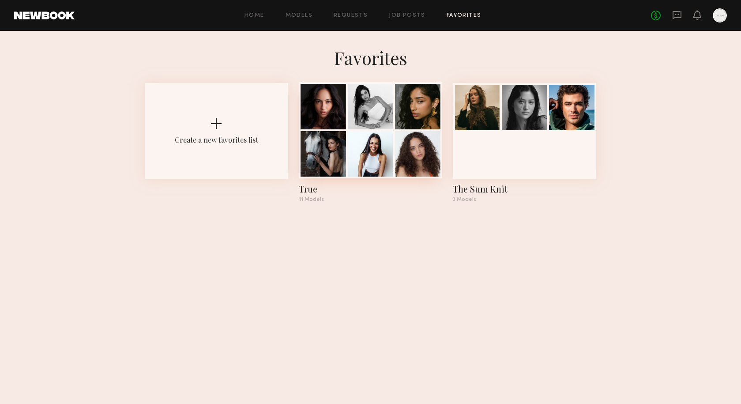
click at [371, 130] on div at bounding box center [370, 130] width 143 height 96
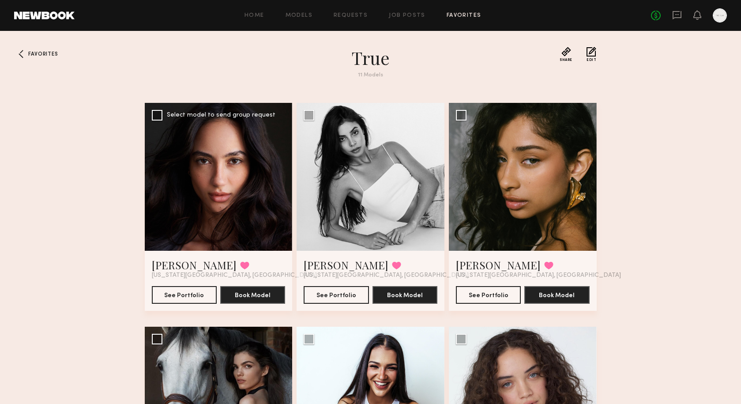
click at [209, 205] on div at bounding box center [219, 177] width 148 height 148
click at [186, 293] on button "See Portfolio" at bounding box center [184, 294] width 65 height 18
click at [240, 264] on button at bounding box center [244, 265] width 9 height 8
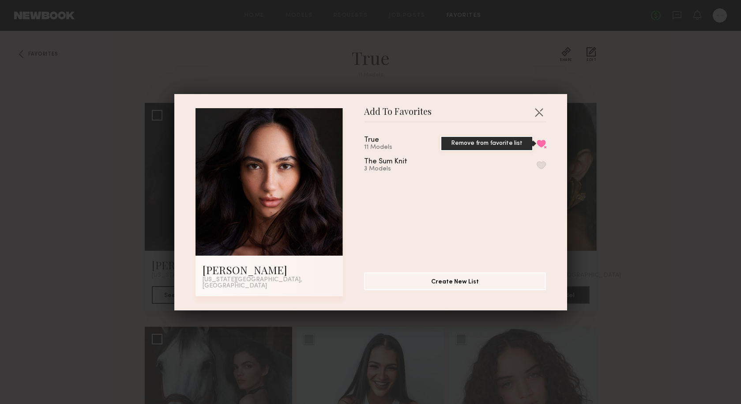
click at [543, 143] on button "Remove from favorite list" at bounding box center [541, 143] width 9 height 8
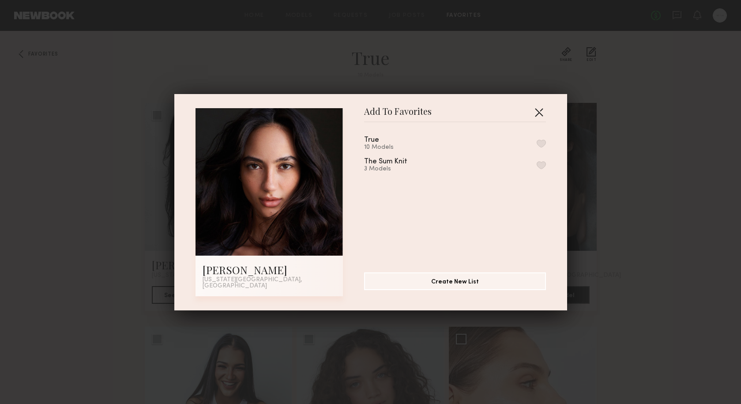
click at [541, 109] on button "button" at bounding box center [539, 112] width 14 height 14
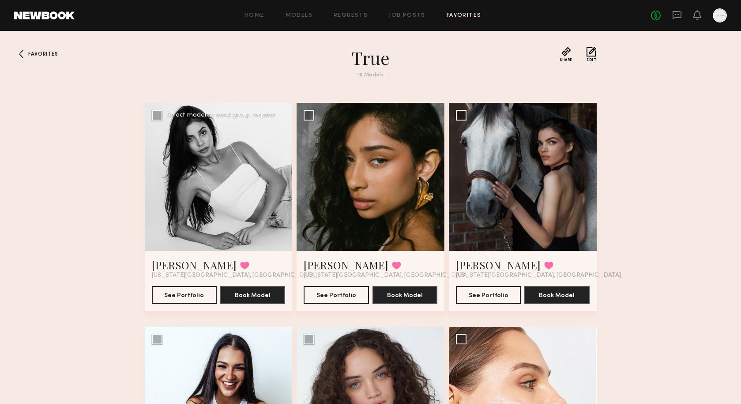
click at [239, 155] on div at bounding box center [219, 177] width 148 height 148
click at [183, 304] on div "Nancy M. Favorited New York City, NY See Portfolio Book Model" at bounding box center [219, 281] width 148 height 60
click at [182, 294] on button "See Portfolio" at bounding box center [184, 294] width 65 height 18
click at [240, 264] on button at bounding box center [244, 265] width 9 height 8
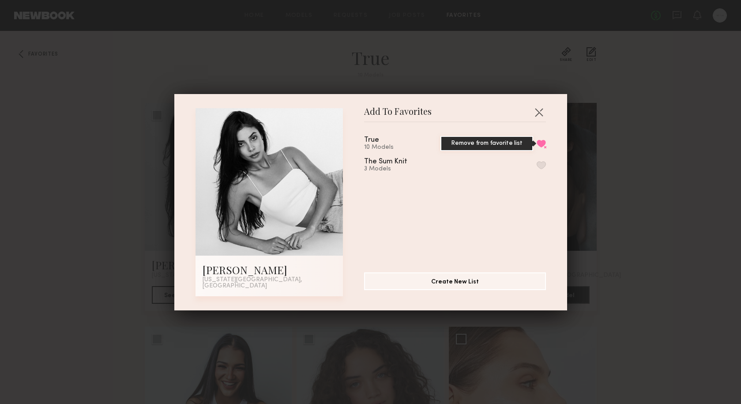
click at [539, 146] on button "Remove from favorite list" at bounding box center [541, 143] width 9 height 8
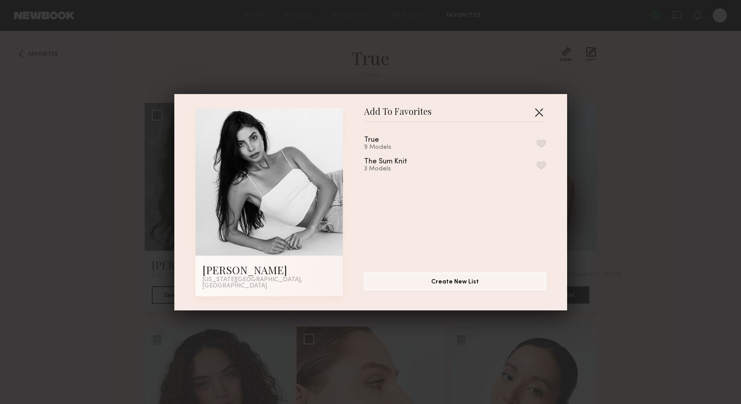
click at [539, 117] on button "button" at bounding box center [539, 112] width 14 height 14
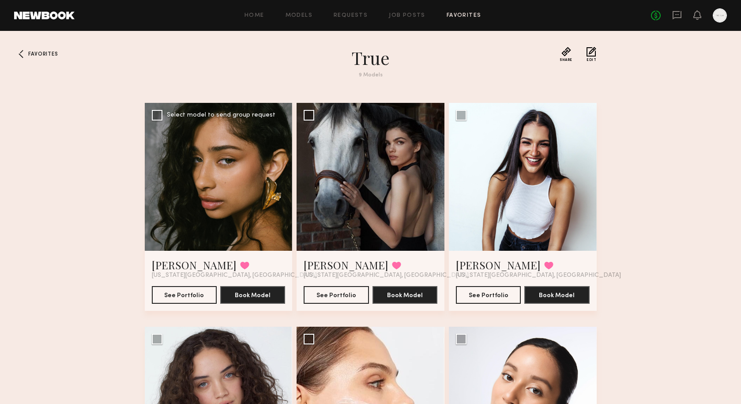
click at [223, 183] on div at bounding box center [219, 177] width 148 height 148
click at [188, 298] on button "See Portfolio" at bounding box center [184, 294] width 65 height 18
click at [240, 266] on button at bounding box center [244, 265] width 9 height 8
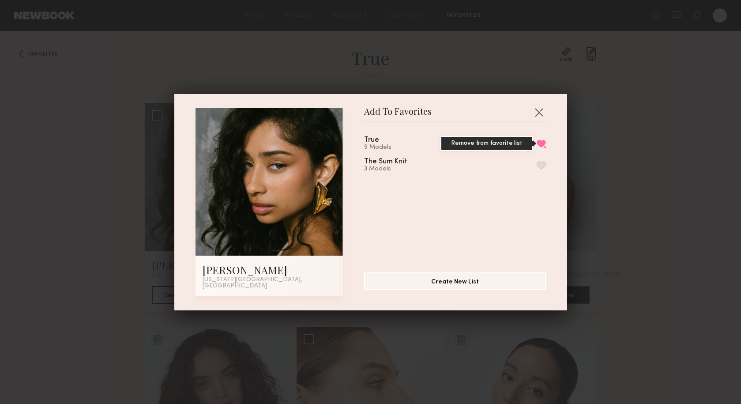
click at [540, 146] on button "Remove from favorite list" at bounding box center [541, 143] width 9 height 8
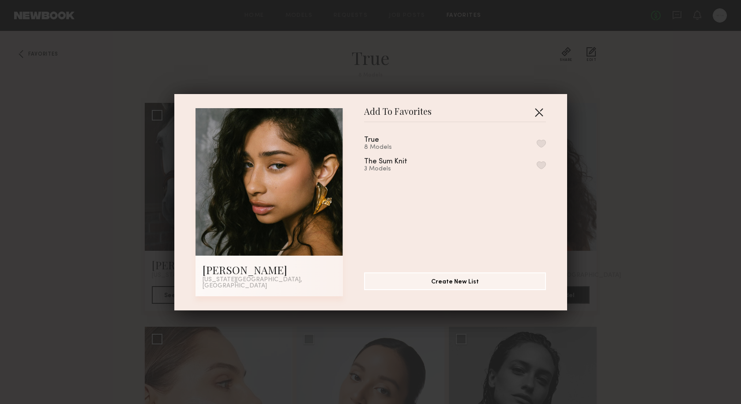
click at [541, 114] on button "button" at bounding box center [539, 112] width 14 height 14
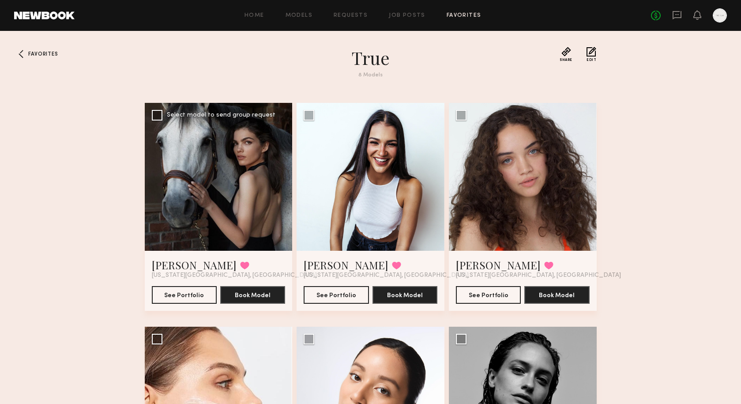
click at [244, 181] on div at bounding box center [219, 177] width 148 height 148
click at [177, 296] on button "See Portfolio" at bounding box center [184, 294] width 65 height 18
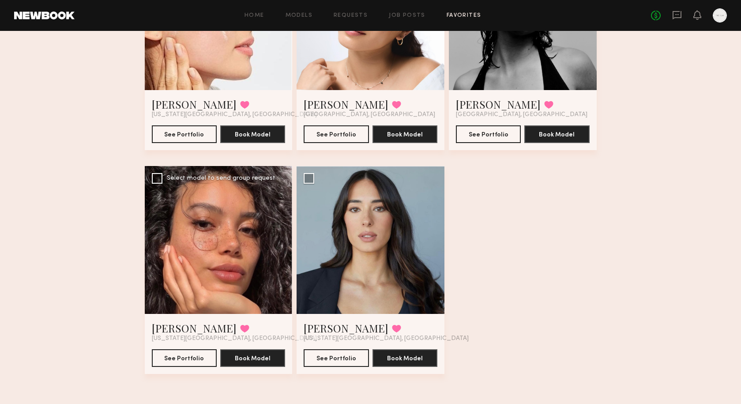
scroll to position [384, 0]
click at [192, 356] on button "See Portfolio" at bounding box center [184, 358] width 65 height 18
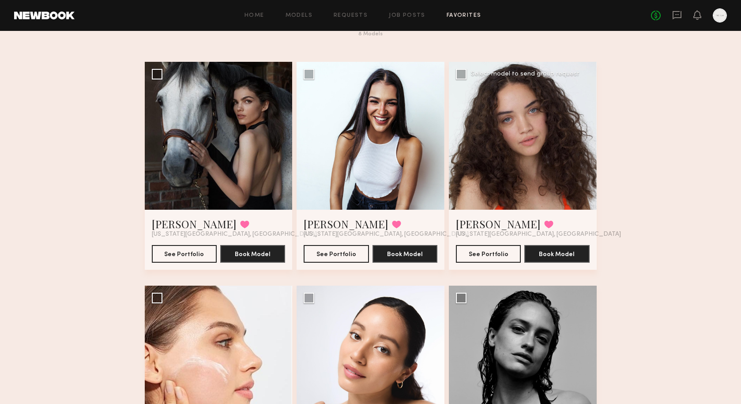
scroll to position [32, 0]
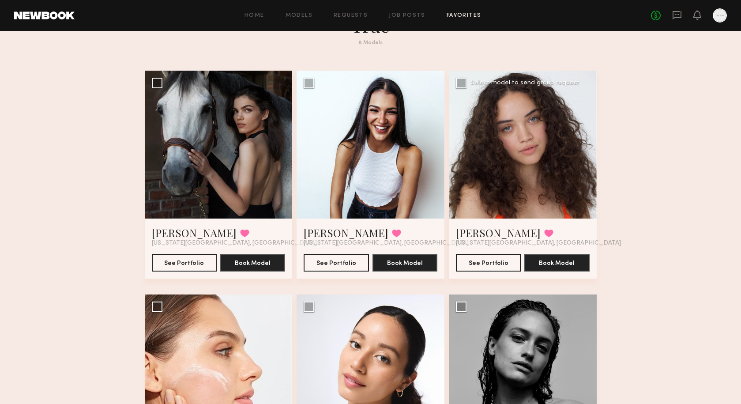
click at [541, 154] on div at bounding box center [523, 145] width 148 height 148
click at [494, 263] on button "See Portfolio" at bounding box center [488, 262] width 65 height 18
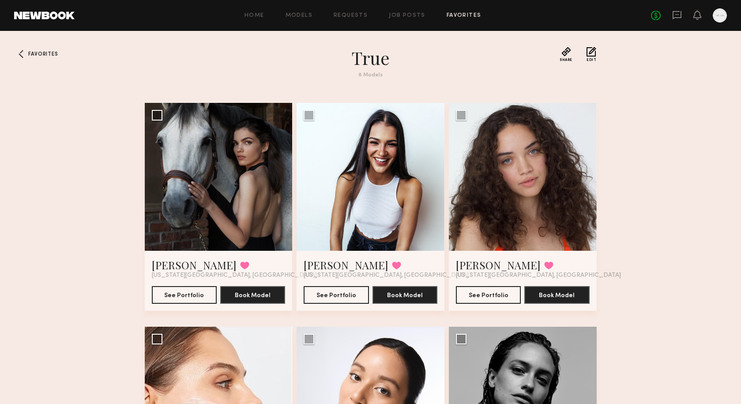
scroll to position [0, 0]
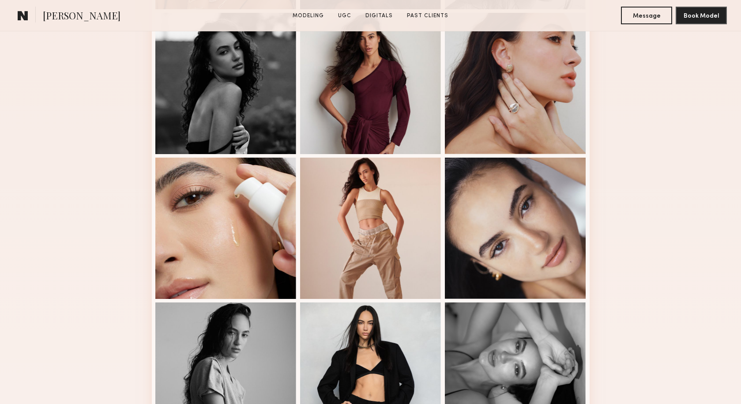
scroll to position [465, 0]
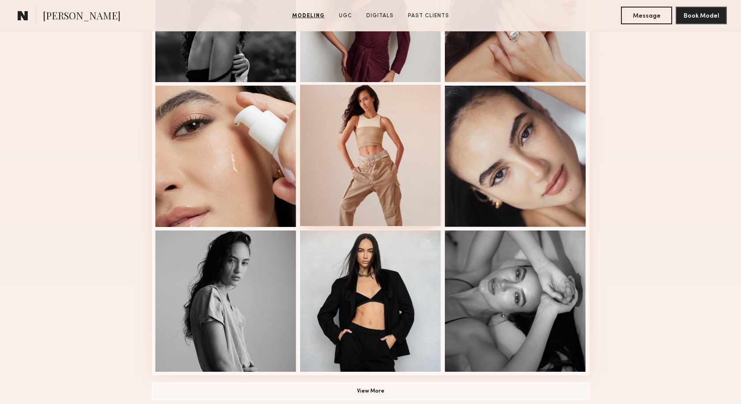
click at [408, 160] on div at bounding box center [370, 155] width 141 height 141
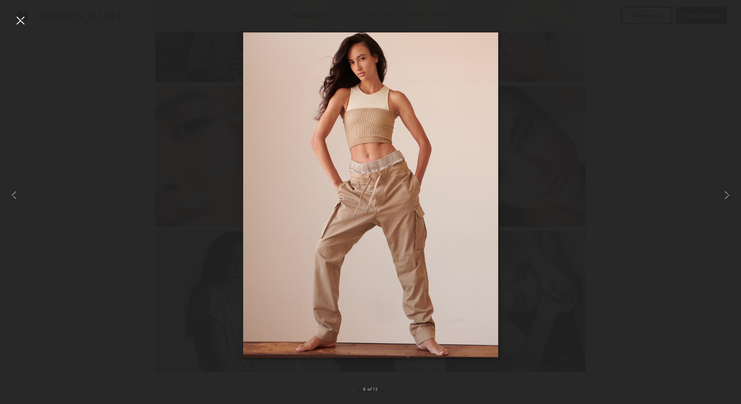
click at [24, 14] on div at bounding box center [20, 20] width 14 height 14
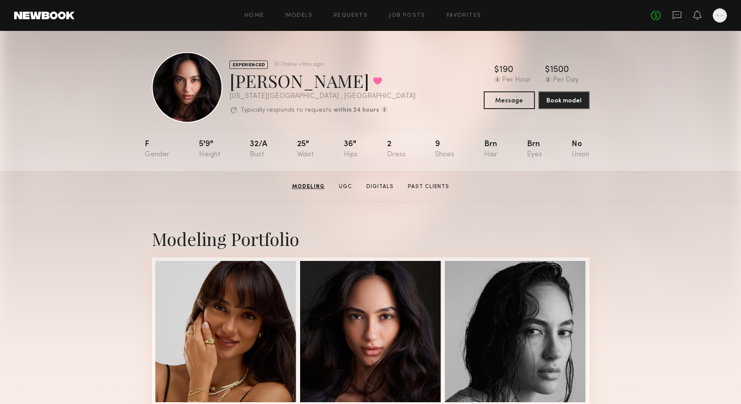
scroll to position [0, 0]
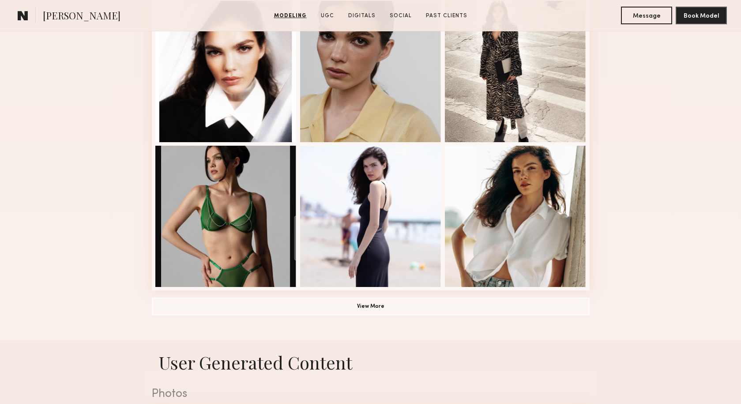
scroll to position [548, 0]
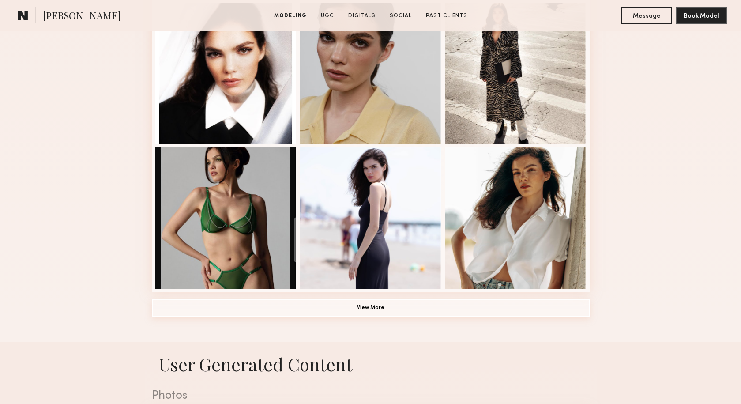
click at [377, 311] on button "View More" at bounding box center [371, 308] width 438 height 18
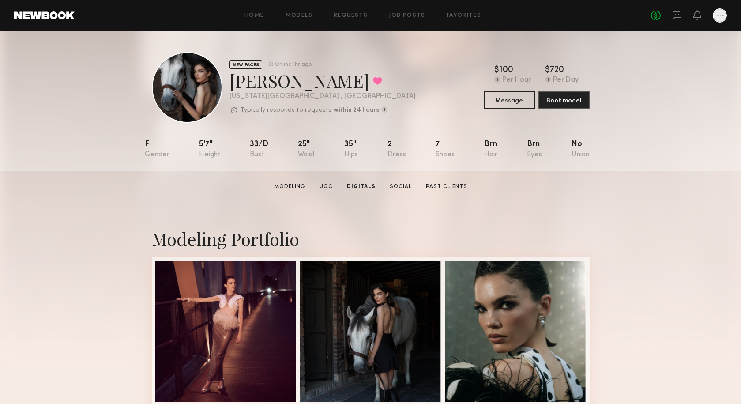
scroll to position [0, 0]
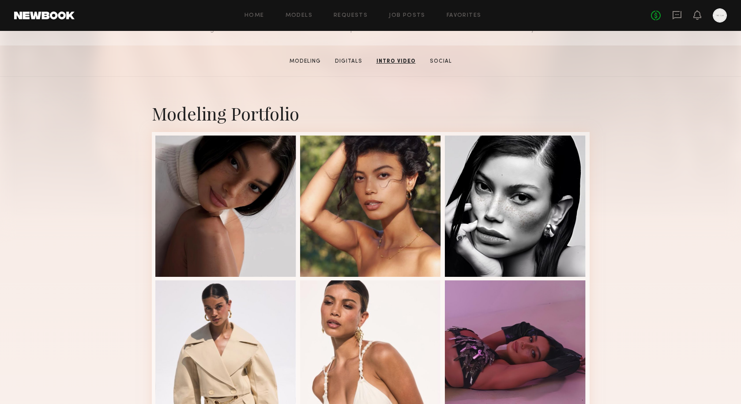
scroll to position [123, 0]
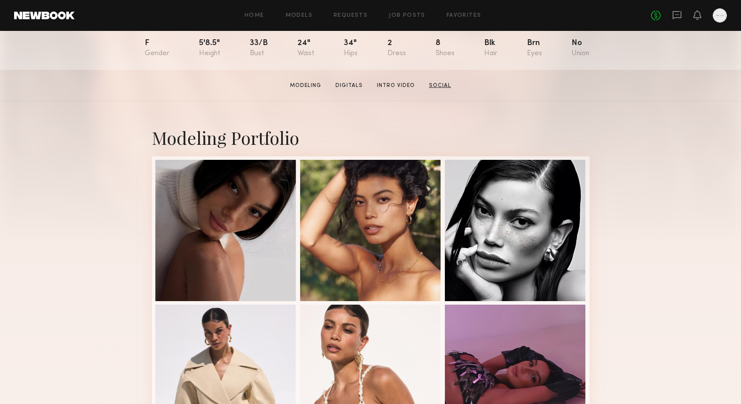
click at [439, 85] on link "Social" at bounding box center [439, 86] width 29 height 8
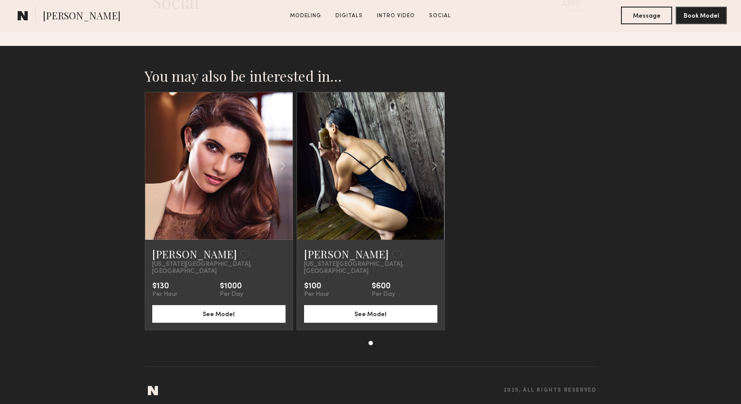
scroll to position [1310, 0]
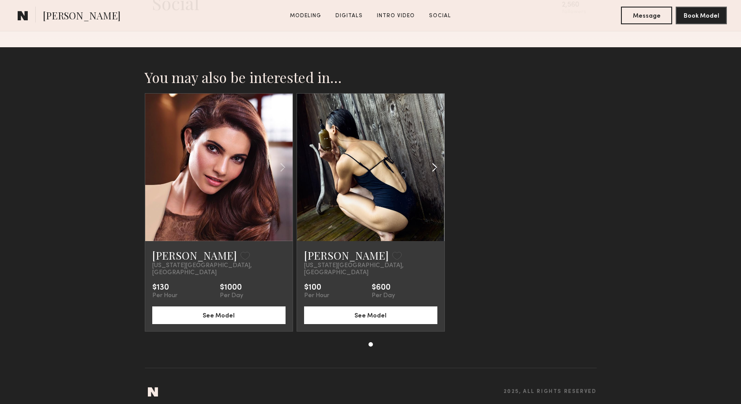
click at [428, 174] on common-icon at bounding box center [434, 167] width 13 height 17
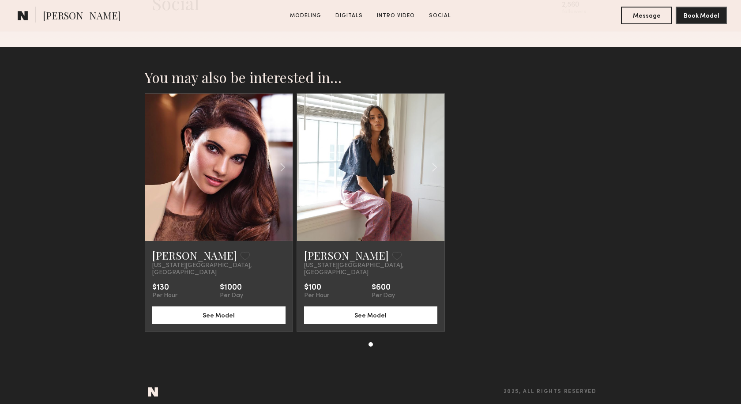
click at [329, 241] on div "Daina R. Favorite New York City, NY $100 Per Hour $600 Per Day See Model" at bounding box center [370, 286] width 147 height 90
click at [348, 307] on button "See Model" at bounding box center [370, 315] width 133 height 18
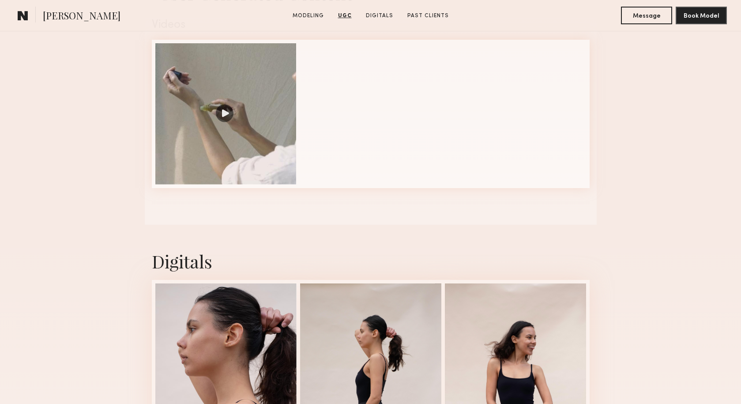
scroll to position [826, 0]
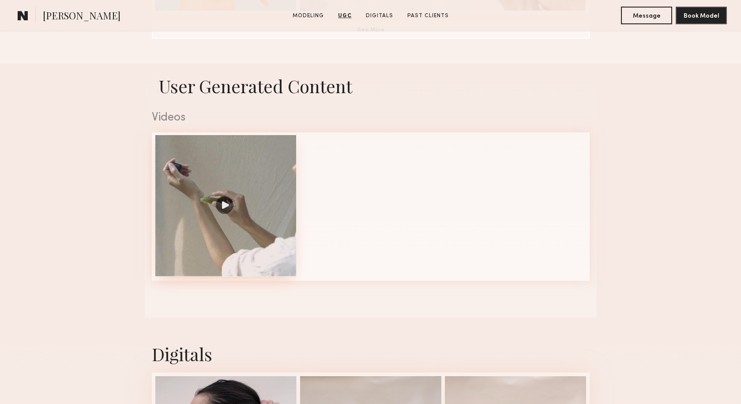
click at [225, 205] on div at bounding box center [225, 205] width 141 height 141
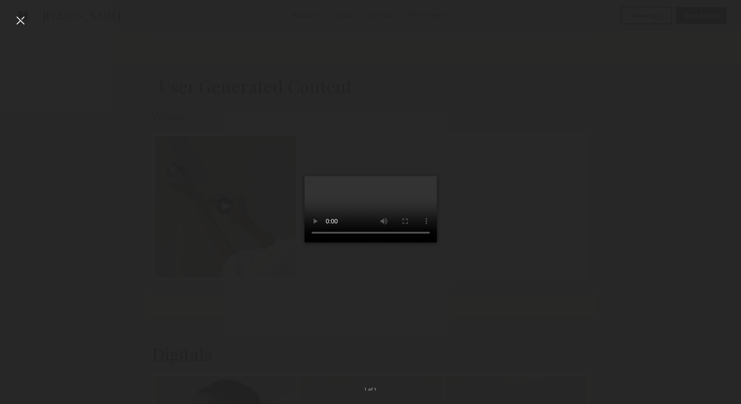
click at [376, 195] on video at bounding box center [370, 209] width 132 height 66
click at [374, 194] on video at bounding box center [370, 209] width 132 height 66
click at [427, 176] on video at bounding box center [370, 209] width 132 height 66
click at [19, 19] on div at bounding box center [20, 20] width 14 height 14
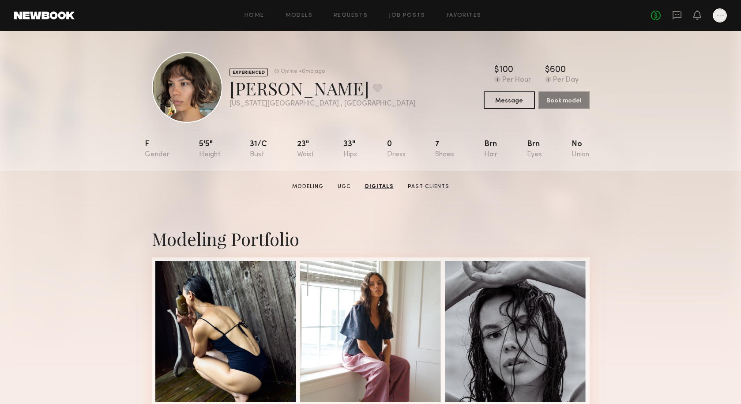
scroll to position [0, 0]
